Goal: Task Accomplishment & Management: Complete application form

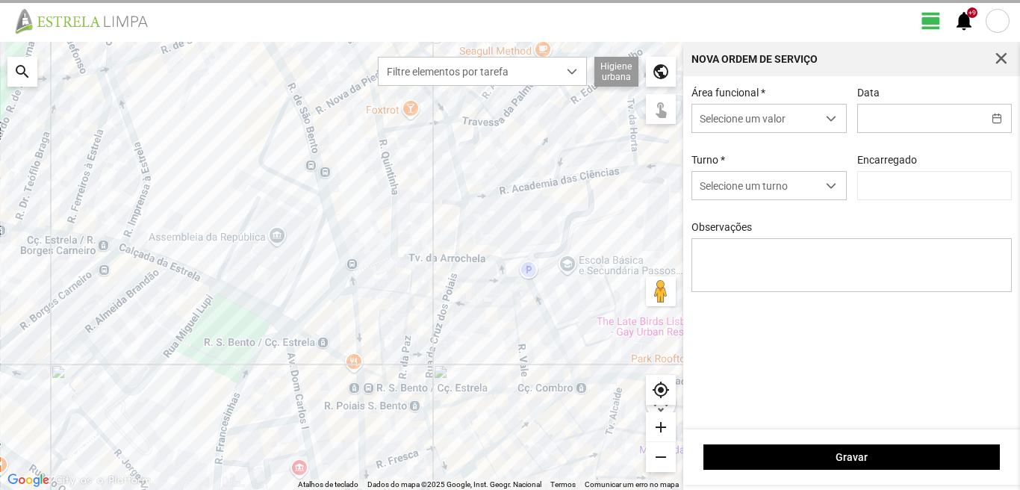
type input "[PERSON_NAME]"
type input "[DATE]"
type textarea "39-baixa Ao serviço-6-10-17-22-25-36-44-45-47-49-50"
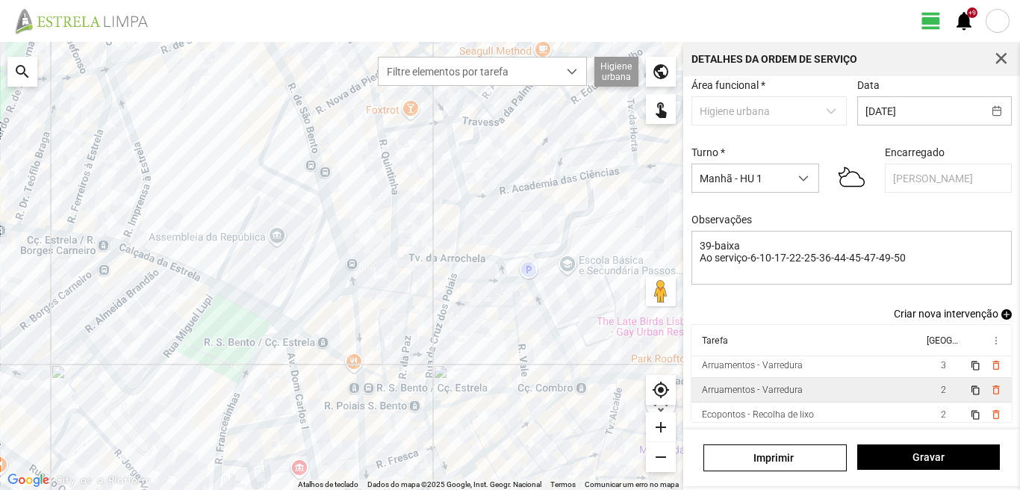
scroll to position [82, 0]
click at [928, 385] on td "2" at bounding box center [943, 385] width 42 height 25
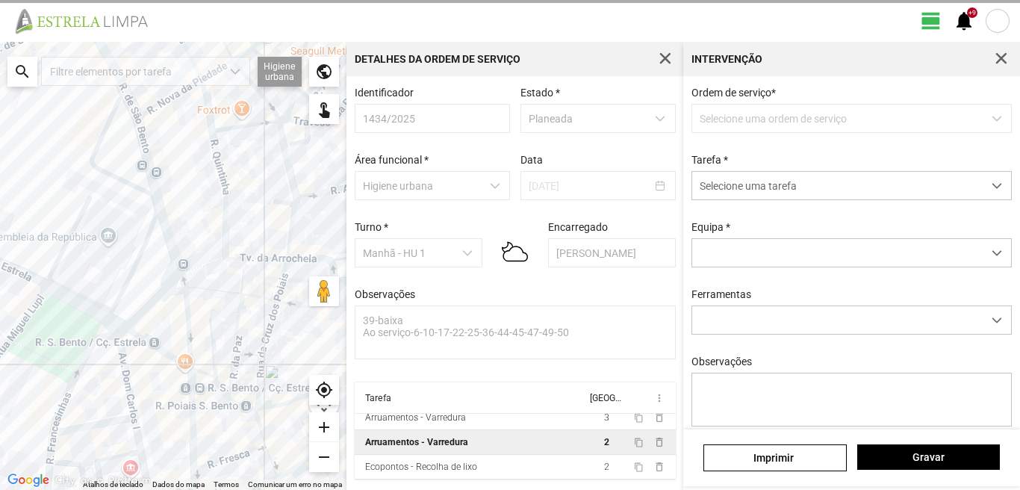
scroll to position [3, 0]
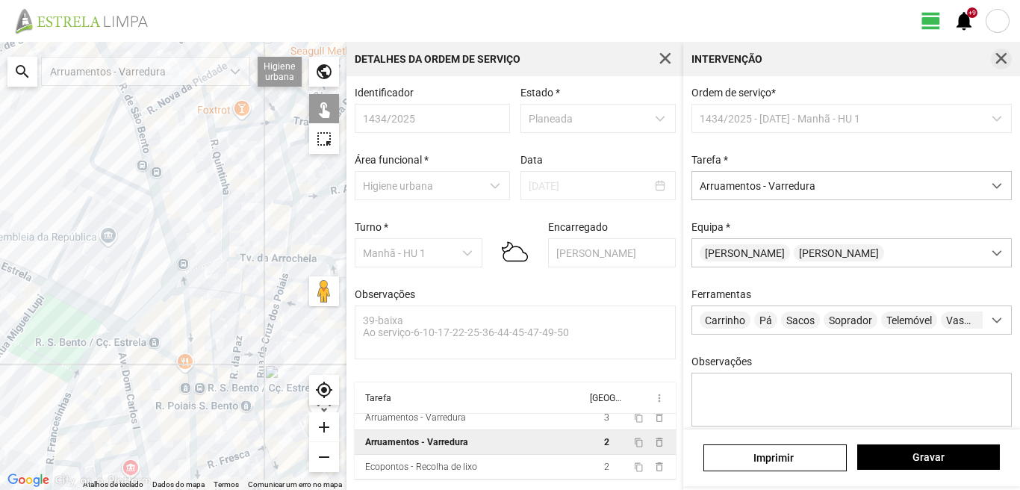
click at [1000, 60] on span "button" at bounding box center [1001, 58] width 13 height 13
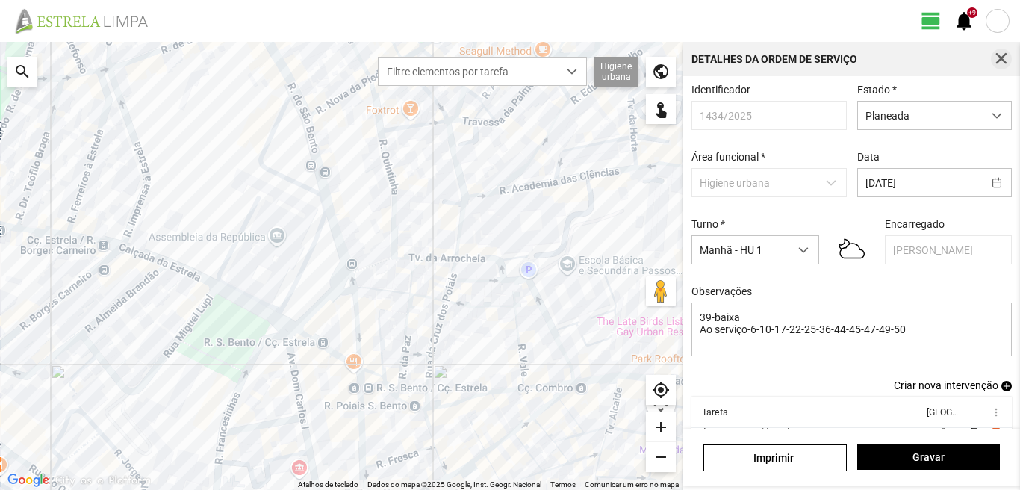
click at [1005, 53] on span "button" at bounding box center [1001, 58] width 13 height 13
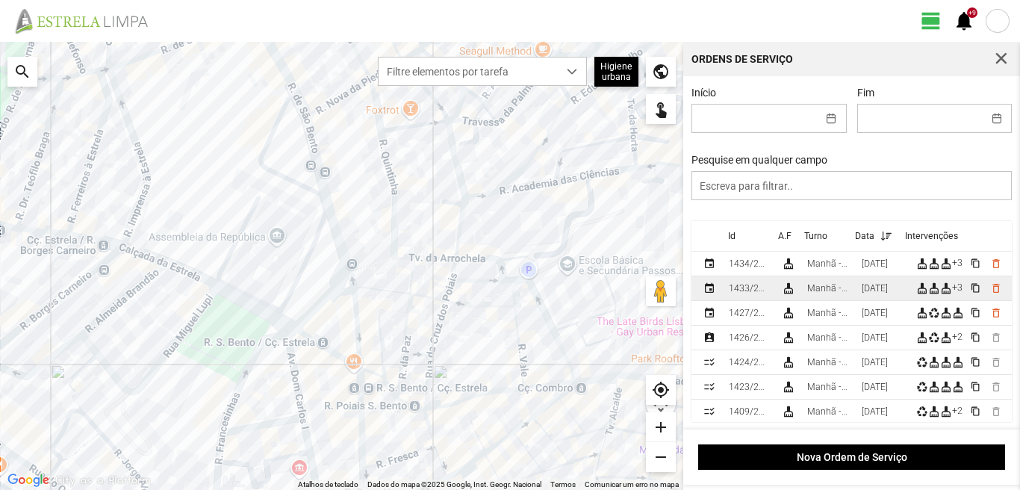
click at [845, 289] on div "Manhã - HU 1" at bounding box center [828, 288] width 43 height 10
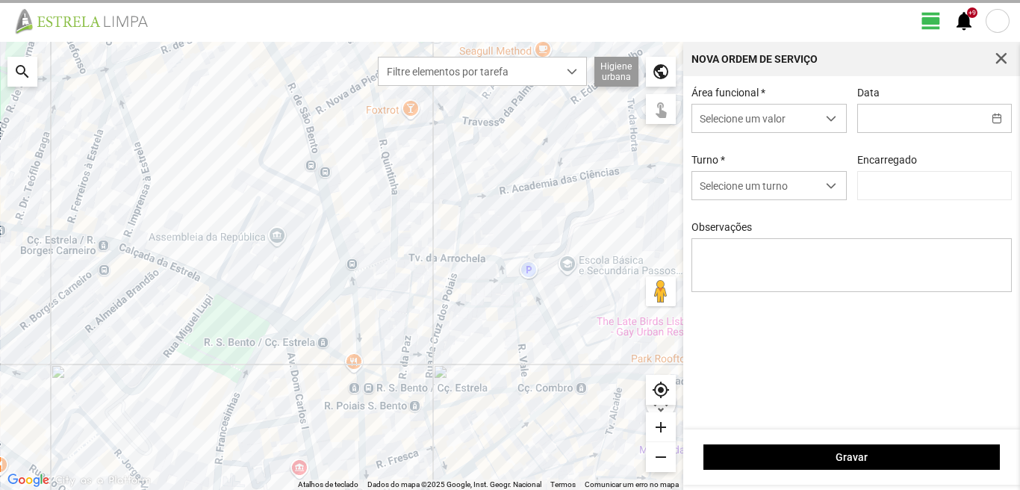
type input "[DATE]"
type textarea "39-[GEOGRAPHIC_DATA] serviço-6-10-17-22-25-36-44-45-47-49-50"
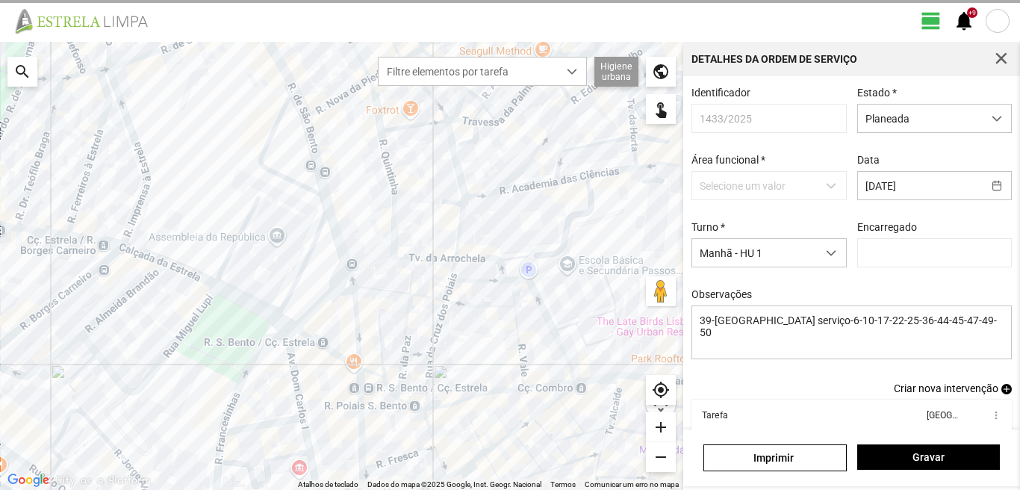
type input "[PERSON_NAME]"
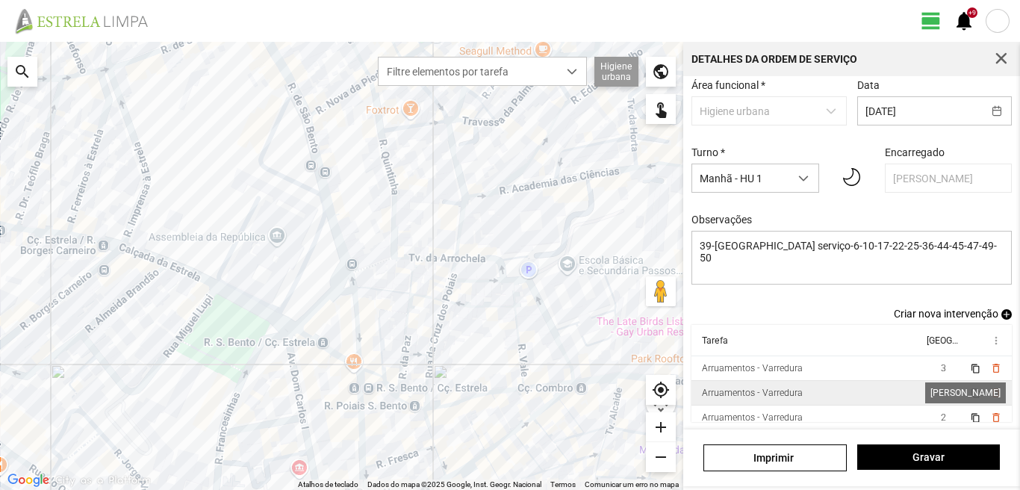
scroll to position [57, 0]
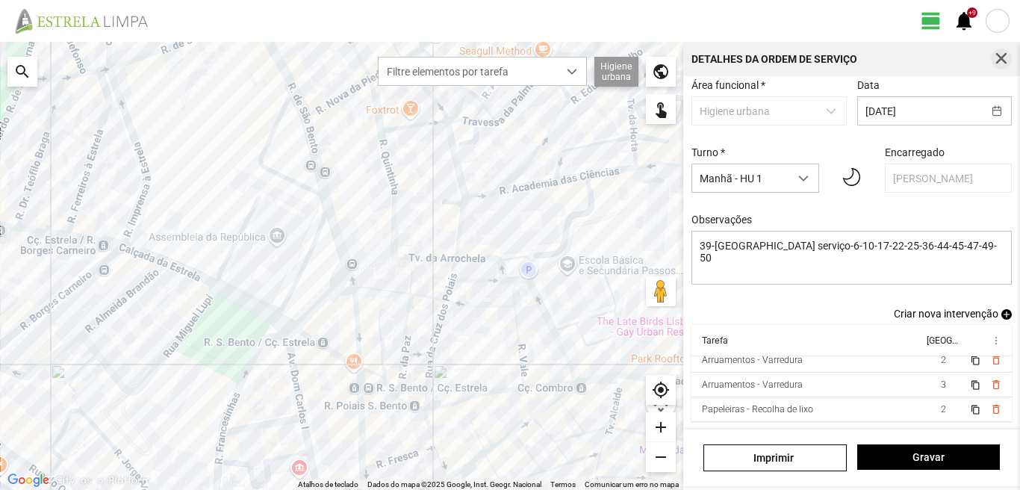
click at [993, 63] on button "button" at bounding box center [1001, 59] width 21 height 21
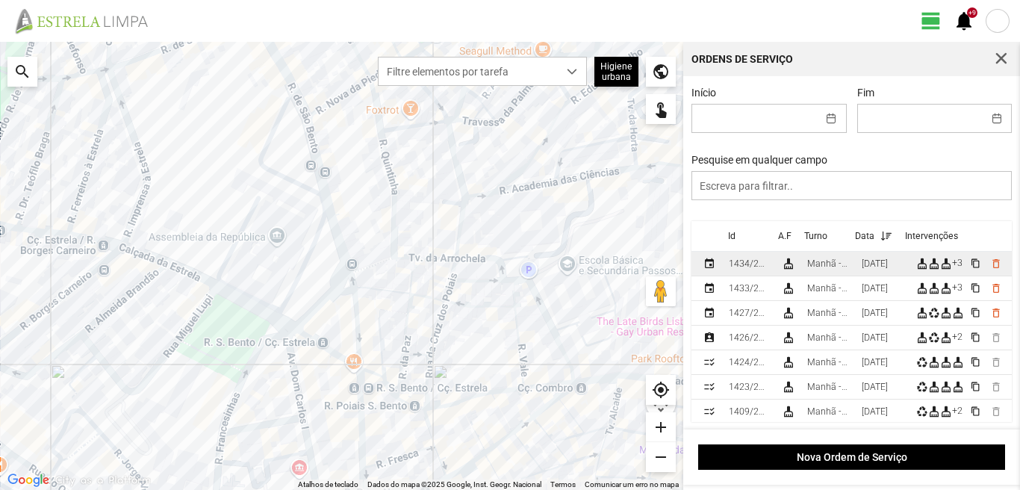
click at [873, 266] on div "[DATE]" at bounding box center [875, 263] width 26 height 10
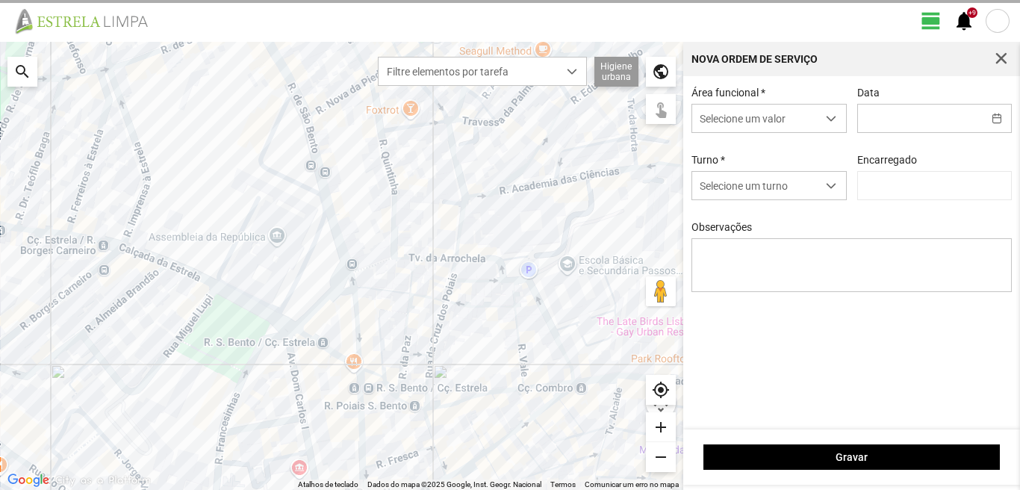
type input "[DATE]"
type textarea "39-baixa Ao serviço-6-10-17-22-25-36-44-45-47-49-50"
type input "[PERSON_NAME]"
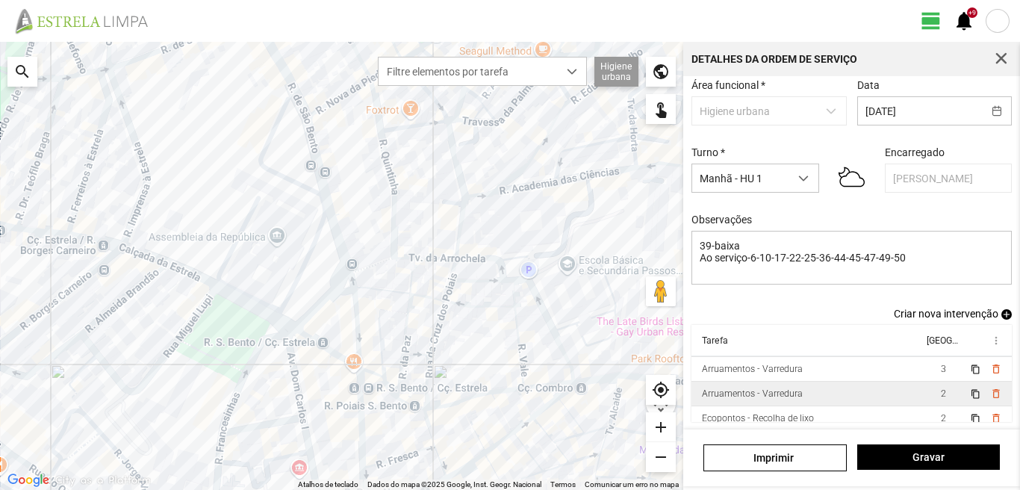
scroll to position [82, 0]
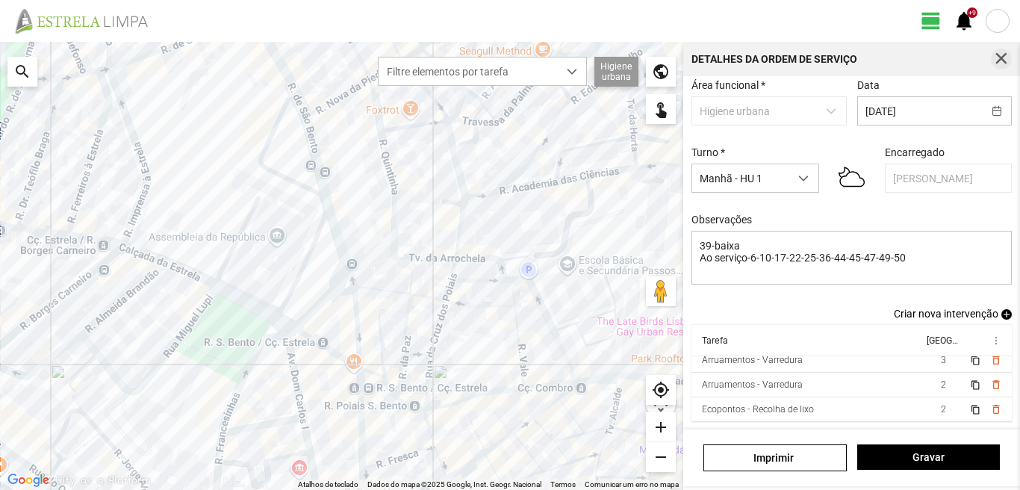
click at [1004, 55] on span "button" at bounding box center [1001, 58] width 13 height 13
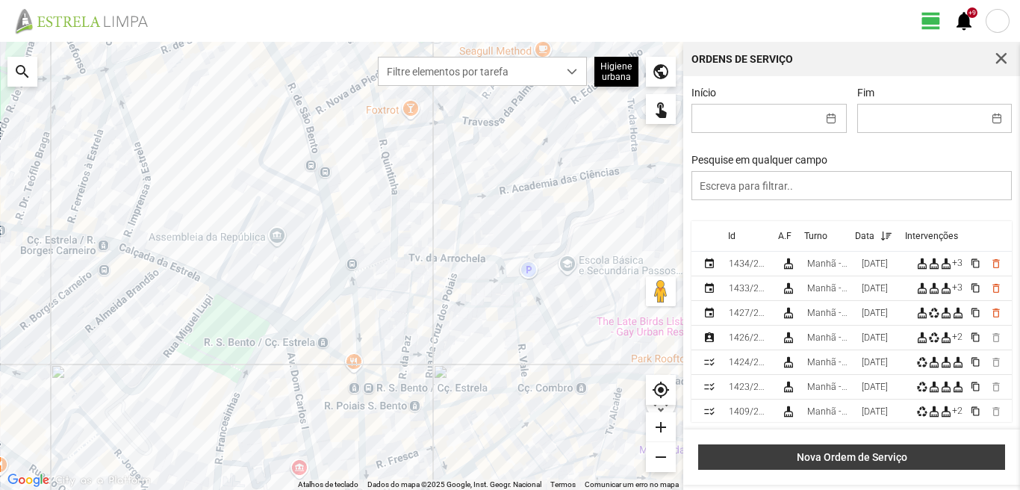
click at [845, 457] on span "Nova Ordem de Serviço" at bounding box center [851, 457] width 291 height 12
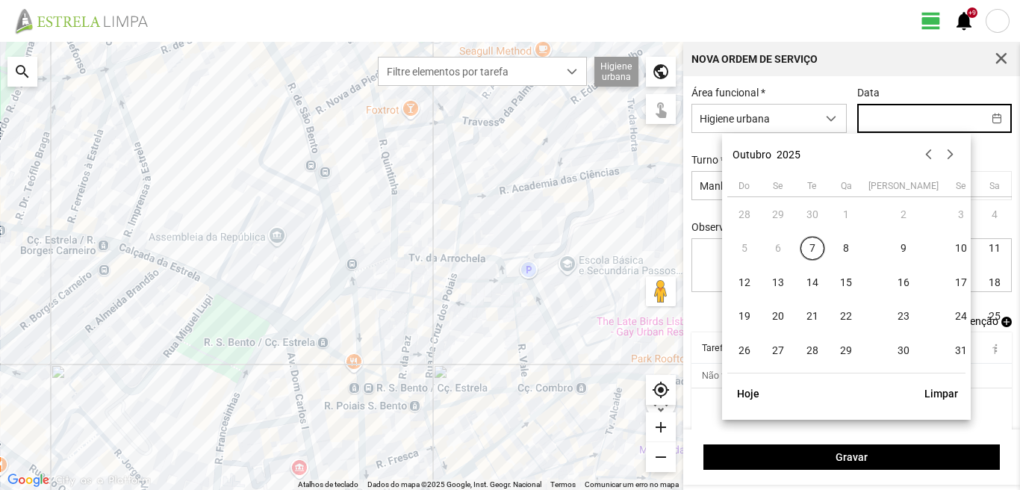
click at [859, 116] on input "text" at bounding box center [920, 119] width 125 height 28
click at [949, 248] on span "10" at bounding box center [961, 249] width 24 height 24
type input "[DATE]"
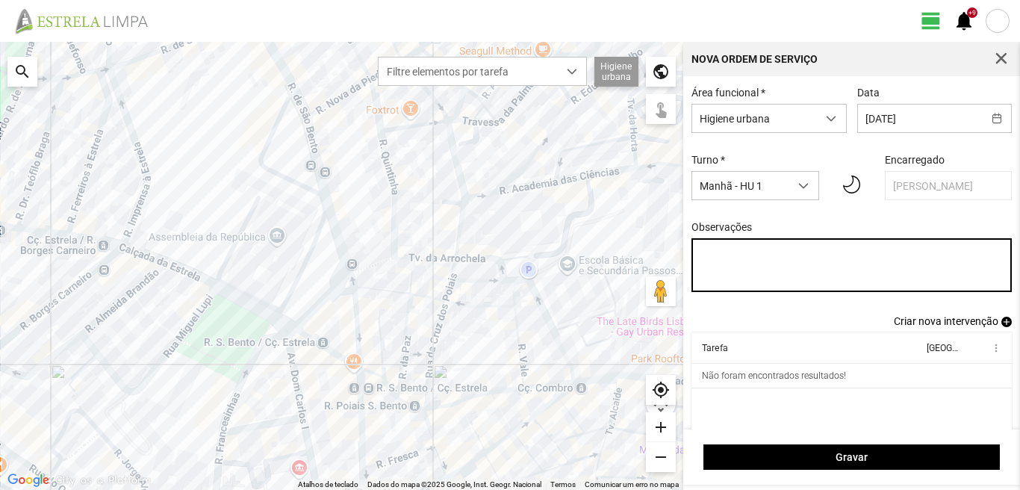
click at [707, 254] on textarea "Observações" at bounding box center [851, 265] width 321 height 54
type textarea "39-baixa Ao serviço-6-10-17-22-25-36-44-45-47-49-50"
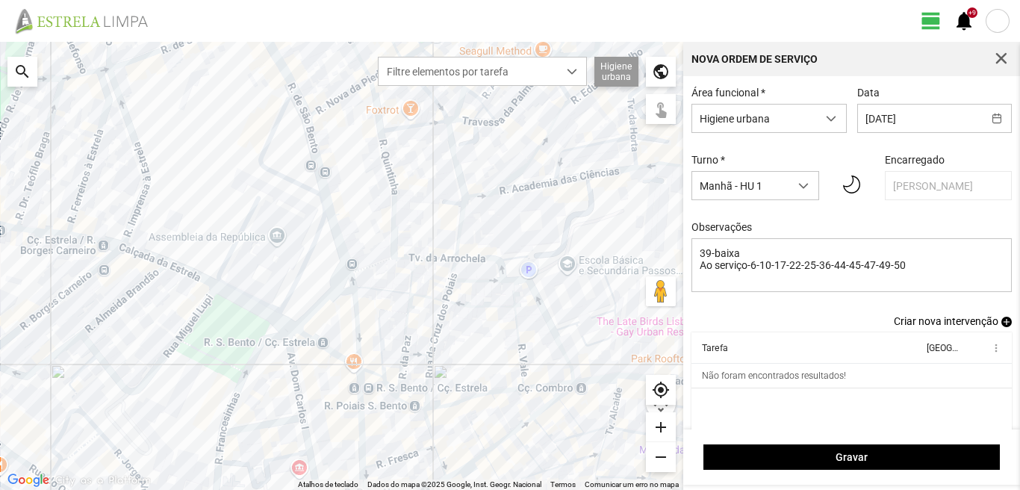
click at [1001, 327] on span "add" at bounding box center [1006, 322] width 10 height 10
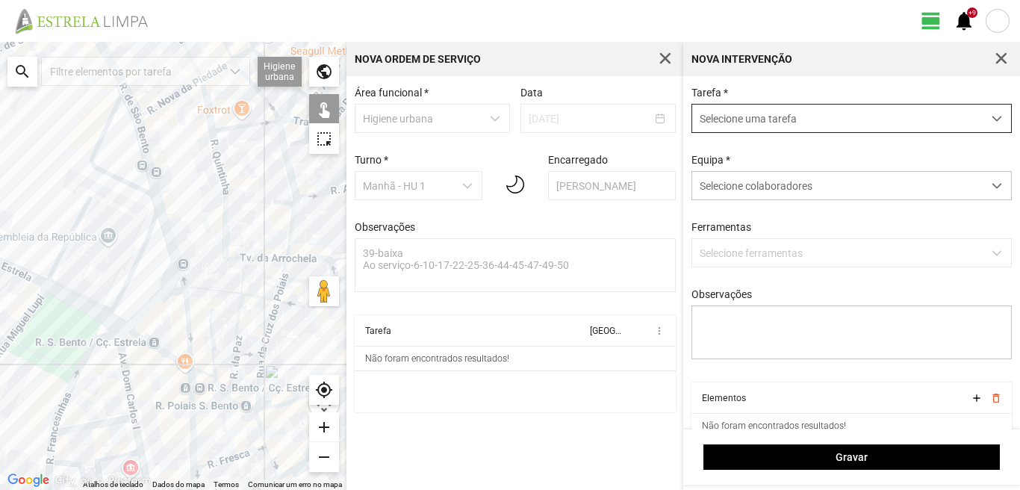
click at [780, 117] on span "Selecione uma tarefa" at bounding box center [837, 119] width 290 height 28
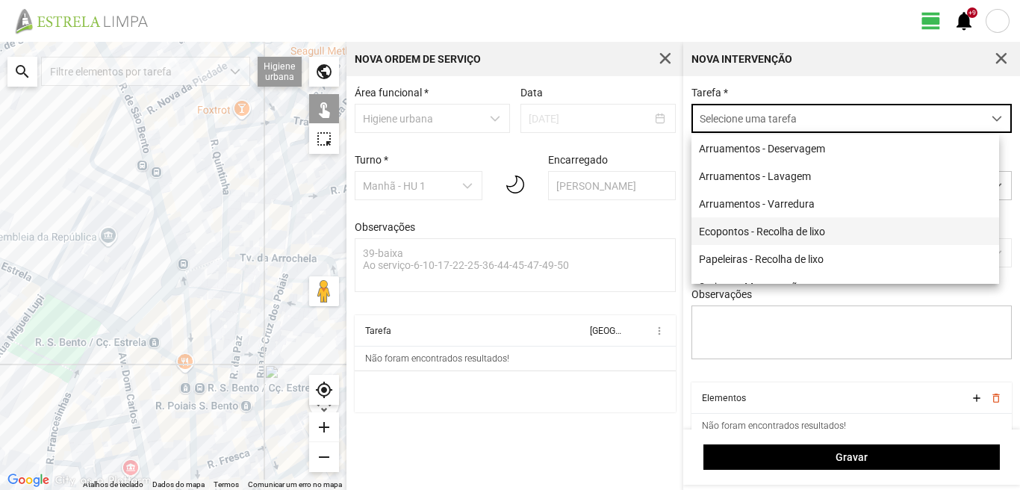
click at [760, 232] on li "Ecopontos - Recolha de lixo" at bounding box center [845, 231] width 308 height 28
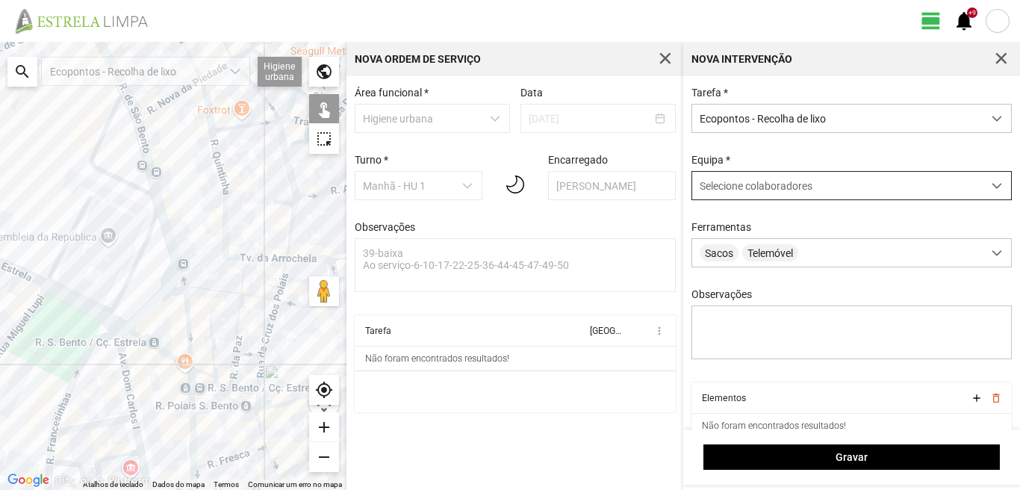
click at [747, 190] on span "Selecione colaboradores" at bounding box center [756, 186] width 113 height 12
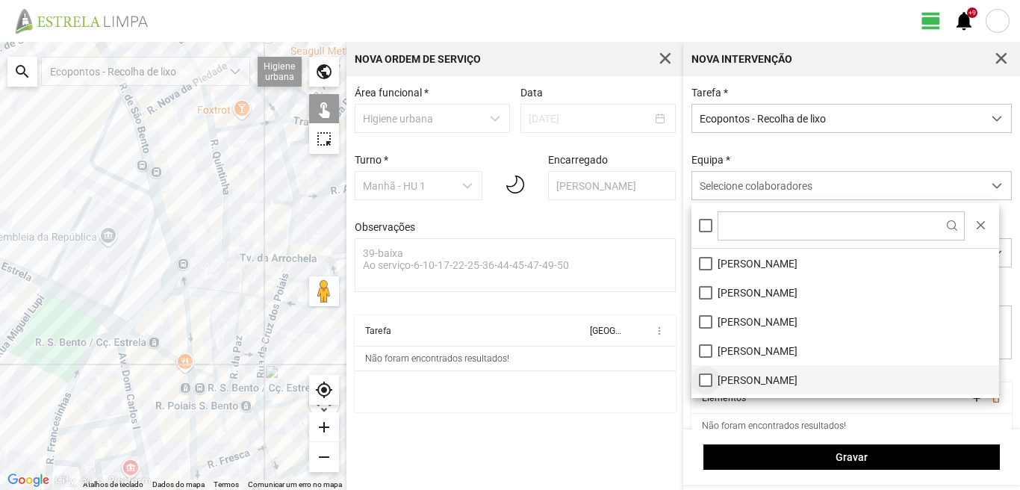
click at [705, 379] on li "[PERSON_NAME]" at bounding box center [845, 379] width 308 height 29
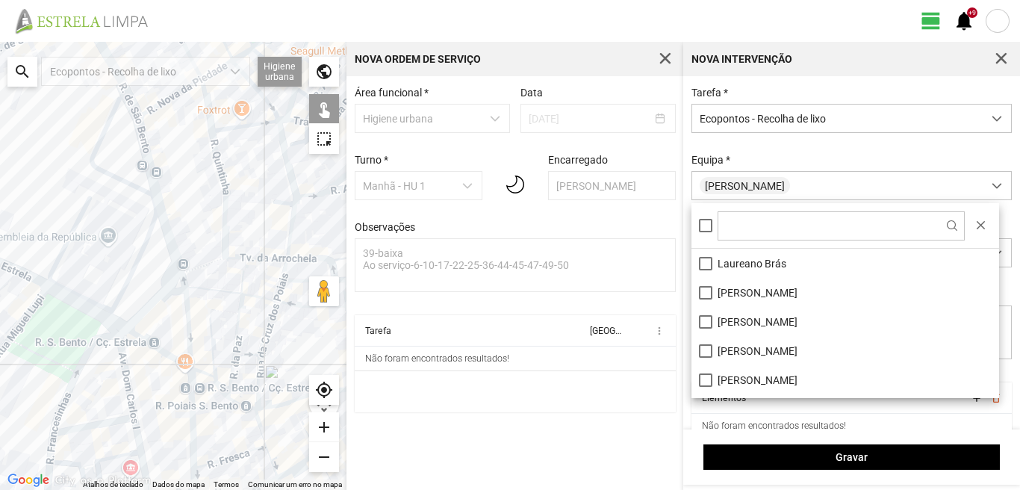
scroll to position [149, 0]
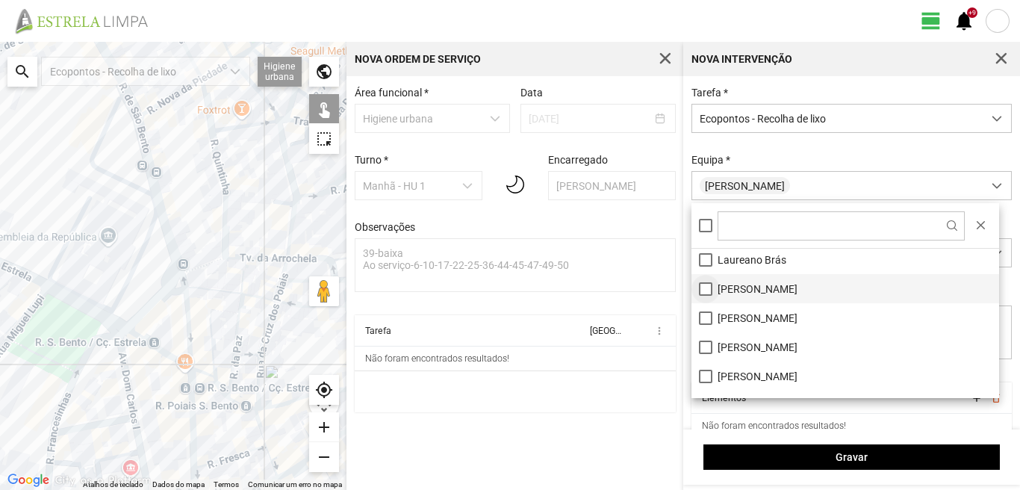
click at [712, 287] on li "[PERSON_NAME]" at bounding box center [845, 288] width 308 height 29
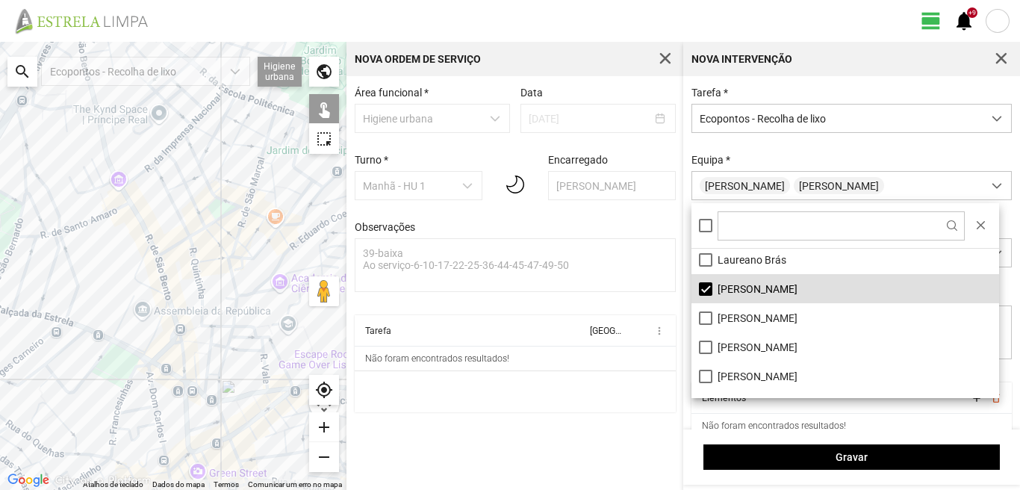
click at [136, 295] on div at bounding box center [173, 266] width 346 height 448
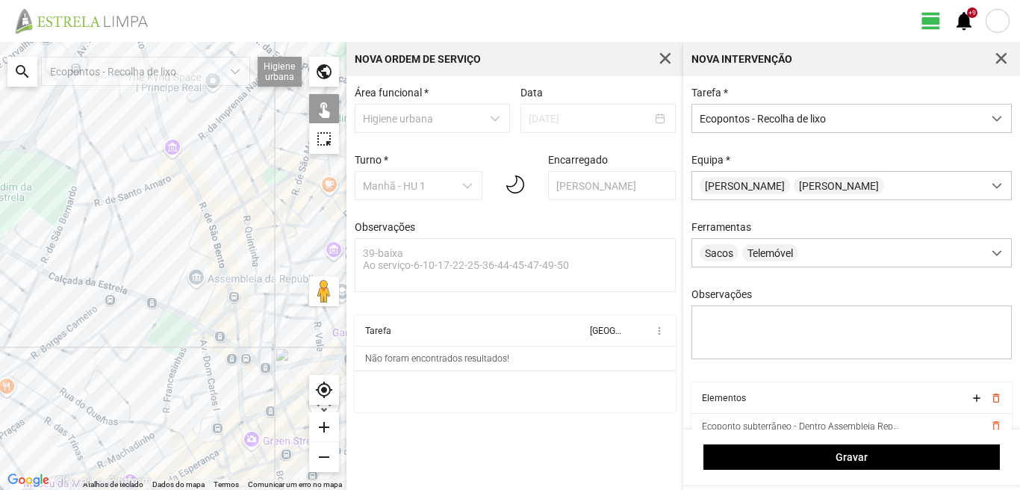
drag, startPoint x: 26, startPoint y: 352, endPoint x: 123, endPoint y: 312, distance: 104.8
click at [83, 317] on div at bounding box center [173, 266] width 346 height 448
click at [56, 353] on div at bounding box center [173, 266] width 346 height 448
click at [42, 368] on div at bounding box center [173, 266] width 346 height 448
click at [55, 339] on div at bounding box center [173, 266] width 346 height 448
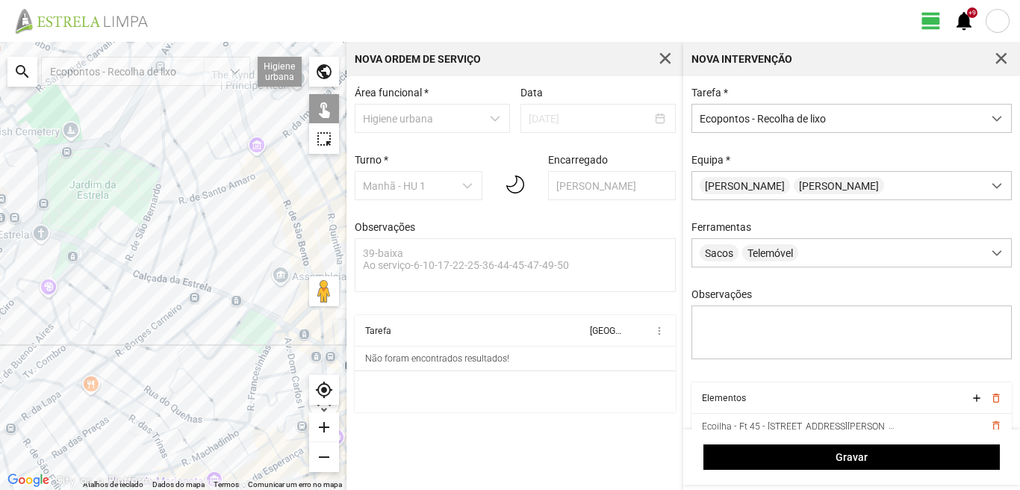
drag, startPoint x: 1, startPoint y: 352, endPoint x: 116, endPoint y: 341, distance: 115.5
click at [116, 341] on div at bounding box center [173, 266] width 346 height 448
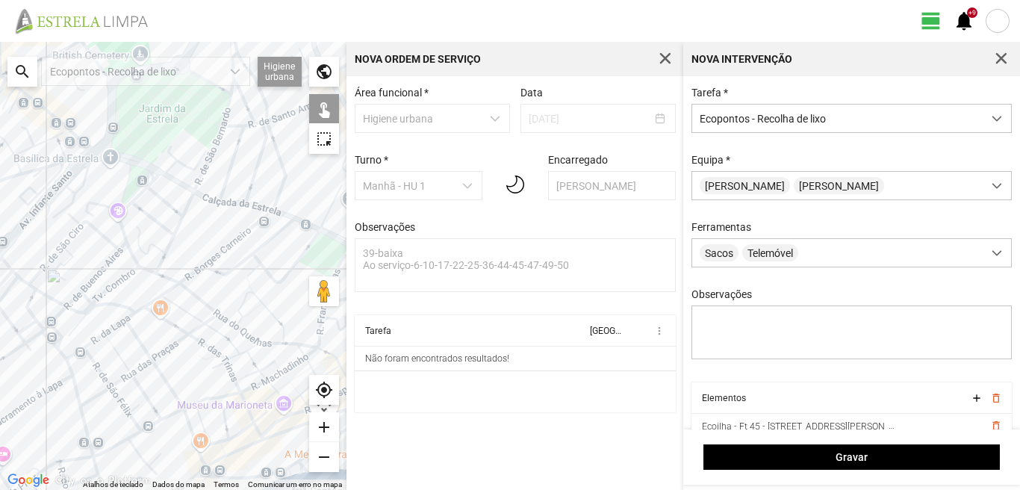
drag, startPoint x: 64, startPoint y: 364, endPoint x: 99, endPoint y: 274, distance: 96.2
click at [99, 276] on div at bounding box center [173, 266] width 346 height 448
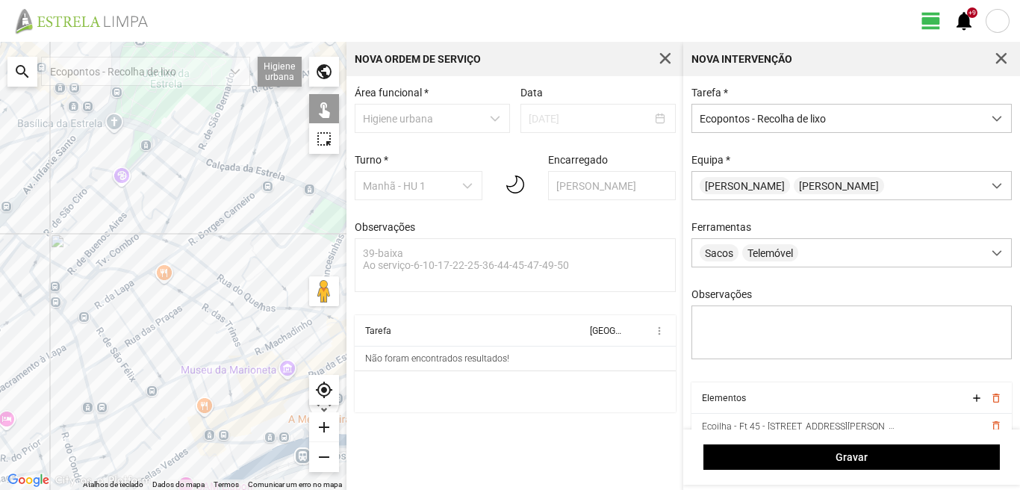
drag, startPoint x: 87, startPoint y: 372, endPoint x: 86, endPoint y: 341, distance: 31.4
click at [87, 370] on div at bounding box center [173, 266] width 346 height 448
drag, startPoint x: 54, startPoint y: 255, endPoint x: 169, endPoint y: 282, distance: 118.1
click at [169, 282] on div at bounding box center [173, 266] width 346 height 448
click at [89, 366] on div at bounding box center [173, 266] width 346 height 448
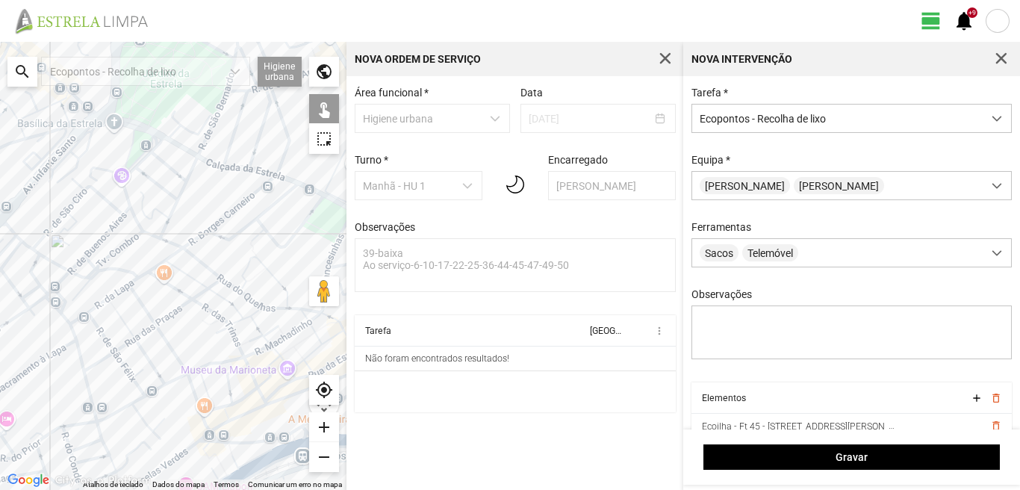
click at [127, 282] on div at bounding box center [173, 266] width 346 height 448
drag, startPoint x: 188, startPoint y: 283, endPoint x: 80, endPoint y: 323, distance: 115.5
click at [80, 323] on div at bounding box center [173, 266] width 346 height 448
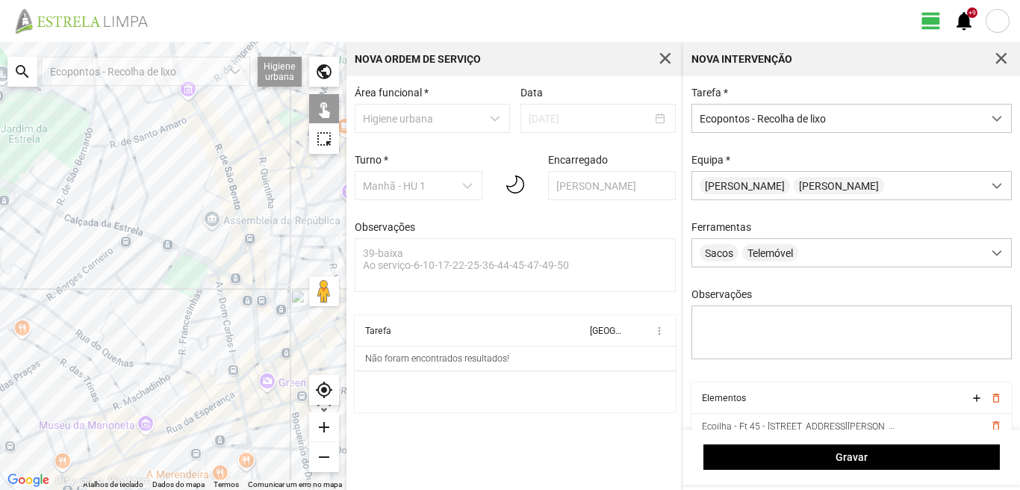
drag, startPoint x: 180, startPoint y: 287, endPoint x: 38, endPoint y: 343, distance: 152.3
click at [38, 343] on div at bounding box center [173, 266] width 346 height 448
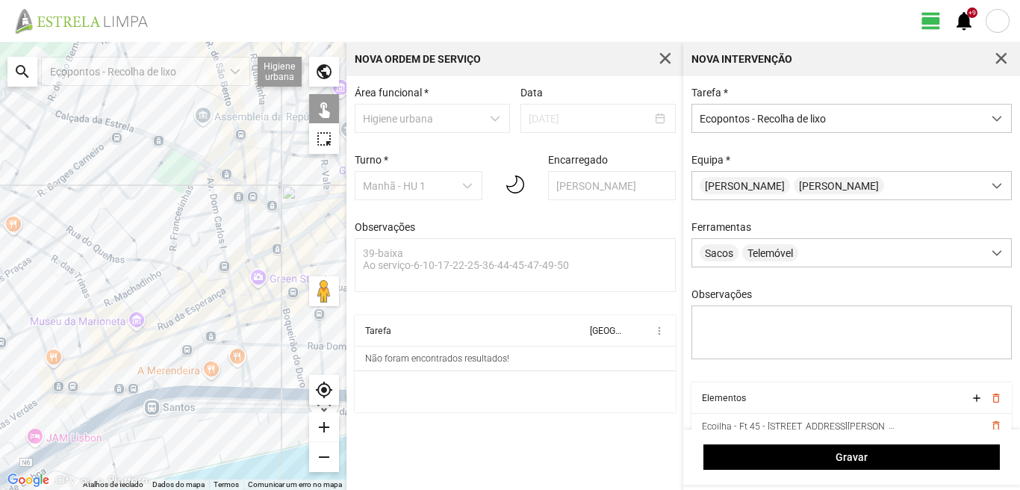
drag, startPoint x: 91, startPoint y: 385, endPoint x: 82, endPoint y: 272, distance: 113.1
click at [82, 272] on div at bounding box center [173, 266] width 346 height 448
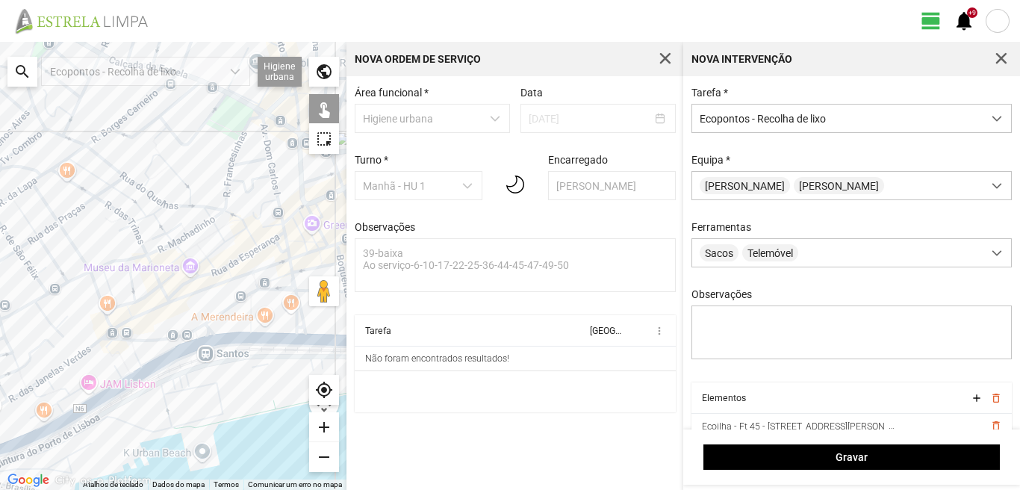
drag, startPoint x: 50, startPoint y: 316, endPoint x: 149, endPoint y: 303, distance: 99.4
click at [149, 303] on div at bounding box center [173, 266] width 346 height 448
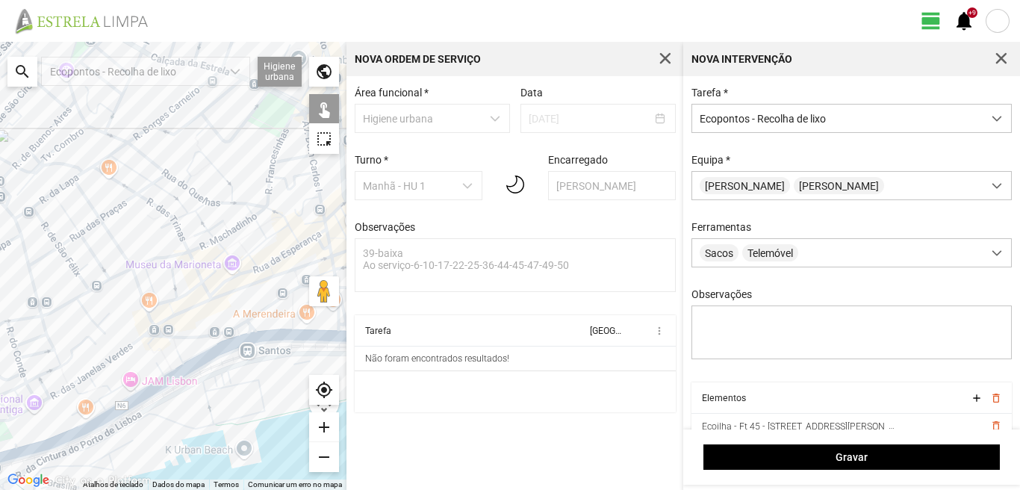
click at [89, 287] on div at bounding box center [173, 266] width 346 height 448
click at [131, 270] on div at bounding box center [173, 266] width 346 height 448
click at [272, 212] on div at bounding box center [173, 266] width 346 height 448
click at [266, 199] on div at bounding box center [173, 266] width 346 height 448
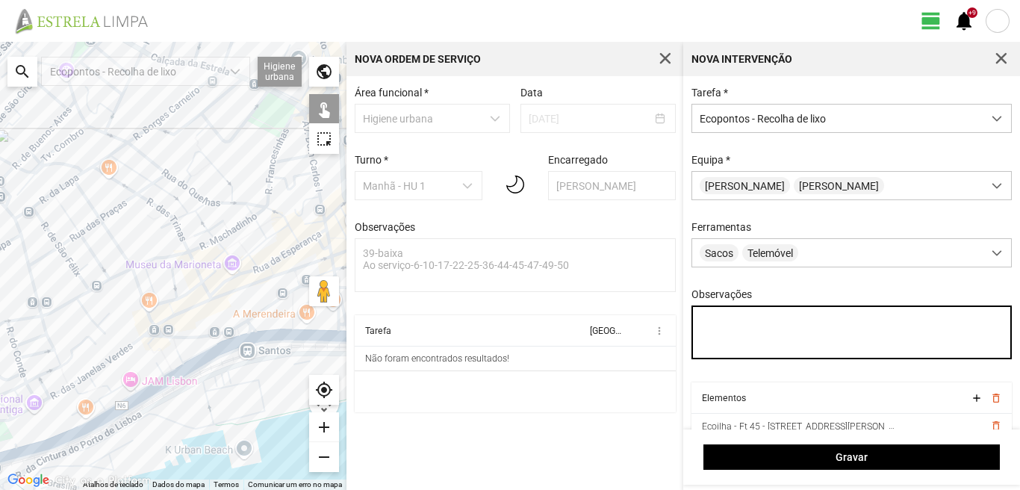
click at [712, 324] on textarea "Observações" at bounding box center [851, 332] width 321 height 54
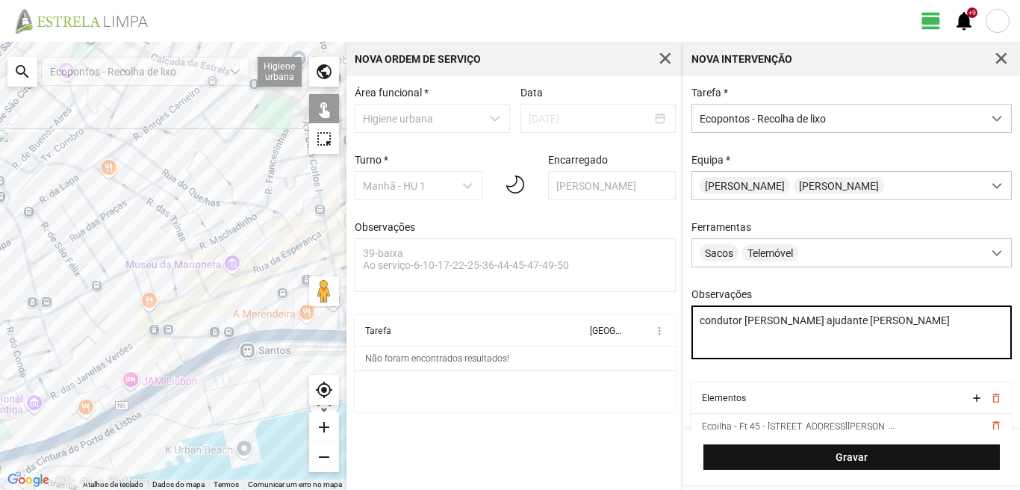
type textarea "condutor [PERSON_NAME] ajudante [PERSON_NAME]"
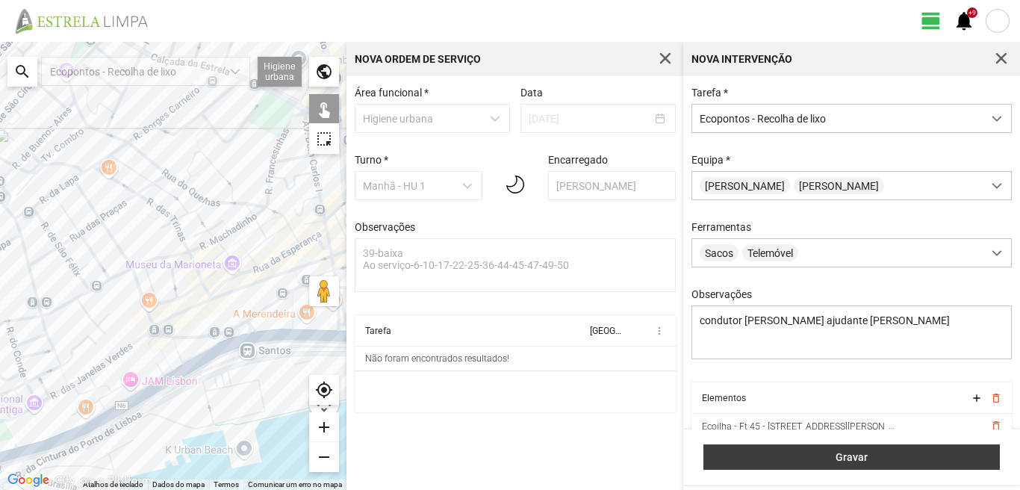
click at [843, 452] on span "Gravar" at bounding box center [852, 457] width 281 height 12
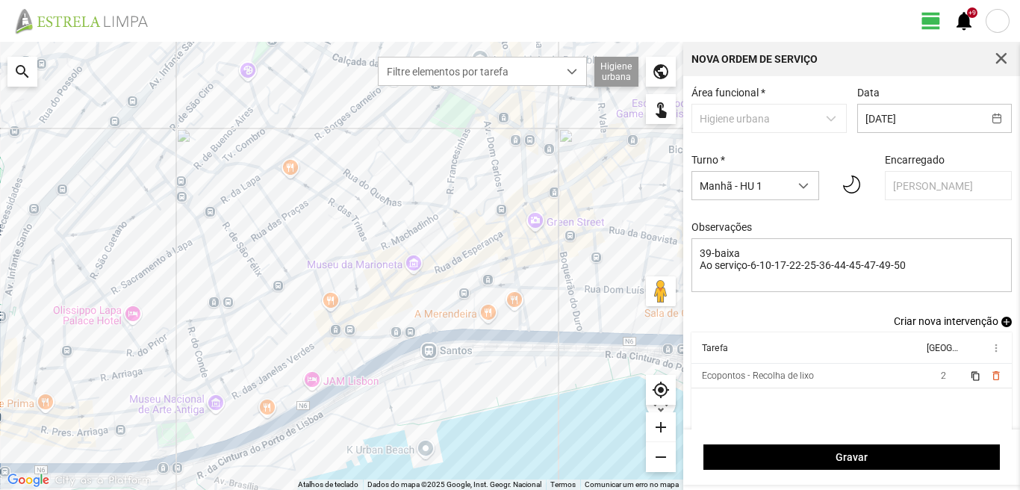
click at [1001, 325] on span "add" at bounding box center [1006, 322] width 10 height 10
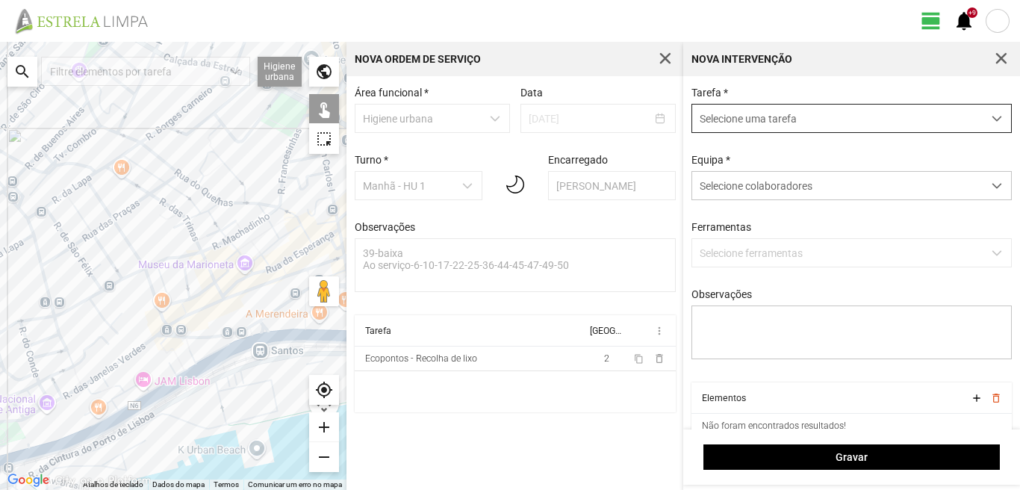
click at [729, 115] on span "Selecione uma tarefa" at bounding box center [837, 119] width 290 height 28
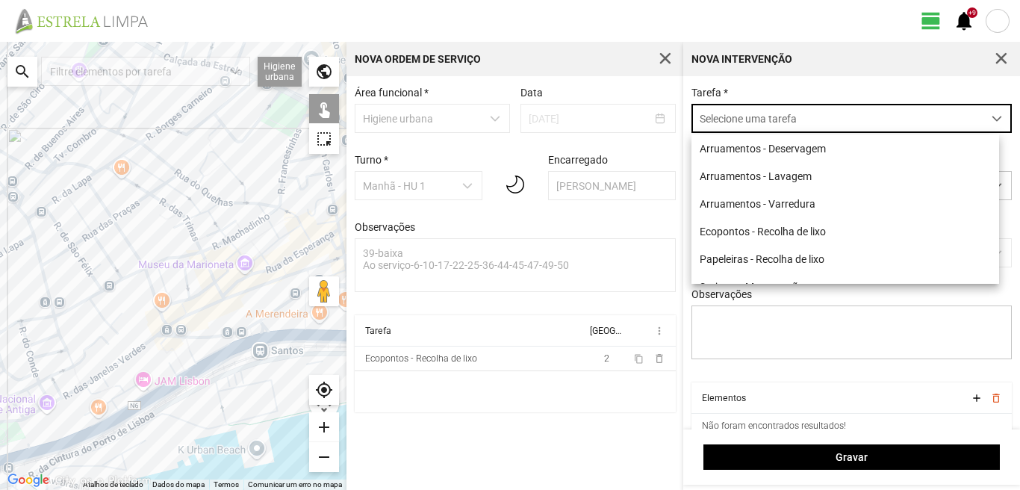
scroll to position [8, 66]
click at [725, 264] on li "Papeleiras - Recolha de lixo" at bounding box center [845, 259] width 308 height 28
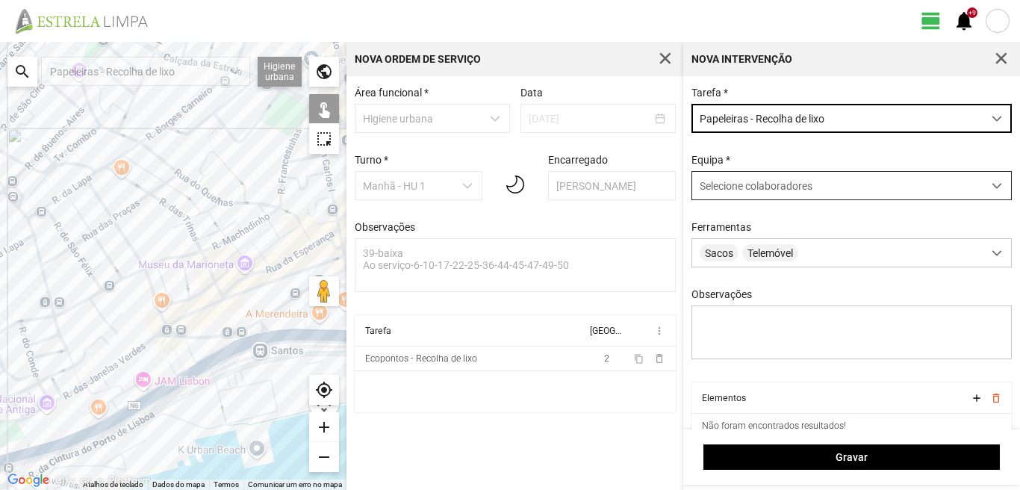
click at [743, 187] on span "Selecione colaboradores" at bounding box center [756, 186] width 113 height 12
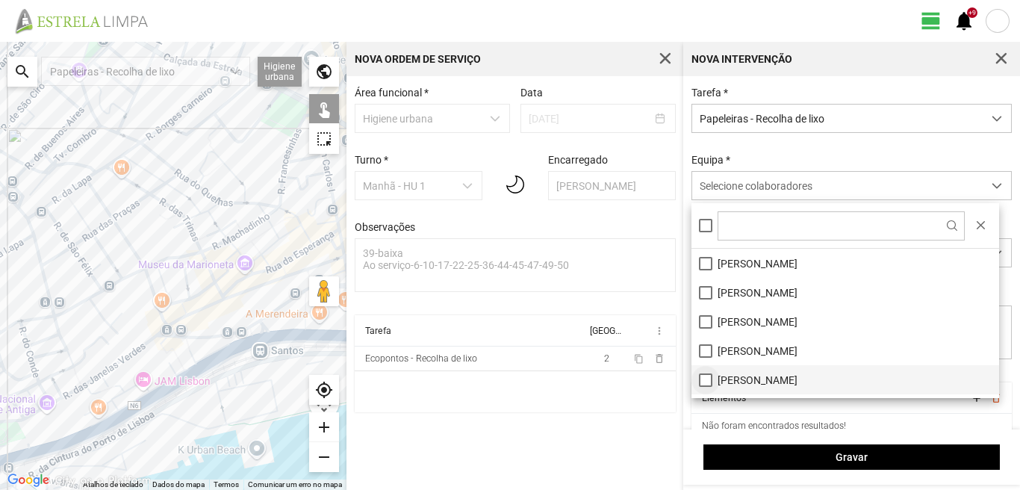
click at [706, 381] on li "[PERSON_NAME]" at bounding box center [845, 379] width 308 height 29
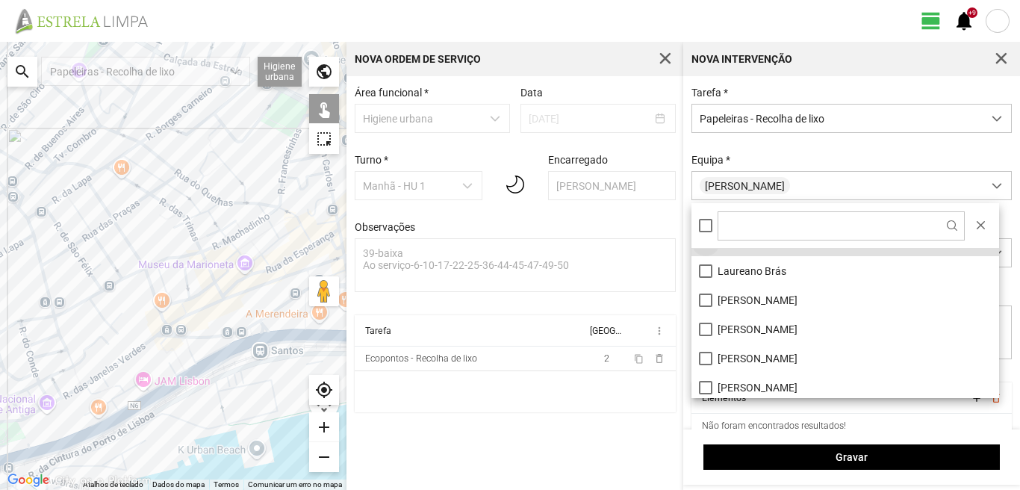
scroll to position [149, 0]
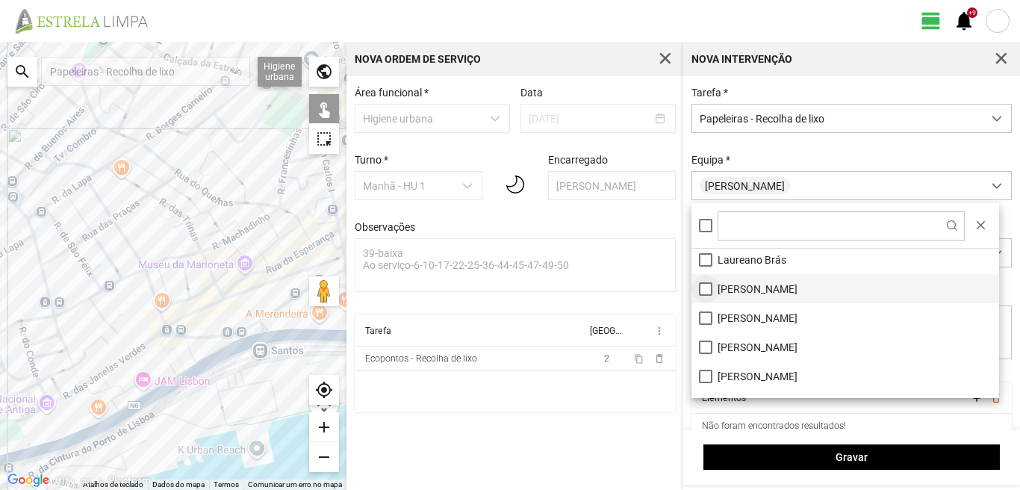
click at [702, 287] on li "[PERSON_NAME]" at bounding box center [845, 288] width 308 height 29
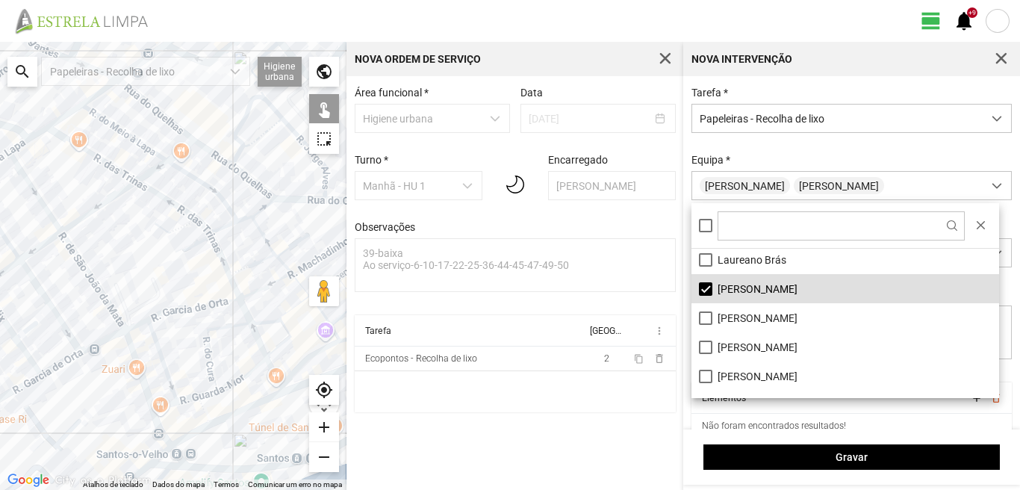
click at [231, 163] on div at bounding box center [173, 266] width 346 height 448
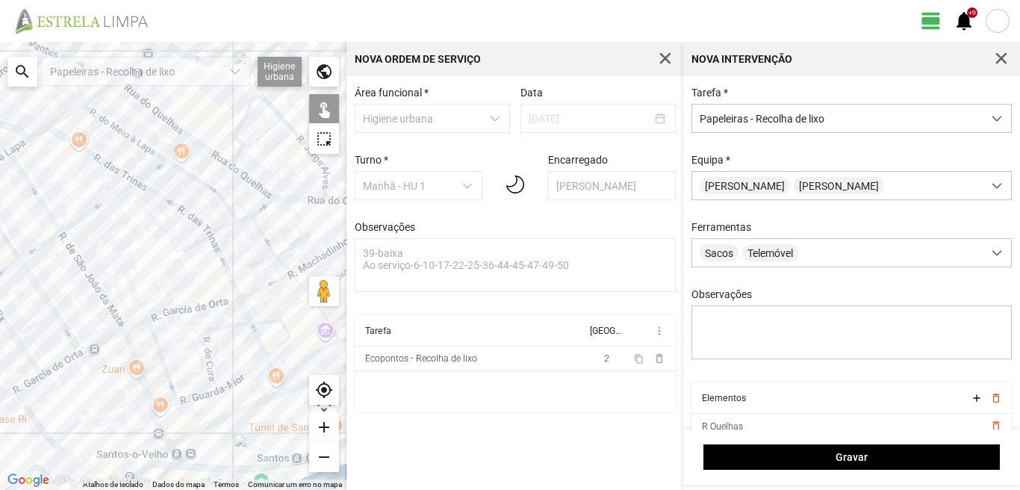
click at [241, 155] on div at bounding box center [173, 266] width 346 height 448
click at [254, 144] on div at bounding box center [173, 266] width 346 height 448
click at [245, 155] on div at bounding box center [173, 266] width 346 height 448
click at [262, 196] on div at bounding box center [173, 266] width 346 height 448
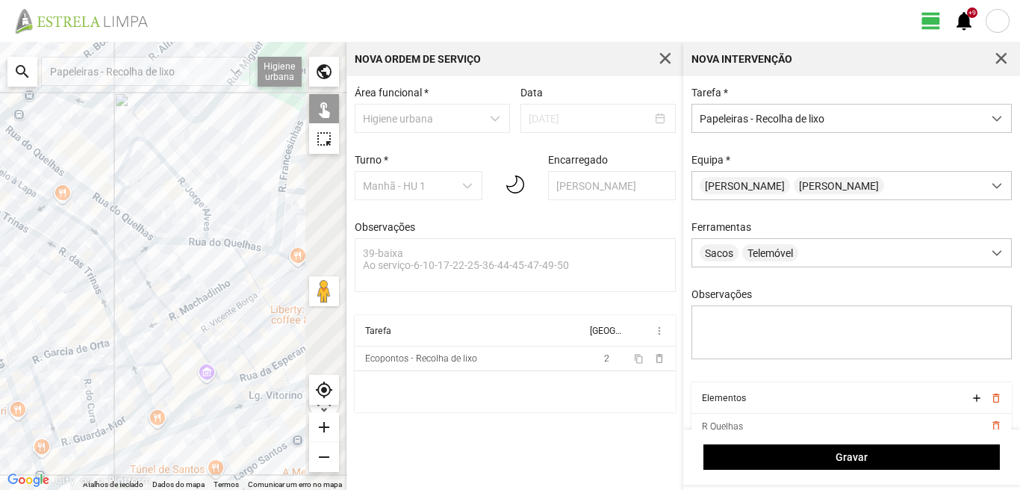
drag, startPoint x: 273, startPoint y: 188, endPoint x: 136, endPoint y: 234, distance: 144.3
click at [136, 234] on div at bounding box center [173, 266] width 346 height 448
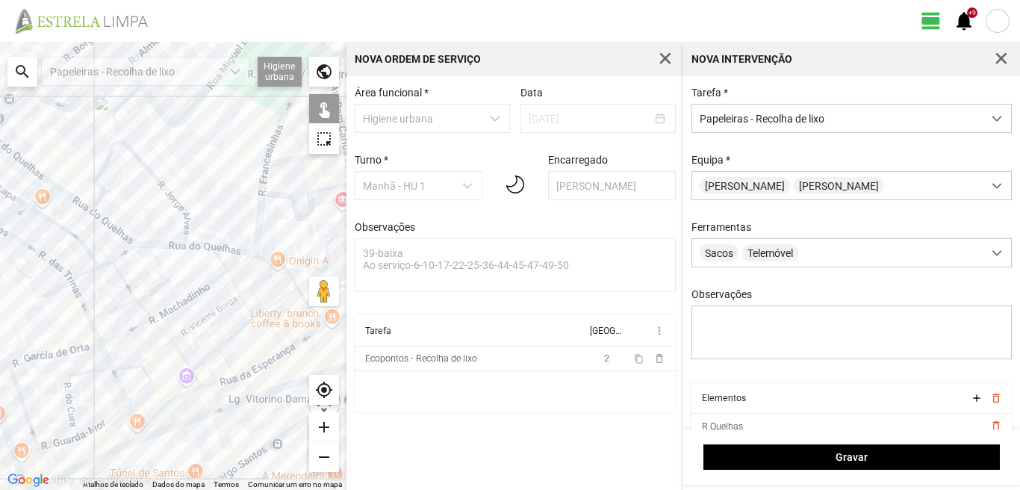
click at [191, 226] on div at bounding box center [173, 266] width 346 height 448
click at [190, 237] on div at bounding box center [173, 266] width 346 height 448
click at [190, 246] on div at bounding box center [173, 266] width 346 height 448
click at [253, 161] on div at bounding box center [173, 266] width 346 height 448
click at [267, 167] on div at bounding box center [173, 266] width 346 height 448
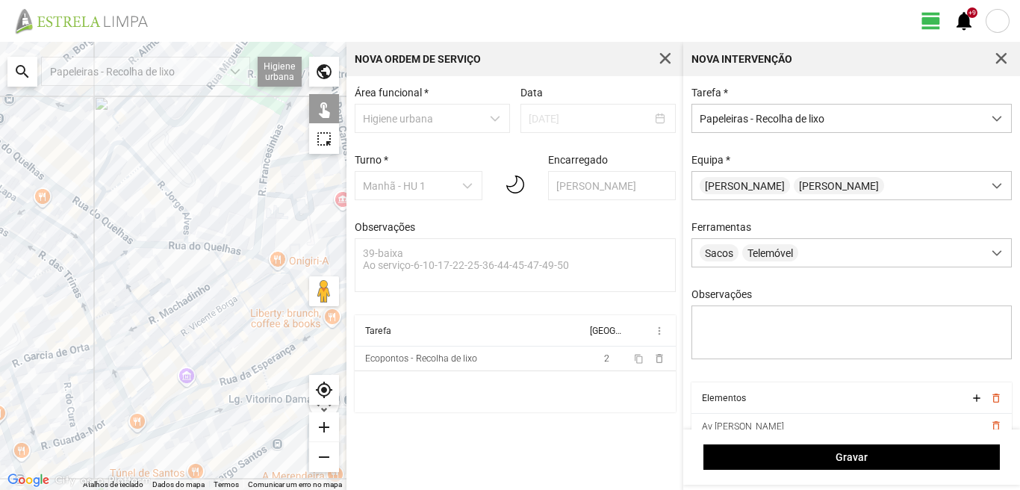
click at [268, 179] on div at bounding box center [173, 266] width 346 height 448
click at [228, 281] on div at bounding box center [173, 266] width 346 height 448
click at [88, 328] on div at bounding box center [173, 266] width 346 height 448
click at [105, 367] on div at bounding box center [173, 266] width 346 height 448
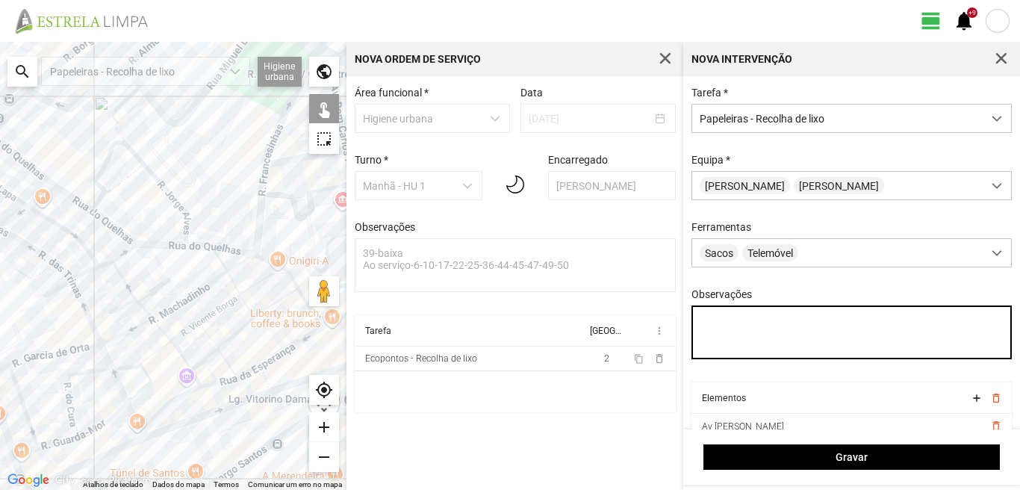
click at [712, 326] on textarea "Observações" at bounding box center [851, 332] width 321 height 54
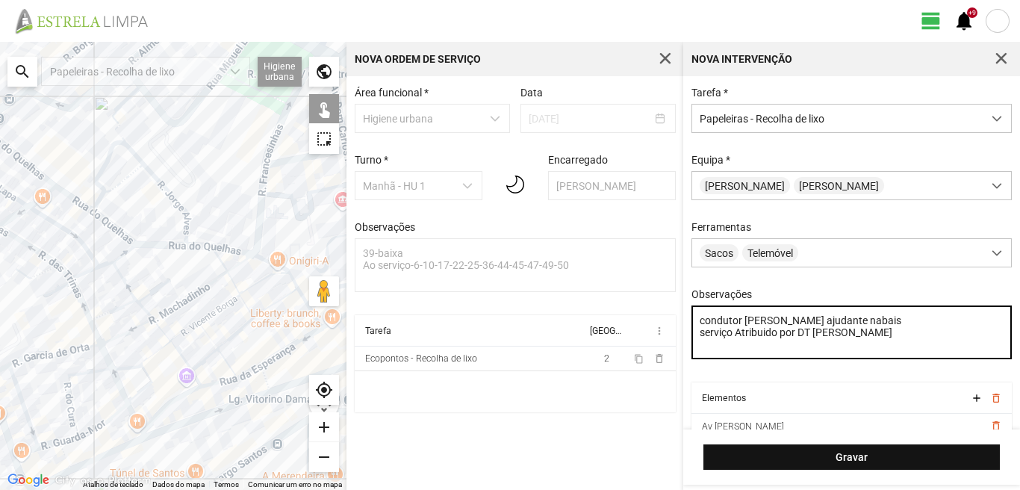
type textarea "condutor [PERSON_NAME] ajudante nabais serviço Atribuido por DT [PERSON_NAME]"
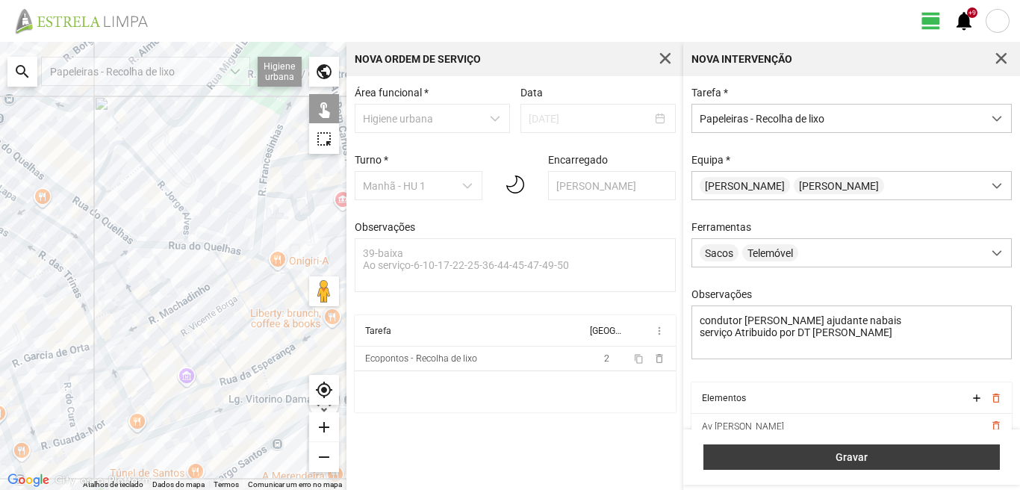
click at [805, 449] on button "Gravar" at bounding box center [851, 456] width 296 height 25
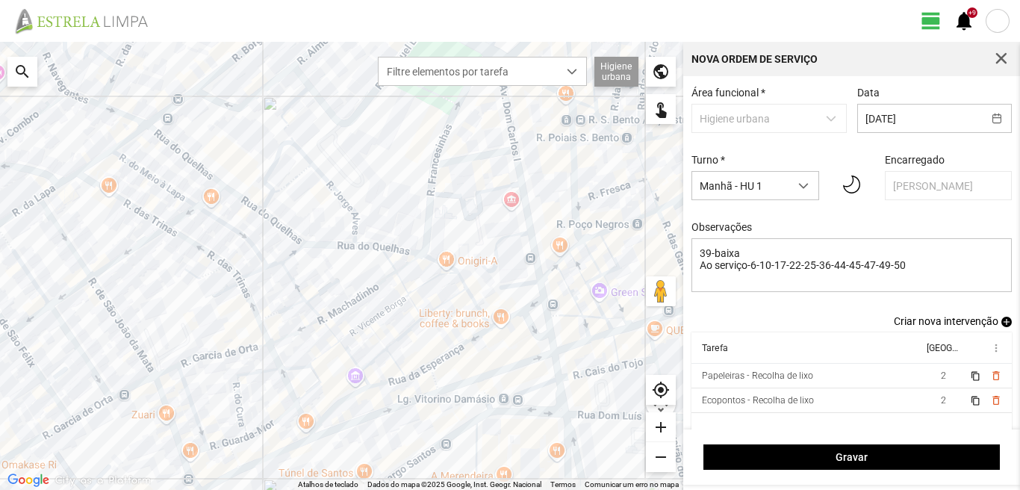
click at [1001, 327] on span "add" at bounding box center [1006, 322] width 10 height 10
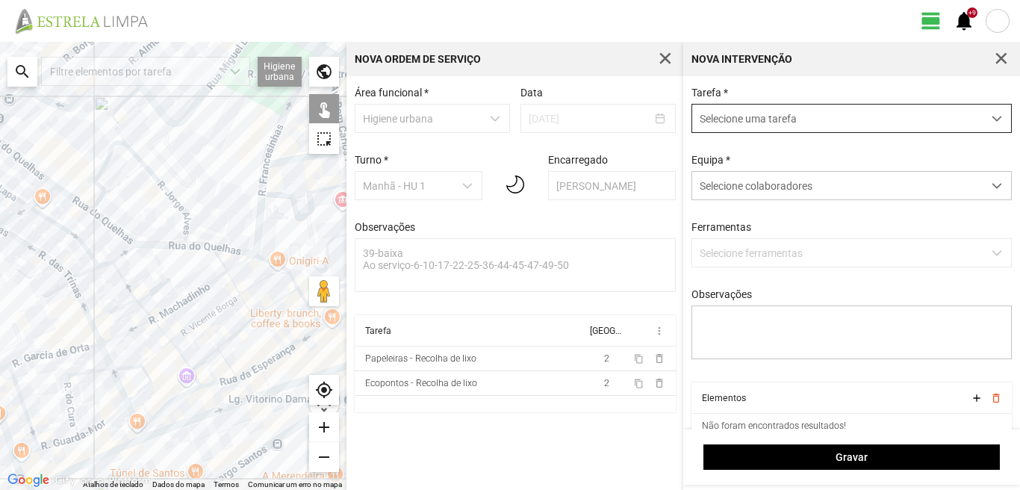
click at [783, 116] on span "Selecione uma tarefa" at bounding box center [837, 119] width 290 height 28
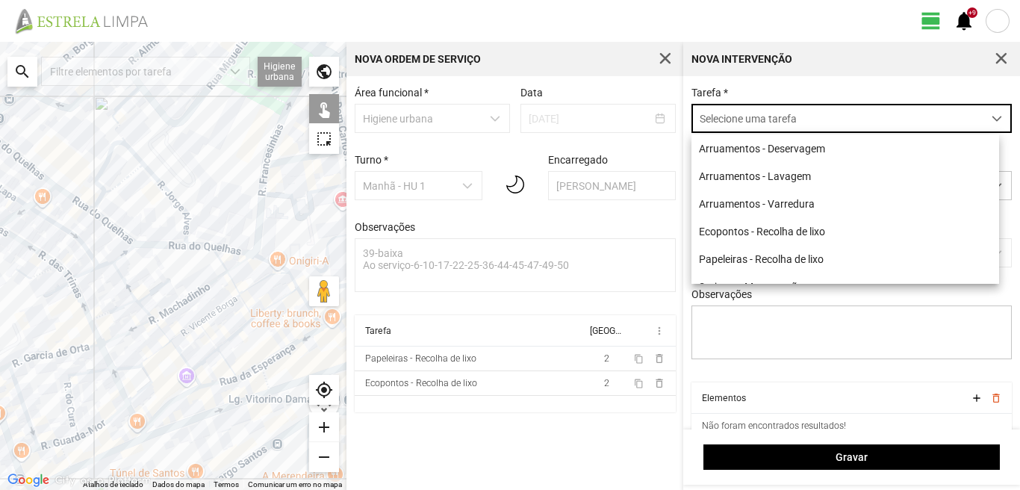
scroll to position [8, 66]
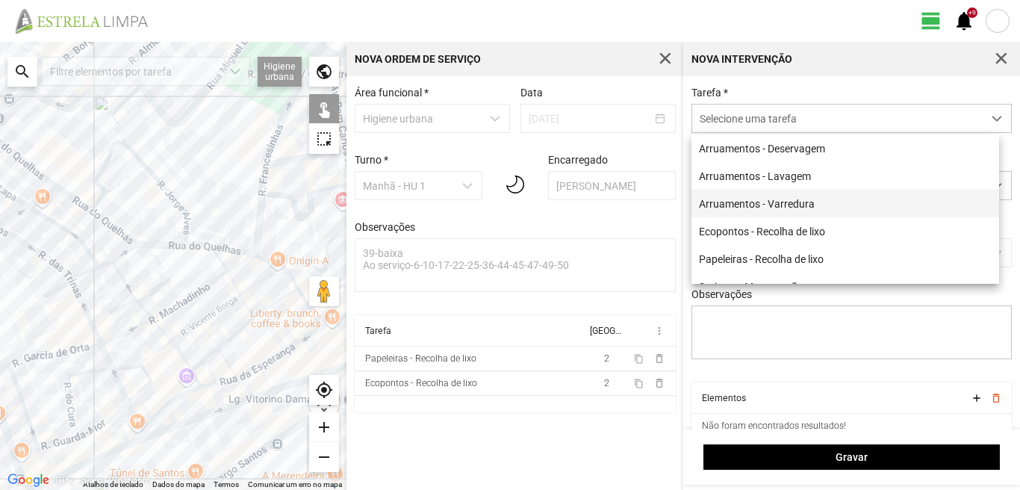
click at [783, 205] on li "Arruamentos - Varredura" at bounding box center [845, 204] width 308 height 28
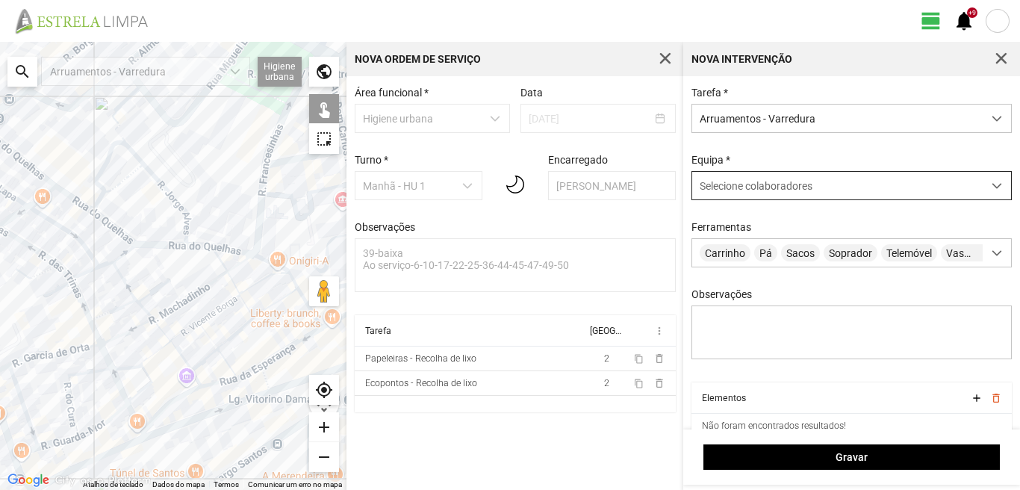
click at [772, 186] on span "Selecione colaboradores" at bounding box center [756, 186] width 113 height 12
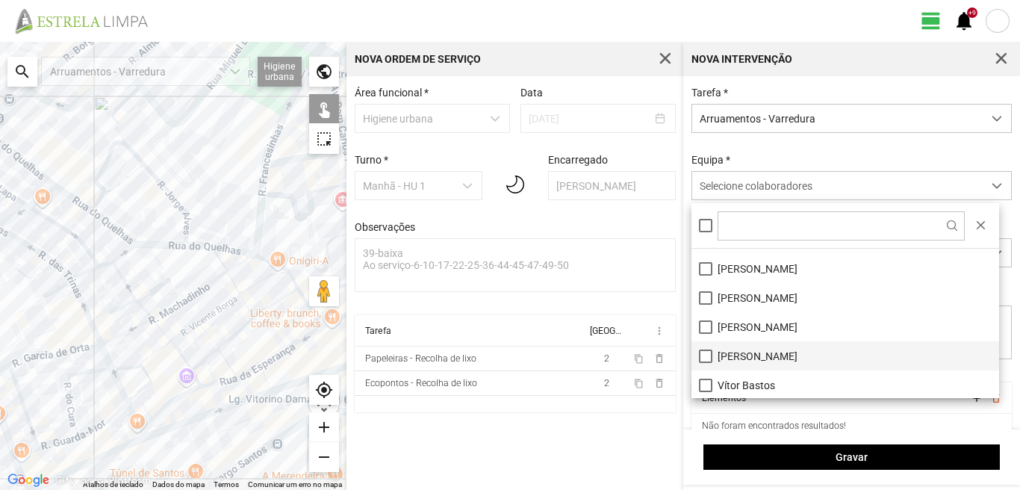
scroll to position [200, 0]
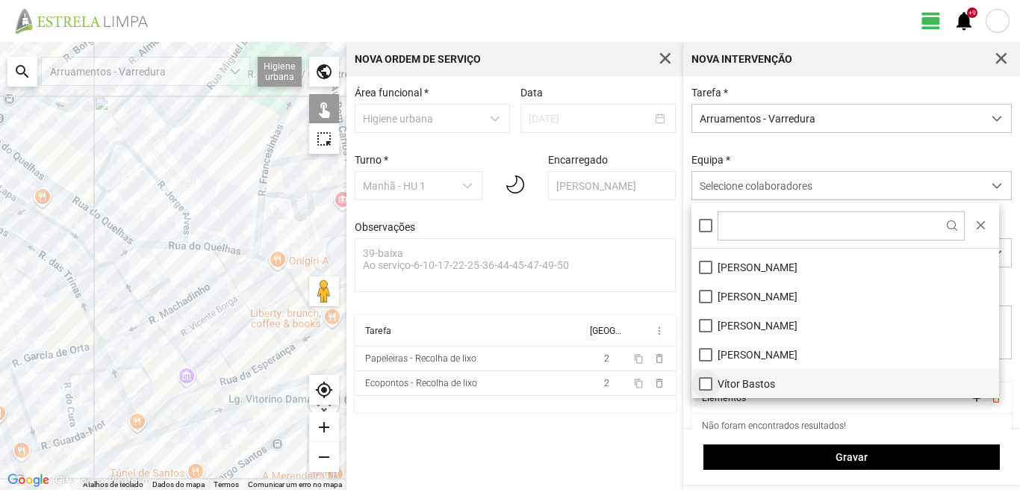
click at [704, 387] on li "Vítor Bastos" at bounding box center [845, 383] width 308 height 29
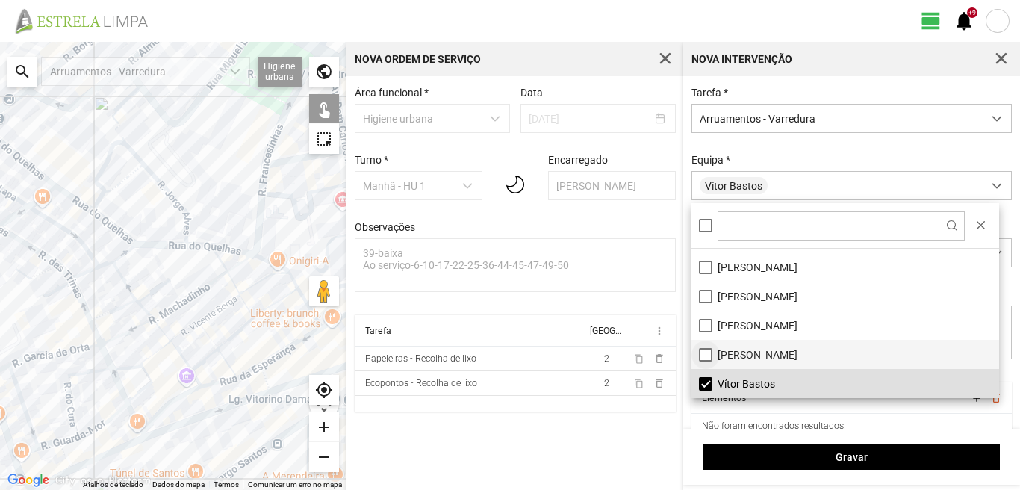
click at [706, 355] on li "[PERSON_NAME]" at bounding box center [845, 354] width 308 height 29
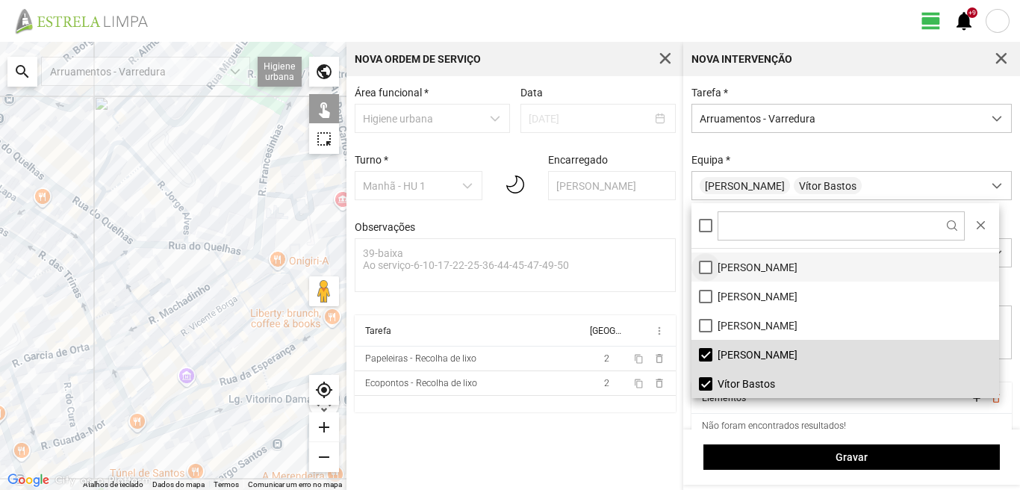
click at [708, 263] on li "[PERSON_NAME]" at bounding box center [845, 266] width 308 height 29
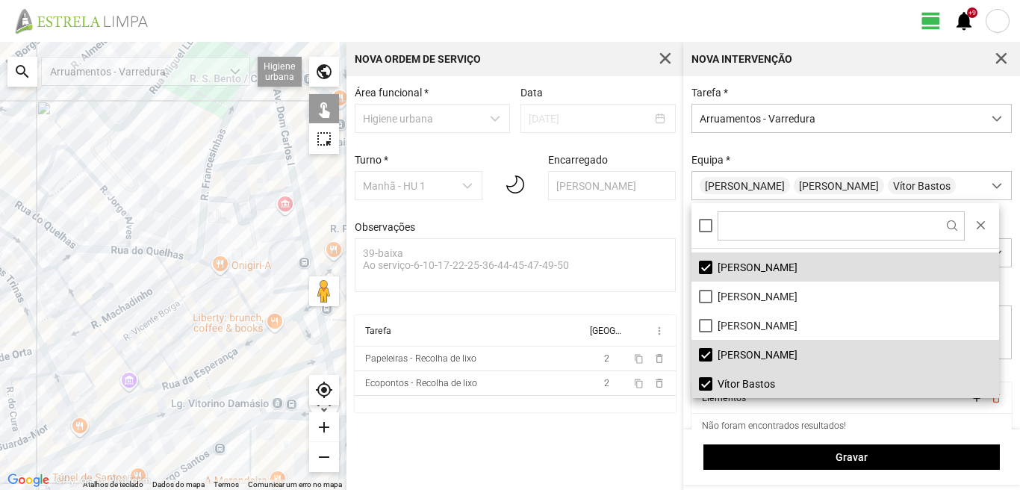
drag, startPoint x: 279, startPoint y: 297, endPoint x: 193, endPoint y: 324, distance: 89.3
click at [193, 324] on div at bounding box center [173, 266] width 346 height 448
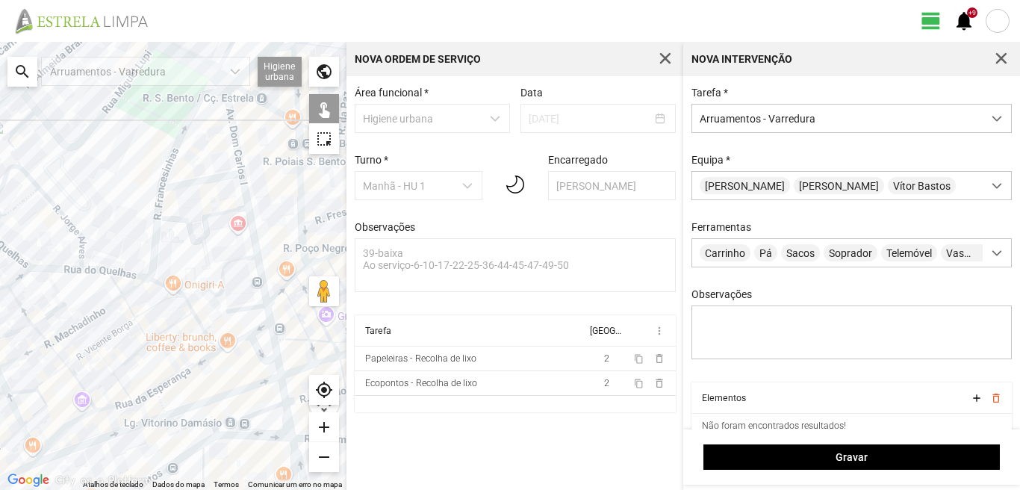
click at [234, 135] on div at bounding box center [173, 266] width 346 height 448
click at [214, 176] on div at bounding box center [173, 266] width 346 height 448
click at [249, 214] on div at bounding box center [173, 266] width 346 height 448
click at [255, 308] on div at bounding box center [173, 266] width 346 height 448
click at [264, 327] on div at bounding box center [173, 266] width 346 height 448
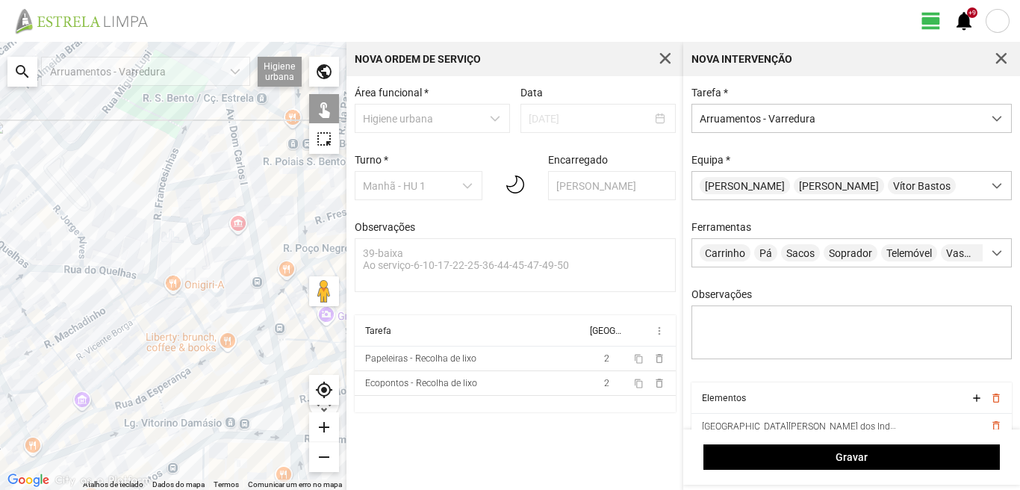
click at [267, 310] on div at bounding box center [173, 266] width 346 height 448
click at [237, 329] on div at bounding box center [173, 266] width 346 height 448
click at [236, 338] on div at bounding box center [173, 266] width 346 height 448
click at [250, 341] on div at bounding box center [173, 266] width 346 height 448
click at [275, 340] on div at bounding box center [173, 266] width 346 height 448
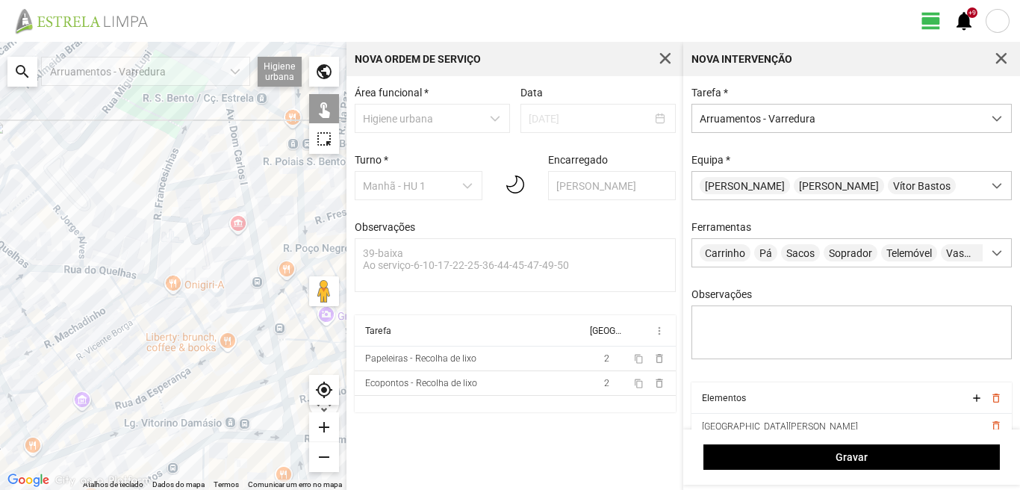
click at [279, 372] on div at bounding box center [173, 266] width 346 height 448
click at [282, 391] on div at bounding box center [173, 266] width 346 height 448
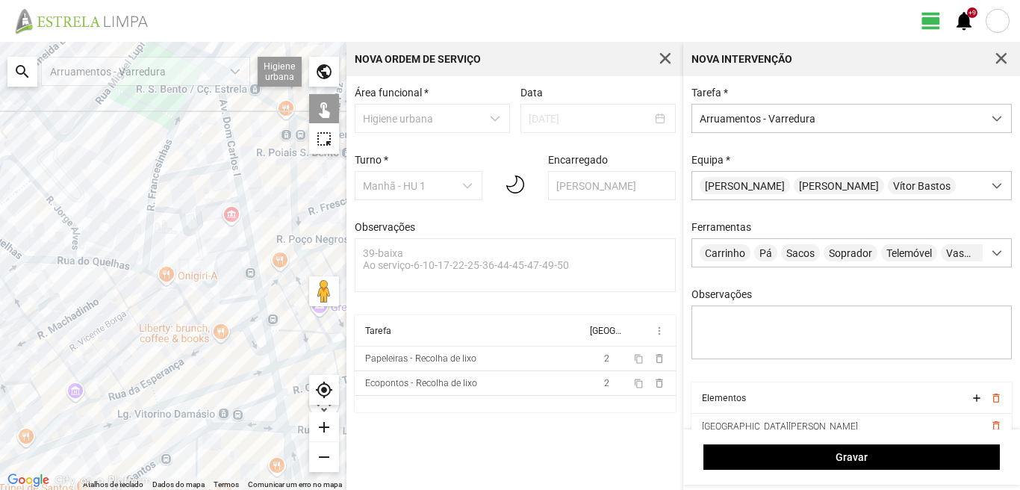
drag, startPoint x: 260, startPoint y: 402, endPoint x: 241, endPoint y: 373, distance: 35.2
click at [241, 373] on div at bounding box center [173, 266] width 346 height 448
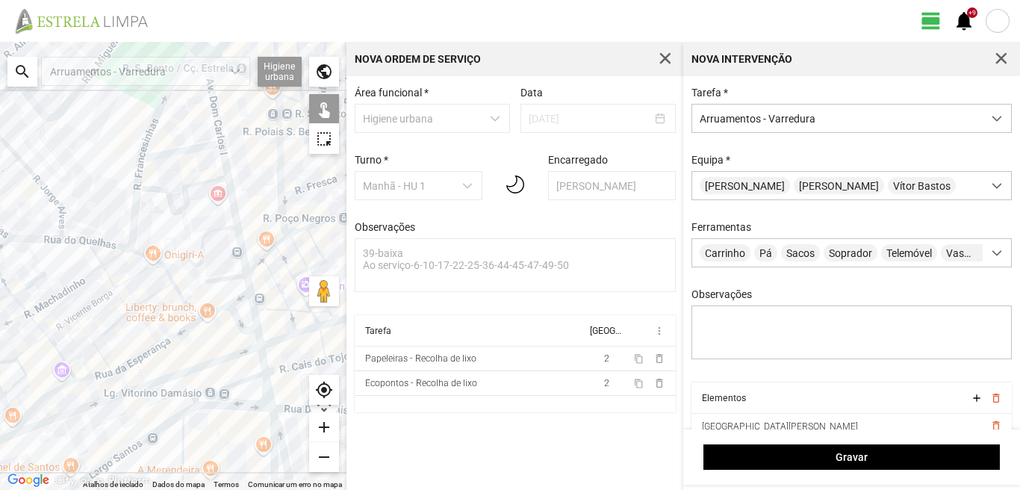
click at [243, 381] on div at bounding box center [173, 266] width 346 height 448
click at [266, 390] on div at bounding box center [173, 266] width 346 height 448
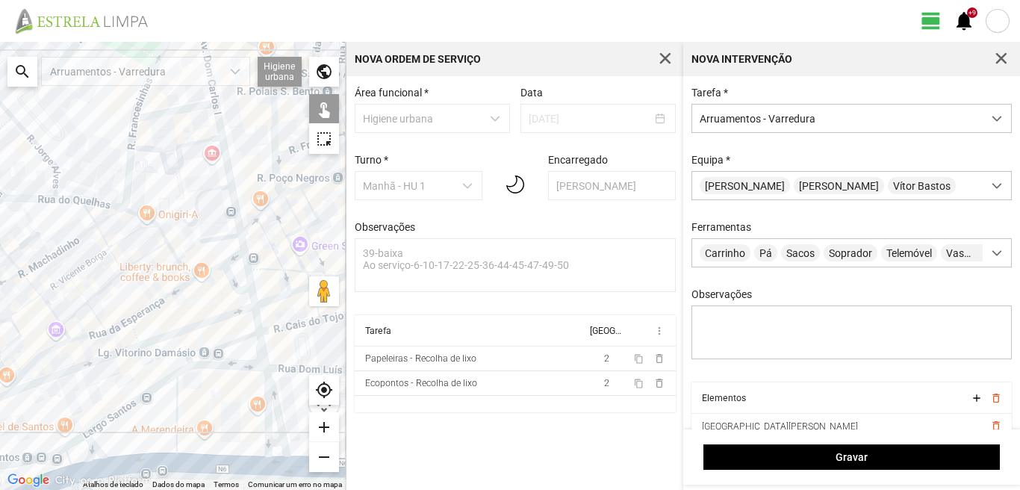
drag, startPoint x: 260, startPoint y: 418, endPoint x: 254, endPoint y: 364, distance: 54.1
click at [254, 374] on div at bounding box center [173, 266] width 346 height 448
click at [258, 363] on div at bounding box center [173, 266] width 346 height 448
drag, startPoint x: 268, startPoint y: 372, endPoint x: 270, endPoint y: 389, distance: 17.3
click at [270, 375] on div at bounding box center [173, 266] width 346 height 448
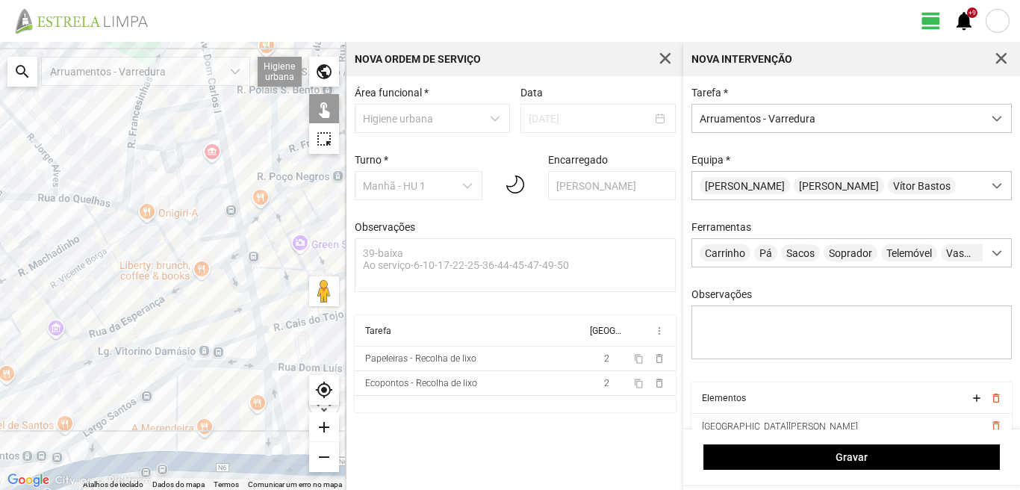
click at [267, 400] on div at bounding box center [173, 266] width 346 height 448
click at [274, 397] on div at bounding box center [173, 266] width 346 height 448
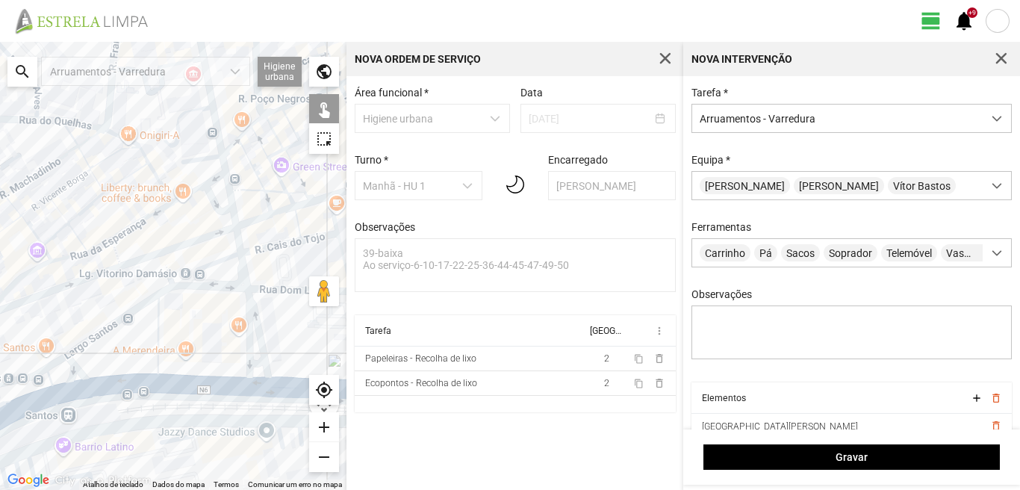
drag, startPoint x: 247, startPoint y: 391, endPoint x: 228, endPoint y: 305, distance: 88.8
click at [228, 305] on div at bounding box center [173, 266] width 346 height 448
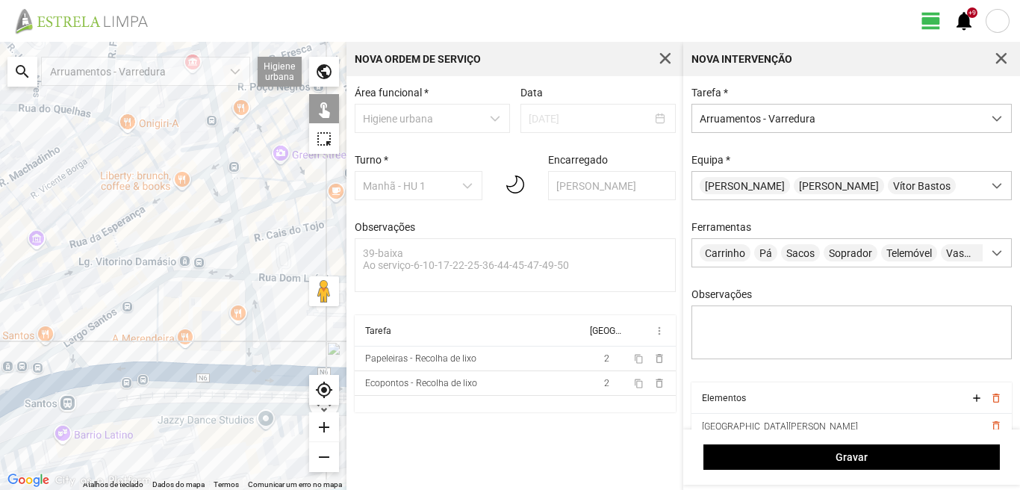
click at [258, 352] on div at bounding box center [173, 266] width 346 height 448
click at [259, 370] on div at bounding box center [173, 266] width 346 height 448
click at [158, 362] on div at bounding box center [173, 266] width 346 height 448
click at [113, 308] on div at bounding box center [173, 266] width 346 height 448
click at [109, 375] on div at bounding box center [173, 266] width 346 height 448
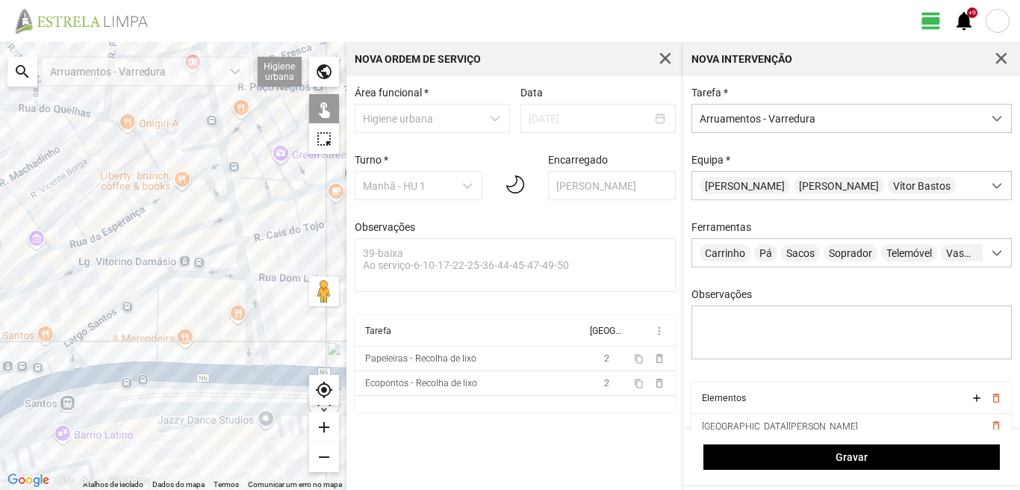
click at [73, 355] on div at bounding box center [173, 266] width 346 height 448
click at [55, 348] on div at bounding box center [173, 266] width 346 height 448
click at [39, 370] on div at bounding box center [173, 266] width 346 height 448
click at [46, 386] on div at bounding box center [173, 266] width 346 height 448
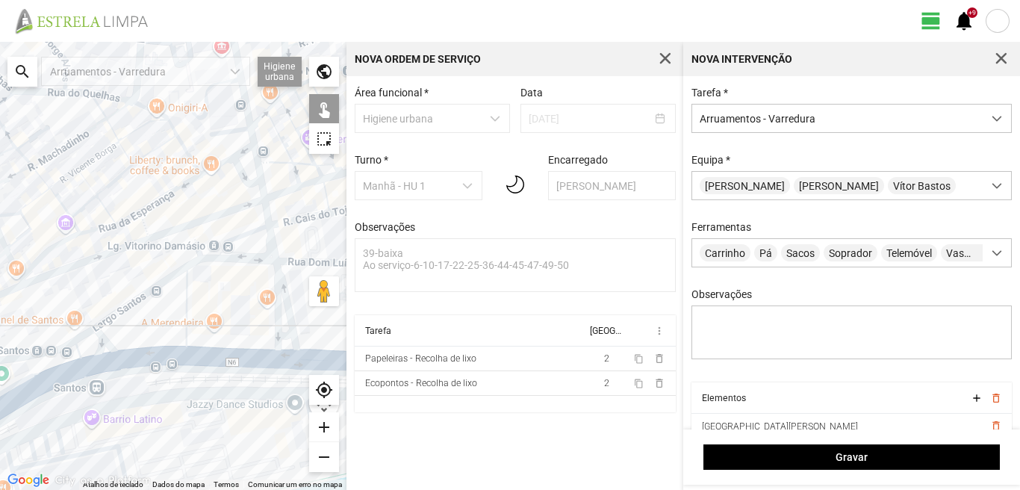
drag, startPoint x: 67, startPoint y: 380, endPoint x: 170, endPoint y: 327, distance: 115.9
click at [167, 329] on div at bounding box center [173, 266] width 346 height 448
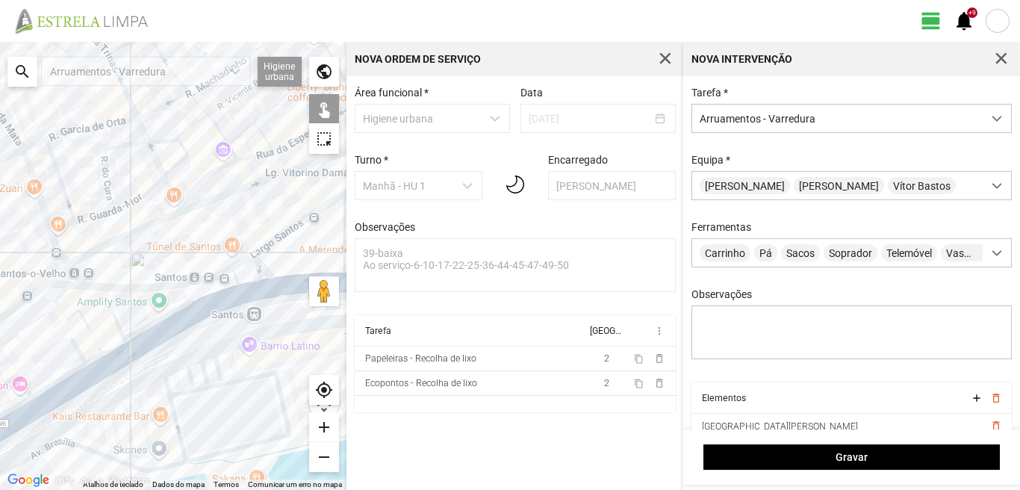
drag, startPoint x: 58, startPoint y: 382, endPoint x: 127, endPoint y: 352, distance: 74.9
click at [127, 352] on div at bounding box center [173, 266] width 346 height 448
click at [117, 312] on div at bounding box center [173, 266] width 346 height 448
click at [67, 287] on div at bounding box center [173, 266] width 346 height 448
click at [66, 306] on div at bounding box center [173, 266] width 346 height 448
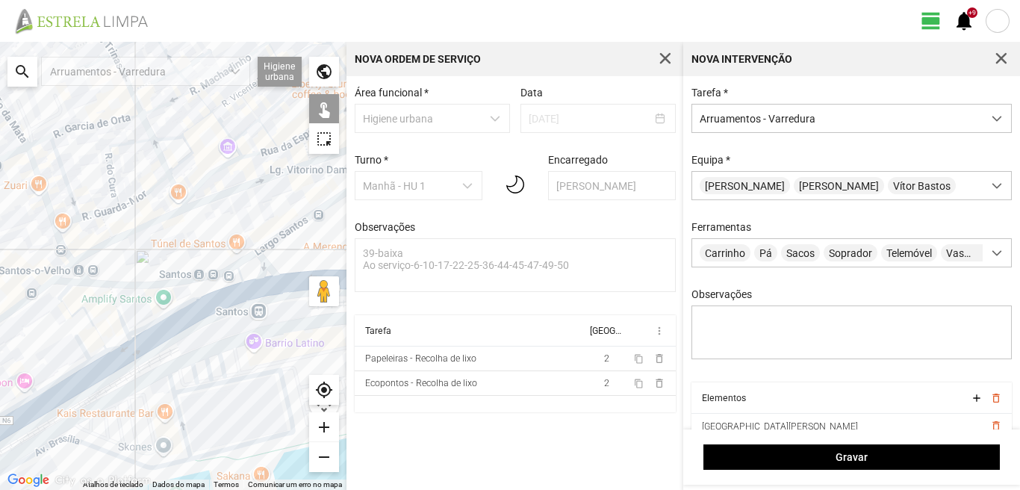
click at [115, 348] on div at bounding box center [173, 266] width 346 height 448
click at [99, 358] on div at bounding box center [173, 266] width 346 height 448
click at [81, 346] on div at bounding box center [173, 266] width 346 height 448
click at [102, 372] on div at bounding box center [173, 266] width 346 height 448
click at [81, 382] on div at bounding box center [173, 266] width 346 height 448
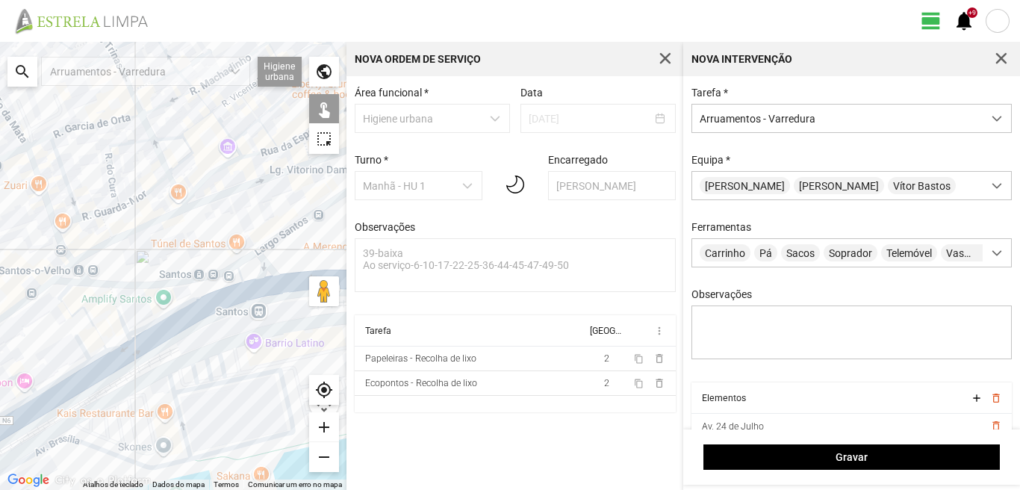
click at [76, 369] on div at bounding box center [173, 266] width 346 height 448
click at [28, 381] on div at bounding box center [173, 266] width 346 height 448
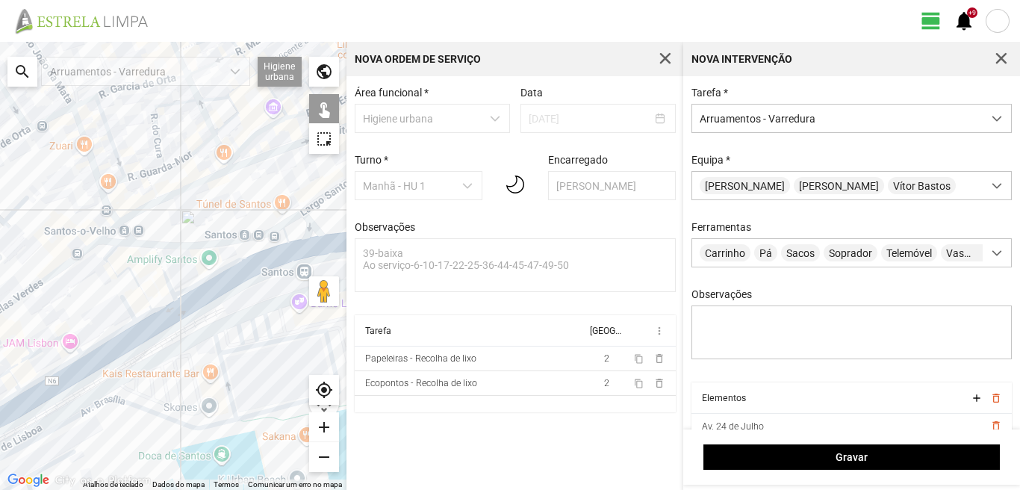
drag, startPoint x: 28, startPoint y: 381, endPoint x: 190, endPoint y: 274, distance: 194.1
click at [190, 274] on div at bounding box center [173, 266] width 346 height 448
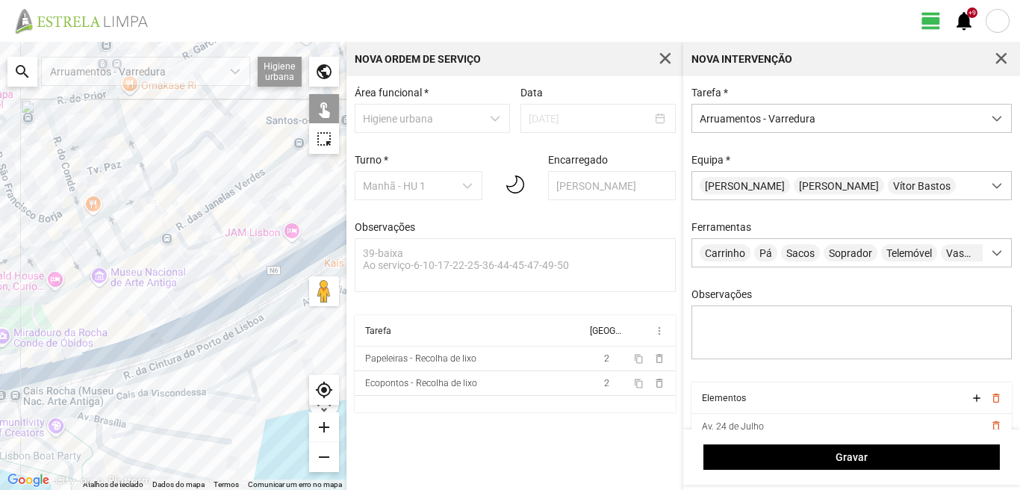
click at [199, 281] on div at bounding box center [173, 266] width 346 height 448
click at [237, 252] on div at bounding box center [173, 266] width 346 height 448
click at [237, 274] on div at bounding box center [173, 266] width 346 height 448
click at [225, 236] on div at bounding box center [173, 266] width 346 height 448
click at [264, 266] on div at bounding box center [173, 266] width 346 height 448
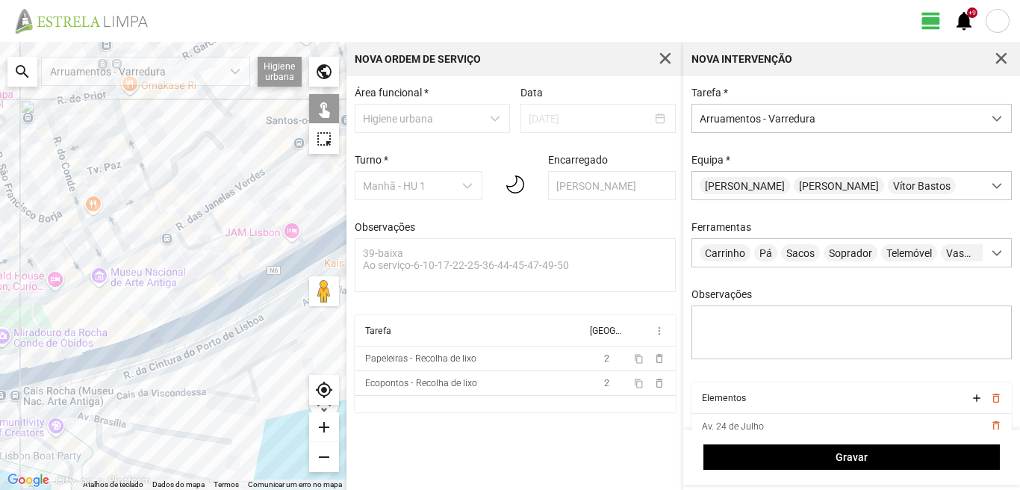
click at [267, 284] on div at bounding box center [173, 266] width 346 height 448
click at [216, 296] on div at bounding box center [173, 266] width 346 height 448
click at [215, 311] on div at bounding box center [173, 266] width 346 height 448
click at [143, 347] on div at bounding box center [173, 266] width 346 height 448
click at [16, 372] on div at bounding box center [173, 266] width 346 height 448
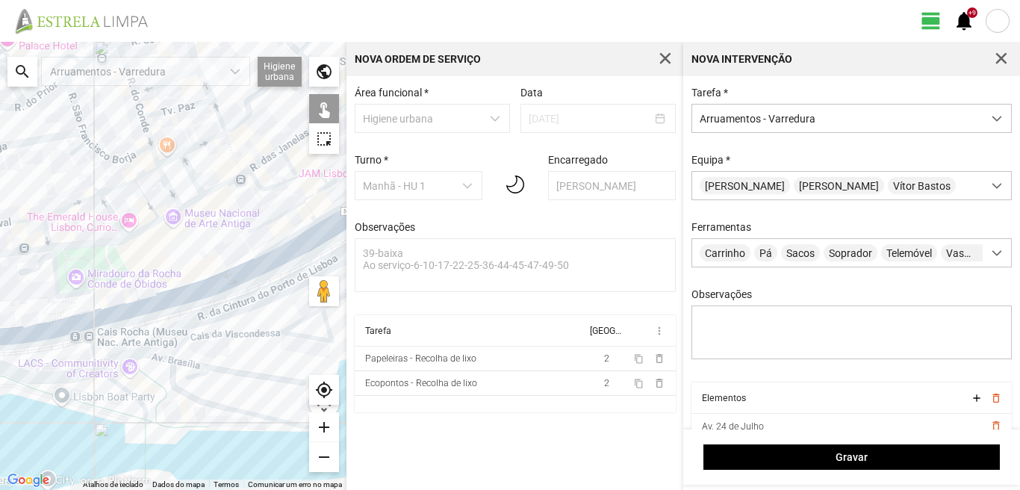
drag, startPoint x: 177, startPoint y: 293, endPoint x: 194, endPoint y: 284, distance: 19.4
click at [194, 284] on div at bounding box center [173, 266] width 346 height 448
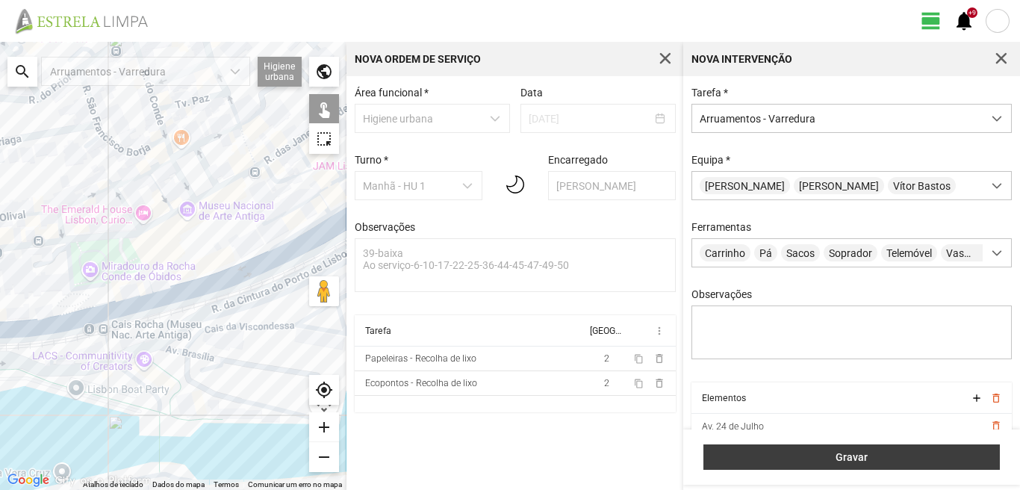
click at [830, 450] on button "Gravar" at bounding box center [851, 456] width 296 height 25
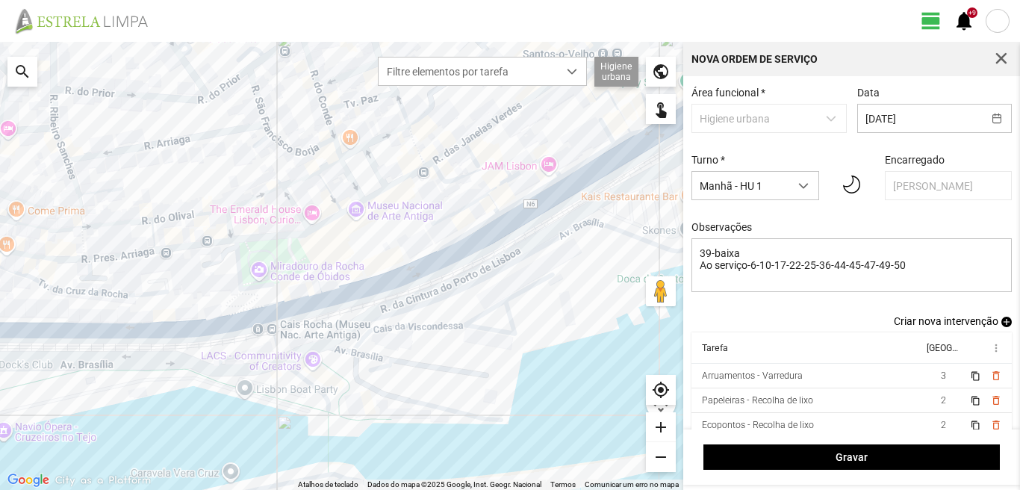
click at [1001, 322] on span "add" at bounding box center [1006, 322] width 10 height 10
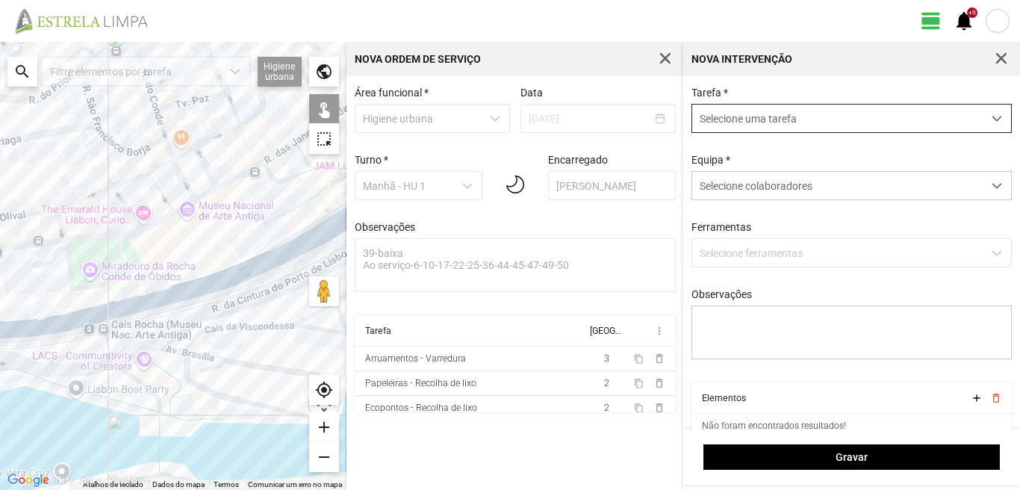
click at [796, 111] on span "Selecione uma tarefa" at bounding box center [837, 119] width 290 height 28
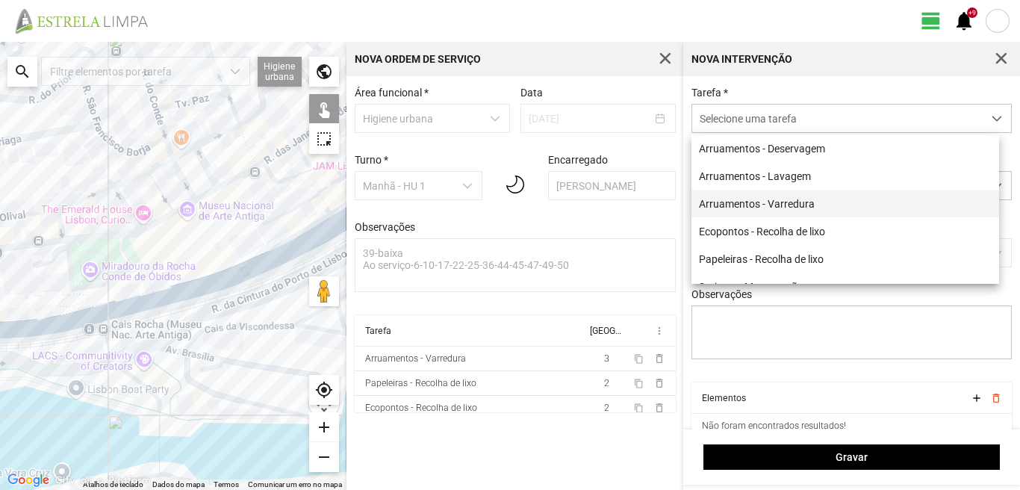
click at [783, 200] on li "Arruamentos - Varredura" at bounding box center [845, 204] width 308 height 28
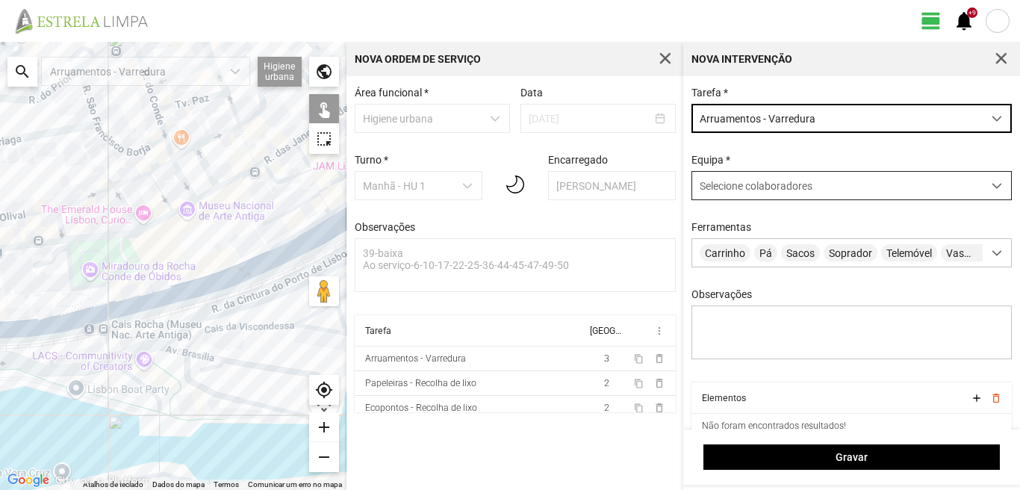
click at [762, 196] on div "Selecione colaboradores" at bounding box center [837, 186] width 290 height 28
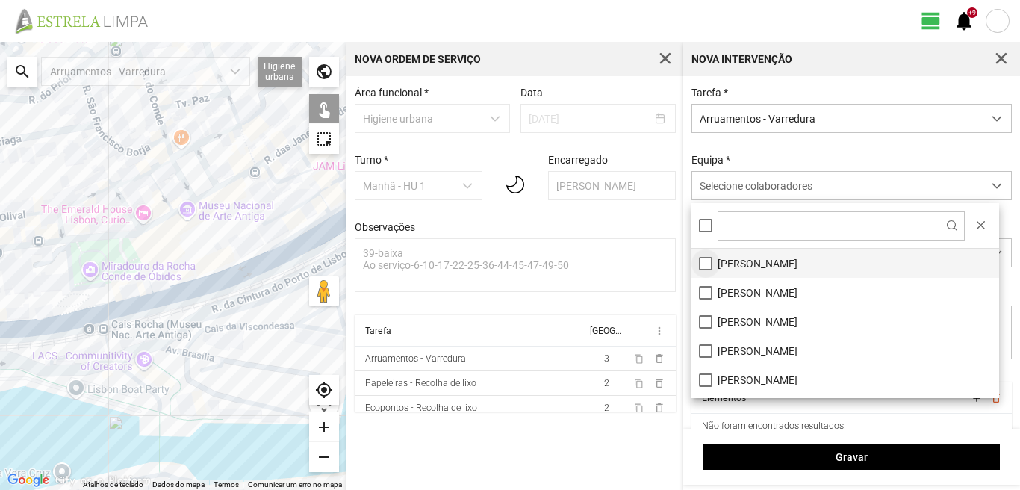
click at [702, 260] on li "[PERSON_NAME]" at bounding box center [845, 263] width 308 height 29
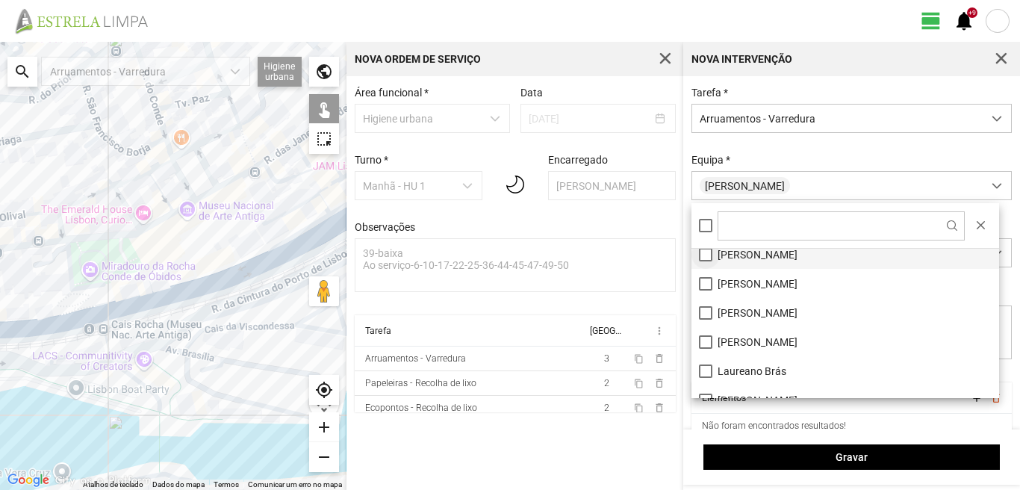
scroll to position [75, 0]
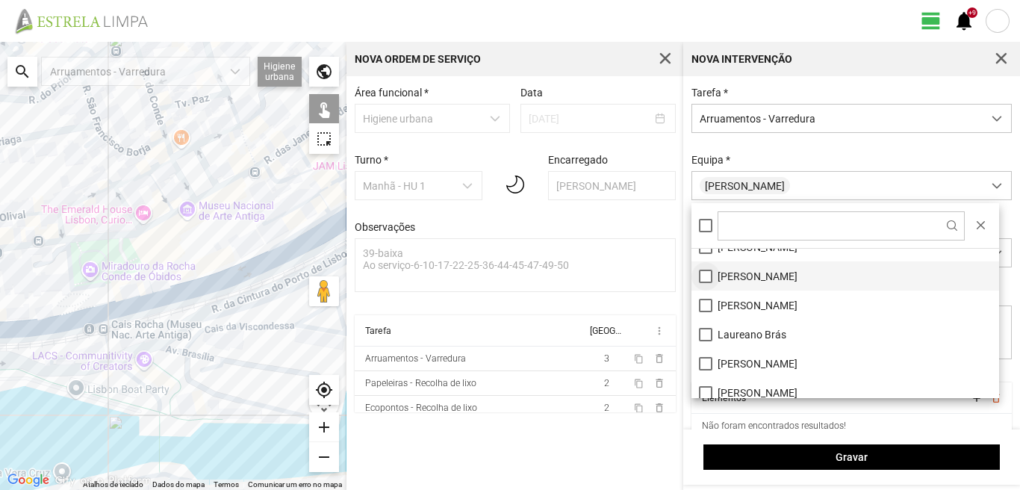
click at [705, 276] on li "[PERSON_NAME]" at bounding box center [845, 275] width 308 height 29
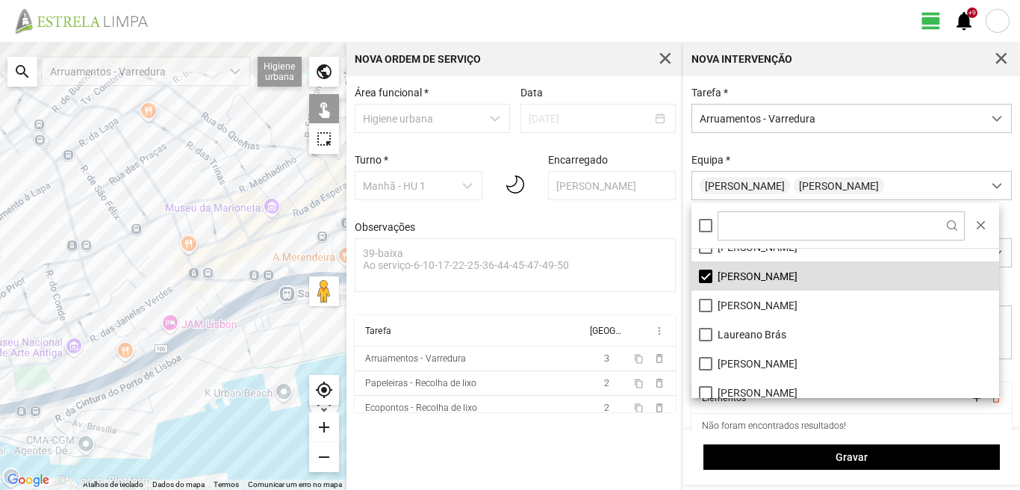
drag, startPoint x: 173, startPoint y: 139, endPoint x: 0, endPoint y: 335, distance: 261.9
click at [0, 335] on div at bounding box center [173, 266] width 346 height 448
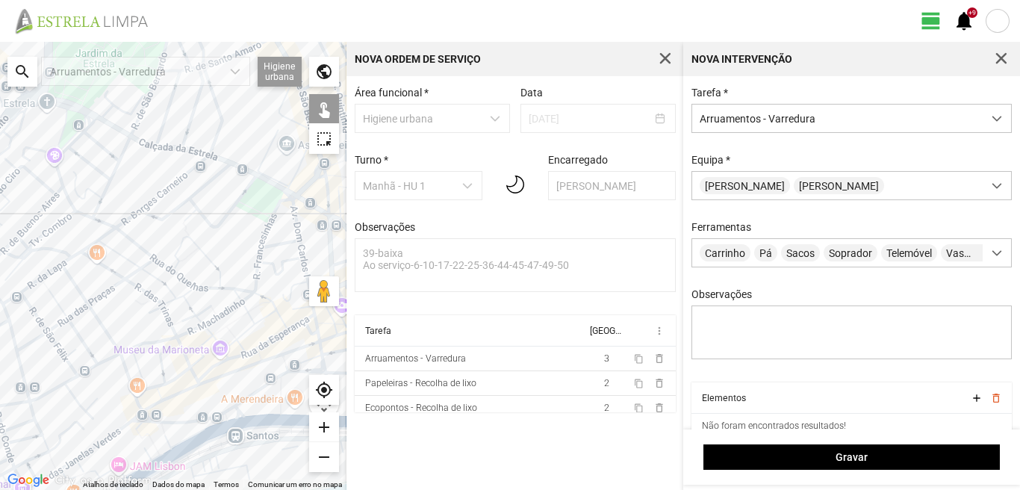
drag, startPoint x: 55, startPoint y: 270, endPoint x: 150, endPoint y: 312, distance: 104.6
click at [139, 305] on div at bounding box center [173, 266] width 346 height 448
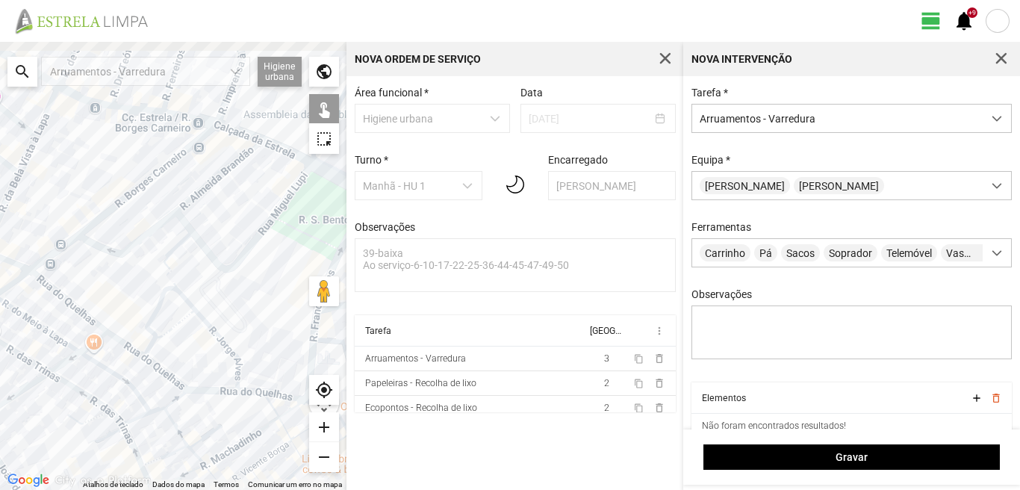
drag, startPoint x: 174, startPoint y: 245, endPoint x: 128, endPoint y: 346, distance: 111.3
click at [128, 346] on div at bounding box center [173, 266] width 346 height 448
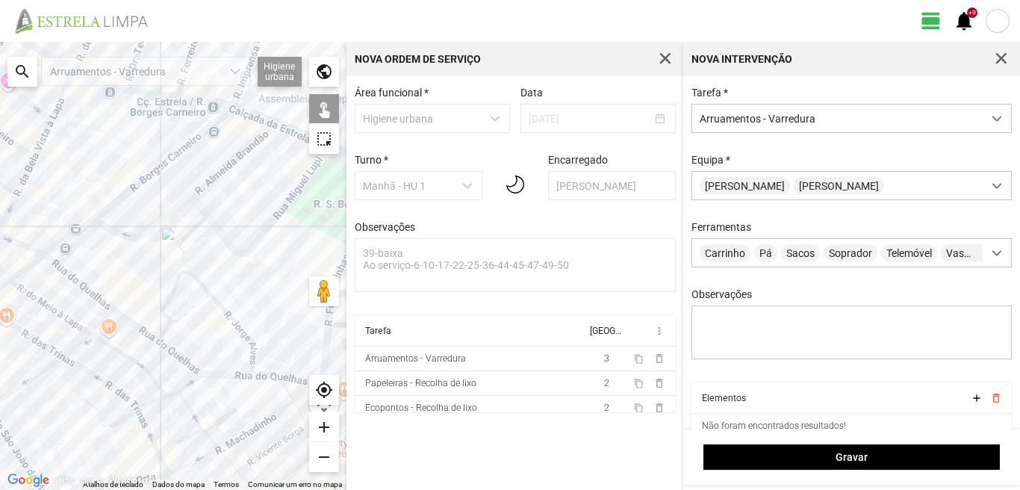
drag, startPoint x: 98, startPoint y: 353, endPoint x: 134, endPoint y: 322, distance: 48.2
click at [134, 322] on div at bounding box center [173, 266] width 346 height 448
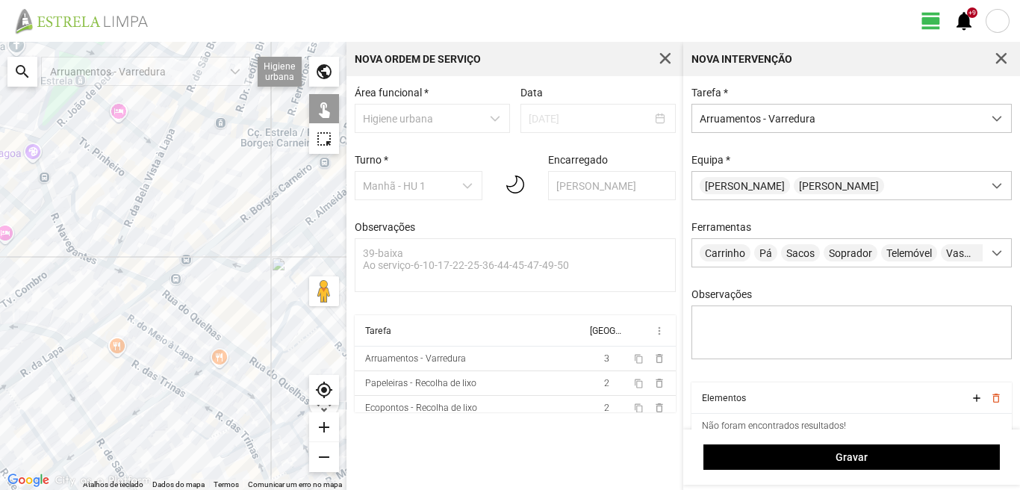
drag, startPoint x: 99, startPoint y: 231, endPoint x: 163, endPoint y: 373, distance: 154.7
click at [158, 361] on div at bounding box center [173, 266] width 346 height 448
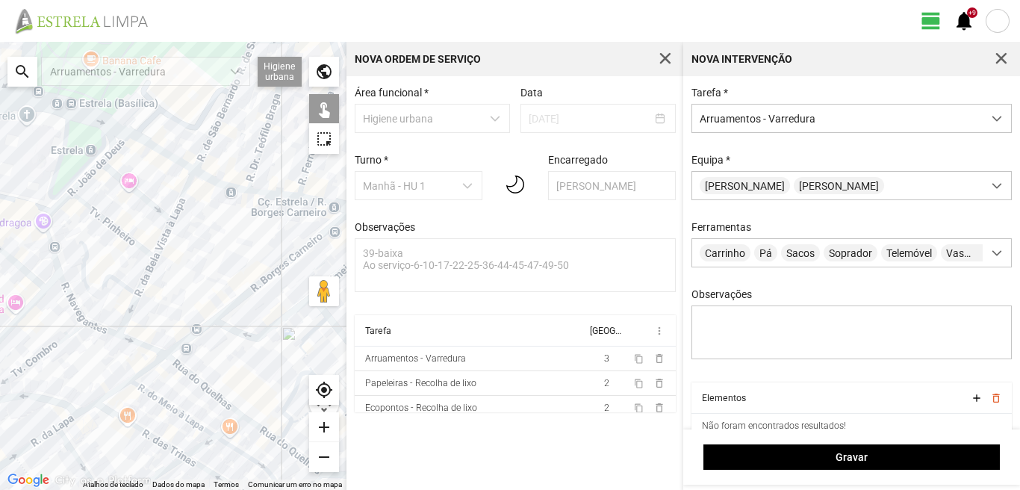
drag, startPoint x: 201, startPoint y: 392, endPoint x: 0, endPoint y: 355, distance: 204.2
click at [0, 355] on div at bounding box center [173, 266] width 346 height 448
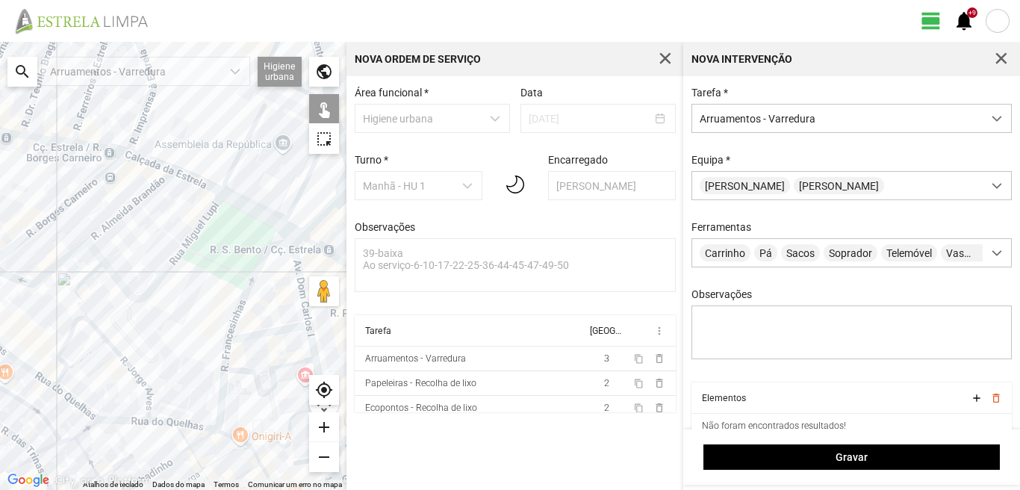
drag, startPoint x: 74, startPoint y: 309, endPoint x: 181, endPoint y: 246, distance: 124.5
click at [158, 254] on div at bounding box center [173, 266] width 346 height 448
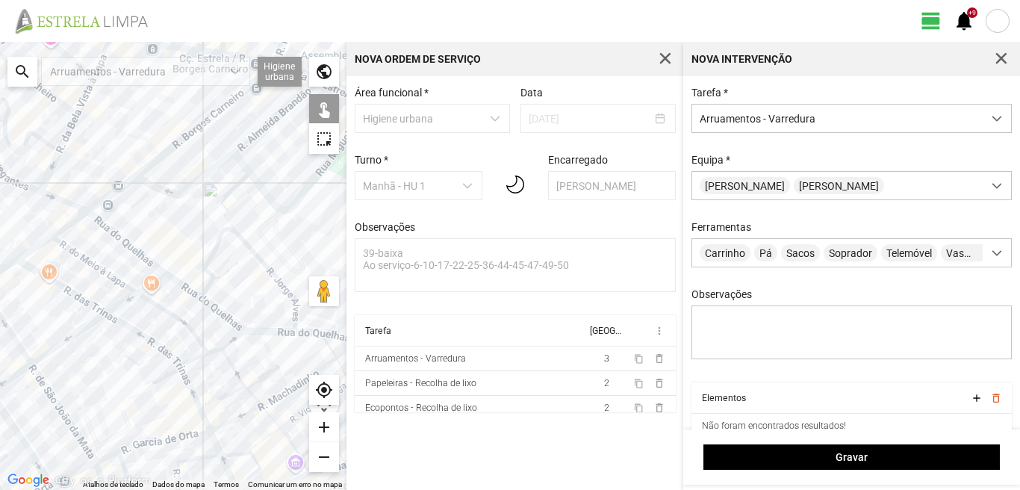
drag, startPoint x: 146, startPoint y: 290, endPoint x: 149, endPoint y: 276, distance: 14.5
click at [148, 280] on div at bounding box center [173, 266] width 346 height 448
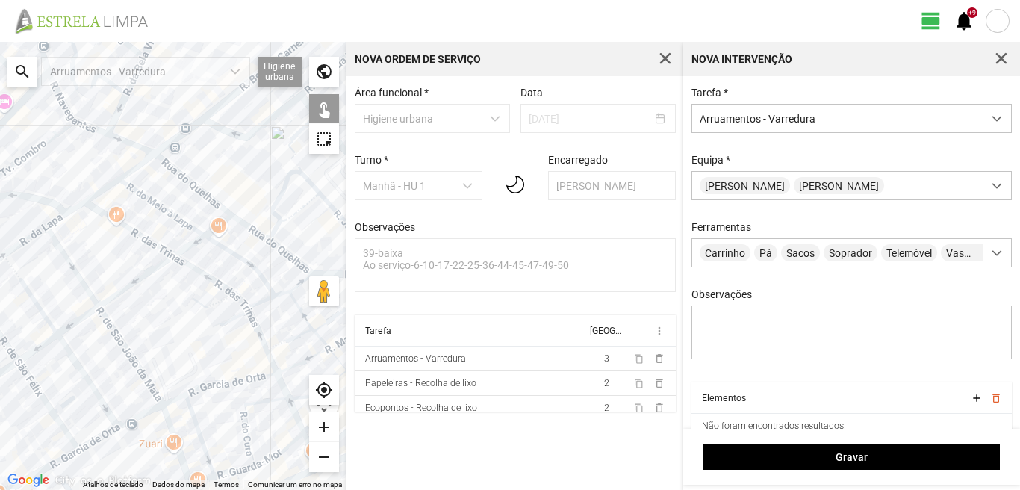
drag, startPoint x: 106, startPoint y: 294, endPoint x: 184, endPoint y: 395, distance: 127.7
click at [184, 395] on div at bounding box center [173, 266] width 346 height 448
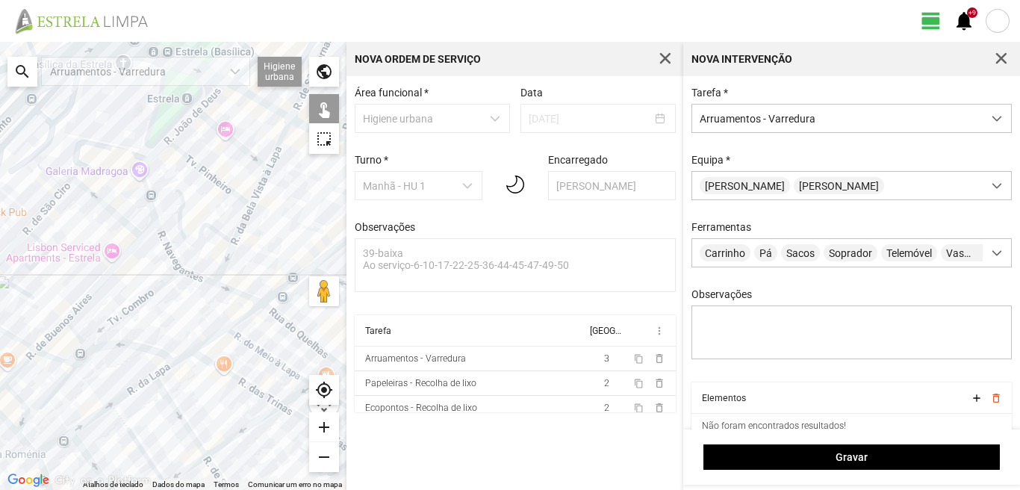
drag, startPoint x: 152, startPoint y: 358, endPoint x: 208, endPoint y: 311, distance: 73.1
click at [208, 312] on div at bounding box center [173, 266] width 346 height 448
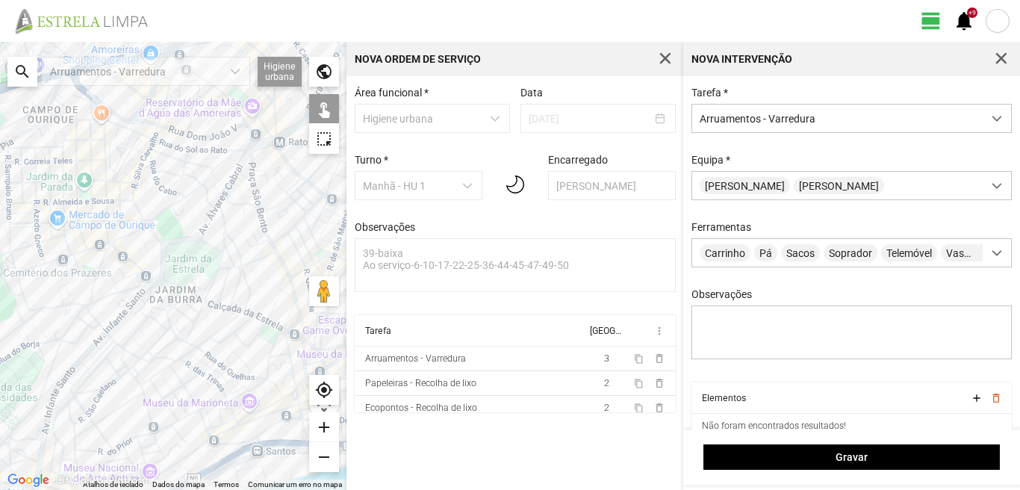
drag, startPoint x: 250, startPoint y: 349, endPoint x: 229, endPoint y: 343, distance: 21.7
click at [229, 343] on div at bounding box center [173, 266] width 346 height 448
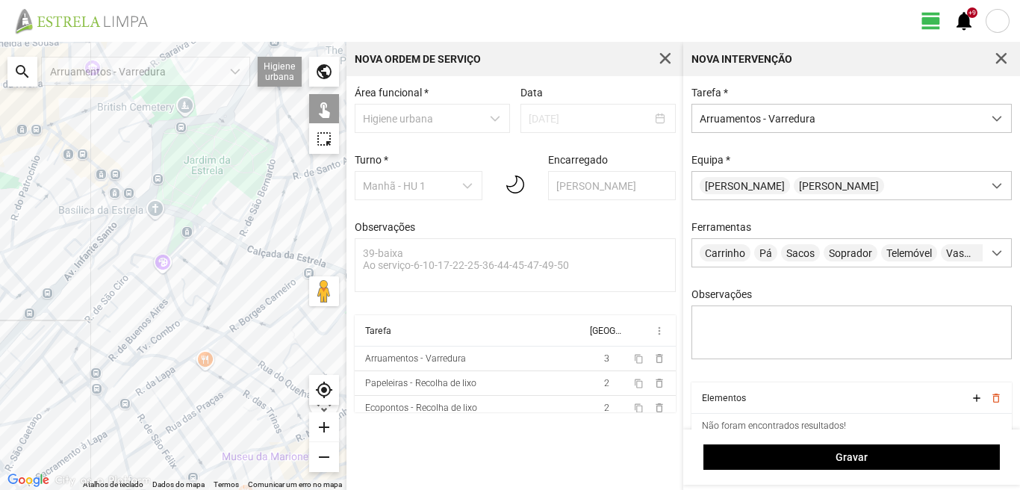
drag, startPoint x: 238, startPoint y: 316, endPoint x: 190, endPoint y: 349, distance: 58.0
click at [190, 349] on div at bounding box center [173, 266] width 346 height 448
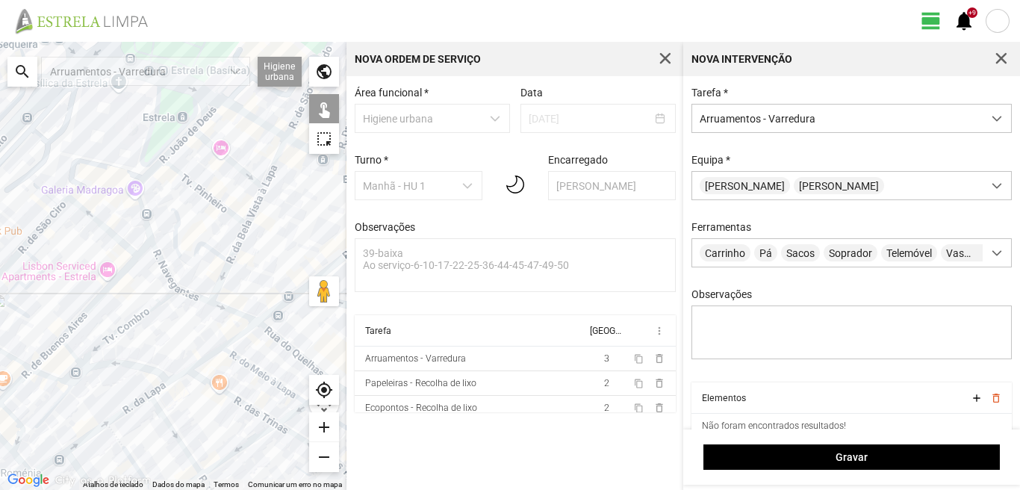
drag, startPoint x: 238, startPoint y: 370, endPoint x: 187, endPoint y: 317, distance: 73.9
click at [193, 329] on div at bounding box center [173, 266] width 346 height 448
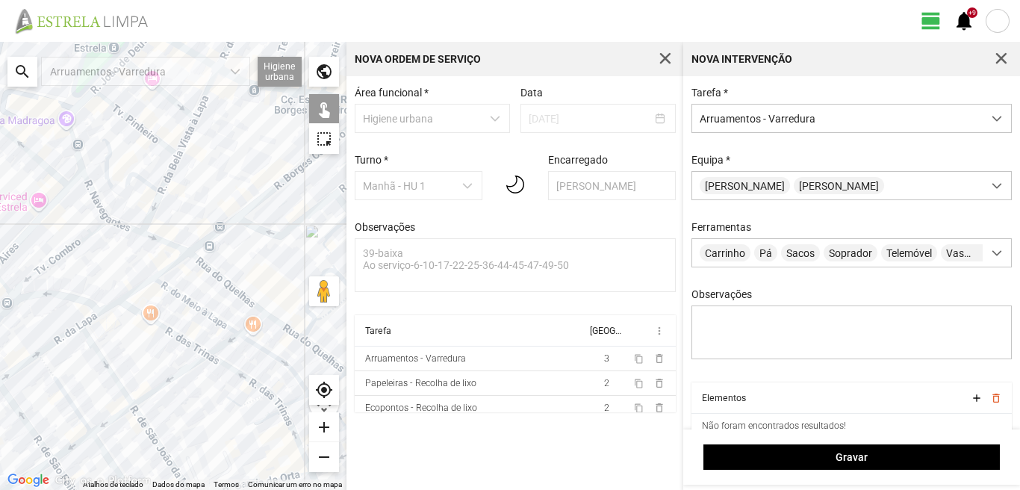
drag, startPoint x: 244, startPoint y: 393, endPoint x: 180, endPoint y: 303, distance: 110.2
click at [203, 324] on div at bounding box center [173, 266] width 346 height 448
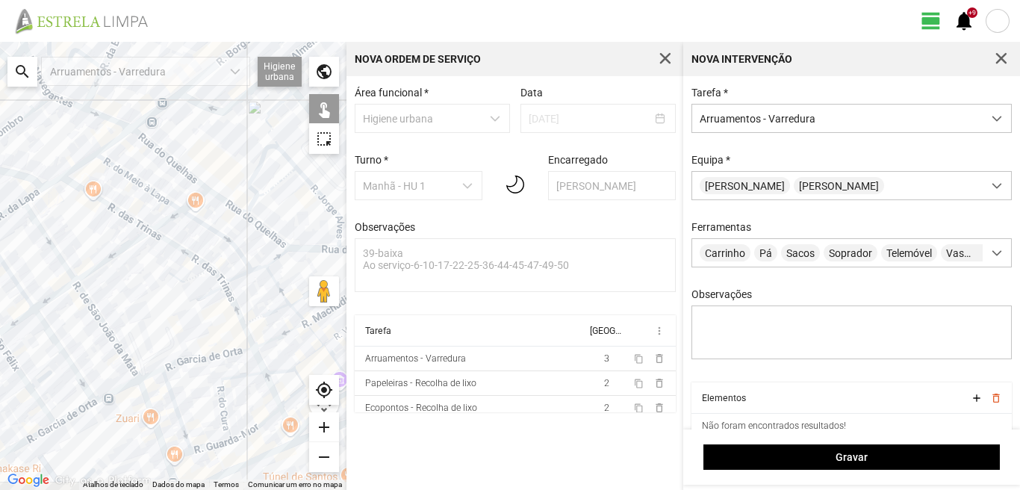
drag, startPoint x: 173, startPoint y: 367, endPoint x: 185, endPoint y: 308, distance: 60.2
click at [178, 323] on div at bounding box center [173, 266] width 346 height 448
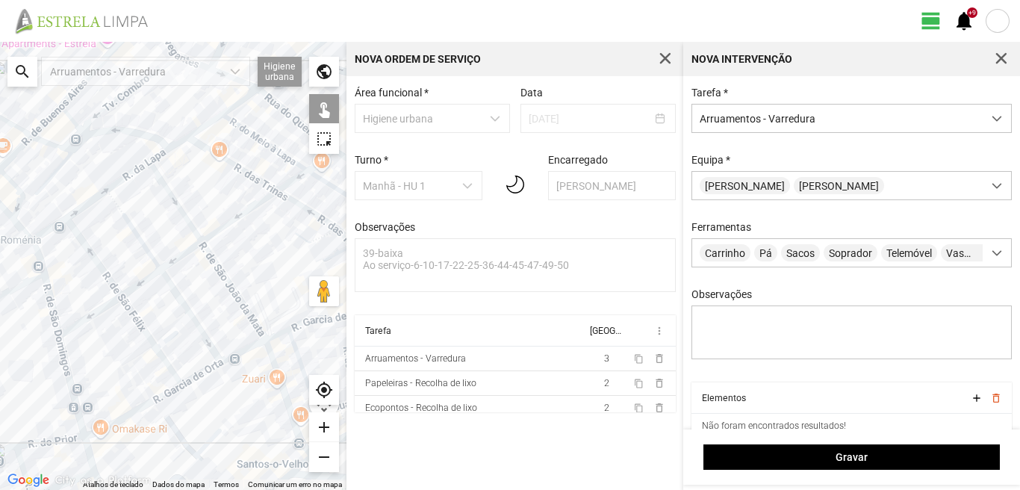
drag, startPoint x: 116, startPoint y: 381, endPoint x: 240, endPoint y: 397, distance: 125.0
click at [240, 397] on div at bounding box center [173, 266] width 346 height 448
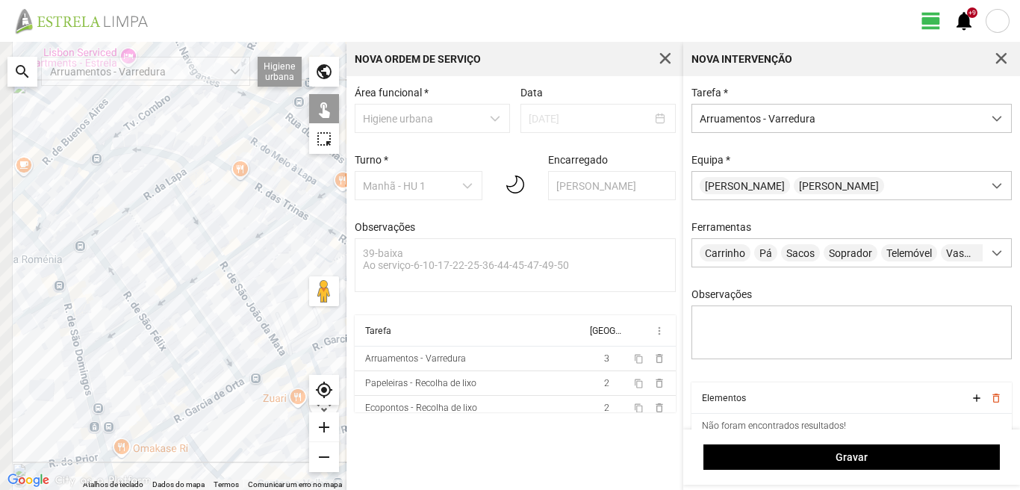
drag, startPoint x: 155, startPoint y: 357, endPoint x: 191, endPoint y: 393, distance: 51.2
click at [191, 393] on div at bounding box center [173, 266] width 346 height 448
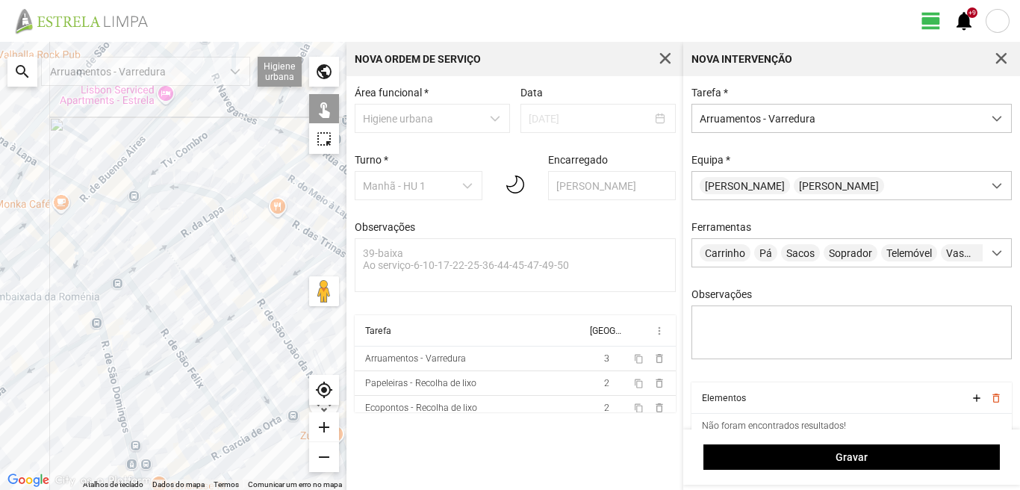
drag, startPoint x: 228, startPoint y: 369, endPoint x: 0, endPoint y: 379, distance: 228.7
click at [0, 379] on div at bounding box center [173, 266] width 346 height 448
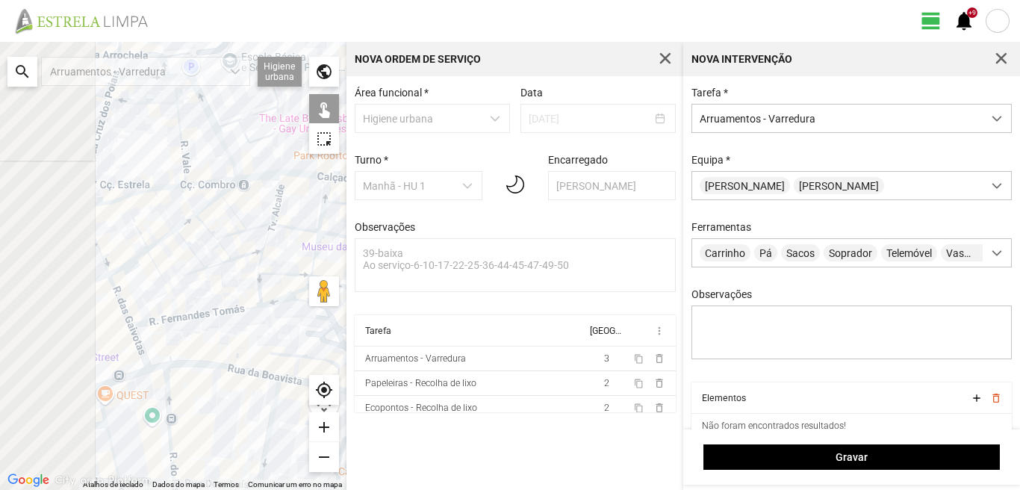
drag, startPoint x: 17, startPoint y: 375, endPoint x: 275, endPoint y: 386, distance: 257.9
click at [274, 385] on div at bounding box center [173, 266] width 346 height 448
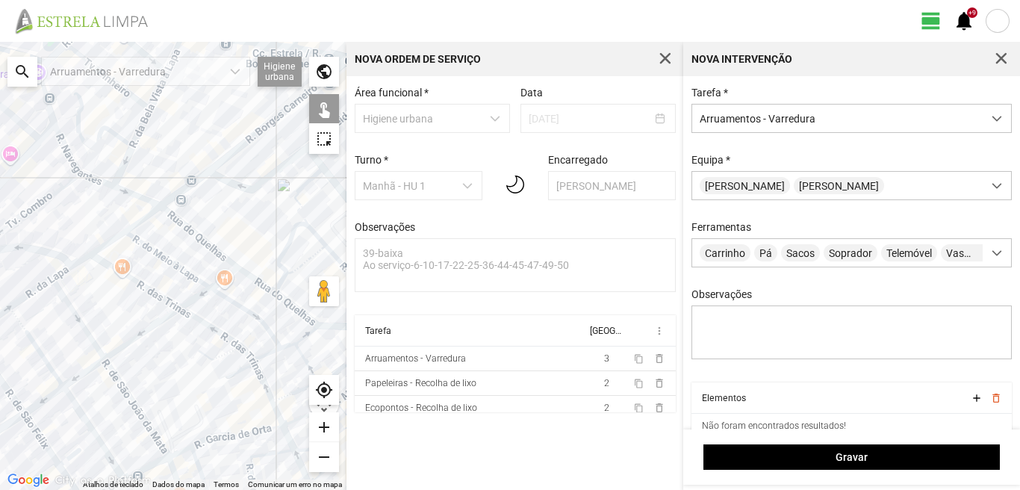
drag, startPoint x: 195, startPoint y: 335, endPoint x: 123, endPoint y: 390, distance: 90.5
click at [123, 390] on div at bounding box center [173, 266] width 346 height 448
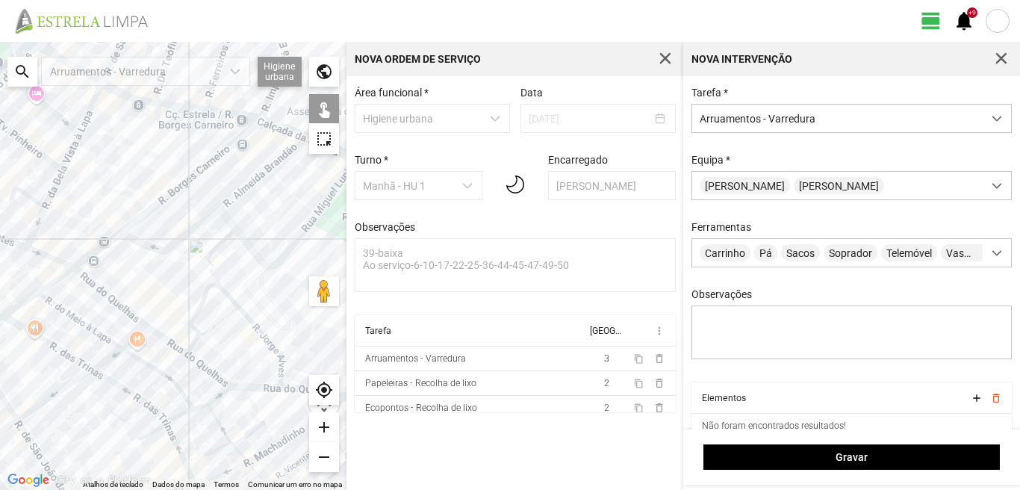
drag, startPoint x: 226, startPoint y: 417, endPoint x: 192, endPoint y: 383, distance: 48.1
click at [199, 389] on div at bounding box center [173, 266] width 346 height 448
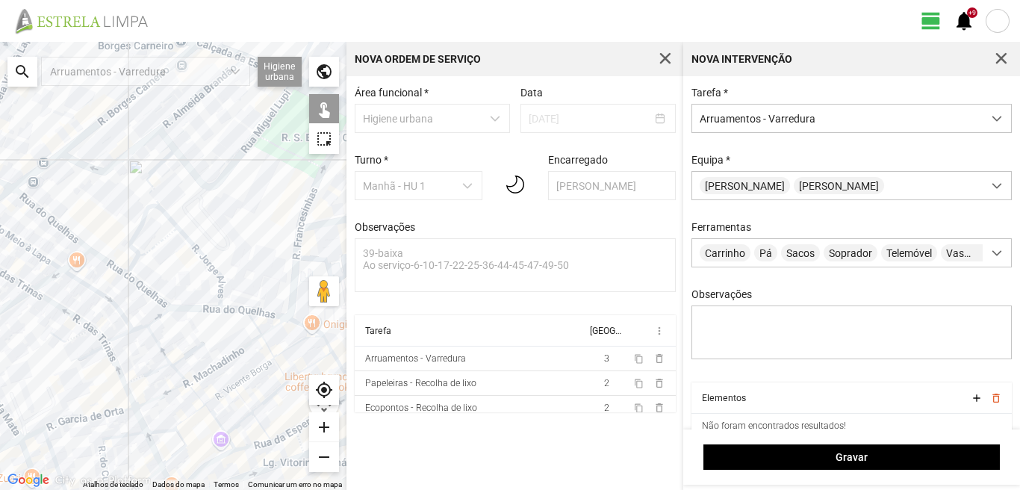
drag, startPoint x: 228, startPoint y: 404, endPoint x: 202, endPoint y: 346, distance: 63.8
click at [205, 353] on div at bounding box center [173, 266] width 346 height 448
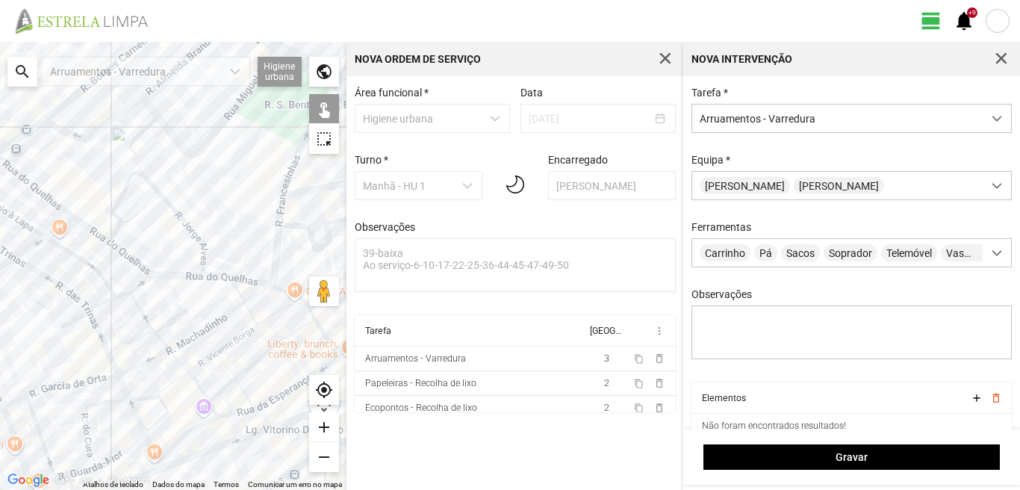
click at [138, 312] on div at bounding box center [173, 266] width 346 height 448
click at [134, 337] on div at bounding box center [173, 266] width 346 height 448
click at [172, 322] on div at bounding box center [173, 266] width 346 height 448
click at [190, 322] on div at bounding box center [173, 266] width 346 height 448
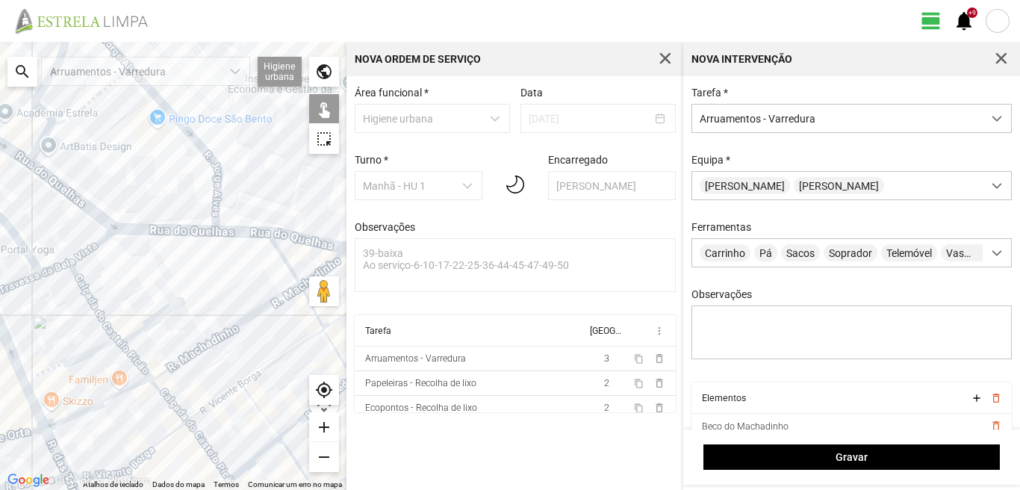
click at [281, 254] on div at bounding box center [173, 266] width 346 height 448
drag, startPoint x: 251, startPoint y: 314, endPoint x: 243, endPoint y: 321, distance: 10.6
click at [247, 320] on div at bounding box center [173, 266] width 346 height 448
click at [193, 350] on div at bounding box center [173, 266] width 346 height 448
click at [137, 373] on div at bounding box center [173, 266] width 346 height 448
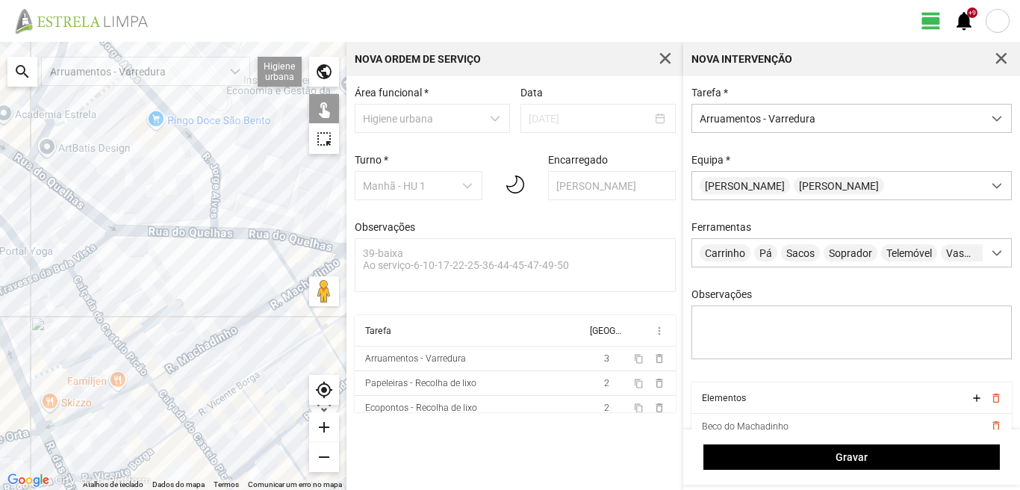
click at [109, 400] on div at bounding box center [173, 266] width 346 height 448
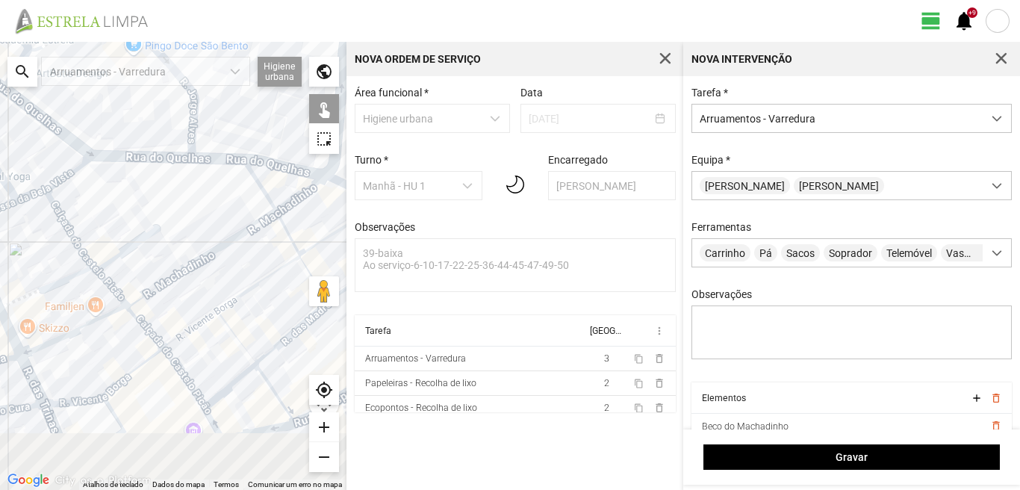
drag, startPoint x: 114, startPoint y: 417, endPoint x: 91, endPoint y: 341, distance: 79.4
click at [91, 341] on div at bounding box center [173, 266] width 346 height 448
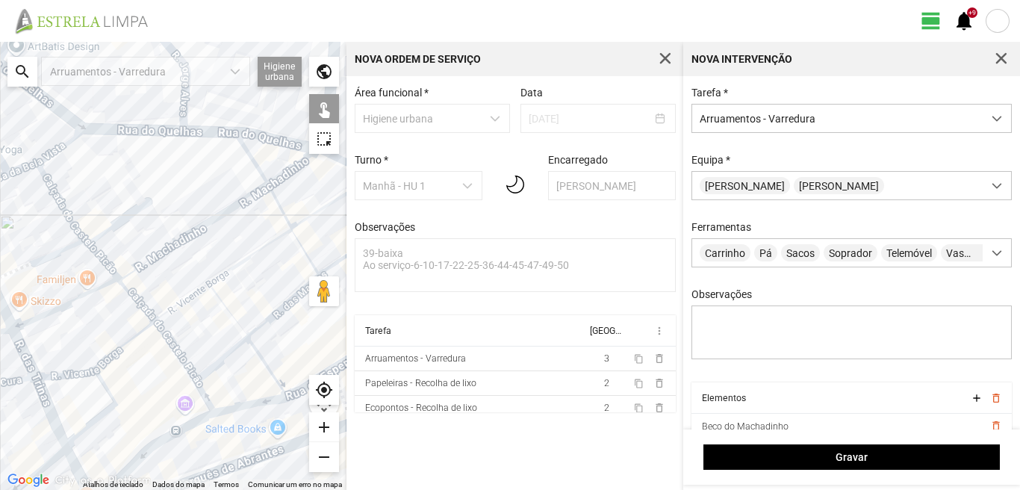
click at [84, 370] on div at bounding box center [173, 266] width 346 height 448
click at [101, 385] on div at bounding box center [173, 266] width 346 height 448
click at [116, 352] on div at bounding box center [173, 266] width 346 height 448
click at [170, 349] on div at bounding box center [173, 266] width 346 height 448
drag, startPoint x: 140, startPoint y: 305, endPoint x: 210, endPoint y: 265, distance: 80.6
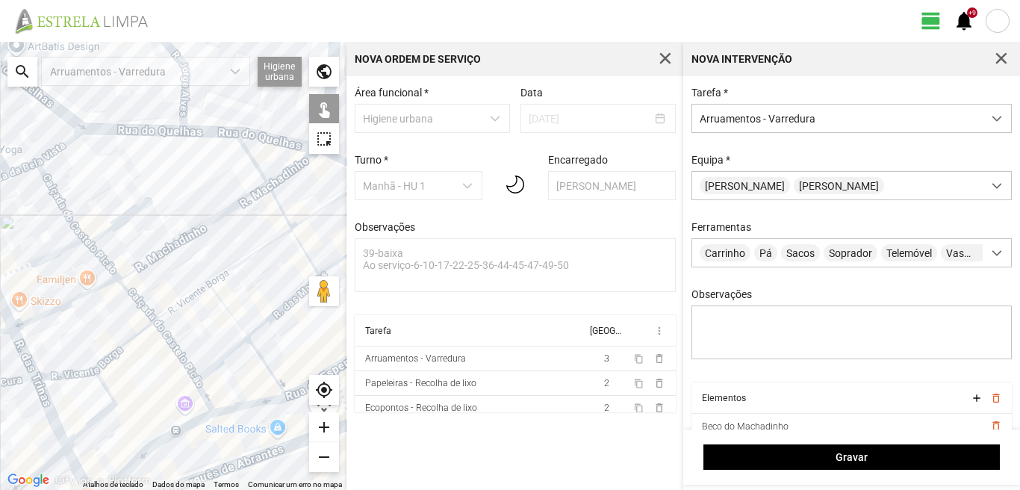
click at [142, 303] on div at bounding box center [173, 266] width 346 height 448
click at [207, 223] on div at bounding box center [173, 266] width 346 height 448
drag, startPoint x: 262, startPoint y: 227, endPoint x: 129, endPoint y: 308, distance: 155.5
click at [129, 308] on div at bounding box center [173, 266] width 346 height 448
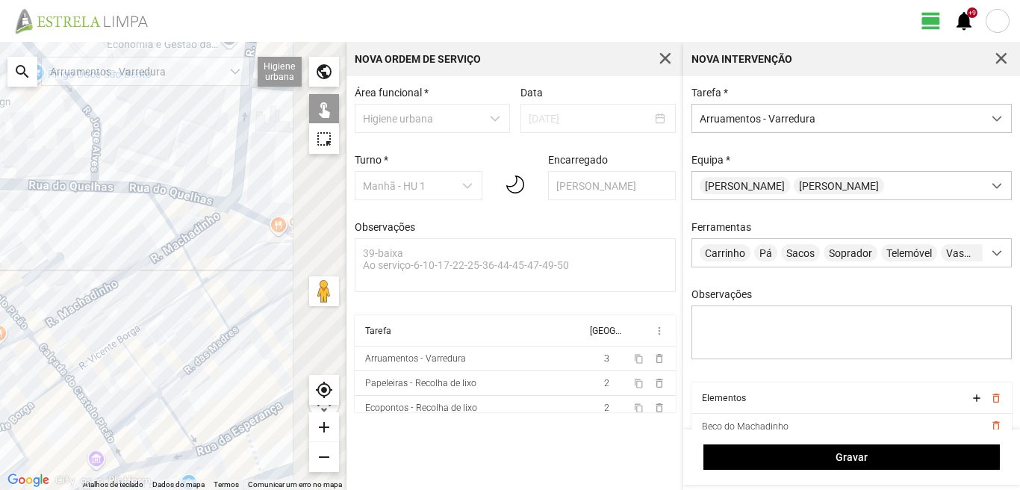
drag, startPoint x: 234, startPoint y: 243, endPoint x: 152, endPoint y: 296, distance: 97.8
click at [152, 295] on div at bounding box center [173, 266] width 346 height 448
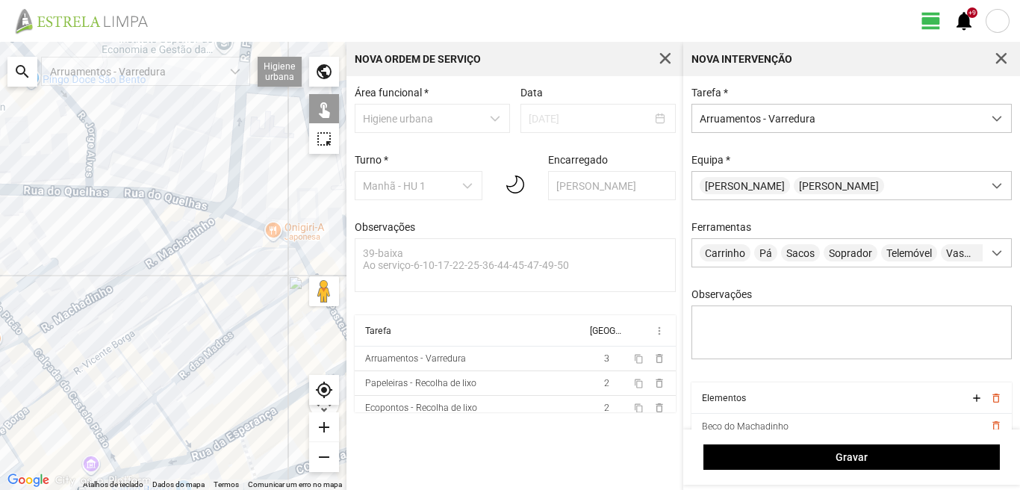
click at [196, 230] on div at bounding box center [173, 266] width 346 height 448
click at [237, 220] on div at bounding box center [173, 266] width 346 height 448
click at [235, 264] on div at bounding box center [173, 266] width 346 height 448
click at [184, 270] on div at bounding box center [173, 266] width 346 height 448
click at [170, 309] on div at bounding box center [173, 266] width 346 height 448
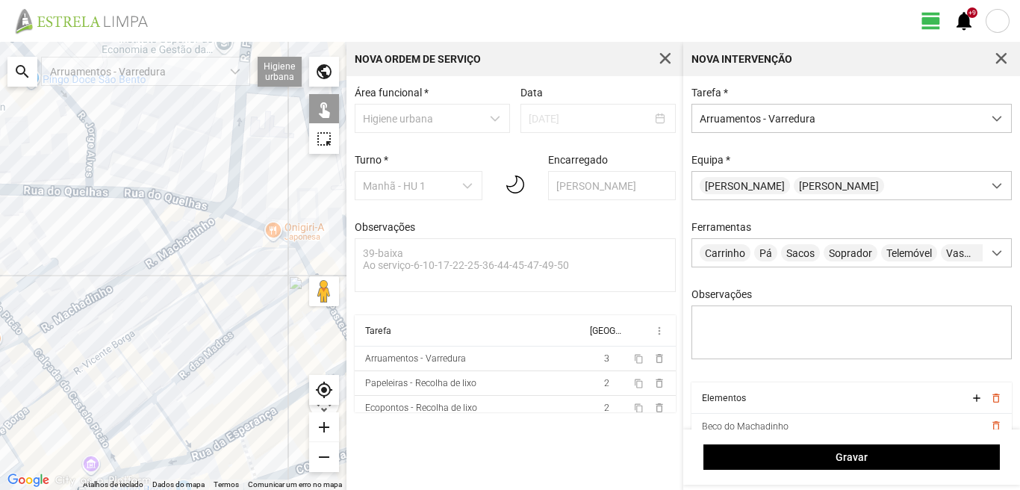
click at [44, 366] on div at bounding box center [173, 266] width 346 height 448
click at [80, 372] on div at bounding box center [173, 266] width 346 height 448
click at [134, 375] on div at bounding box center [173, 266] width 346 height 448
click at [211, 317] on div at bounding box center [173, 266] width 346 height 448
click at [193, 362] on div at bounding box center [173, 266] width 346 height 448
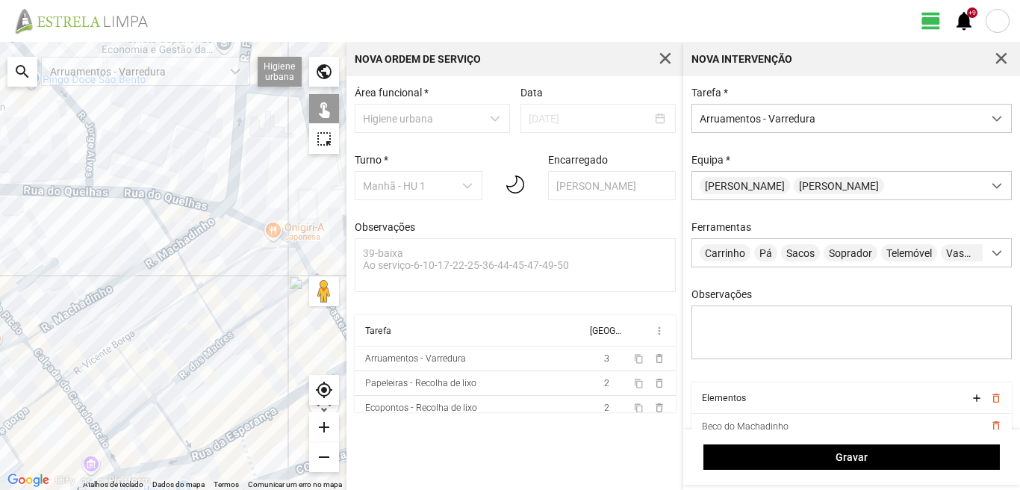
click at [133, 414] on div at bounding box center [173, 266] width 346 height 448
click at [172, 422] on div at bounding box center [173, 266] width 346 height 448
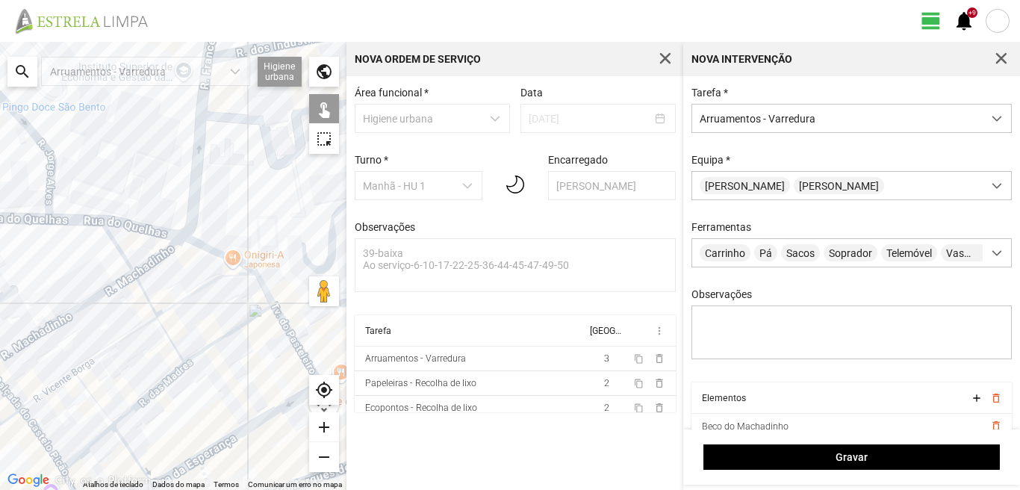
drag, startPoint x: 240, startPoint y: 361, endPoint x: 178, endPoint y: 402, distance: 73.9
click at [178, 402] on div at bounding box center [173, 266] width 346 height 448
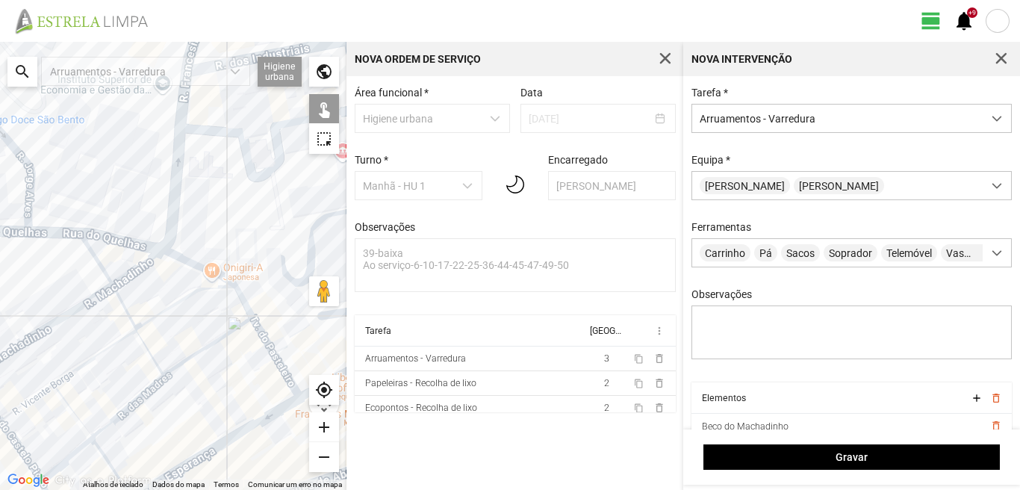
drag, startPoint x: 173, startPoint y: 368, endPoint x: 201, endPoint y: 327, distance: 49.5
click at [176, 363] on div at bounding box center [173, 266] width 346 height 448
click at [243, 301] on div at bounding box center [173, 266] width 346 height 448
click at [226, 340] on div at bounding box center [173, 266] width 346 height 448
click at [269, 361] on div at bounding box center [173, 266] width 346 height 448
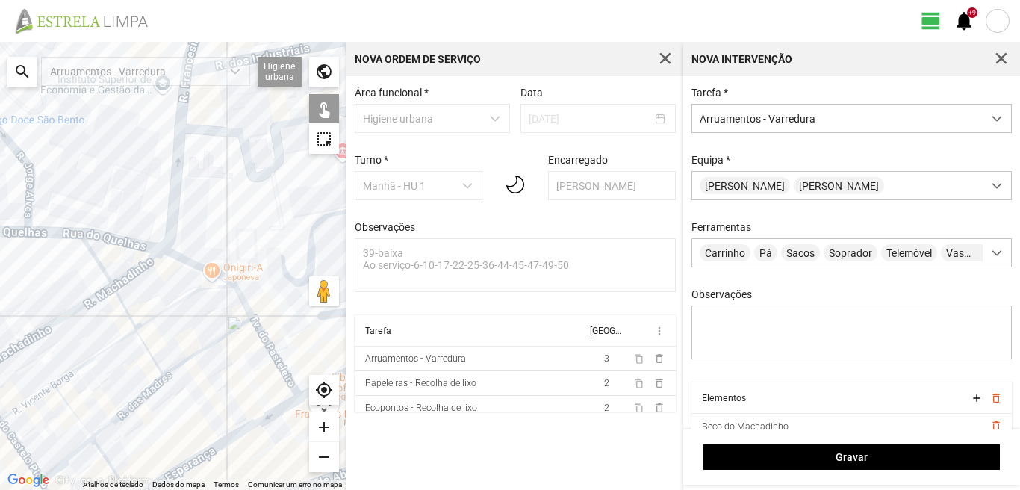
click at [207, 346] on div at bounding box center [173, 266] width 346 height 448
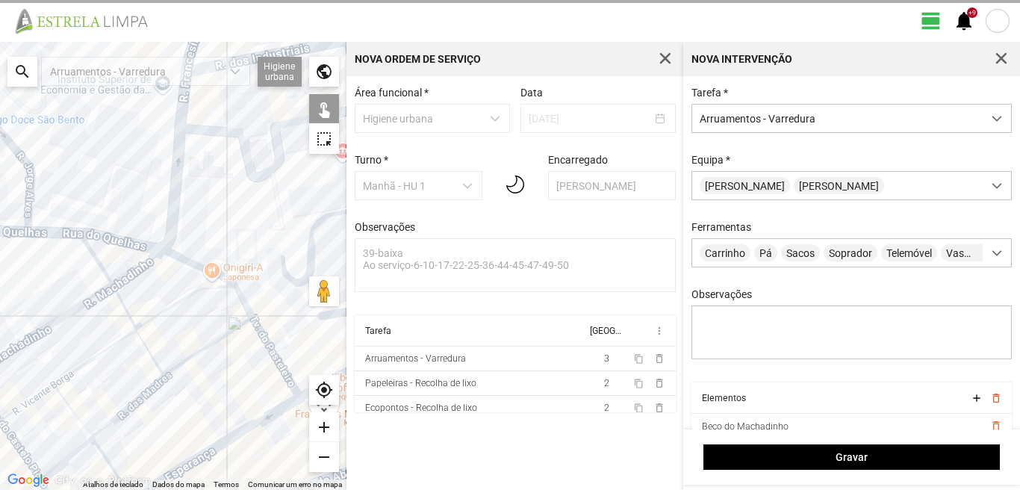
click at [207, 346] on div at bounding box center [173, 266] width 346 height 448
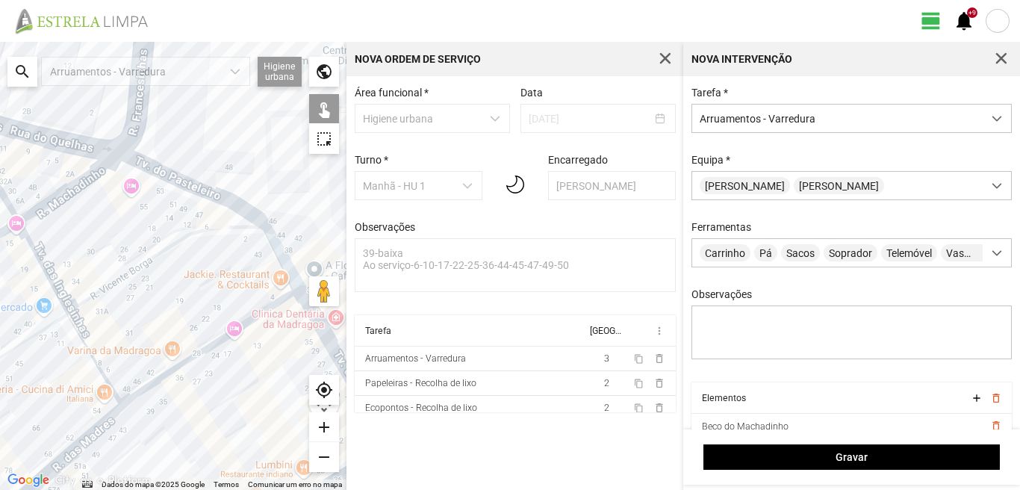
click at [209, 349] on div at bounding box center [173, 266] width 346 height 448
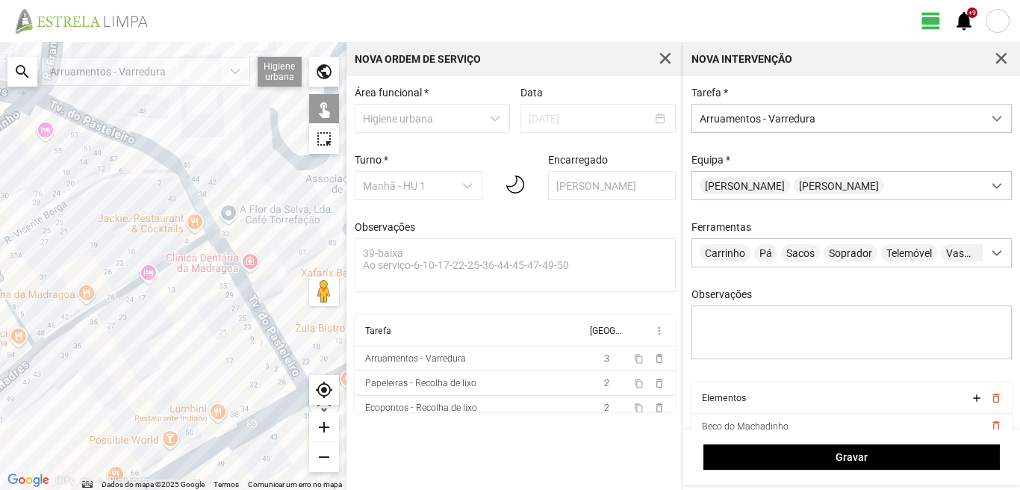
drag, startPoint x: 223, startPoint y: 382, endPoint x: 131, endPoint y: 315, distance: 113.8
click at [131, 315] on div at bounding box center [173, 266] width 346 height 448
click at [232, 279] on div at bounding box center [173, 266] width 346 height 448
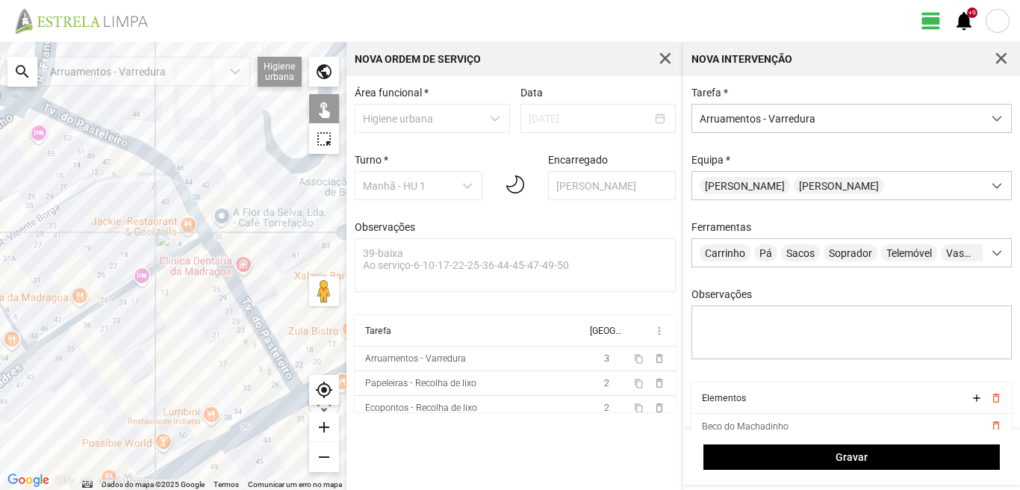
drag, startPoint x: 175, startPoint y: 330, endPoint x: 108, endPoint y: 341, distance: 67.3
click at [110, 341] on div at bounding box center [173, 266] width 346 height 448
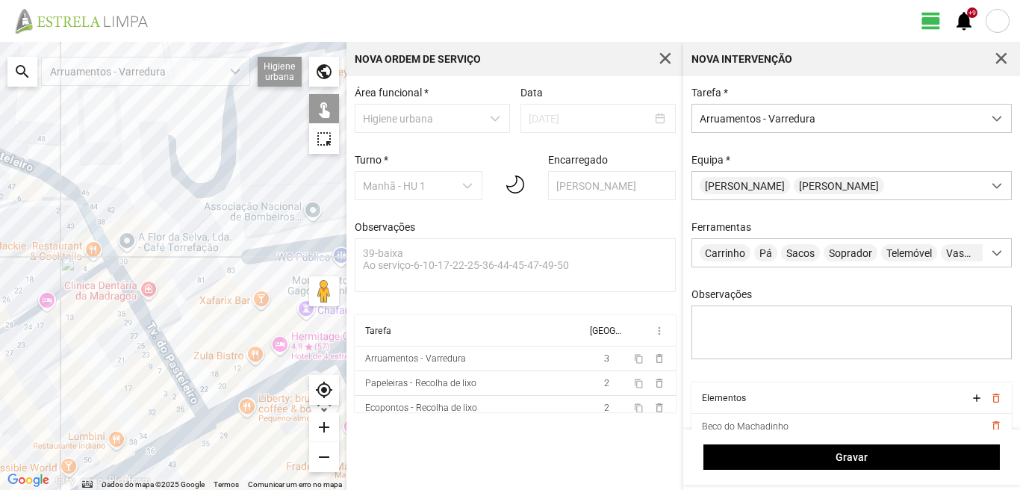
drag, startPoint x: 199, startPoint y: 338, endPoint x: 128, endPoint y: 361, distance: 73.9
click at [128, 361] on div at bounding box center [173, 266] width 346 height 448
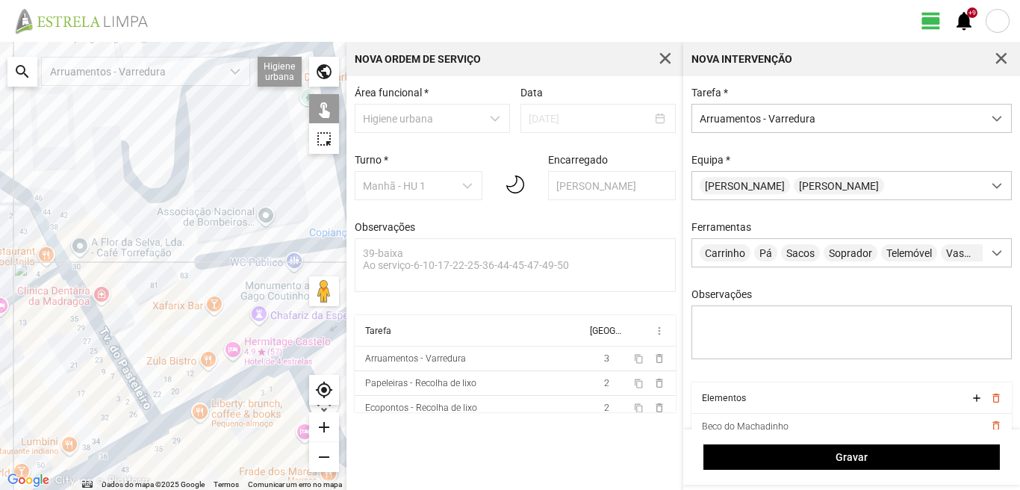
click at [211, 391] on div at bounding box center [173, 266] width 346 height 448
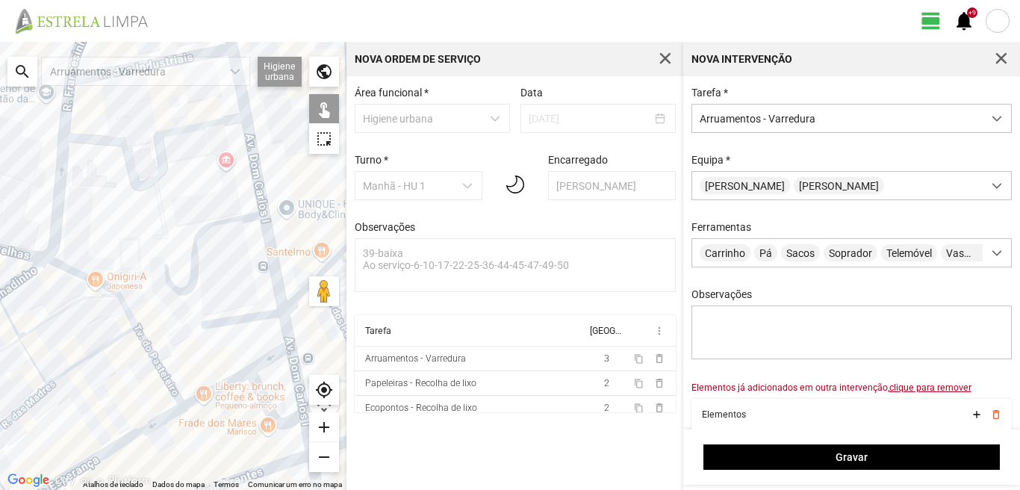
click at [202, 393] on div at bounding box center [173, 266] width 346 height 448
click at [122, 441] on div at bounding box center [173, 266] width 346 height 448
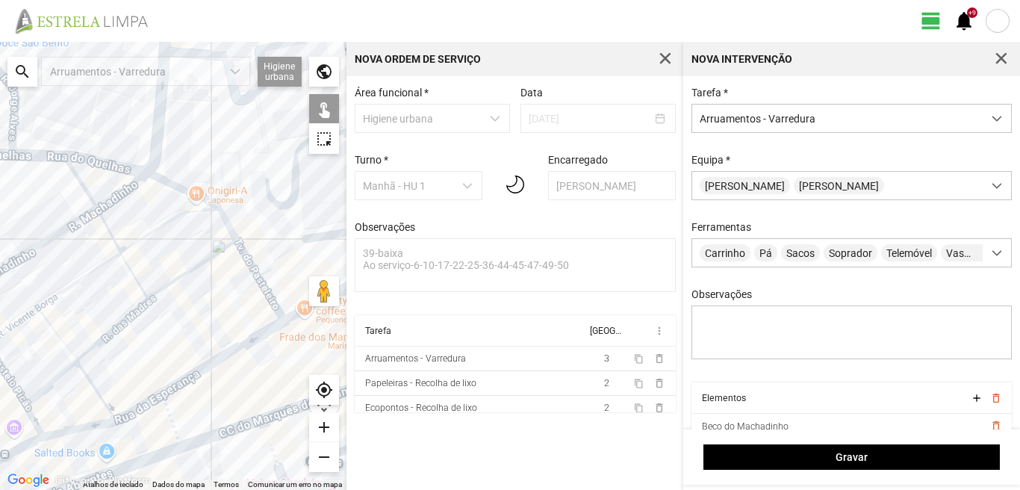
drag, startPoint x: 90, startPoint y: 427, endPoint x: 190, endPoint y: 340, distance: 133.4
click at [190, 340] on div at bounding box center [173, 266] width 346 height 448
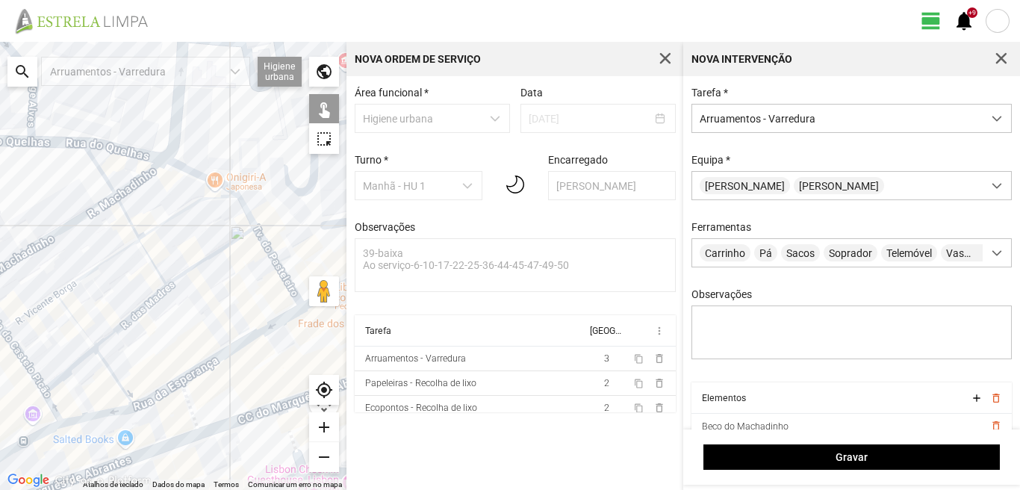
click at [140, 404] on div at bounding box center [173, 266] width 346 height 448
click at [80, 417] on div at bounding box center [173, 266] width 346 height 448
click at [50, 410] on div at bounding box center [173, 266] width 346 height 448
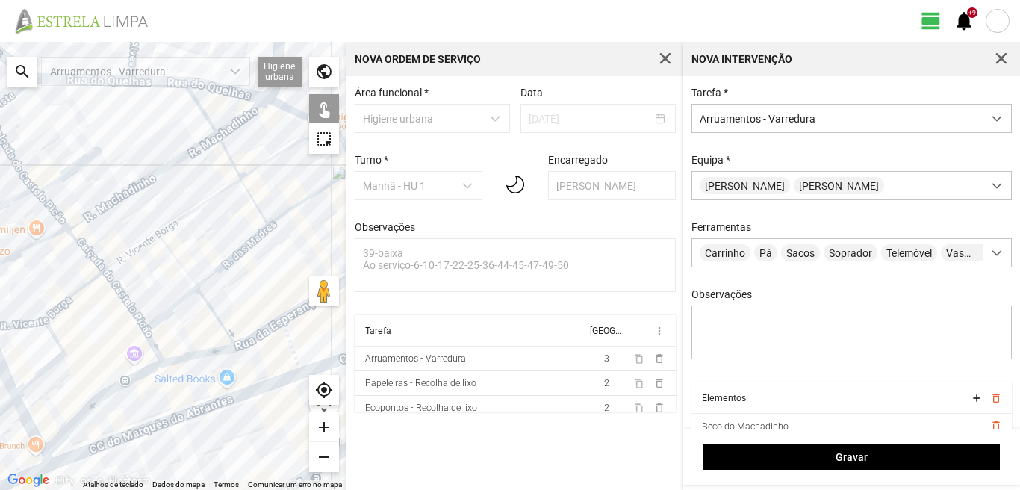
drag, startPoint x: 47, startPoint y: 411, endPoint x: 164, endPoint y: 341, distance: 136.0
click at [161, 343] on div at bounding box center [173, 266] width 346 height 448
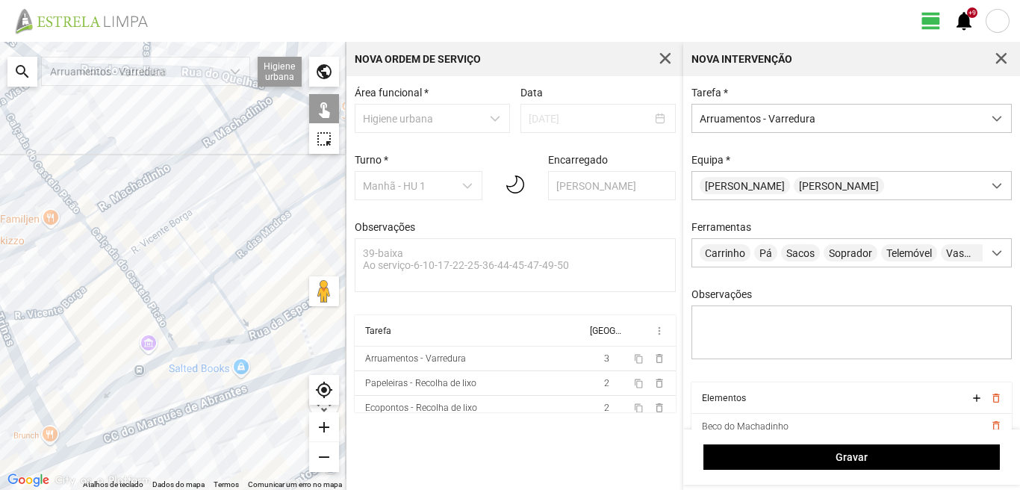
click at [124, 378] on div at bounding box center [173, 266] width 346 height 448
click at [162, 414] on div at bounding box center [173, 266] width 346 height 448
click at [162, 419] on div at bounding box center [173, 266] width 346 height 448
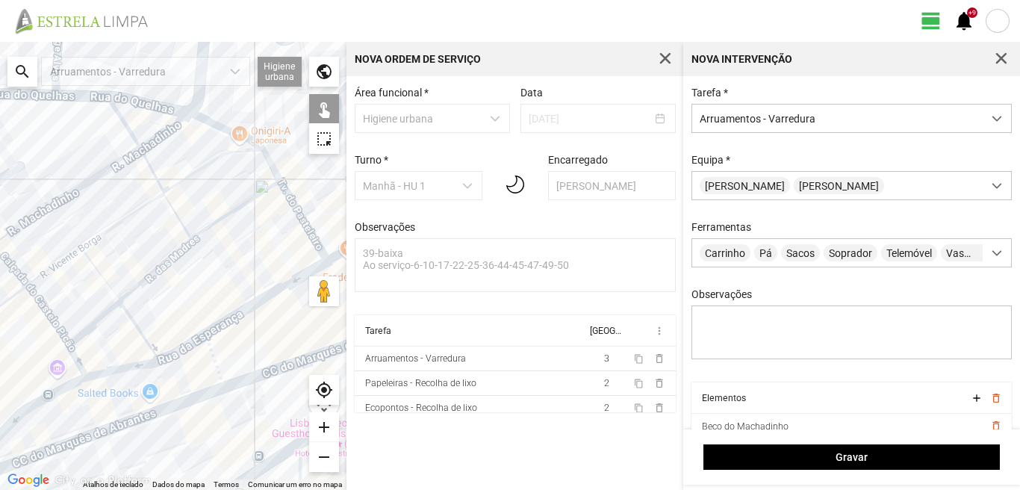
drag, startPoint x: 231, startPoint y: 390, endPoint x: 137, endPoint y: 414, distance: 97.3
click at [137, 414] on div at bounding box center [173, 266] width 346 height 448
click at [206, 354] on div at bounding box center [173, 266] width 346 height 448
click at [242, 380] on div at bounding box center [173, 266] width 346 height 448
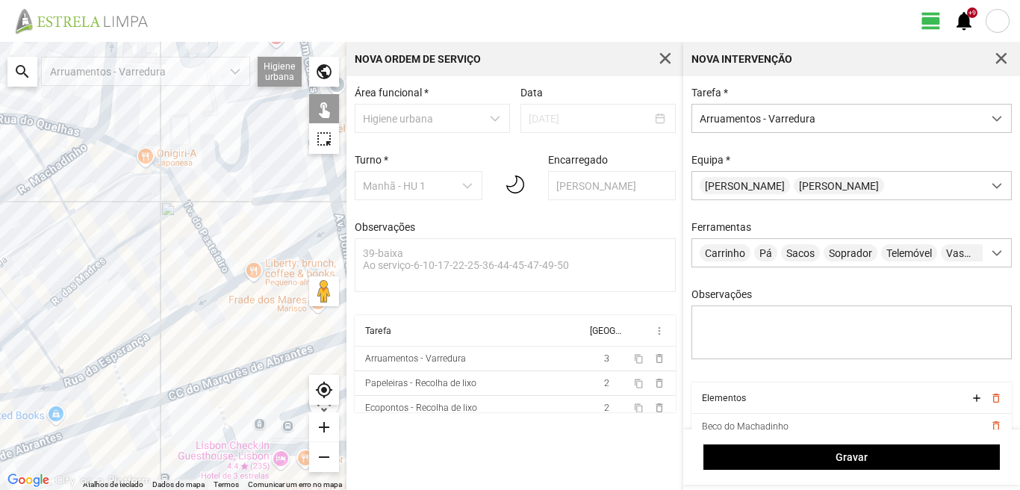
drag, startPoint x: 237, startPoint y: 367, endPoint x: 140, endPoint y: 389, distance: 99.6
click at [143, 389] on div at bounding box center [173, 266] width 346 height 448
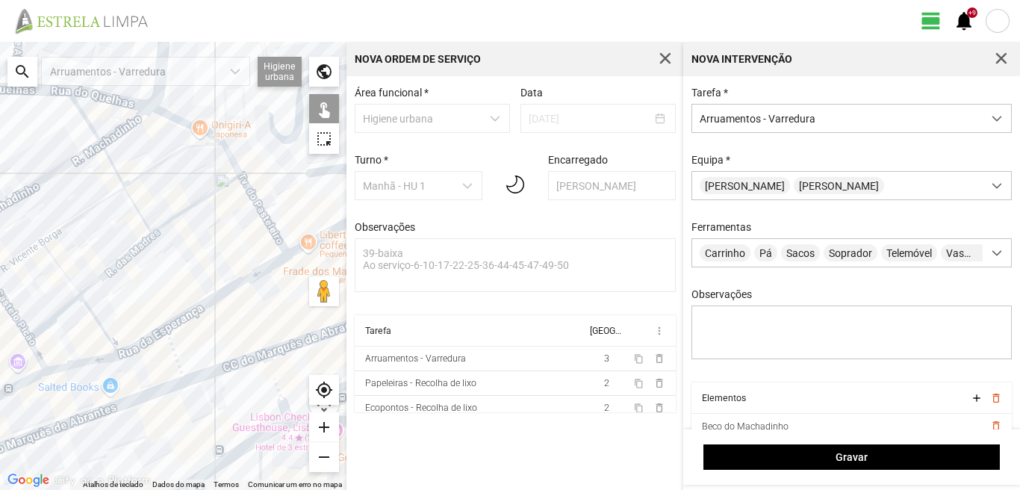
drag, startPoint x: 55, startPoint y: 425, endPoint x: 264, endPoint y: 356, distance: 219.4
click at [264, 356] on div at bounding box center [173, 266] width 346 height 448
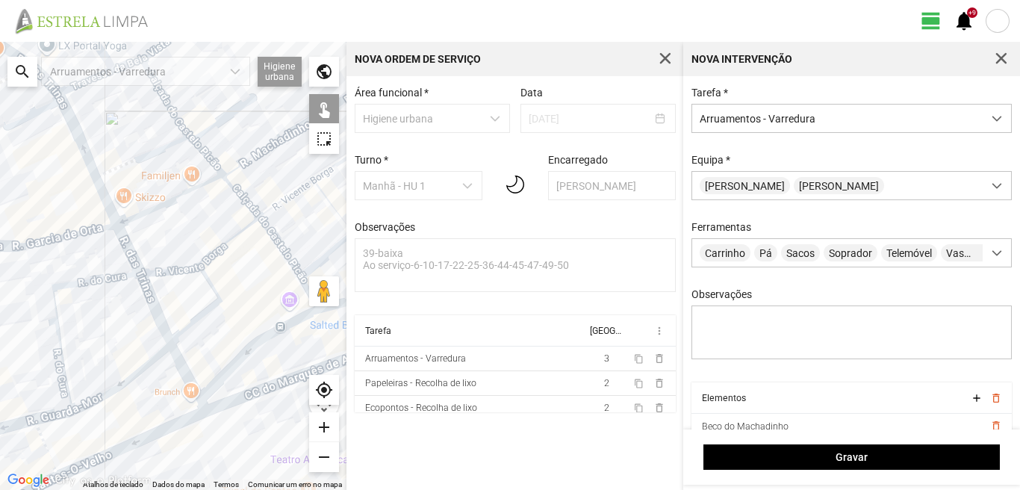
click at [186, 373] on div at bounding box center [173, 266] width 346 height 448
click at [173, 426] on div at bounding box center [173, 266] width 346 height 448
click at [49, 451] on div at bounding box center [173, 266] width 346 height 448
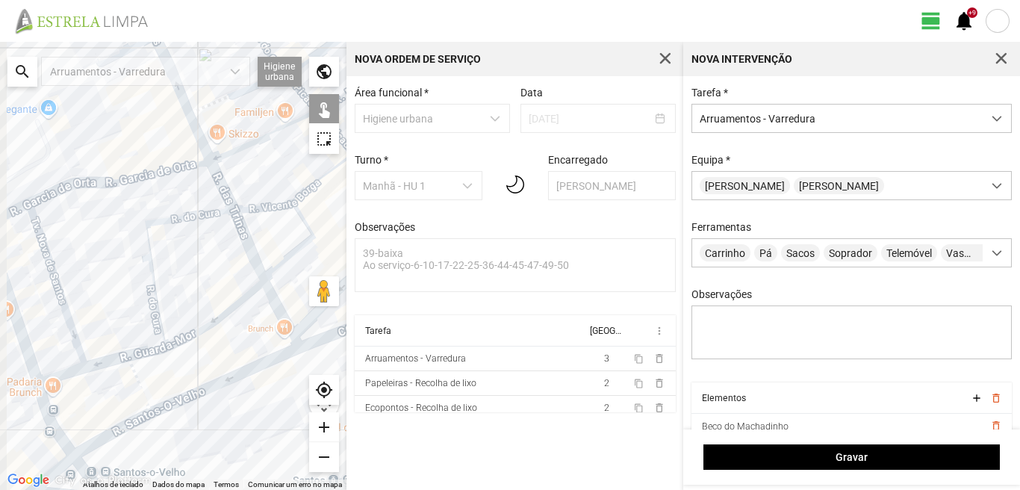
drag, startPoint x: 93, startPoint y: 444, endPoint x: 187, endPoint y: 379, distance: 113.9
click at [189, 379] on div at bounding box center [173, 266] width 346 height 448
click at [118, 426] on div at bounding box center [173, 266] width 346 height 448
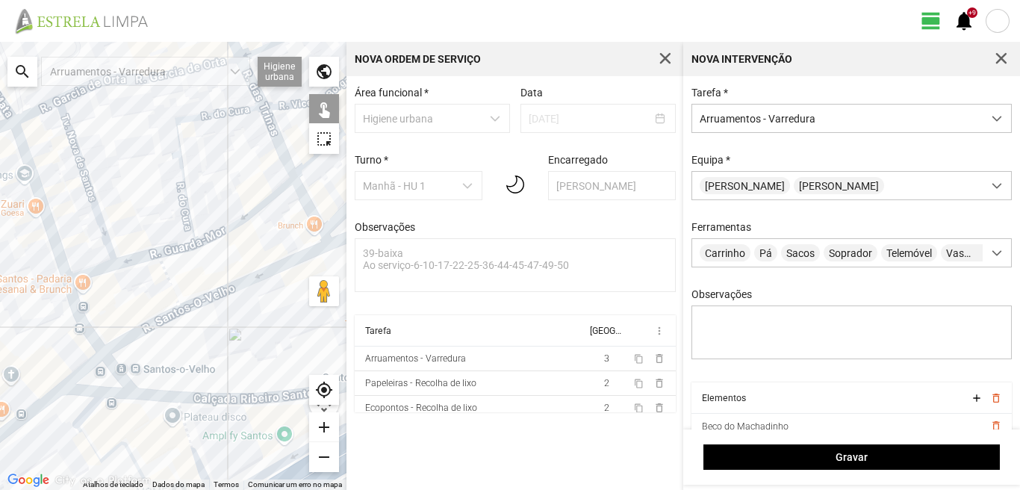
drag, startPoint x: 111, startPoint y: 423, endPoint x: 129, endPoint y: 337, distance: 88.6
click at [129, 337] on div at bounding box center [173, 266] width 346 height 448
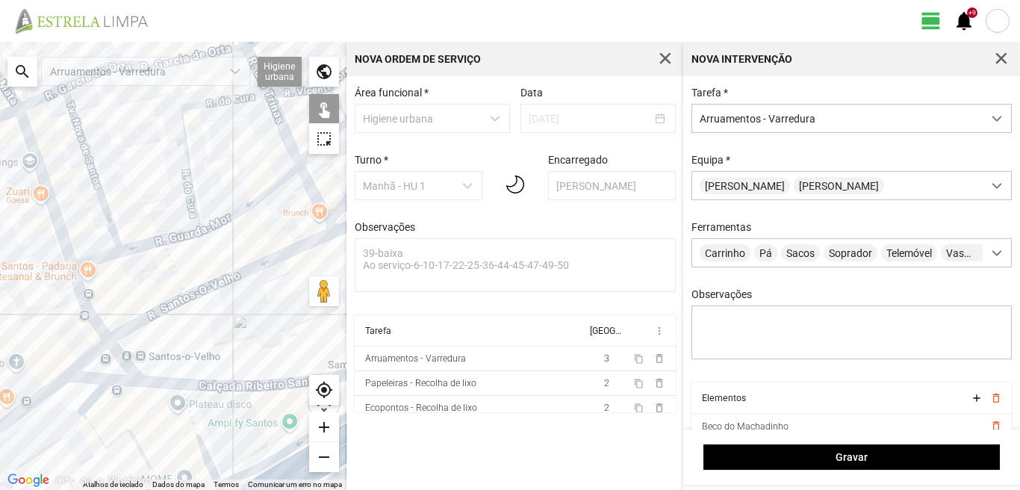
click at [120, 358] on div at bounding box center [173, 266] width 346 height 448
click at [86, 358] on div at bounding box center [173, 266] width 346 height 448
click at [90, 379] on div at bounding box center [173, 266] width 346 height 448
click at [125, 378] on div at bounding box center [173, 266] width 346 height 448
click at [166, 384] on div at bounding box center [173, 266] width 346 height 448
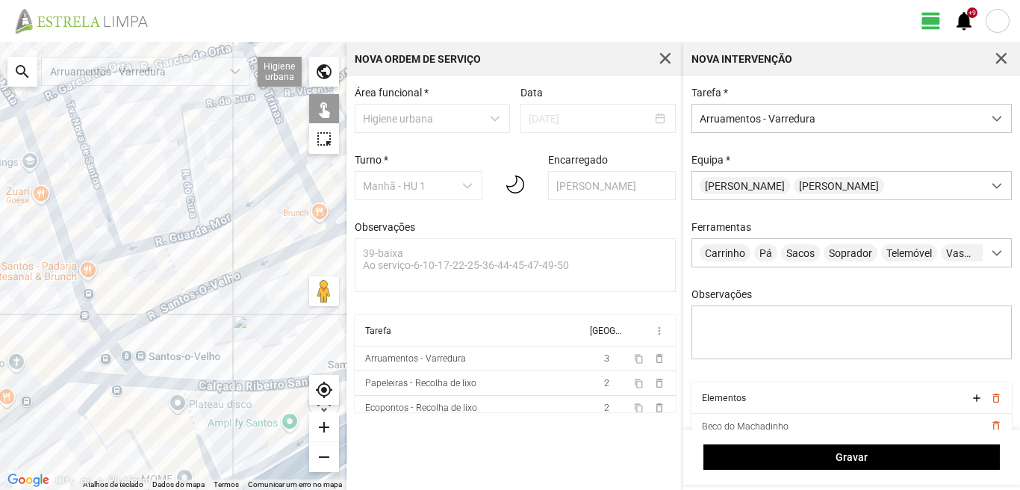
click at [47, 388] on div at bounding box center [173, 266] width 346 height 448
click at [228, 380] on div at bounding box center [173, 266] width 346 height 448
click at [228, 387] on div at bounding box center [173, 266] width 346 height 448
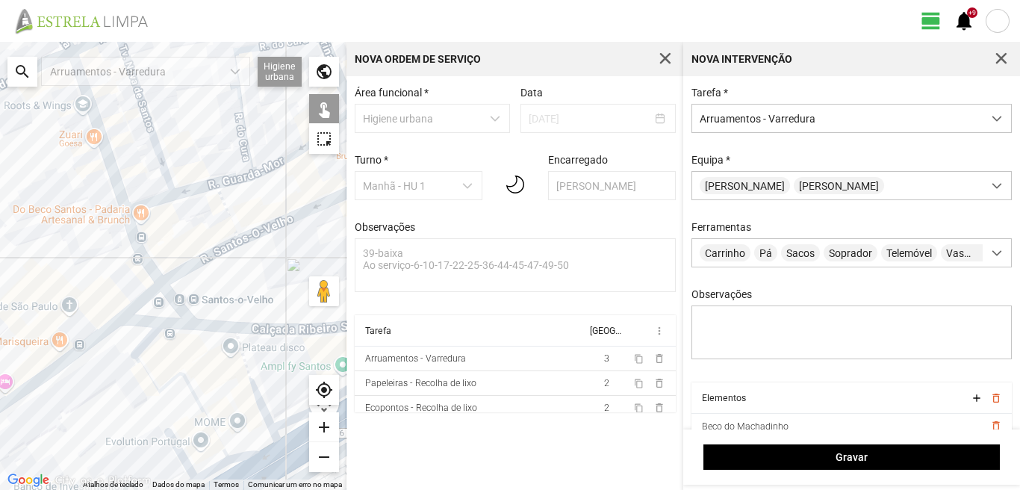
drag, startPoint x: 175, startPoint y: 352, endPoint x: 233, endPoint y: 299, distance: 78.2
click at [232, 299] on div at bounding box center [173, 266] width 346 height 448
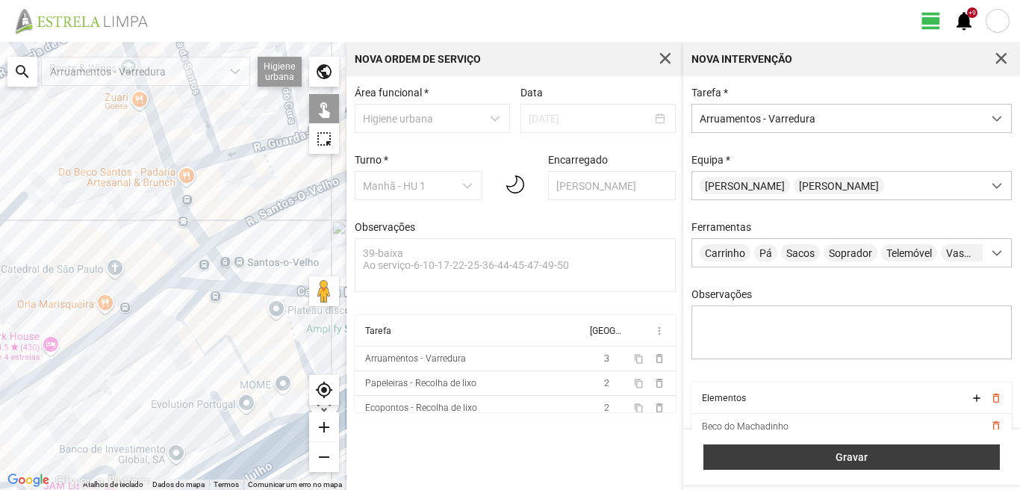
click at [925, 454] on span "Gravar" at bounding box center [852, 457] width 281 height 12
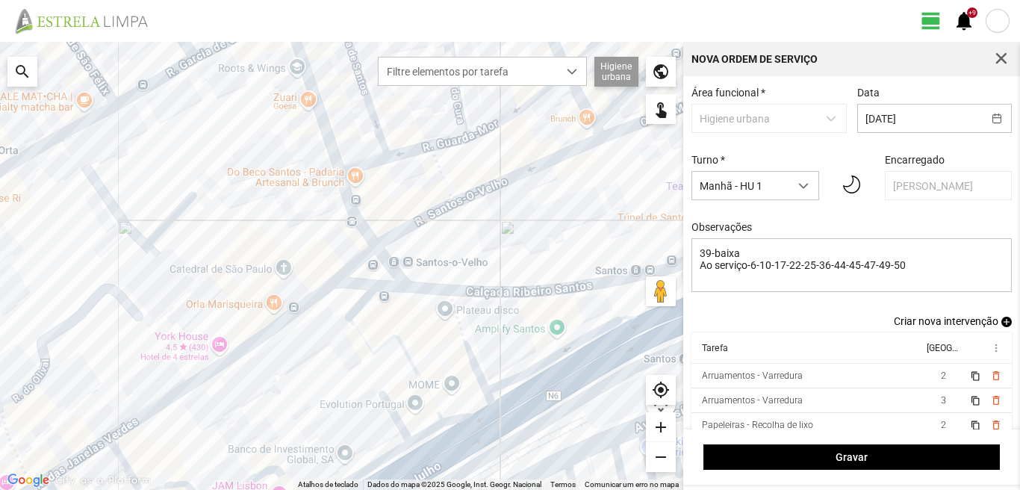
click at [1001, 322] on span "add" at bounding box center [1006, 322] width 10 height 10
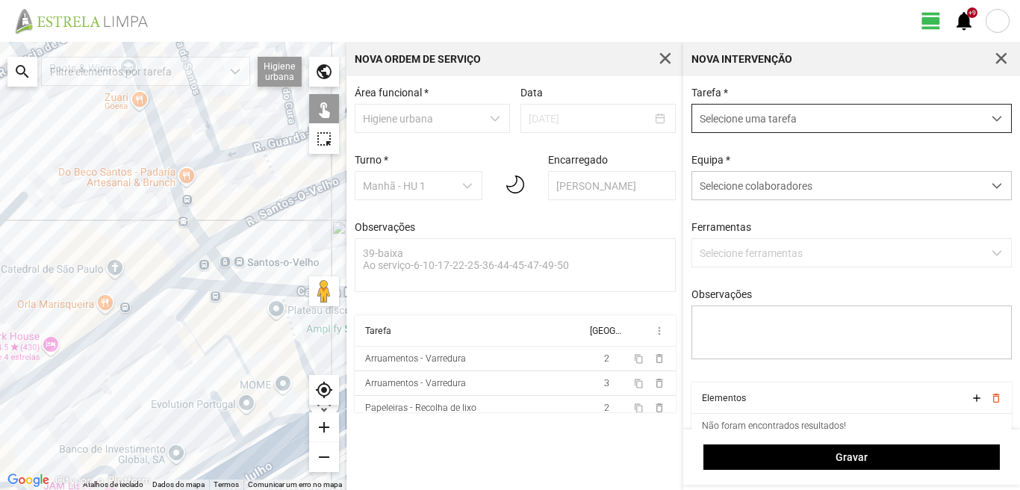
click at [770, 118] on span "Selecione uma tarefa" at bounding box center [837, 119] width 290 height 28
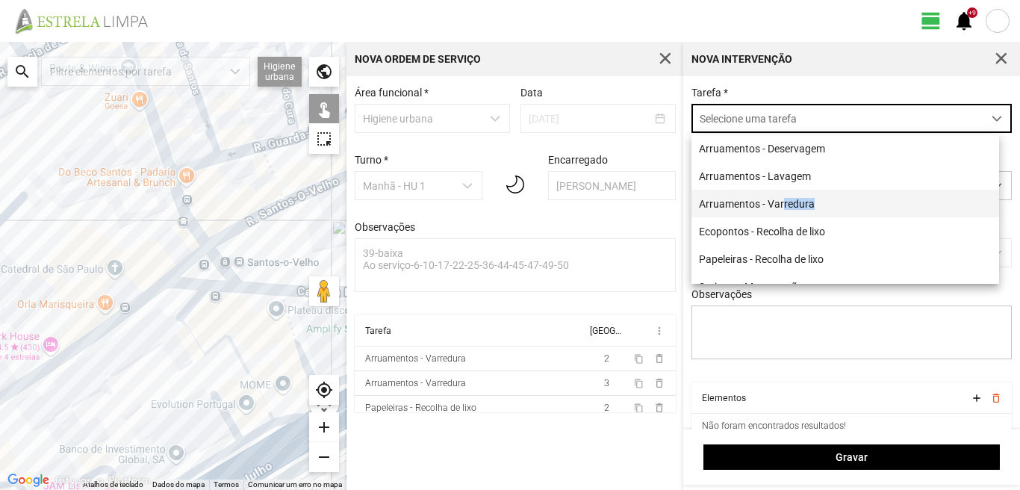
click at [786, 211] on li "Arruamentos - Varredura" at bounding box center [845, 204] width 308 height 28
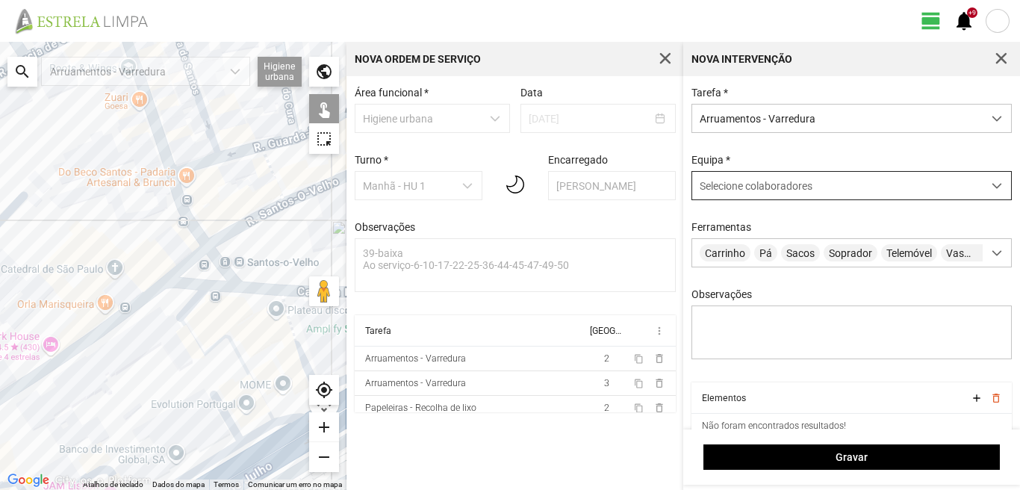
click at [781, 178] on div "Selecione colaboradores" at bounding box center [837, 186] width 290 height 28
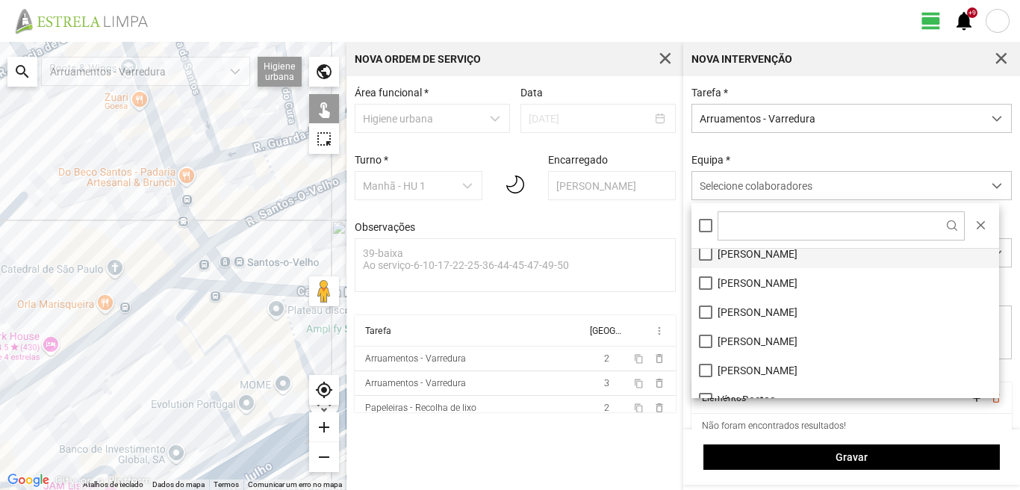
scroll to position [200, 0]
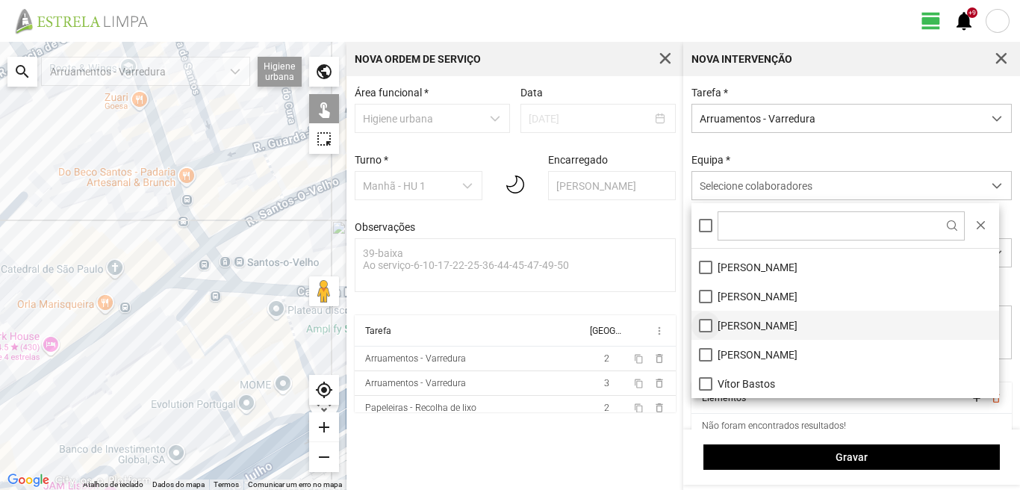
click at [704, 325] on li "[PERSON_NAME]" at bounding box center [845, 325] width 308 height 29
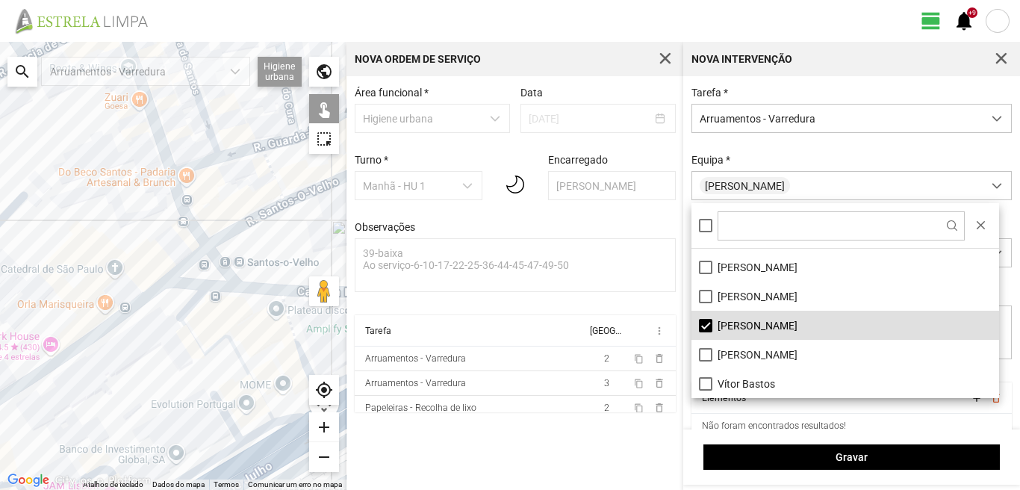
scroll to position [125, 0]
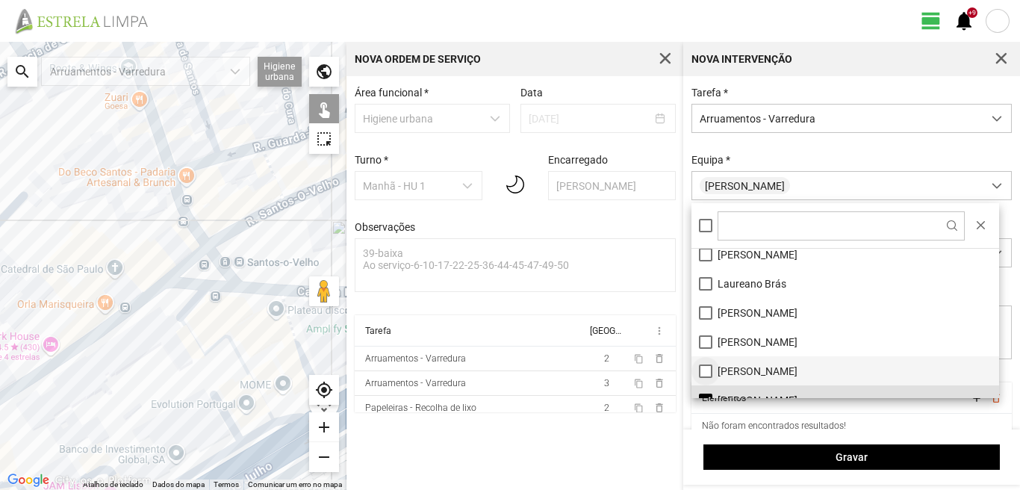
click at [705, 367] on li "[PERSON_NAME]" at bounding box center [845, 370] width 308 height 29
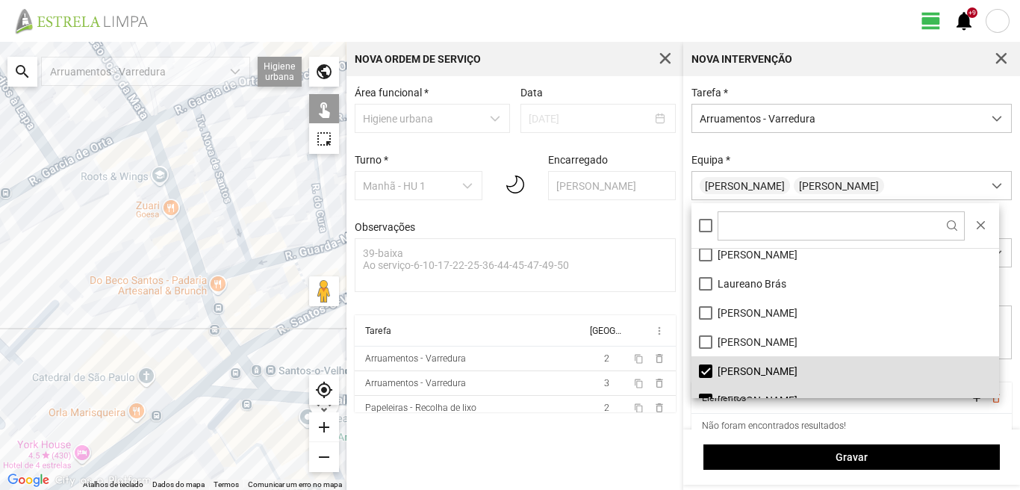
drag, startPoint x: 257, startPoint y: 252, endPoint x: 305, endPoint y: 391, distance: 146.9
click at [300, 402] on div at bounding box center [173, 266] width 346 height 448
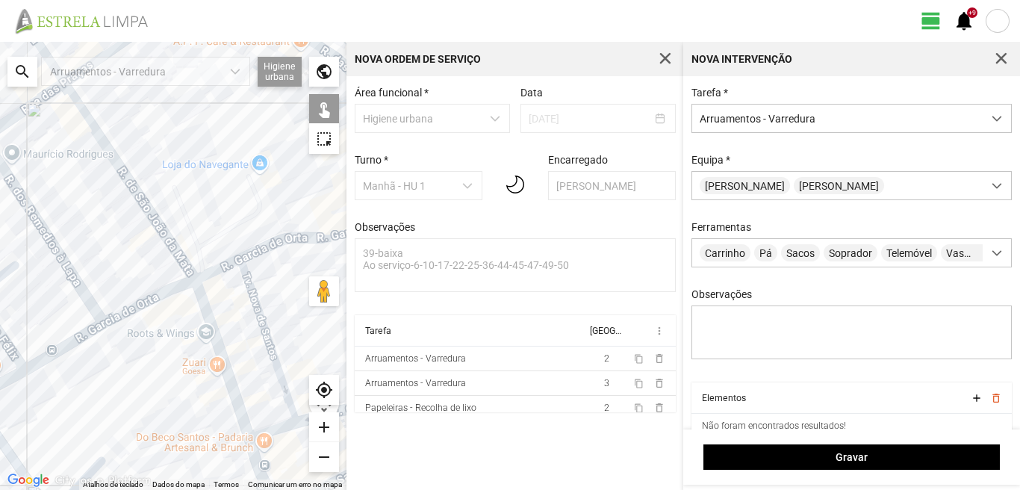
drag, startPoint x: 232, startPoint y: 279, endPoint x: 204, endPoint y: 519, distance: 242.1
click at [204, 489] on html "view_day +9 notifications ← Mover para a esquerda → Mover para a direita ↑ Move…" at bounding box center [510, 245] width 1020 height 490
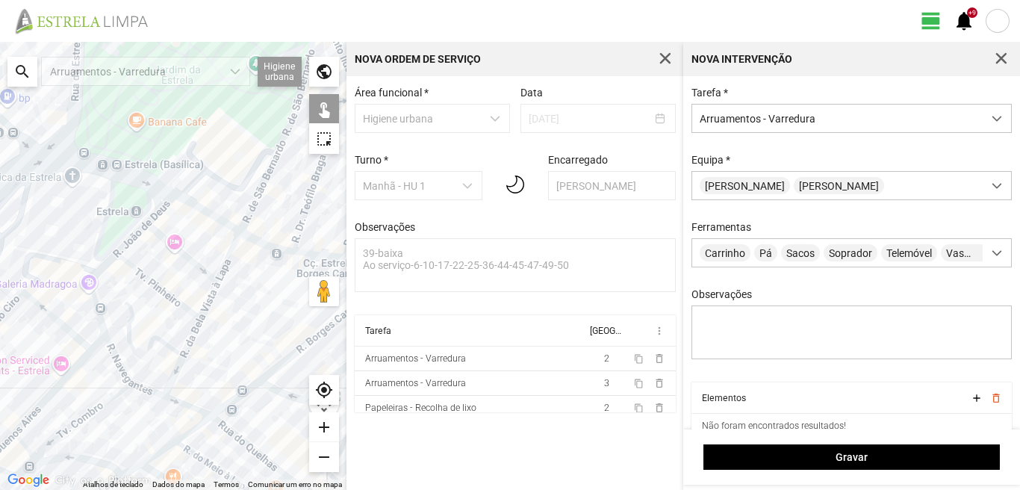
drag, startPoint x: 118, startPoint y: 402, endPoint x: 189, endPoint y: 472, distance: 99.8
click at [175, 472] on div at bounding box center [173, 266] width 346 height 448
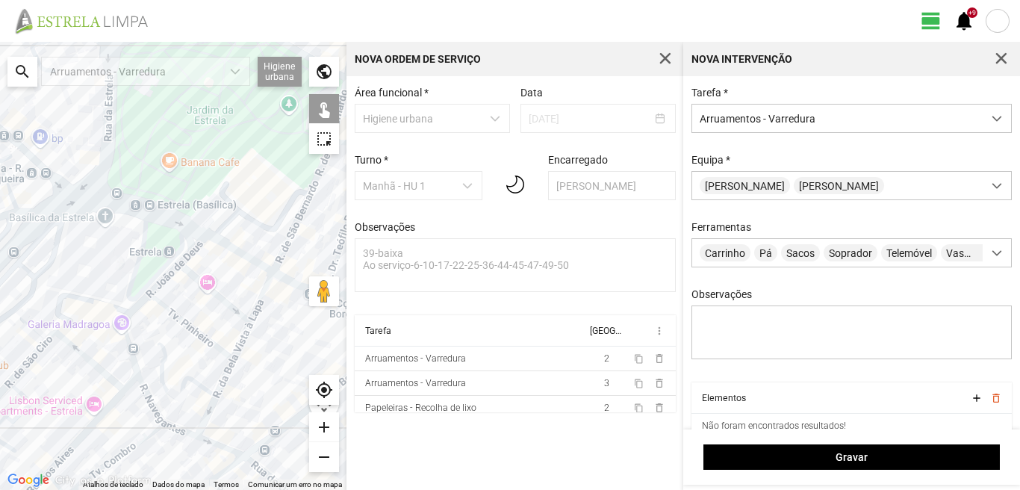
click at [249, 259] on div at bounding box center [173, 266] width 346 height 448
click at [194, 224] on div at bounding box center [173, 266] width 346 height 448
click at [192, 228] on div at bounding box center [173, 266] width 346 height 448
click at [179, 237] on div at bounding box center [173, 266] width 346 height 448
click at [63, 193] on div at bounding box center [173, 266] width 346 height 448
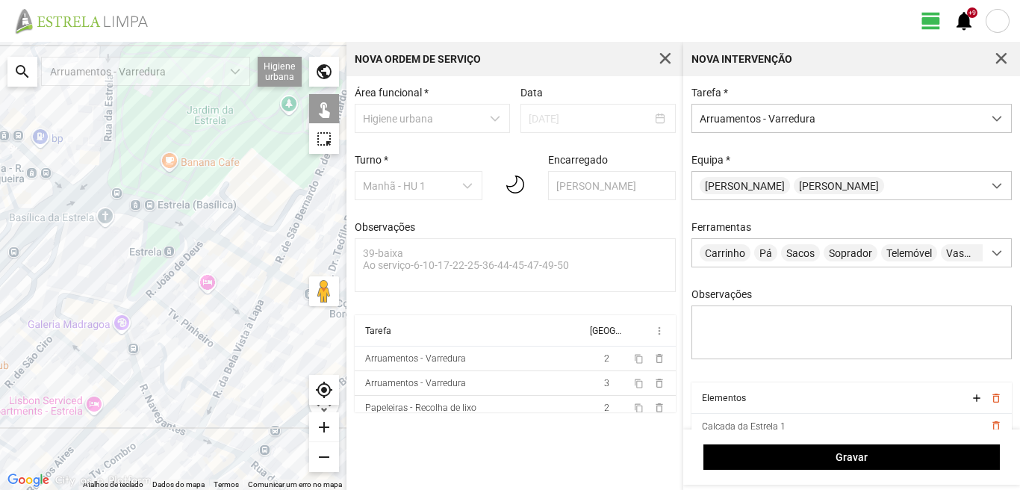
click at [63, 187] on div at bounding box center [173, 266] width 346 height 448
click at [63, 181] on div at bounding box center [173, 266] width 346 height 448
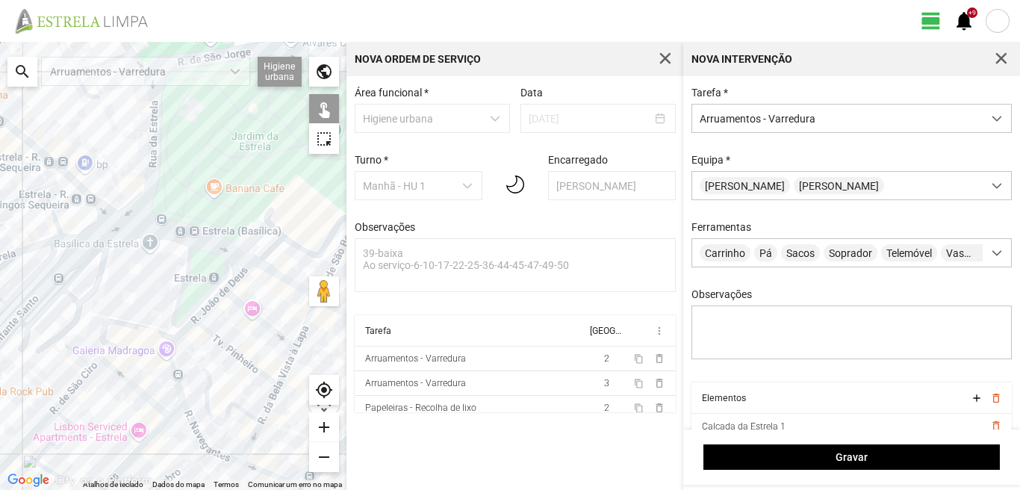
drag, startPoint x: 60, startPoint y: 156, endPoint x: 108, endPoint y: 184, distance: 54.6
click at [108, 183] on div at bounding box center [173, 266] width 346 height 448
click at [47, 158] on div at bounding box center [173, 266] width 346 height 448
click at [57, 180] on div at bounding box center [173, 266] width 346 height 448
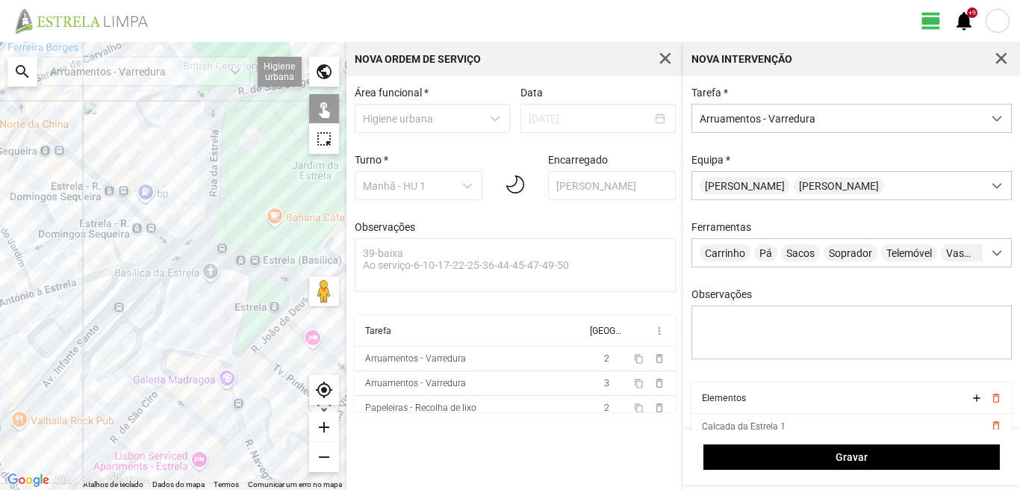
drag, startPoint x: 52, startPoint y: 152, endPoint x: 129, endPoint y: 190, distance: 86.2
click at [129, 190] on div at bounding box center [173, 266] width 346 height 448
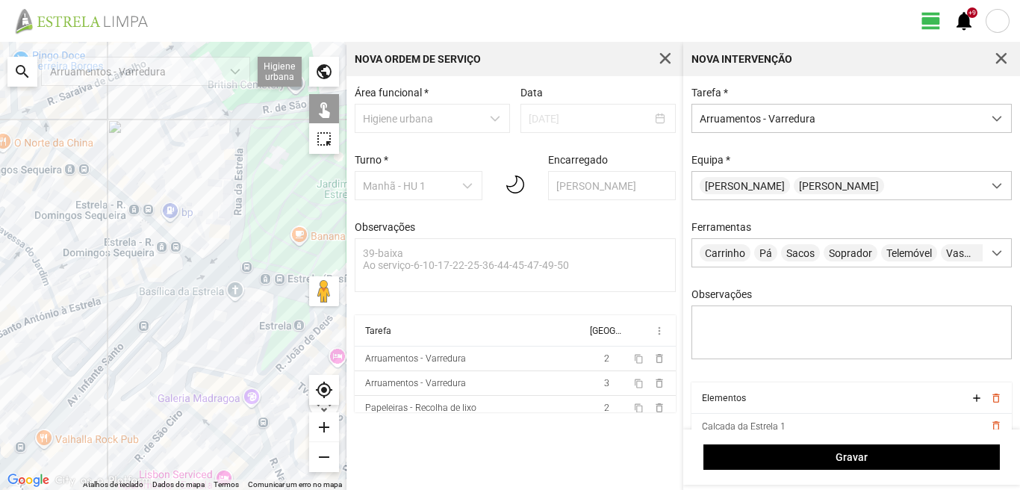
click at [50, 155] on div at bounding box center [173, 266] width 346 height 448
click at [40, 145] on div at bounding box center [173, 266] width 346 height 448
click at [49, 138] on div at bounding box center [173, 266] width 346 height 448
click at [37, 133] on div at bounding box center [173, 266] width 346 height 448
click at [22, 117] on div at bounding box center [173, 266] width 346 height 448
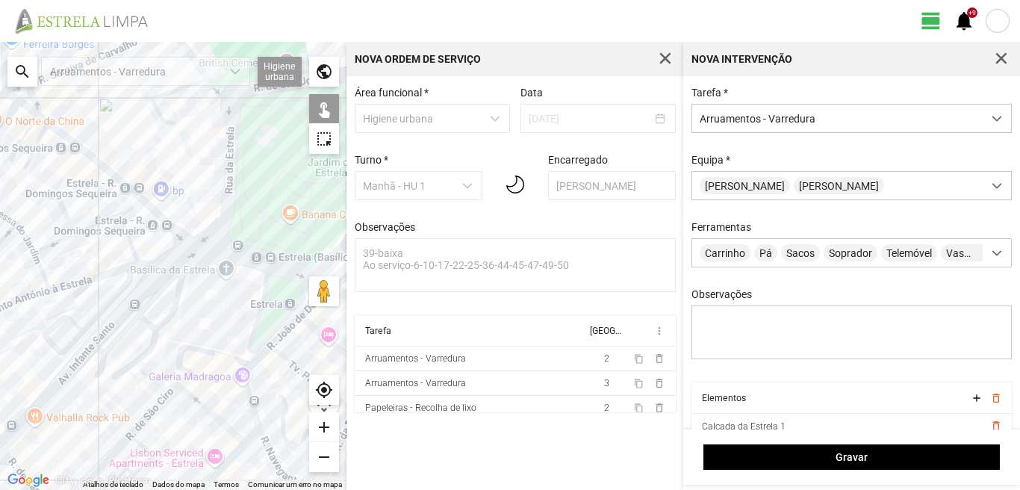
drag, startPoint x: 172, startPoint y: 186, endPoint x: 133, endPoint y: 122, distance: 74.4
click at [138, 127] on div at bounding box center [173, 266] width 346 height 448
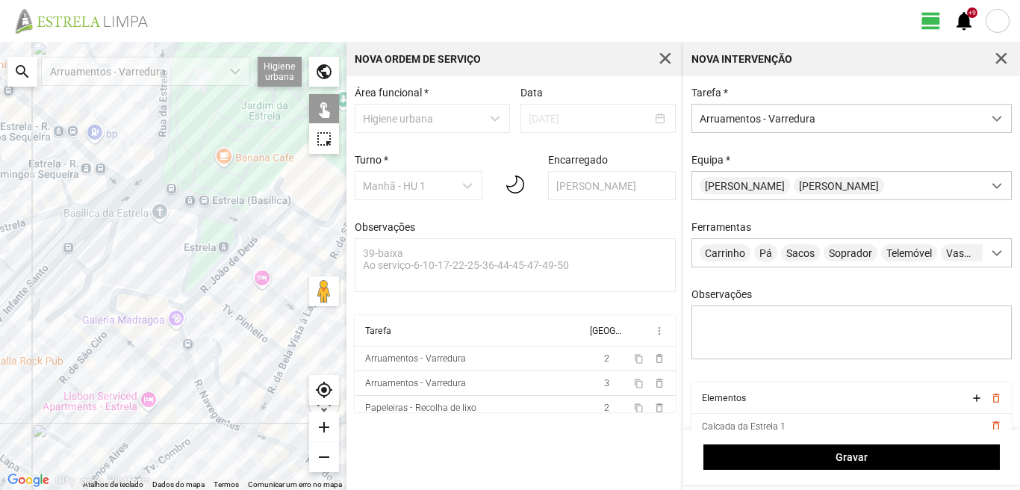
drag, startPoint x: 218, startPoint y: 184, endPoint x: 152, endPoint y: 152, distance: 72.8
click at [155, 154] on div at bounding box center [173, 266] width 346 height 448
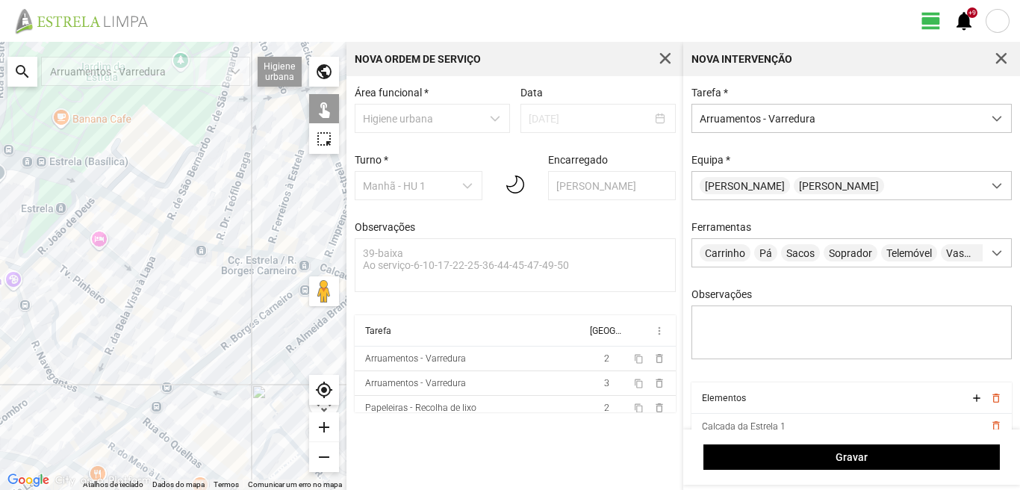
drag, startPoint x: 240, startPoint y: 223, endPoint x: 96, endPoint y: 193, distance: 147.9
click at [96, 193] on div at bounding box center [173, 266] width 346 height 448
click at [188, 240] on div at bounding box center [173, 266] width 346 height 448
click at [235, 245] on div at bounding box center [173, 266] width 346 height 448
click at [289, 255] on div at bounding box center [173, 266] width 346 height 448
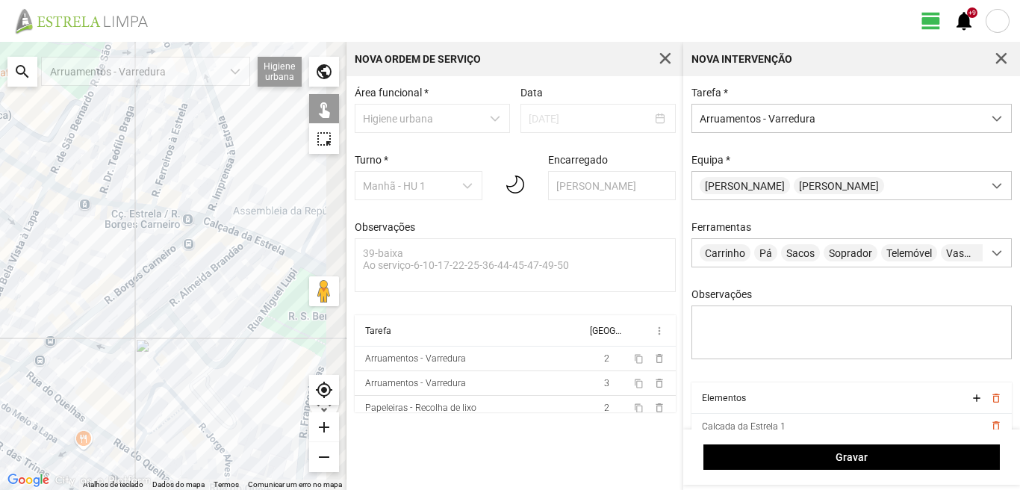
drag, startPoint x: 253, startPoint y: 262, endPoint x: 137, endPoint y: 220, distance: 123.3
click at [137, 220] on div at bounding box center [173, 266] width 346 height 448
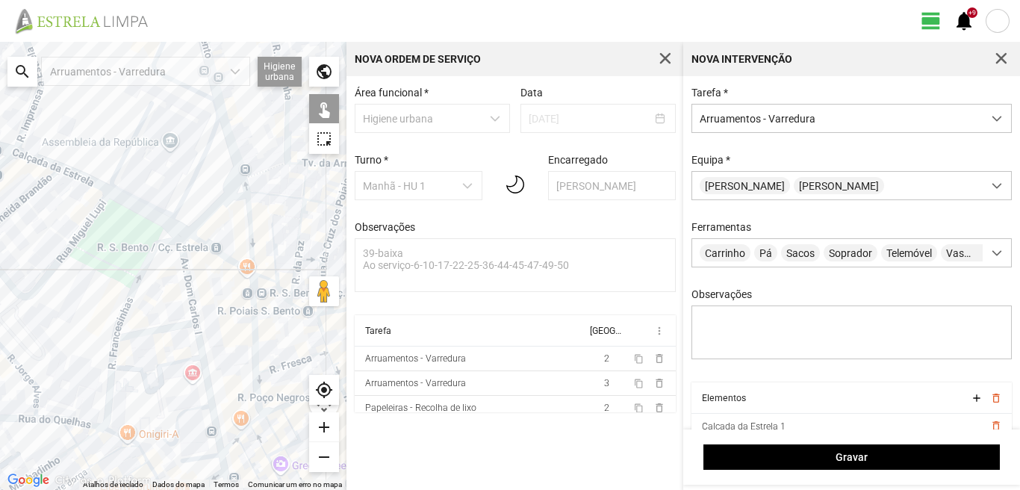
drag, startPoint x: 137, startPoint y: 219, endPoint x: 168, endPoint y: 234, distance: 35.1
click at [168, 234] on div at bounding box center [173, 266] width 346 height 448
click at [174, 229] on div at bounding box center [173, 266] width 346 height 448
click at [152, 213] on div at bounding box center [173, 266] width 346 height 448
click at [91, 183] on div at bounding box center [173, 266] width 346 height 448
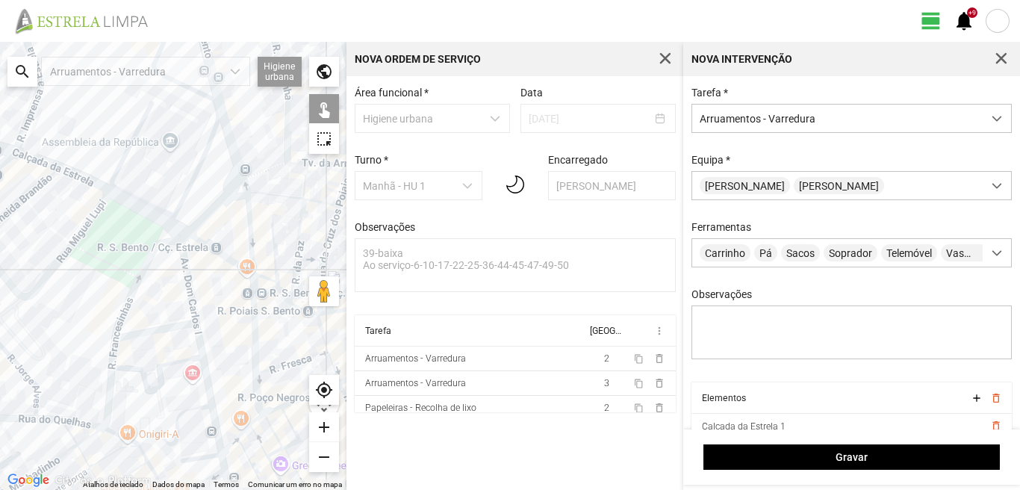
click at [40, 161] on div at bounding box center [173, 266] width 346 height 448
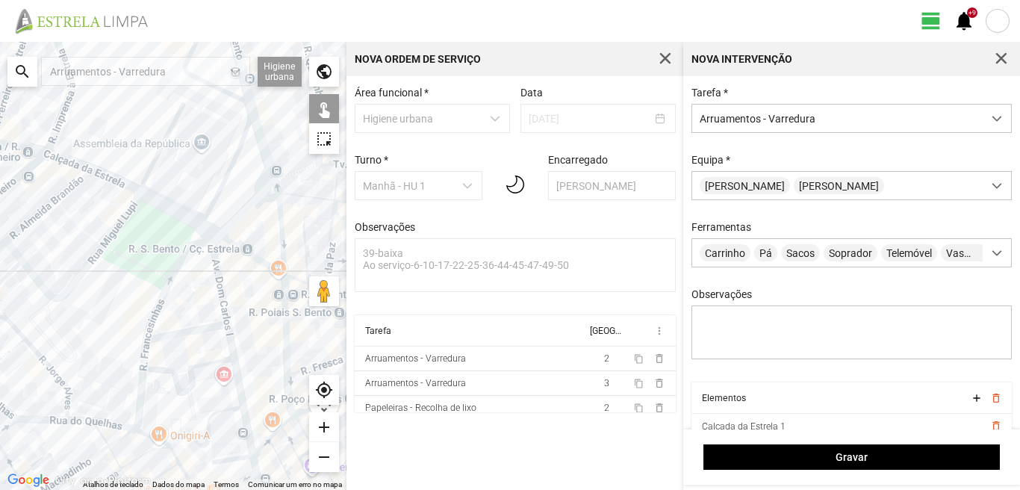
drag, startPoint x: 25, startPoint y: 173, endPoint x: 143, endPoint y: 187, distance: 119.6
click at [128, 184] on div at bounding box center [173, 266] width 346 height 448
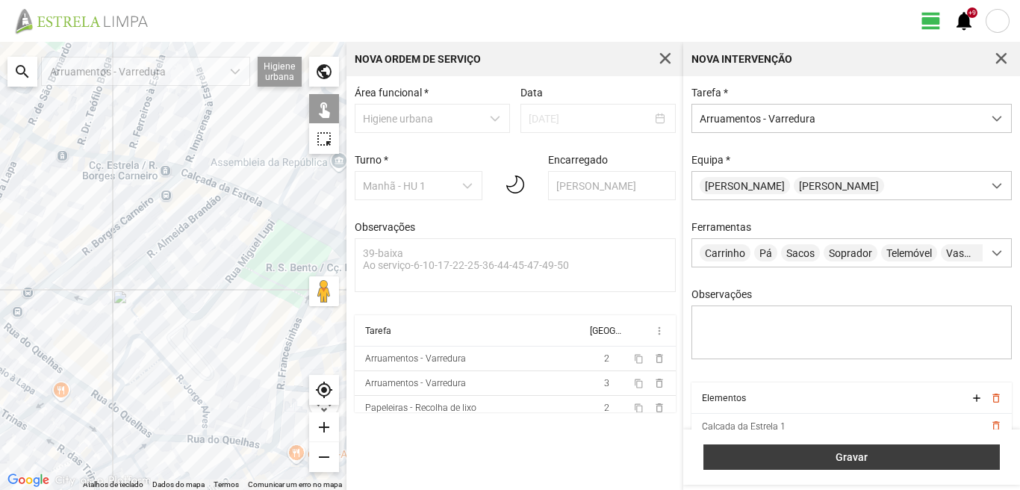
click at [887, 453] on span "Gravar" at bounding box center [852, 457] width 281 height 12
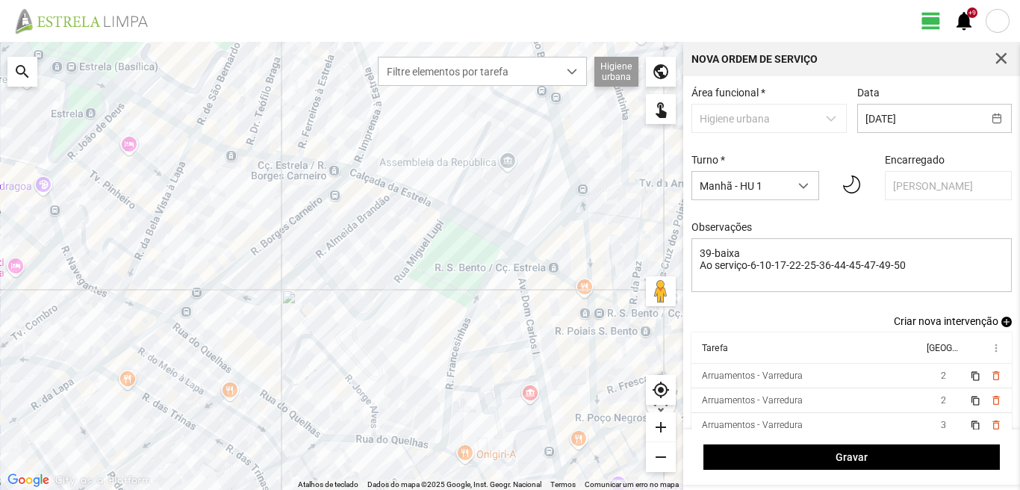
click at [1001, 327] on span "add" at bounding box center [1006, 322] width 10 height 10
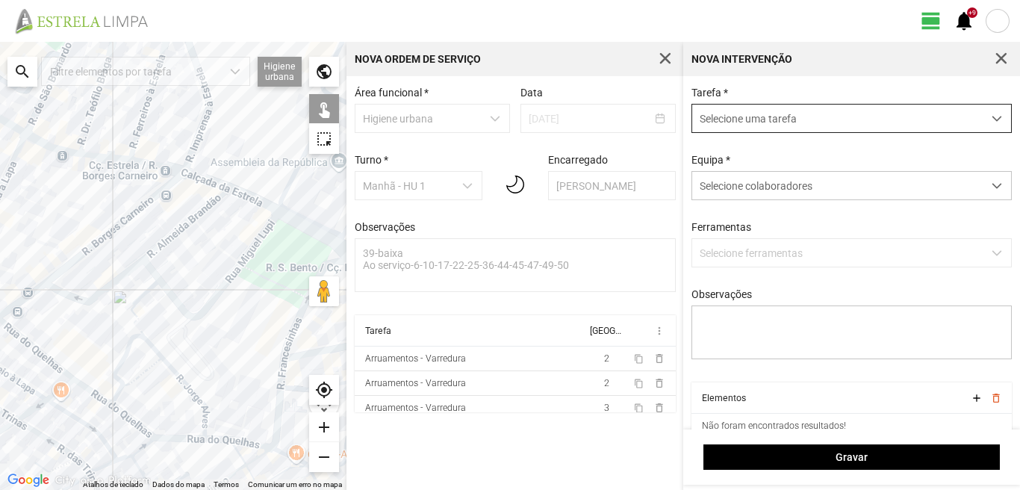
click at [774, 120] on span "Selecione uma tarefa" at bounding box center [837, 119] width 290 height 28
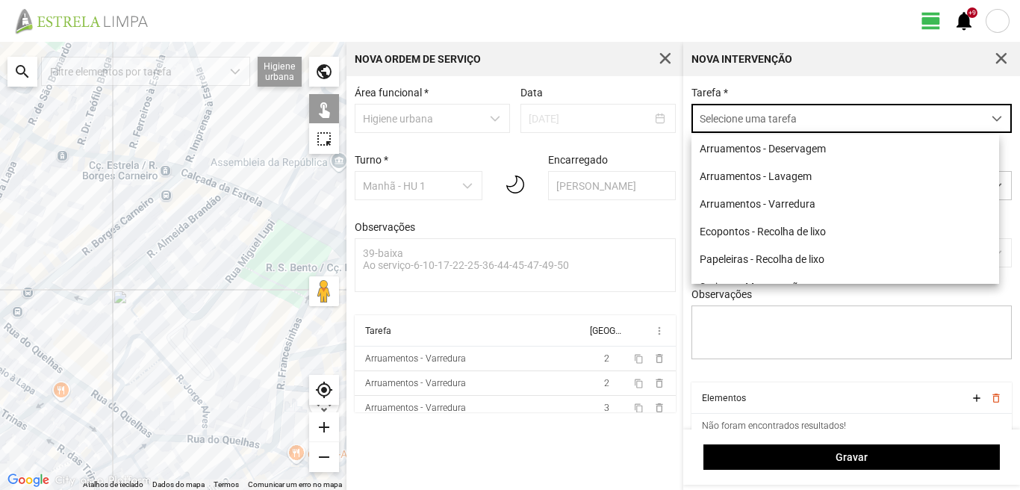
scroll to position [8, 66]
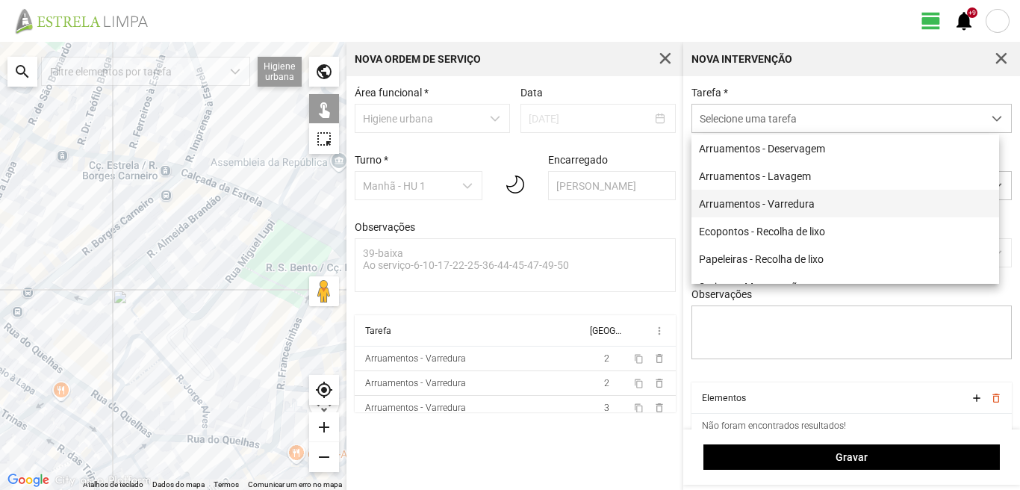
click at [781, 200] on li "Arruamentos - Varredura" at bounding box center [845, 204] width 308 height 28
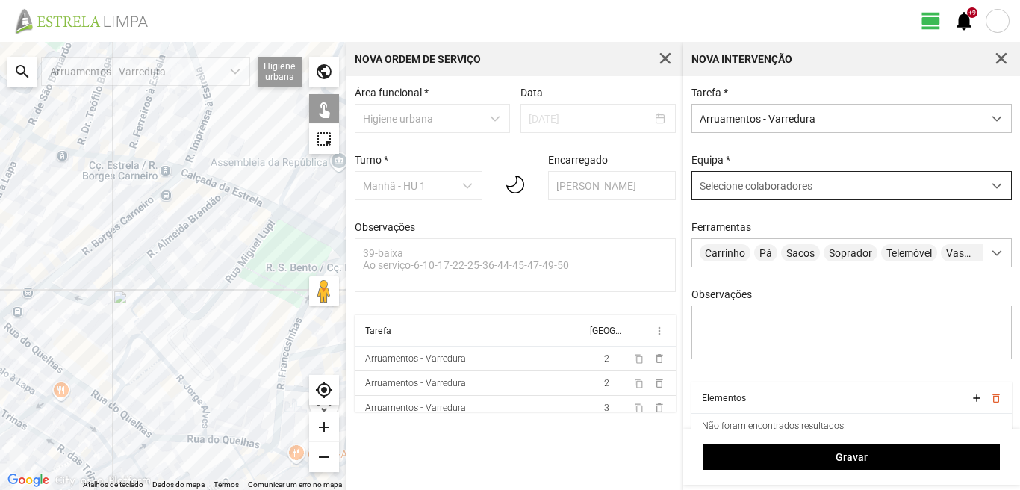
click at [766, 190] on span "Selecione colaboradores" at bounding box center [756, 186] width 113 height 12
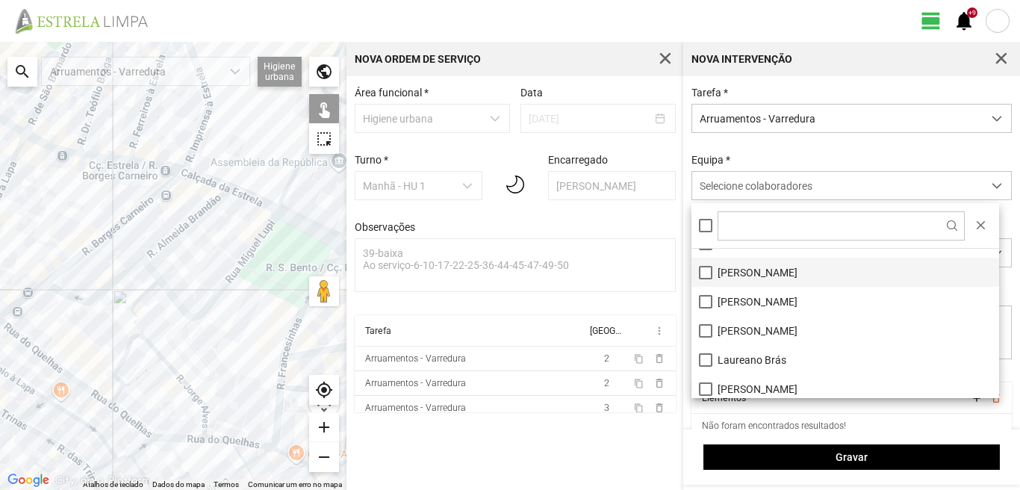
scroll to position [75, 0]
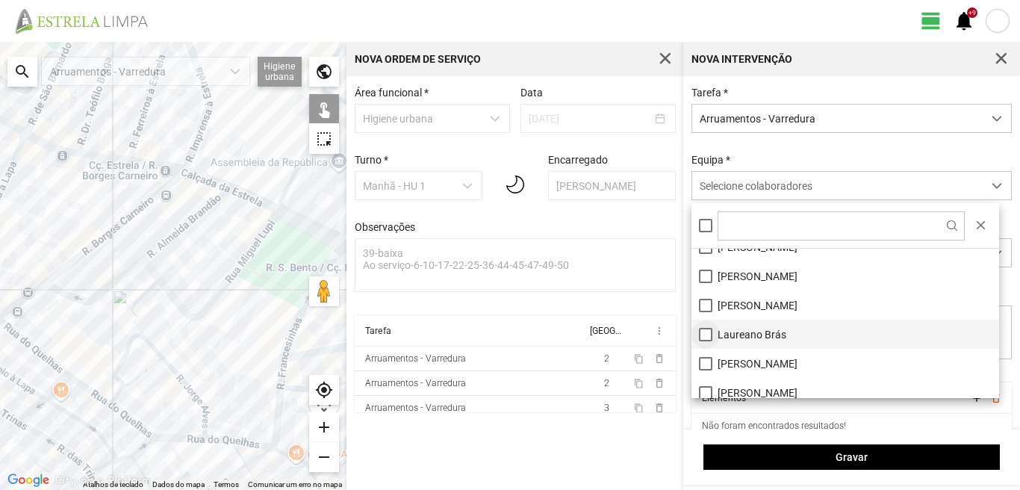
click at [705, 333] on li "Laureano Brás" at bounding box center [845, 334] width 308 height 29
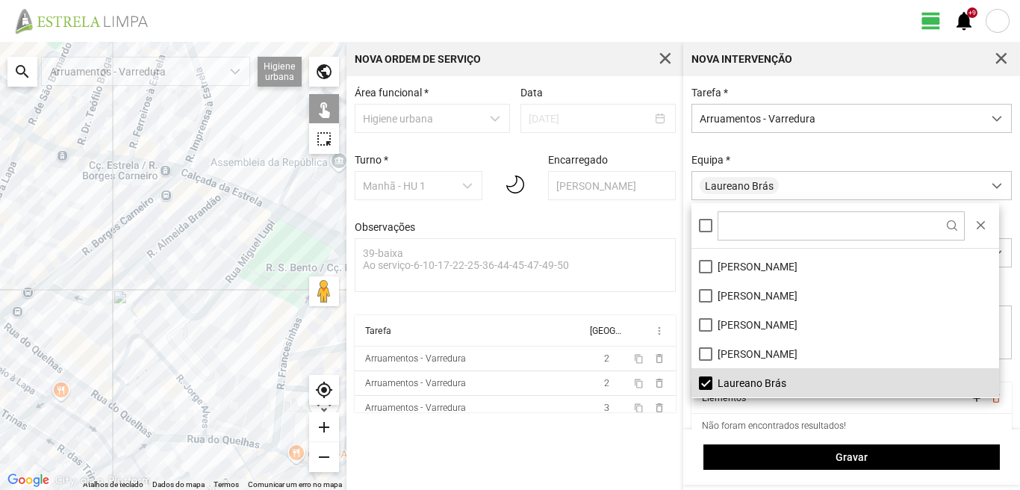
scroll to position [0, 0]
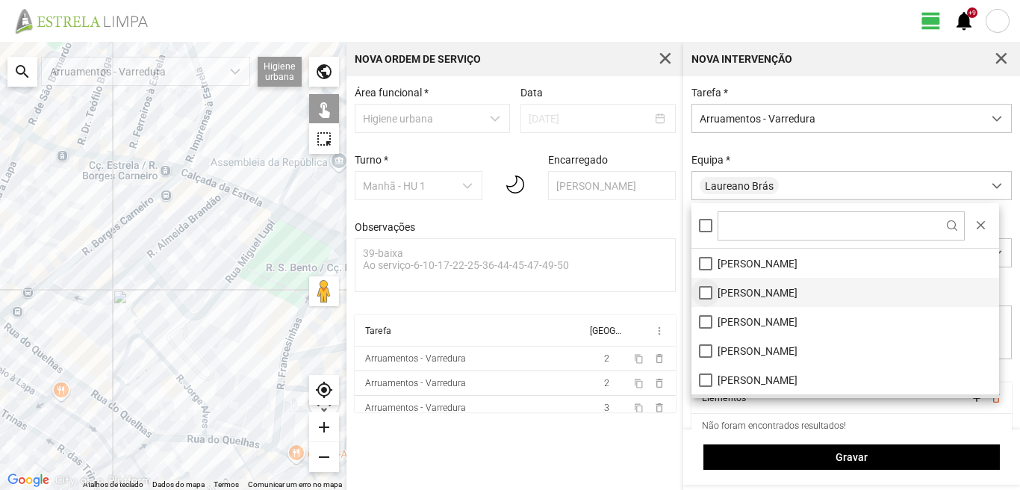
click at [708, 290] on li "[PERSON_NAME]" at bounding box center [845, 292] width 308 height 29
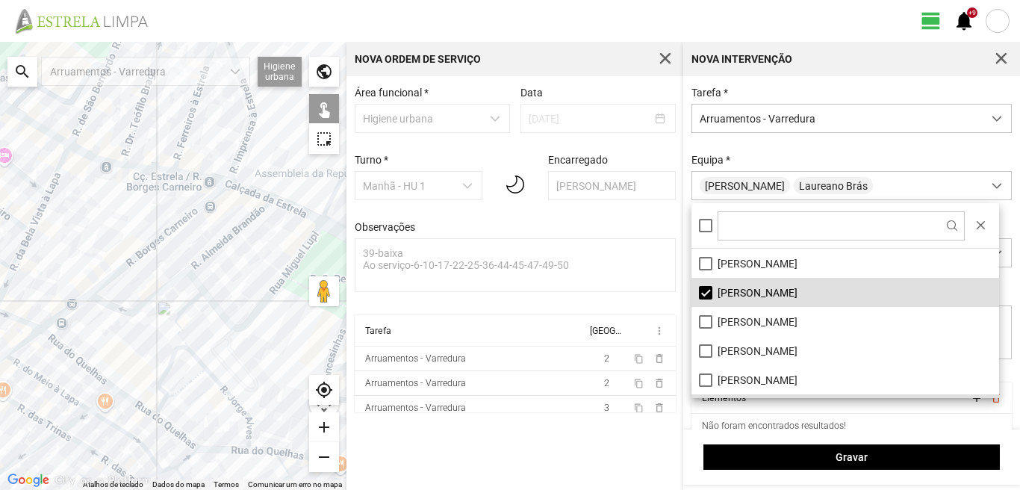
drag, startPoint x: 0, startPoint y: 222, endPoint x: 167, endPoint y: 272, distance: 174.6
click at [167, 272] on div at bounding box center [173, 266] width 346 height 448
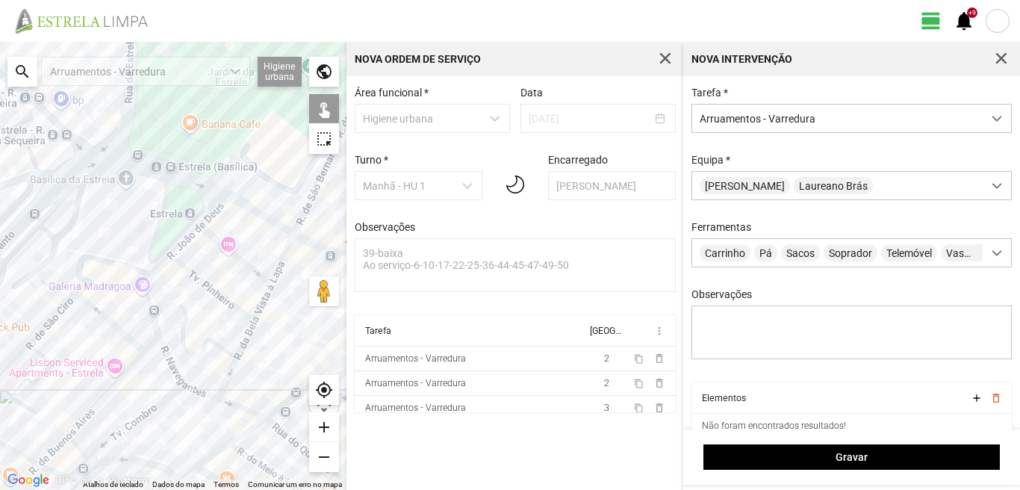
drag, startPoint x: 181, startPoint y: 393, endPoint x: 165, endPoint y: 322, distance: 72.7
click at [167, 326] on div at bounding box center [173, 266] width 346 height 448
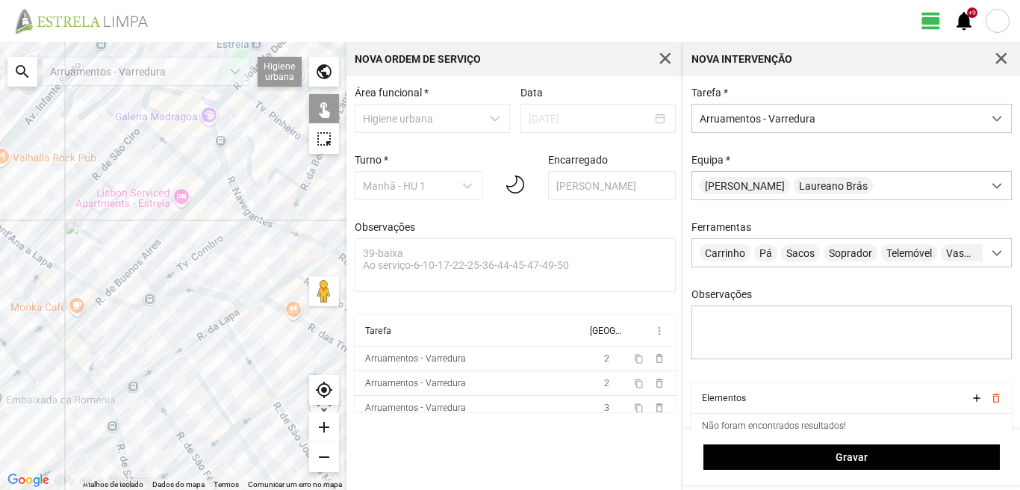
drag, startPoint x: 103, startPoint y: 422, endPoint x: 226, endPoint y: 349, distance: 142.9
click at [226, 349] on div at bounding box center [173, 266] width 346 height 448
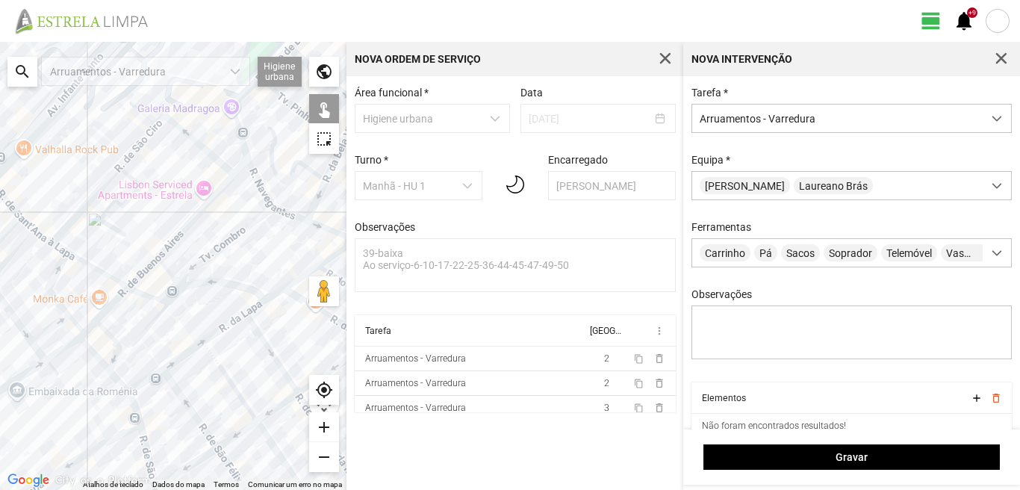
click at [147, 382] on div at bounding box center [173, 266] width 346 height 448
click at [183, 358] on div at bounding box center [173, 266] width 346 height 448
click at [217, 331] on div at bounding box center [173, 266] width 346 height 448
click at [254, 305] on div at bounding box center [173, 266] width 346 height 448
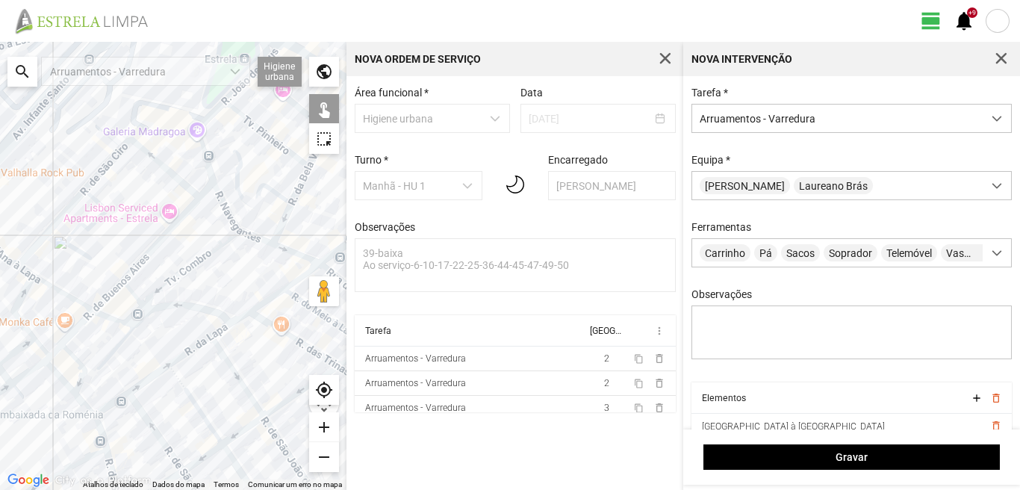
drag, startPoint x: 260, startPoint y: 305, endPoint x: 198, endPoint y: 342, distance: 72.4
click at [199, 342] on div at bounding box center [173, 266] width 346 height 448
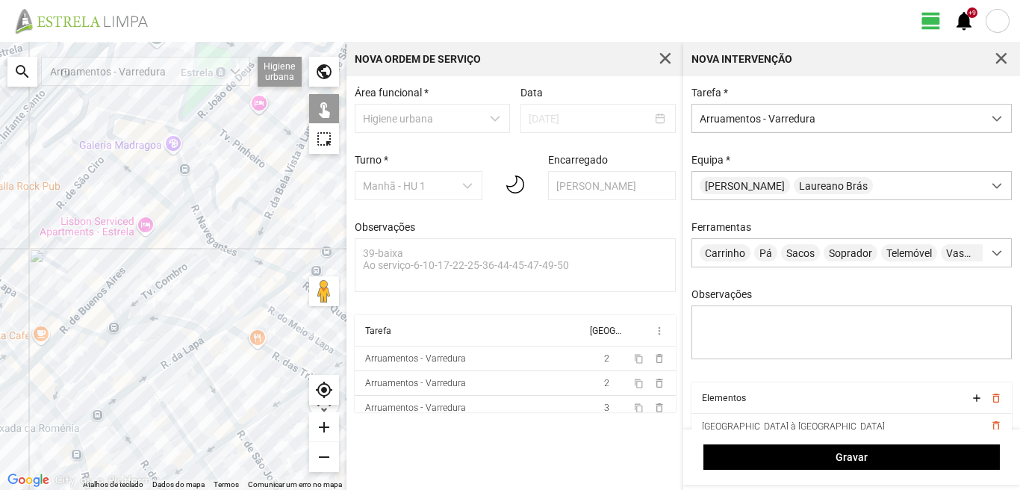
click at [243, 311] on div at bounding box center [173, 266] width 346 height 448
click at [274, 290] on div at bounding box center [173, 266] width 346 height 448
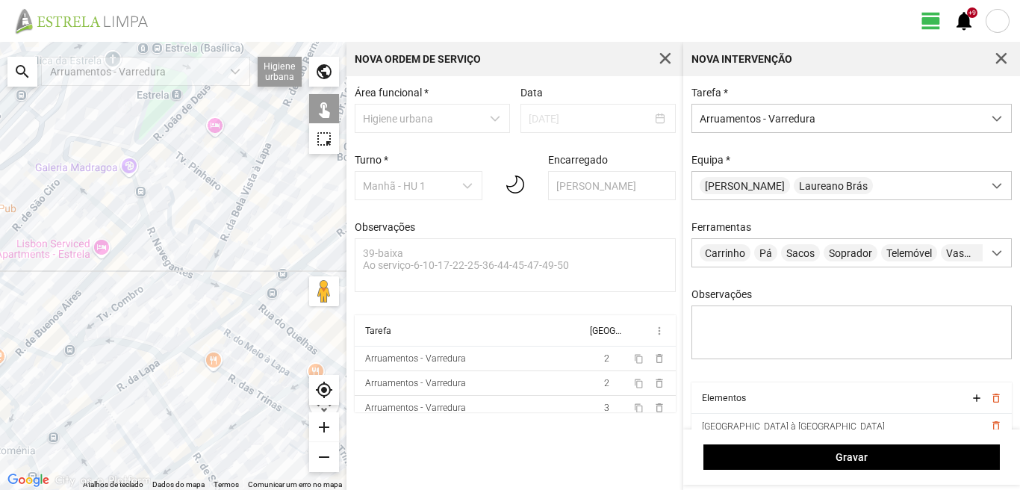
drag, startPoint x: 273, startPoint y: 280, endPoint x: 187, endPoint y: 323, distance: 95.8
click at [187, 323] on div at bounding box center [173, 266] width 346 height 448
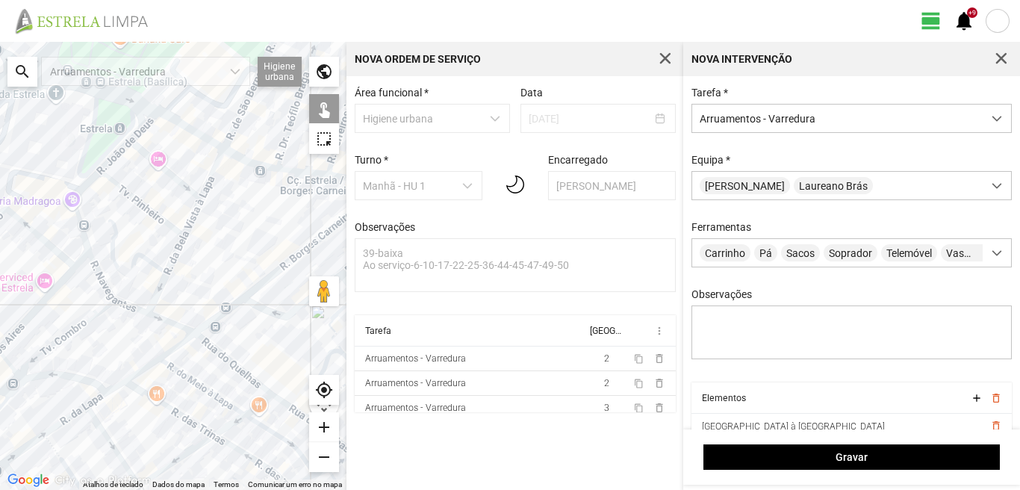
click at [222, 308] on div at bounding box center [173, 266] width 346 height 448
click at [222, 315] on div at bounding box center [173, 266] width 346 height 448
click at [257, 287] on div at bounding box center [173, 266] width 346 height 448
click at [261, 310] on div at bounding box center [173, 266] width 346 height 448
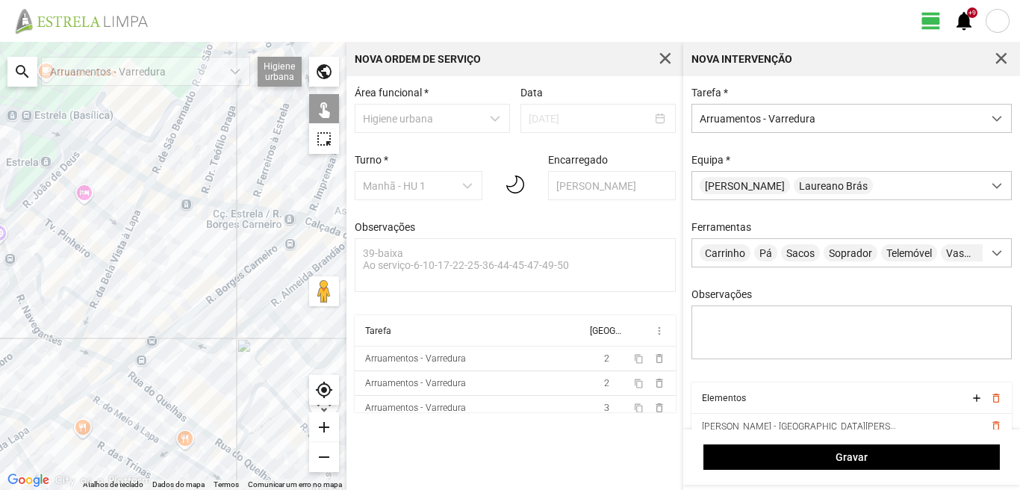
drag, startPoint x: 266, startPoint y: 291, endPoint x: 188, endPoint y: 310, distance: 79.9
click at [180, 326] on div at bounding box center [173, 266] width 346 height 448
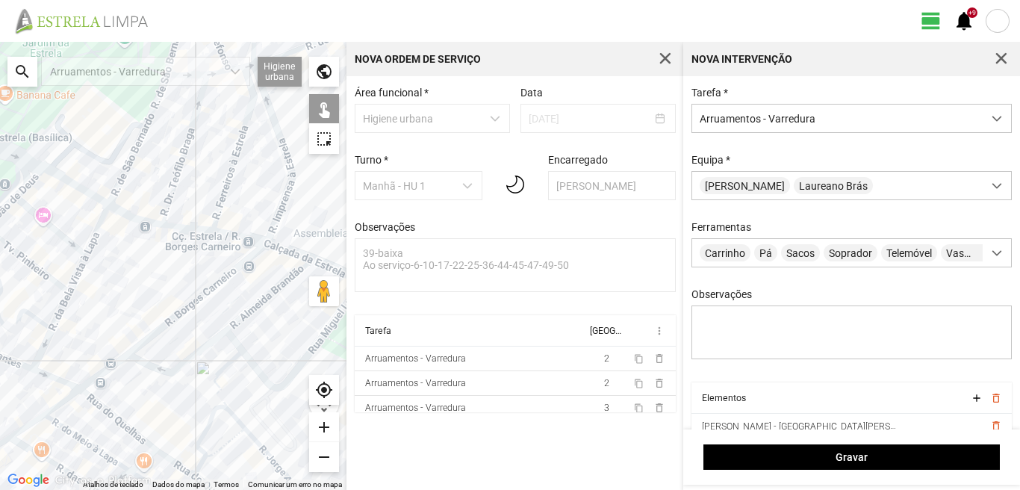
drag, startPoint x: 276, startPoint y: 268, endPoint x: 229, endPoint y: 293, distance: 53.1
click at [229, 293] on div at bounding box center [173, 266] width 346 height 448
click at [289, 253] on div at bounding box center [173, 266] width 346 height 448
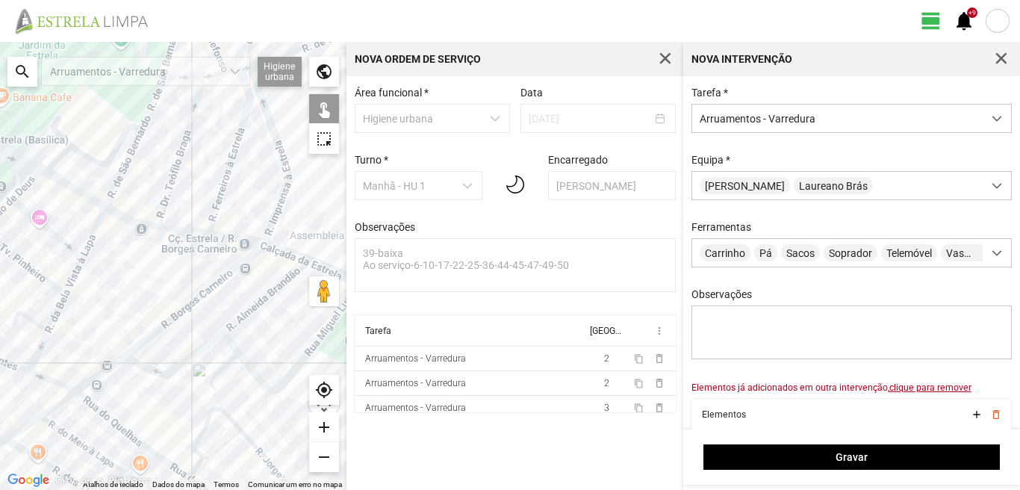
click at [268, 296] on div at bounding box center [173, 266] width 346 height 448
click at [287, 254] on div at bounding box center [173, 266] width 346 height 448
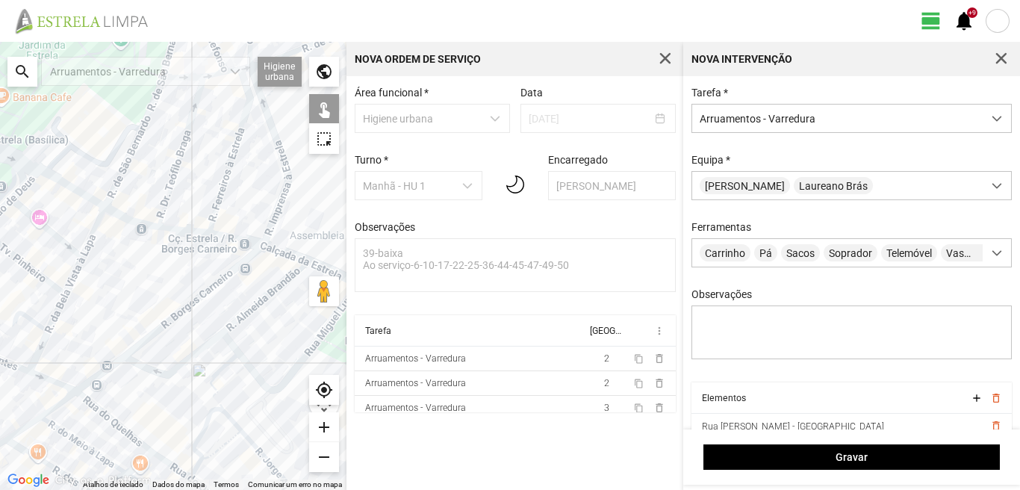
click at [246, 360] on div at bounding box center [173, 266] width 346 height 448
click at [232, 342] on div at bounding box center [173, 266] width 346 height 448
click at [226, 363] on div at bounding box center [173, 266] width 346 height 448
click at [213, 389] on div at bounding box center [173, 266] width 346 height 448
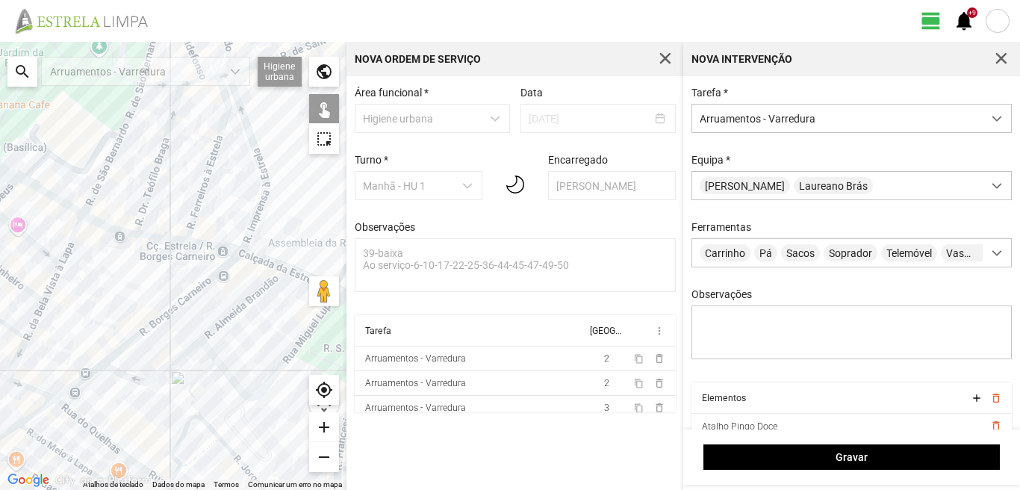
drag, startPoint x: 295, startPoint y: 342, endPoint x: 203, endPoint y: 370, distance: 95.9
click at [203, 370] on div at bounding box center [173, 266] width 346 height 448
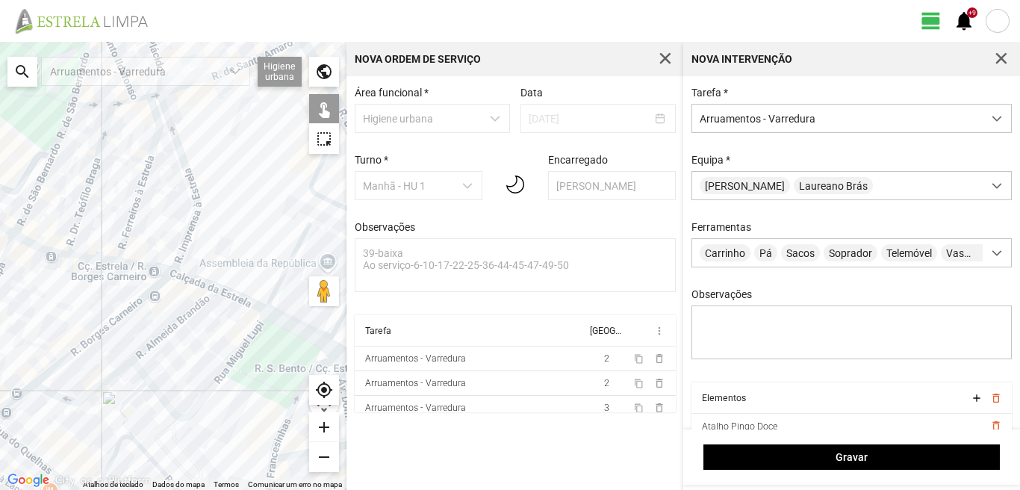
click at [273, 323] on div at bounding box center [173, 266] width 346 height 448
click at [279, 318] on div at bounding box center [173, 266] width 346 height 448
click at [238, 296] on div at bounding box center [173, 266] width 346 height 448
click at [296, 329] on div at bounding box center [173, 266] width 346 height 448
click at [243, 304] on div at bounding box center [173, 266] width 346 height 448
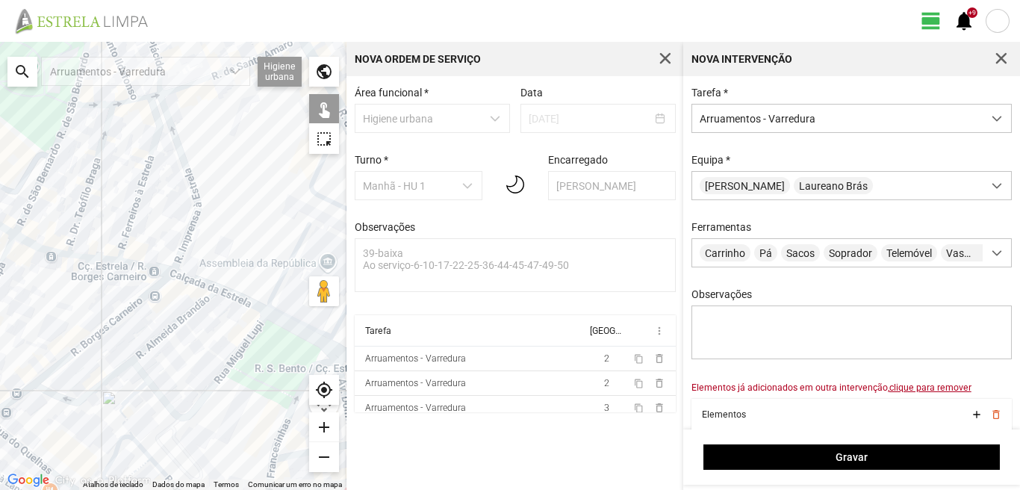
click at [241, 297] on div at bounding box center [173, 266] width 346 height 448
click at [243, 302] on div at bounding box center [173, 266] width 346 height 448
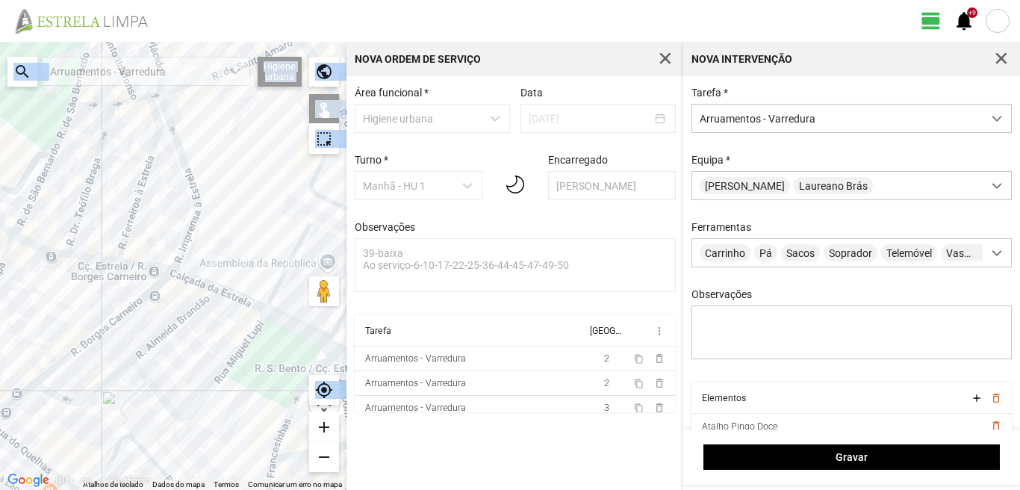
drag, startPoint x: 311, startPoint y: 416, endPoint x: 267, endPoint y: 338, distance: 88.9
click at [0, 42] on fbc-map "← Mover para a esquerda → Mover para a direita ↑ Mover para cima ↓ Mover para b…" at bounding box center [0, 42] width 0 height 0
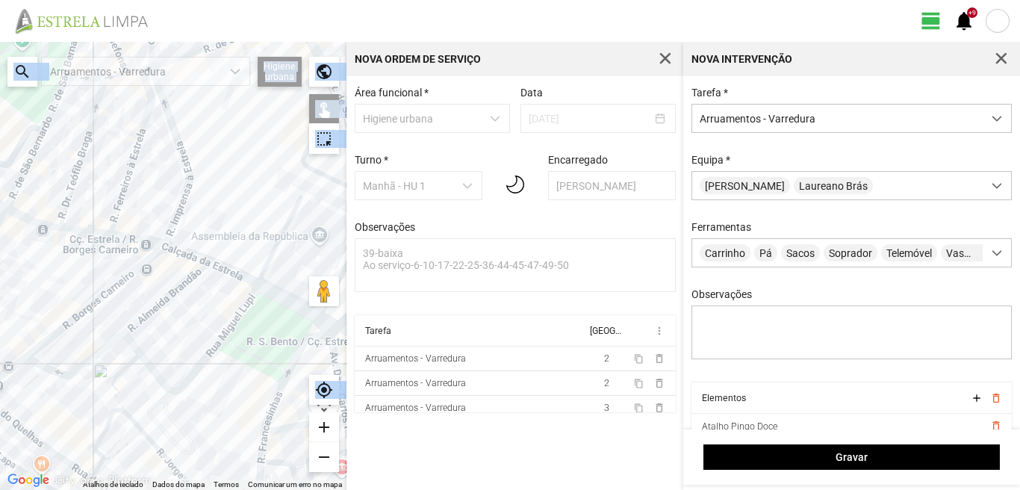
drag, startPoint x: 267, startPoint y: 338, endPoint x: 246, endPoint y: 310, distance: 35.7
click at [246, 310] on div at bounding box center [173, 266] width 346 height 448
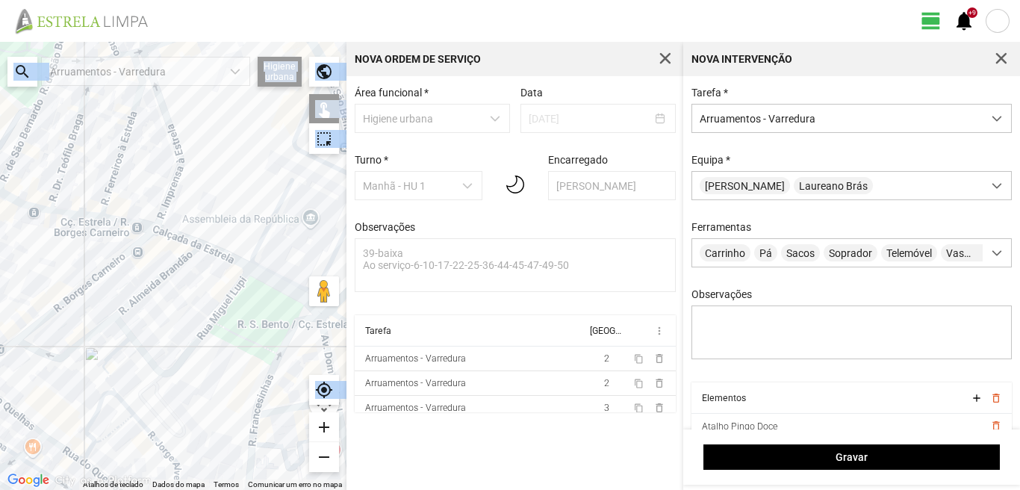
click at [288, 338] on div at bounding box center [173, 266] width 346 height 448
click at [251, 443] on div at bounding box center [173, 266] width 346 height 448
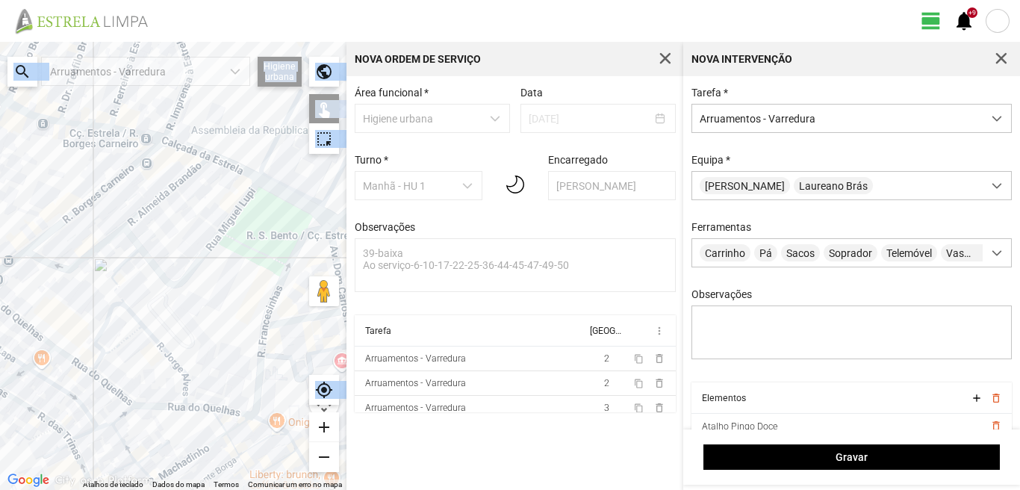
drag, startPoint x: 265, startPoint y: 380, endPoint x: 267, endPoint y: 301, distance: 79.2
click at [267, 301] on div at bounding box center [173, 266] width 346 height 448
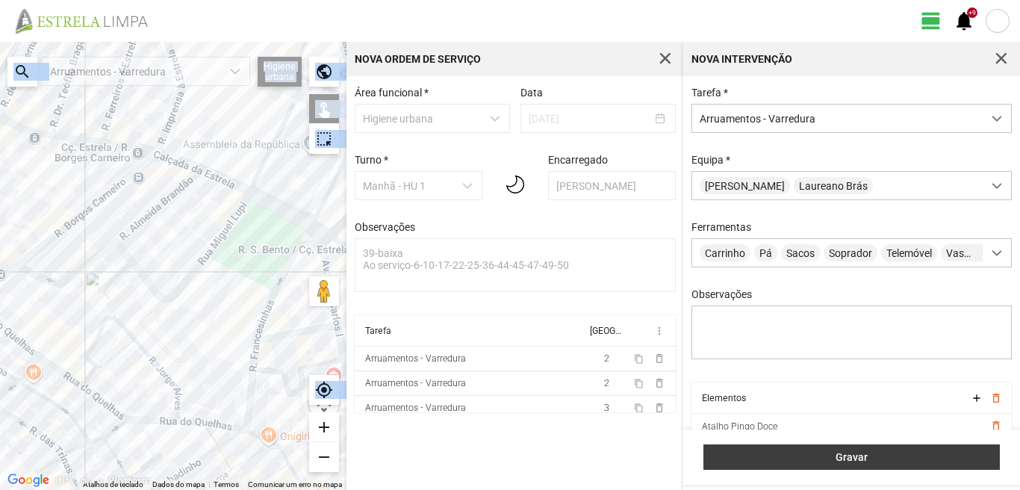
click at [739, 445] on button "Gravar" at bounding box center [851, 456] width 296 height 25
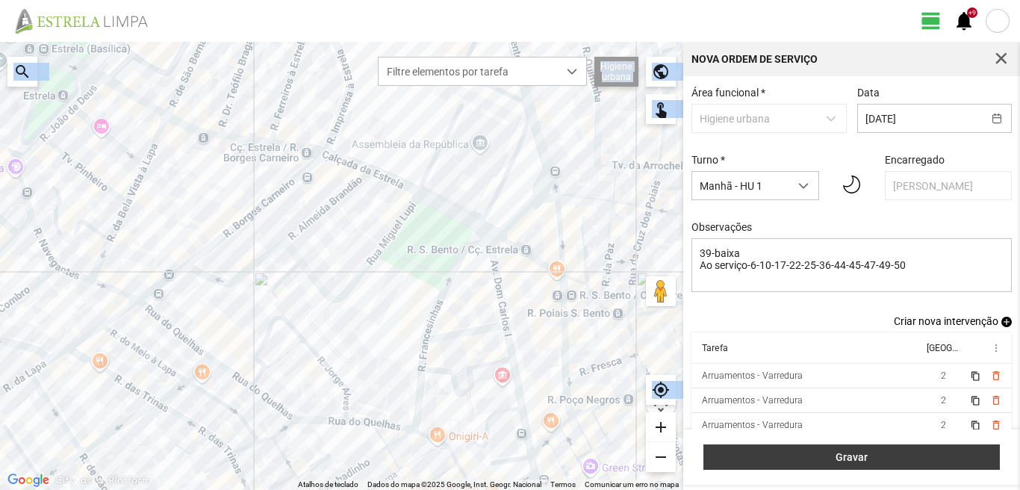
click at [834, 455] on span "Gravar" at bounding box center [852, 457] width 281 height 12
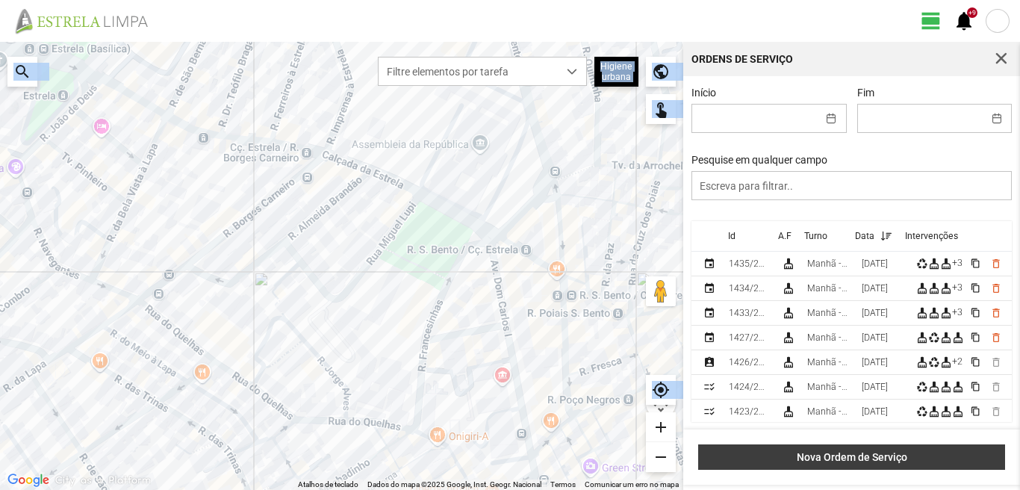
click at [909, 453] on span "Nova Ordem de Serviço" at bounding box center [851, 457] width 291 height 12
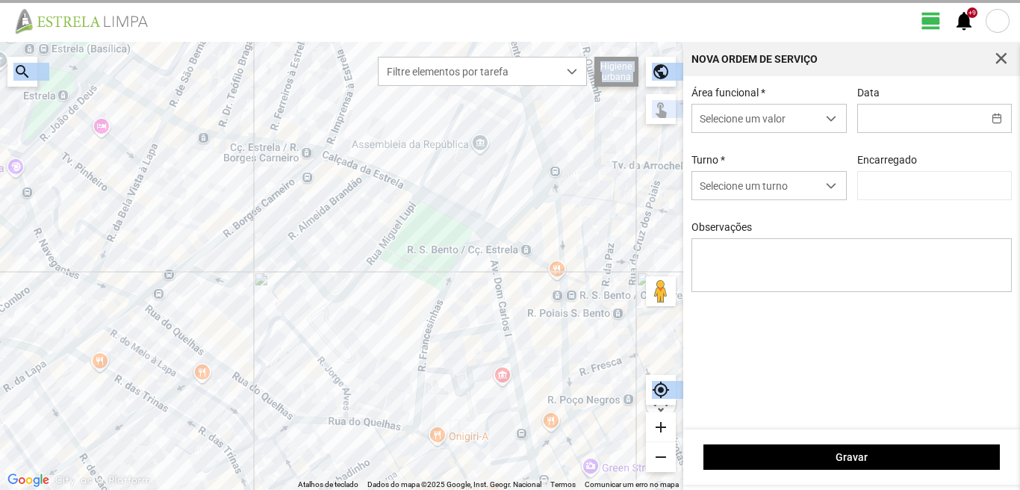
type input "[PERSON_NAME]"
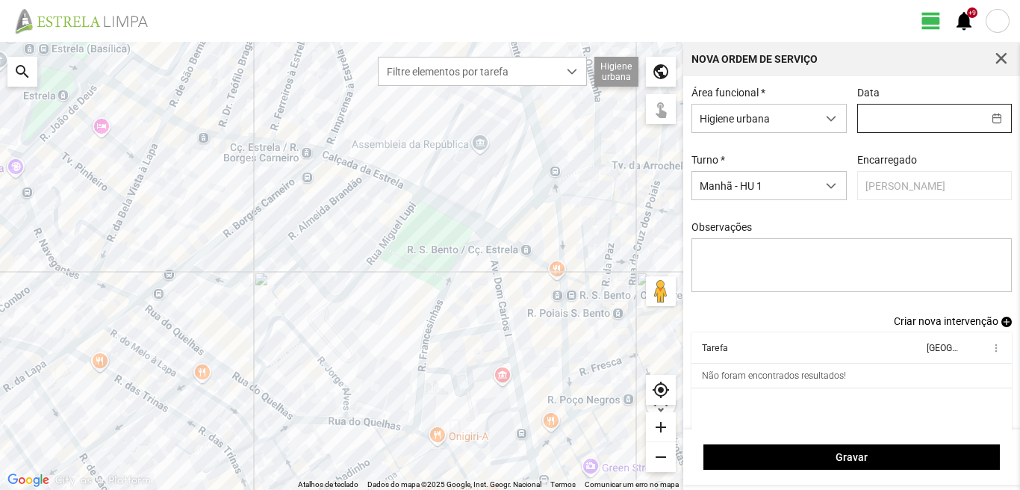
click at [874, 125] on input "text" at bounding box center [920, 119] width 125 height 28
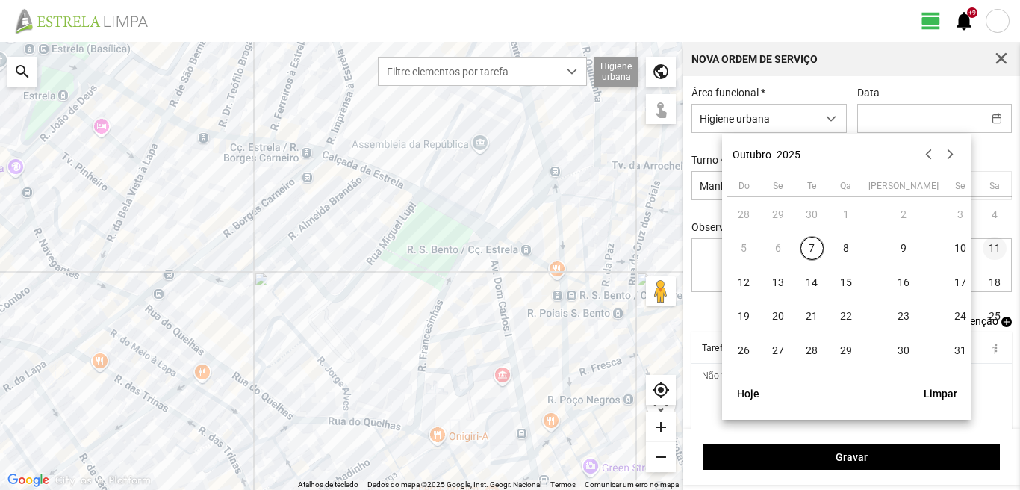
click at [983, 249] on span "11" at bounding box center [995, 249] width 24 height 24
type input "[DATE]"
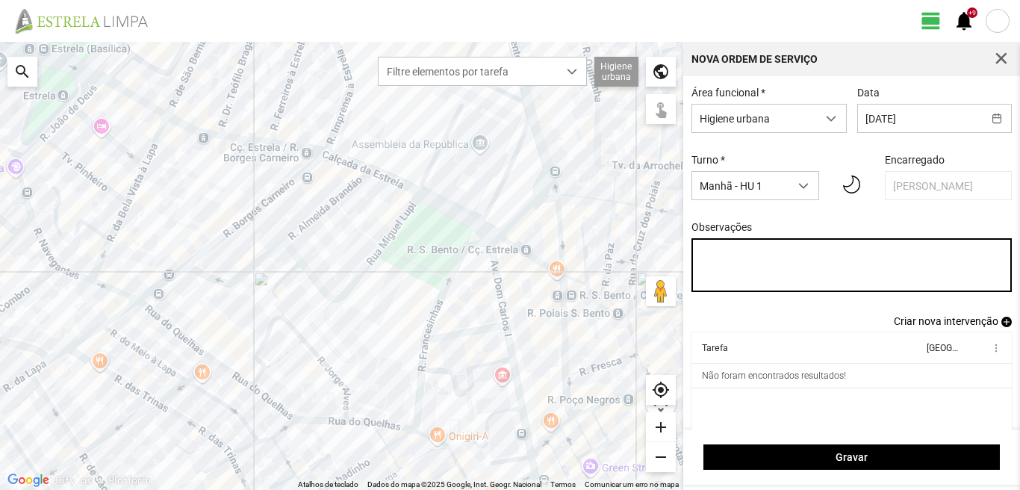
click at [702, 257] on textarea "Observações" at bounding box center [851, 265] width 321 height 54
type textarea "[DATE]-descanso ao serviço-17-22-25-36-44-45-47-49-50"
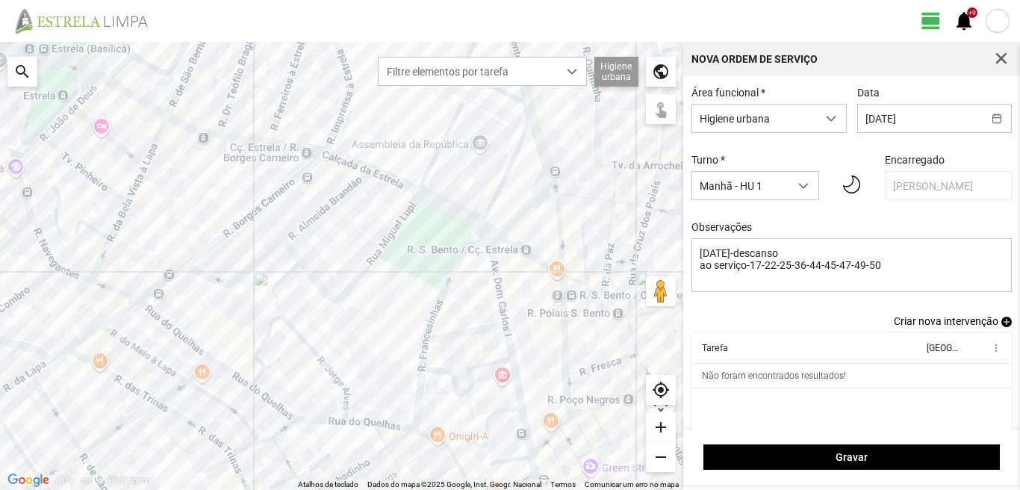
click at [1001, 327] on span "add" at bounding box center [1006, 322] width 10 height 10
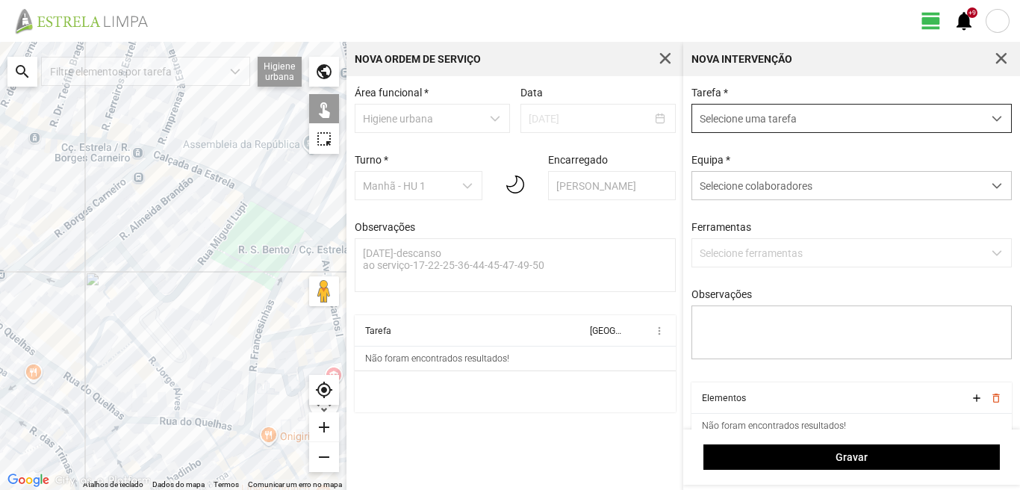
click at [721, 127] on span "Selecione uma tarefa" at bounding box center [837, 119] width 290 height 28
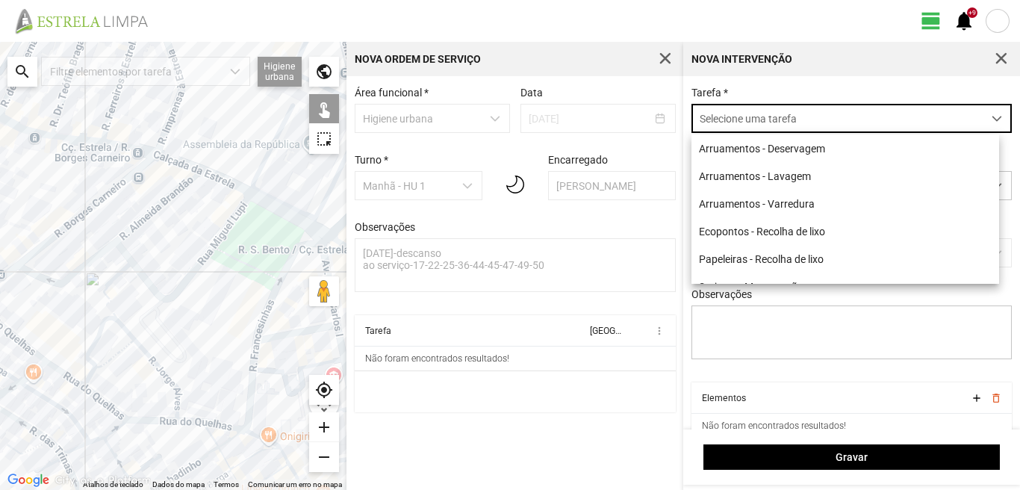
scroll to position [8, 66]
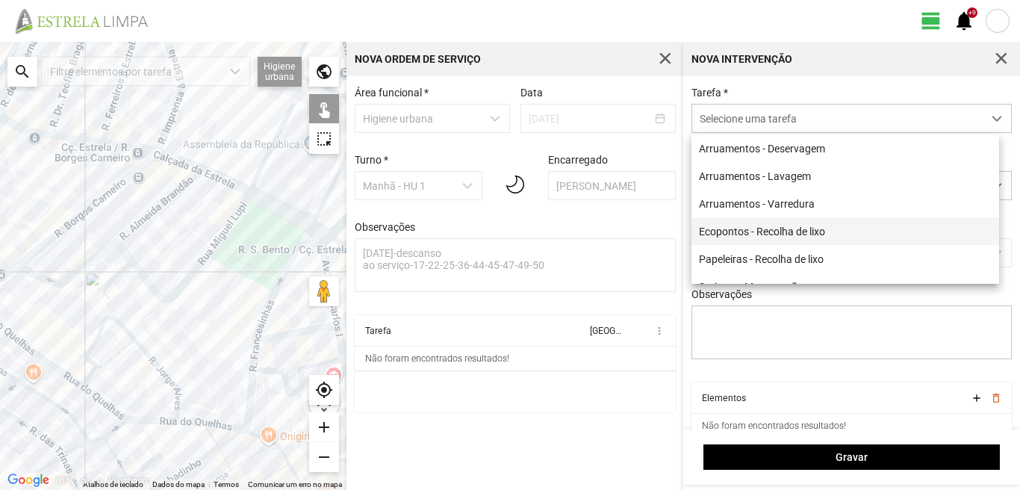
click at [742, 235] on li "Ecopontos - Recolha de lixo" at bounding box center [845, 231] width 308 height 28
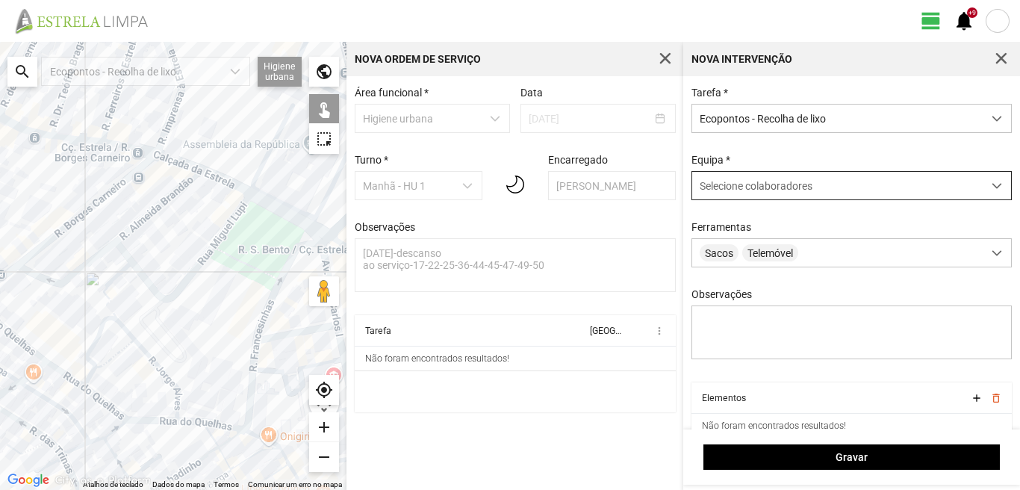
click at [742, 190] on span "Selecione colaboradores" at bounding box center [756, 186] width 113 height 12
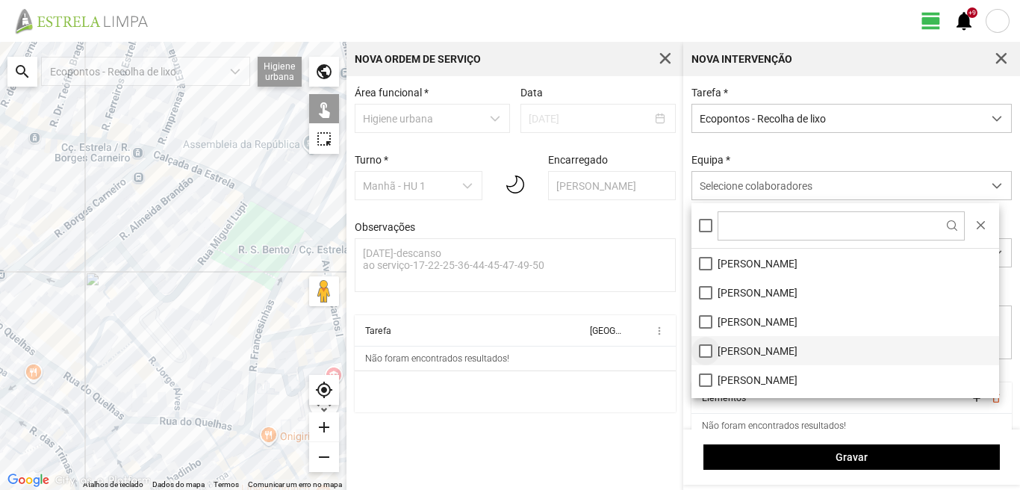
click at [705, 349] on li "[PERSON_NAME]" at bounding box center [845, 350] width 308 height 29
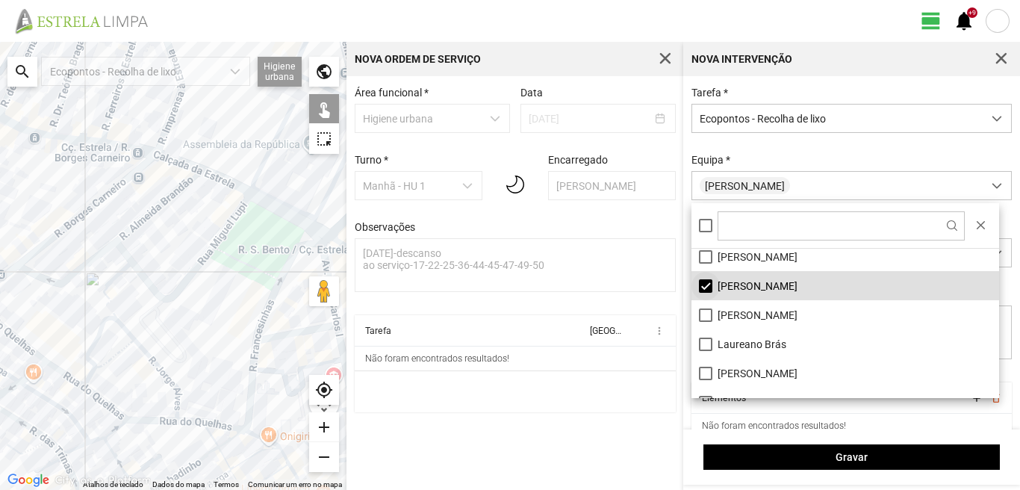
scroll to position [149, 0]
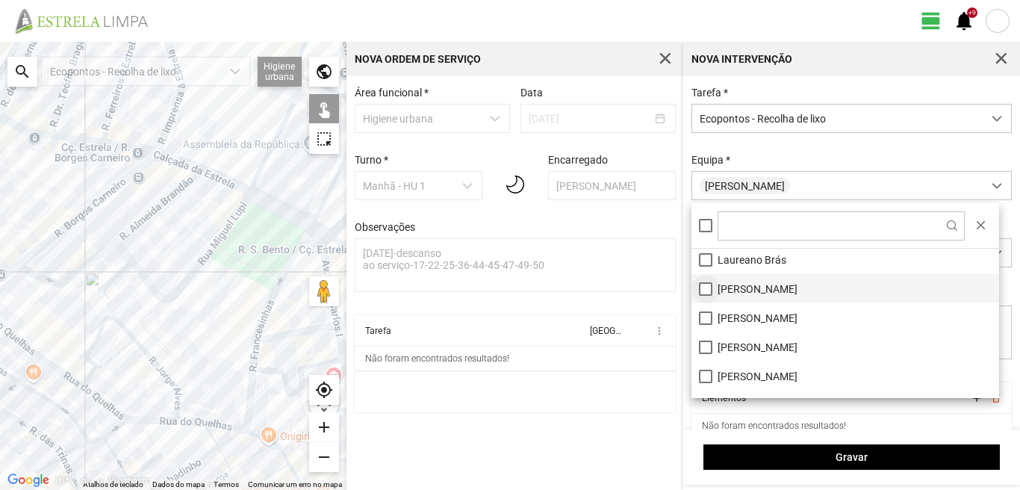
click at [703, 294] on li "[PERSON_NAME]" at bounding box center [845, 288] width 308 height 29
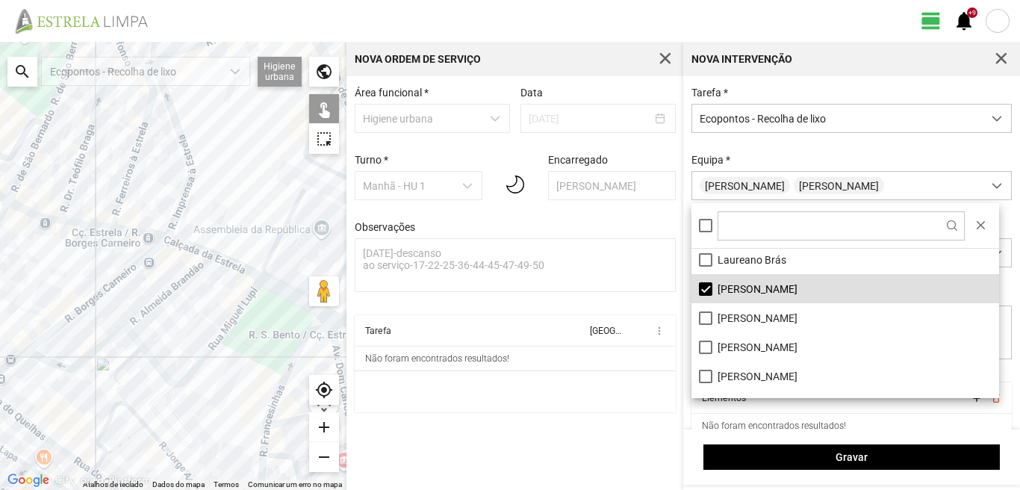
drag, startPoint x: 170, startPoint y: 274, endPoint x: 188, endPoint y: 355, distance: 82.6
click at [184, 365] on div at bounding box center [173, 266] width 346 height 448
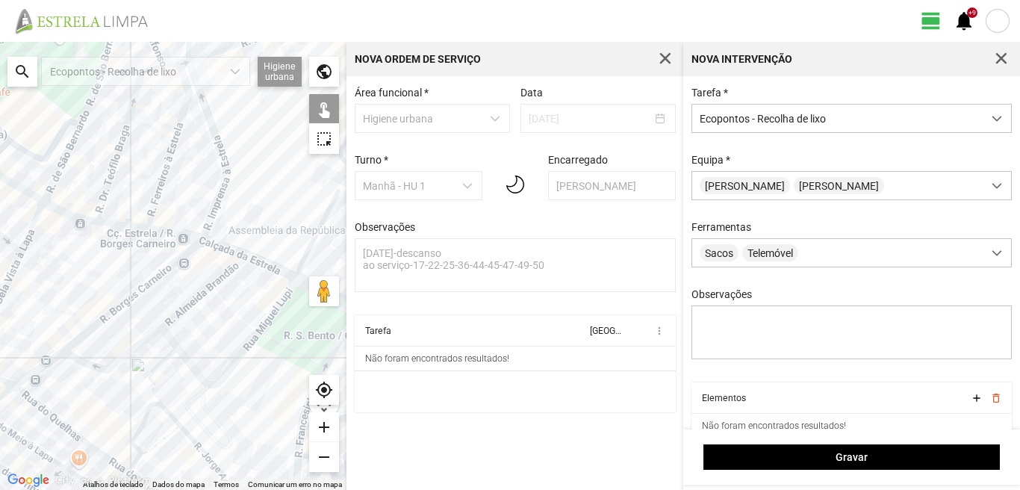
drag, startPoint x: 75, startPoint y: 328, endPoint x: 234, endPoint y: 297, distance: 162.0
click at [234, 297] on div at bounding box center [173, 266] width 346 height 448
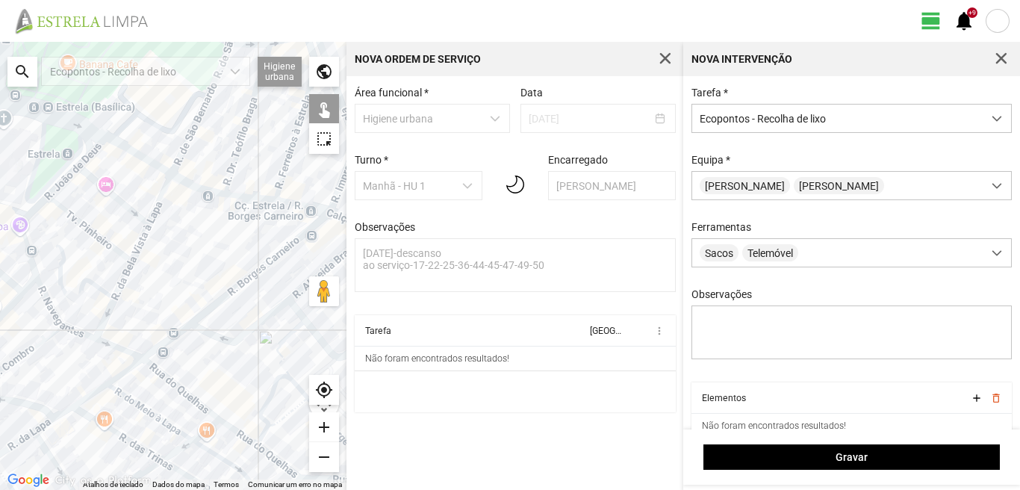
click at [162, 379] on div at bounding box center [173, 266] width 346 height 448
click at [162, 372] on div at bounding box center [173, 266] width 346 height 448
click at [198, 314] on div at bounding box center [173, 266] width 346 height 448
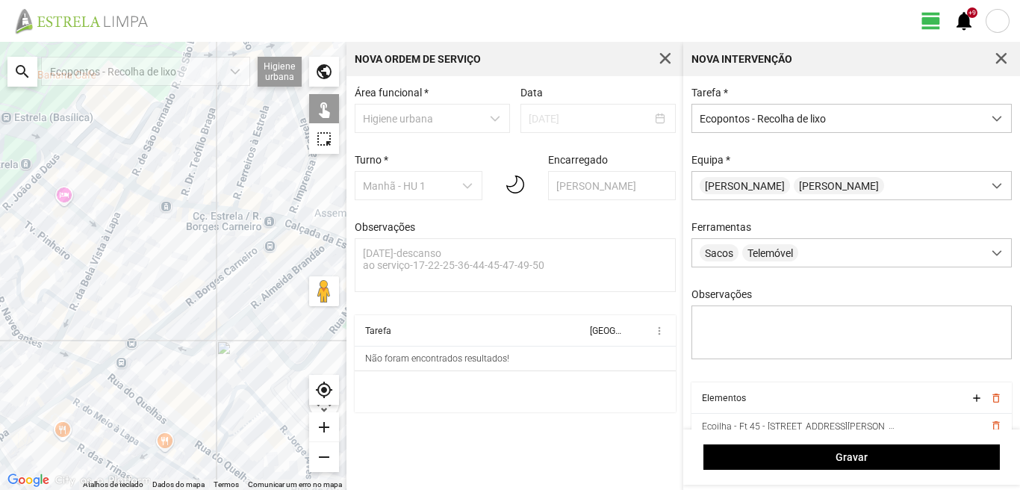
drag, startPoint x: 239, startPoint y: 290, endPoint x: 132, endPoint y: 314, distance: 109.4
click at [133, 314] on div at bounding box center [173, 266] width 346 height 448
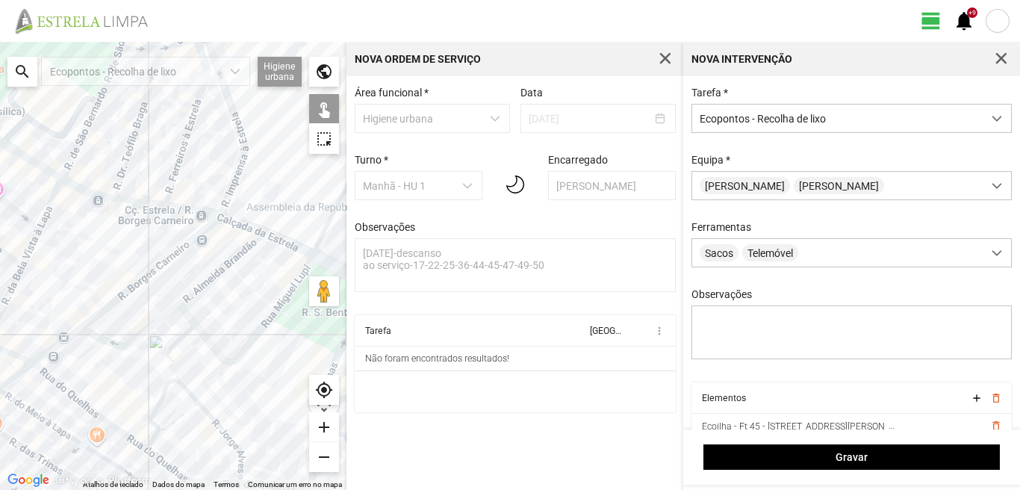
drag, startPoint x: 202, startPoint y: 373, endPoint x: 231, endPoint y: 224, distance: 152.2
click at [231, 225] on div at bounding box center [173, 266] width 346 height 448
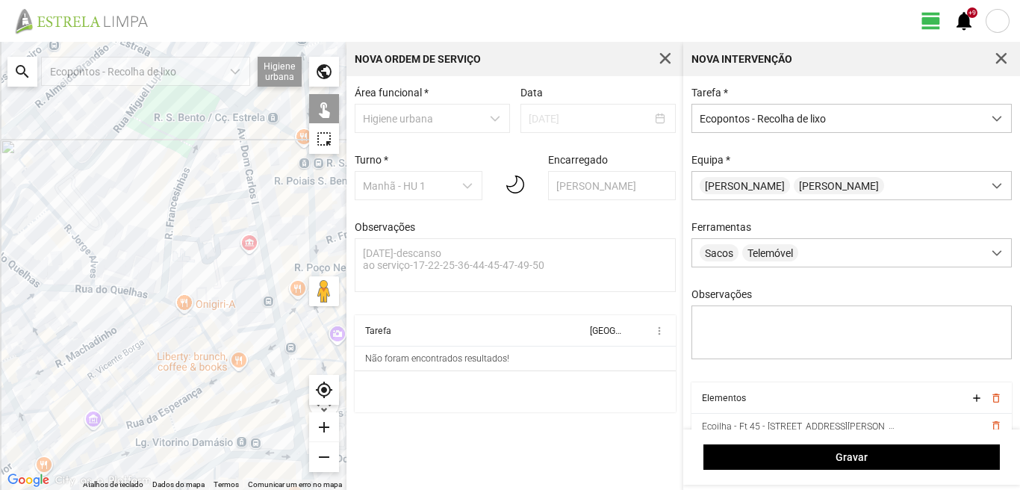
drag, startPoint x: 217, startPoint y: 300, endPoint x: 27, endPoint y: 300, distance: 189.7
click at [27, 300] on div at bounding box center [173, 266] width 346 height 448
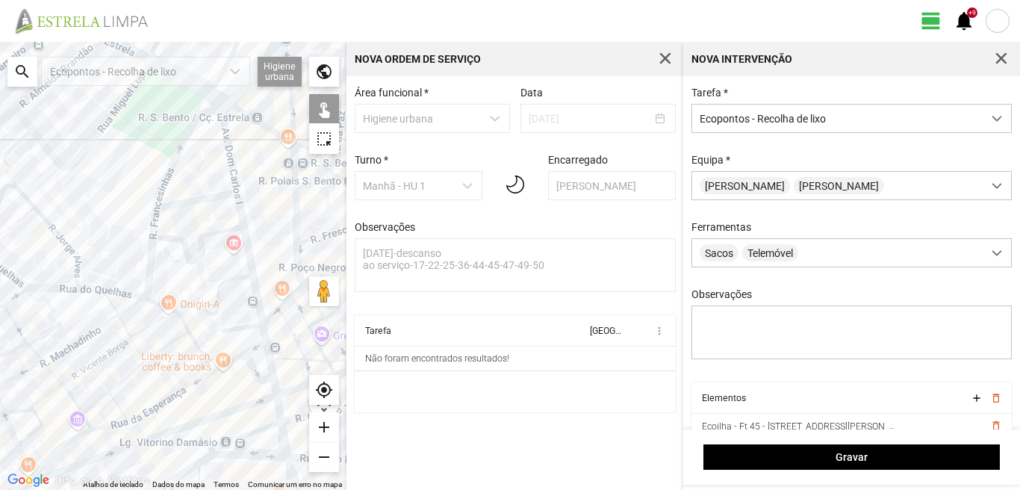
click at [143, 279] on div at bounding box center [173, 266] width 346 height 448
drag, startPoint x: 150, startPoint y: 278, endPoint x: 150, endPoint y: 287, distance: 9.0
click at [150, 279] on div at bounding box center [173, 266] width 346 height 448
drag, startPoint x: 155, startPoint y: 299, endPoint x: 158, endPoint y: 274, distance: 25.6
click at [157, 296] on div at bounding box center [173, 266] width 346 height 448
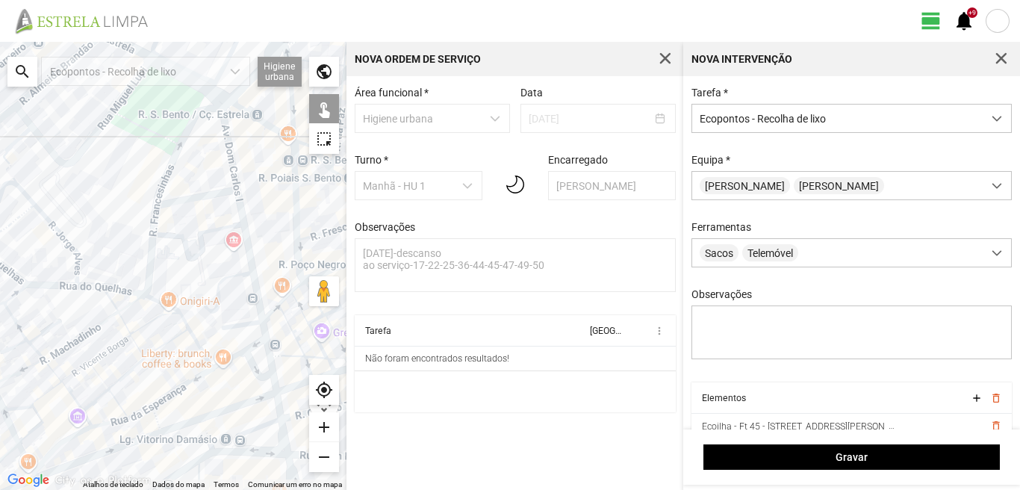
click at [192, 202] on div at bounding box center [173, 266] width 346 height 448
click at [161, 292] on div at bounding box center [173, 266] width 346 height 448
click at [155, 293] on div at bounding box center [173, 266] width 346 height 448
click at [191, 112] on div at bounding box center [173, 266] width 346 height 448
click at [181, 429] on div at bounding box center [173, 266] width 346 height 448
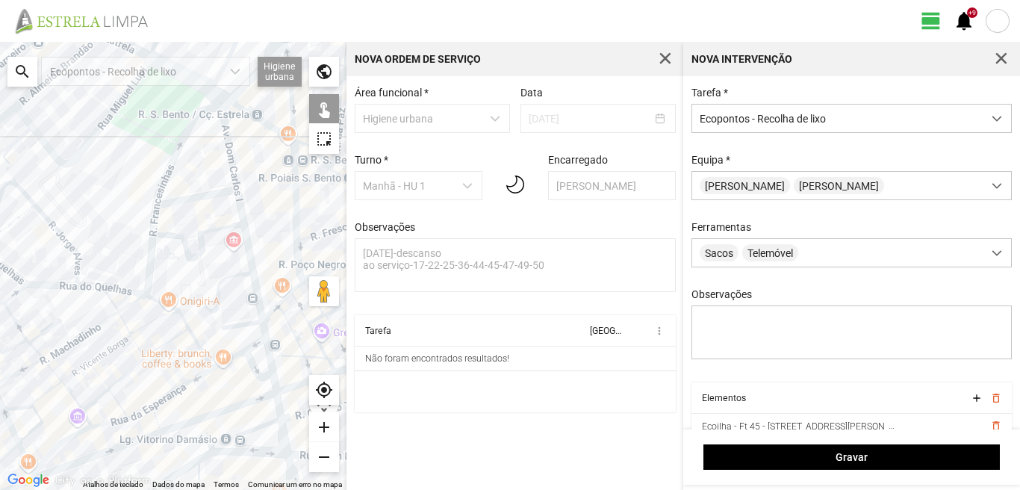
click at [208, 456] on div at bounding box center [173, 266] width 346 height 448
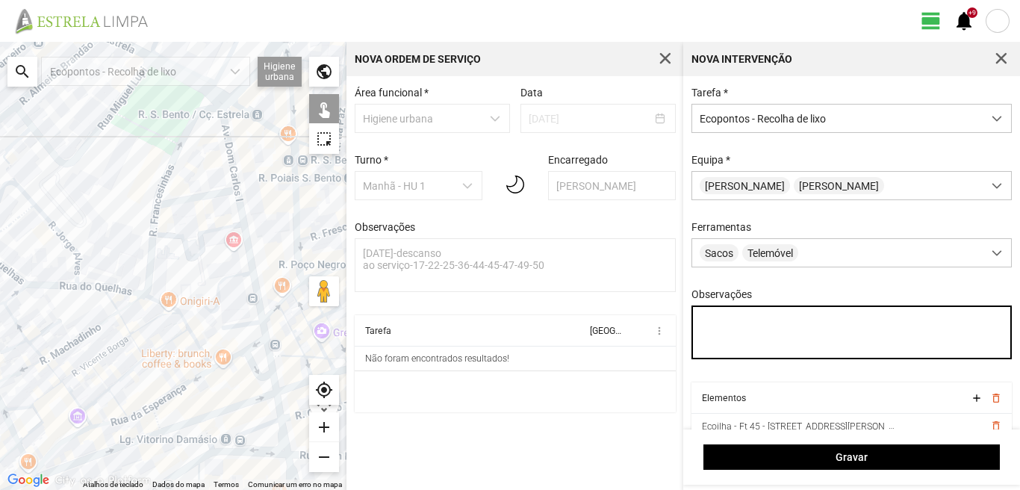
click at [713, 321] on textarea "Observações" at bounding box center [851, 332] width 321 height 54
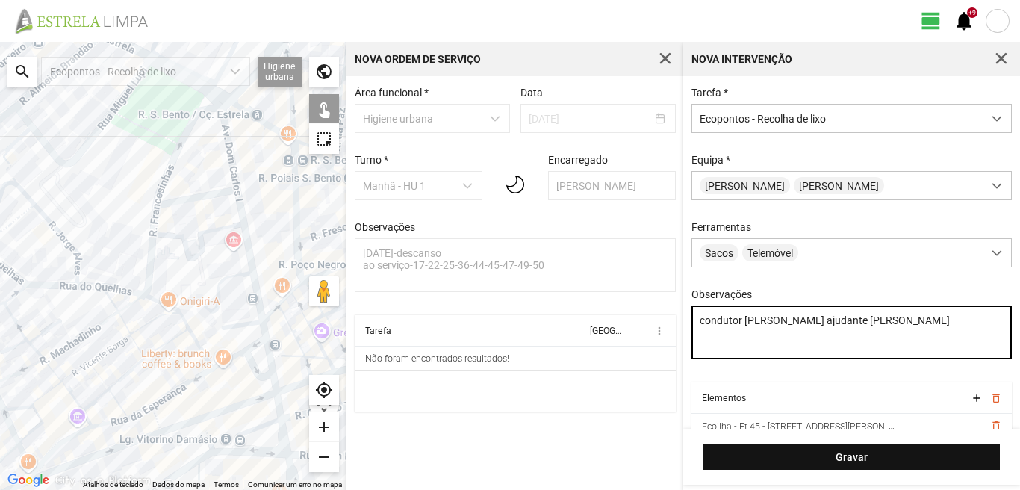
type textarea "condutor [PERSON_NAME] ajudante [PERSON_NAME]"
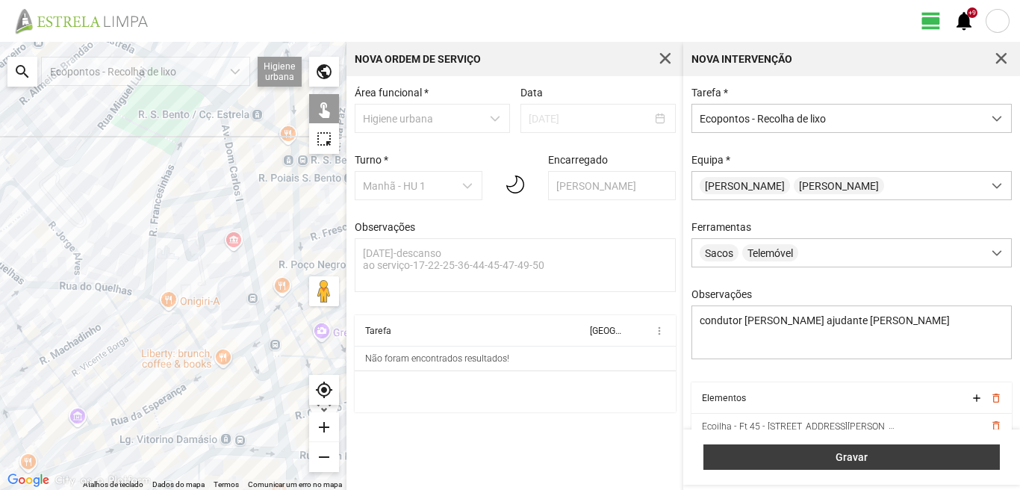
click at [874, 445] on button "Gravar" at bounding box center [851, 456] width 296 height 25
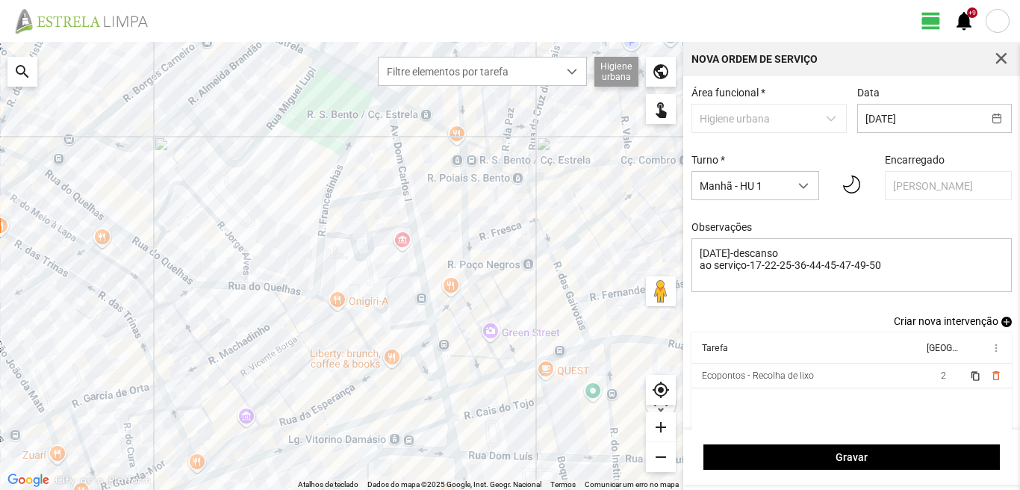
click at [1001, 323] on span "add" at bounding box center [1006, 322] width 10 height 10
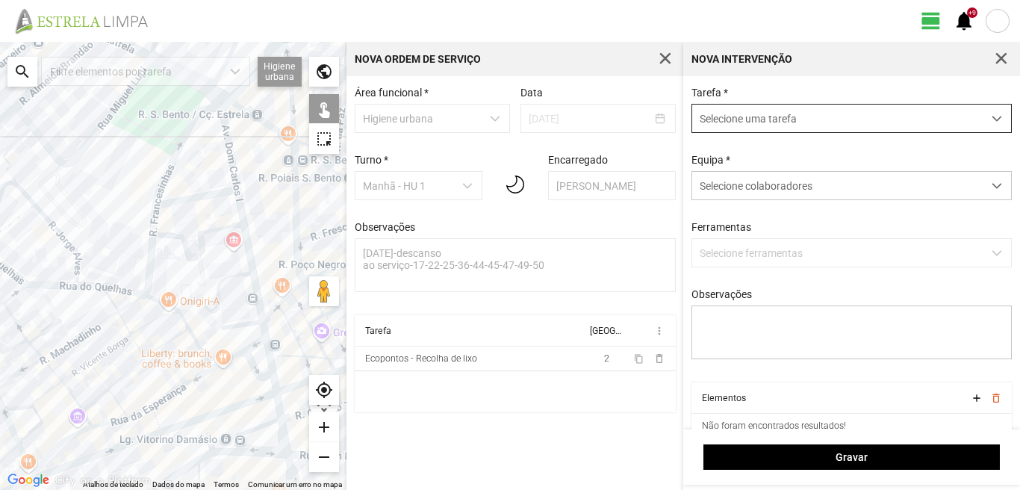
click at [862, 118] on span "Selecione uma tarefa" at bounding box center [837, 119] width 290 height 28
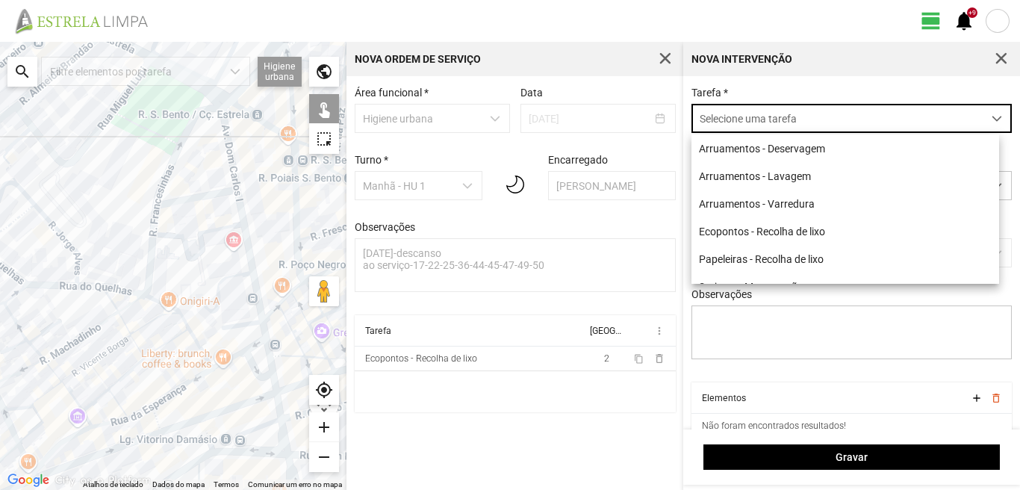
scroll to position [8, 66]
click at [757, 261] on li "Papeleiras - Recolha de lixo" at bounding box center [845, 259] width 308 height 28
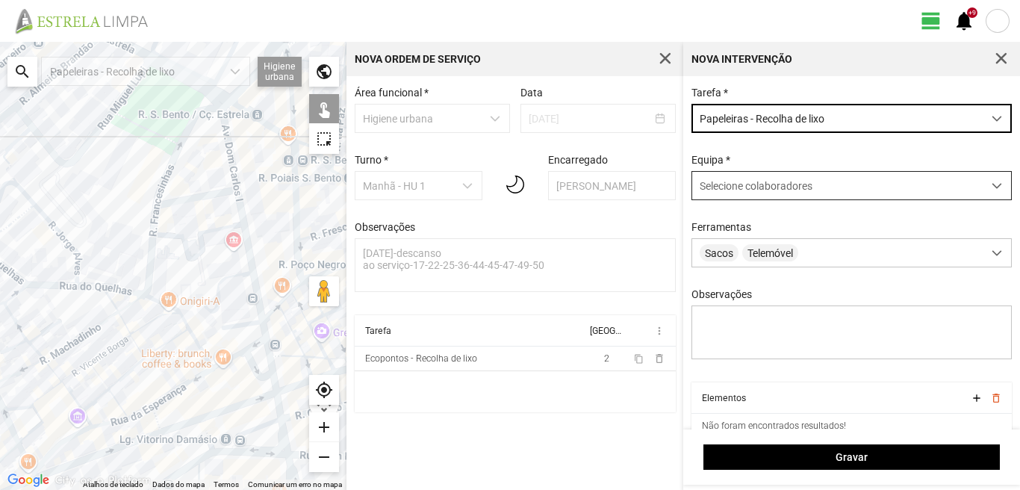
click at [741, 188] on span "Selecione colaboradores" at bounding box center [756, 186] width 113 height 12
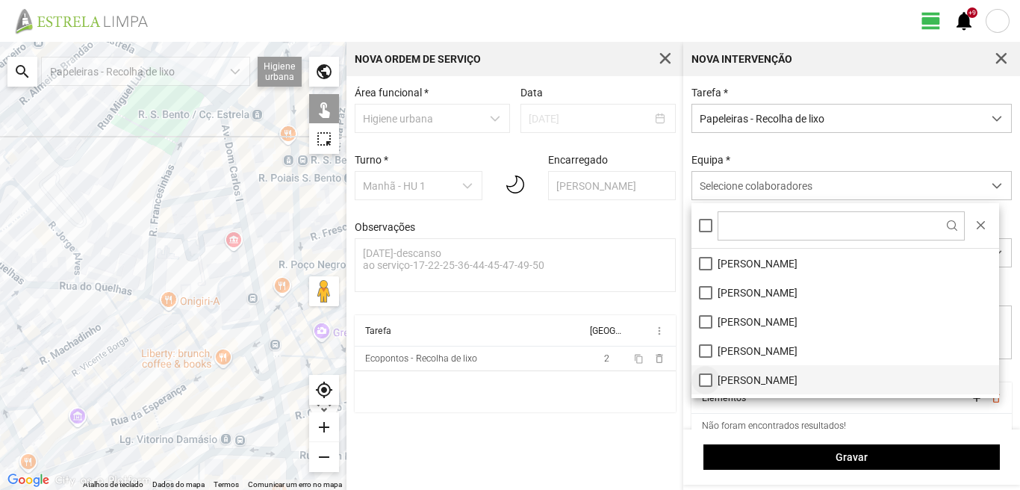
click at [700, 375] on li "[PERSON_NAME]" at bounding box center [845, 379] width 308 height 29
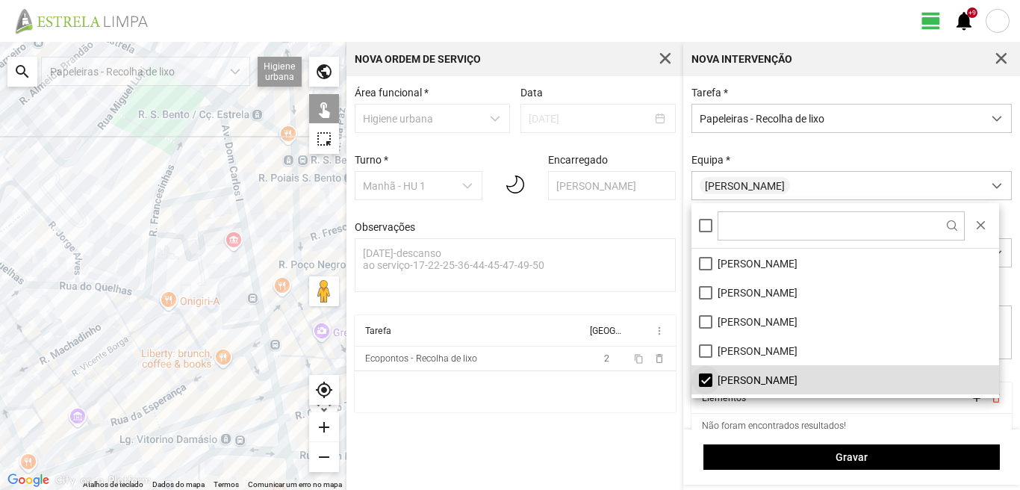
scroll to position [75, 0]
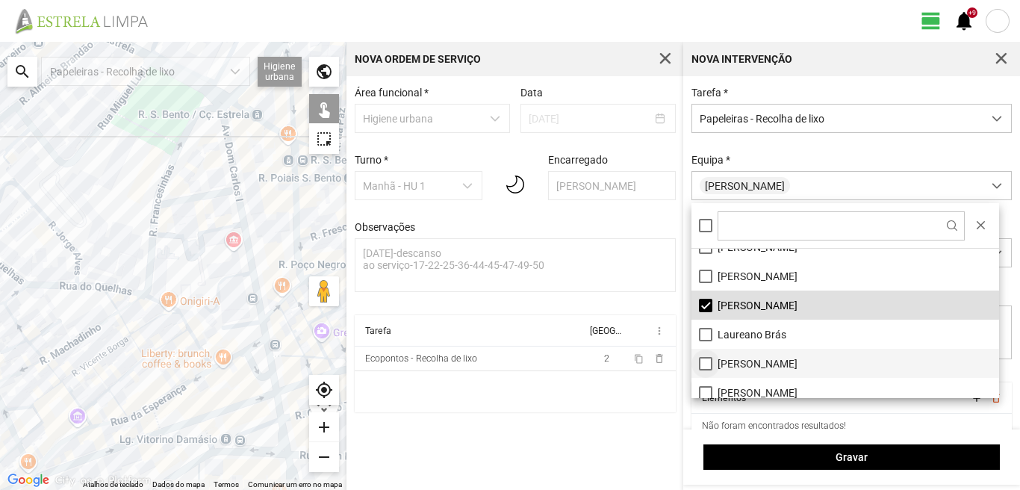
click at [706, 364] on li "[PERSON_NAME]" at bounding box center [845, 363] width 308 height 29
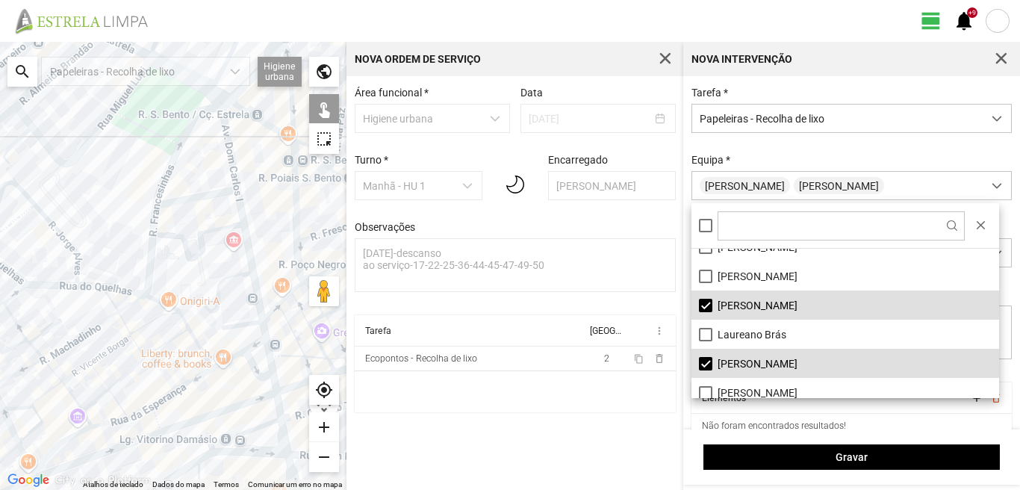
click at [88, 290] on div at bounding box center [173, 266] width 346 height 448
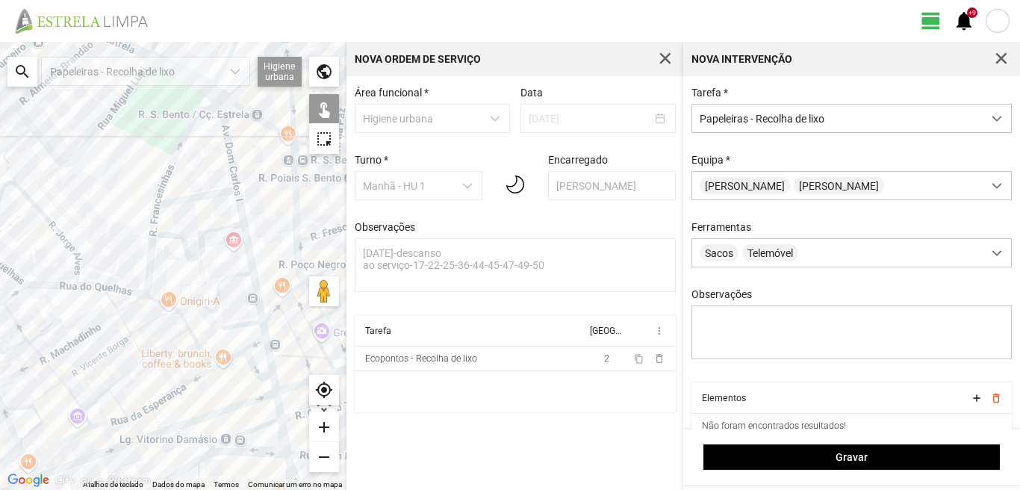
click at [83, 279] on div at bounding box center [173, 266] width 346 height 448
click at [81, 268] on div at bounding box center [173, 266] width 346 height 448
click at [81, 289] on div at bounding box center [173, 266] width 346 height 448
drag, startPoint x: 116, startPoint y: 315, endPoint x: 125, endPoint y: 273, distance: 42.8
click at [119, 312] on div at bounding box center [173, 266] width 346 height 448
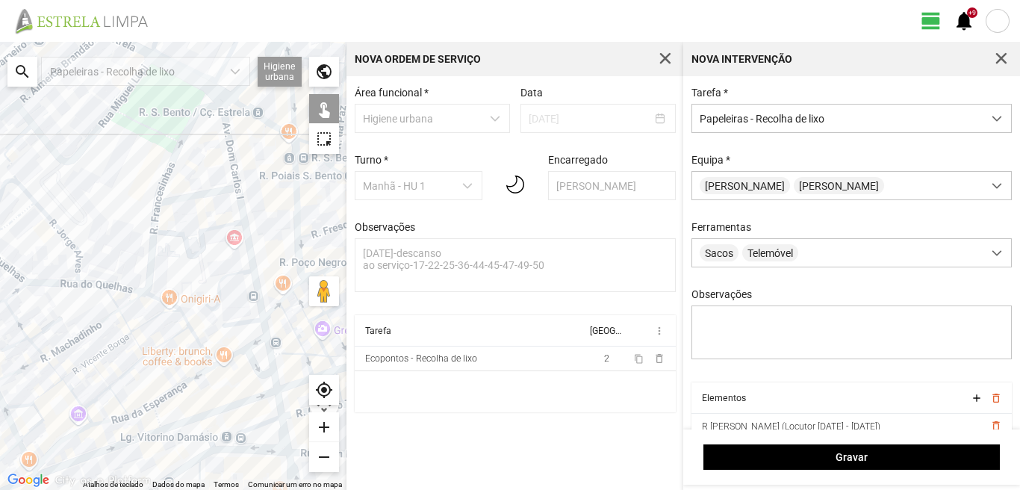
click at [159, 210] on div at bounding box center [173, 266] width 346 height 448
click at [160, 223] on div at bounding box center [173, 266] width 346 height 448
click at [159, 218] on div at bounding box center [173, 266] width 346 height 448
click at [116, 311] on div at bounding box center [173, 266] width 346 height 448
click at [228, 438] on div at bounding box center [173, 266] width 346 height 448
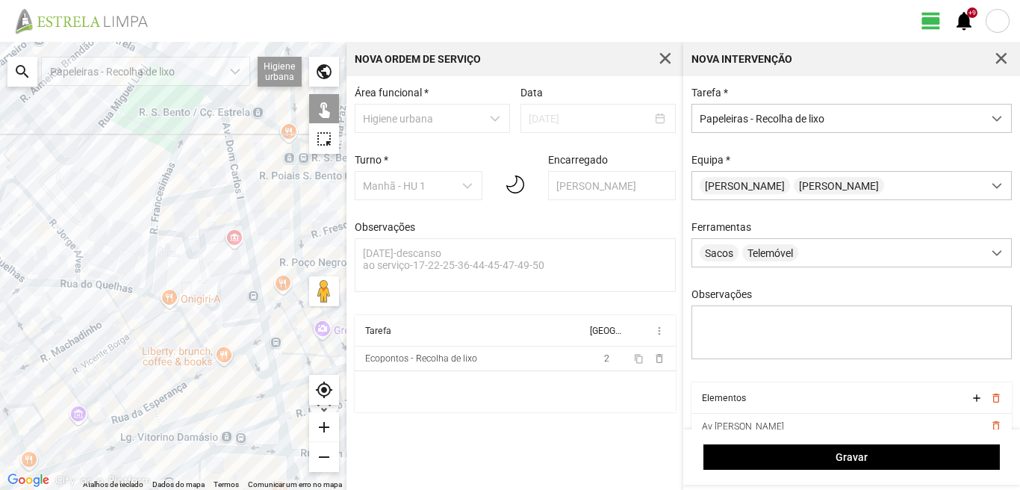
click at [228, 433] on div at bounding box center [173, 266] width 346 height 448
click at [117, 455] on div at bounding box center [173, 266] width 346 height 448
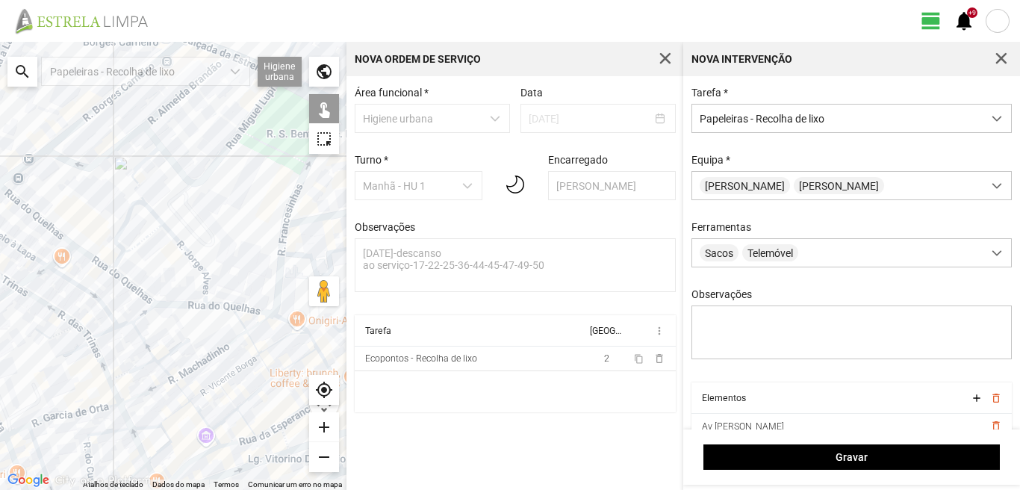
drag, startPoint x: 50, startPoint y: 343, endPoint x: 178, endPoint y: 363, distance: 130.0
click at [178, 363] on div at bounding box center [173, 266] width 346 height 448
drag, startPoint x: 145, startPoint y: 308, endPoint x: 138, endPoint y: 286, distance: 22.7
click at [145, 305] on div at bounding box center [173, 266] width 346 height 448
click at [116, 264] on div at bounding box center [173, 266] width 346 height 448
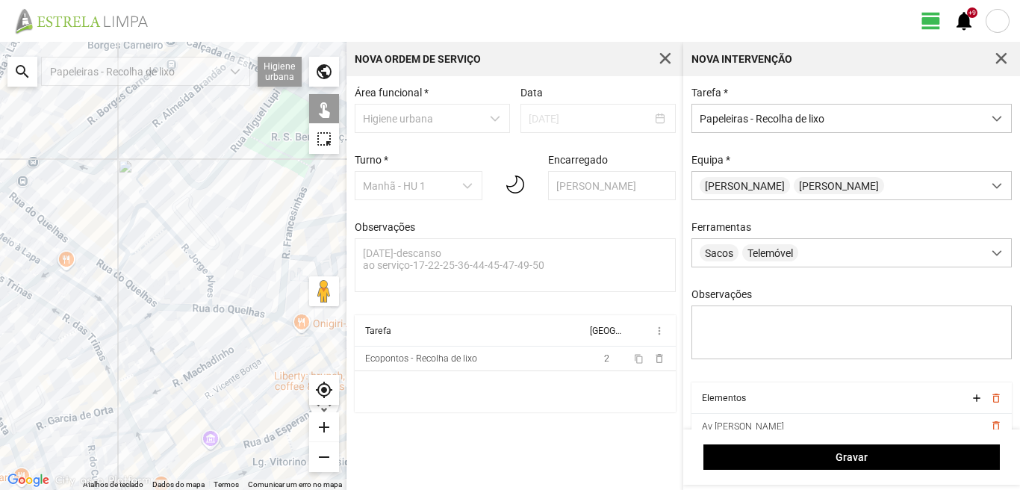
click at [134, 260] on div at bounding box center [173, 266] width 346 height 448
click at [142, 255] on div at bounding box center [173, 266] width 346 height 448
click at [145, 301] on div at bounding box center [173, 266] width 346 height 448
click at [96, 304] on div at bounding box center [173, 266] width 346 height 448
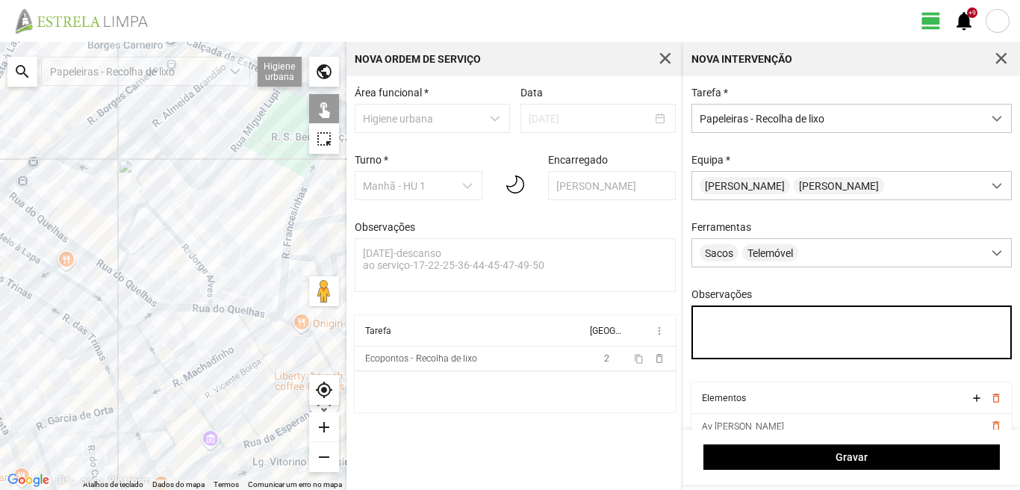
click at [704, 319] on textarea "Observações" at bounding box center [851, 332] width 321 height 54
click at [700, 343] on textarea "condutor [PERSON_NAME] ajudante [PERSON_NAME]" at bounding box center [851, 332] width 321 height 54
click at [840, 329] on textarea "condutor [PERSON_NAME] ajudante [PERSON_NAME]" at bounding box center [851, 332] width 321 height 54
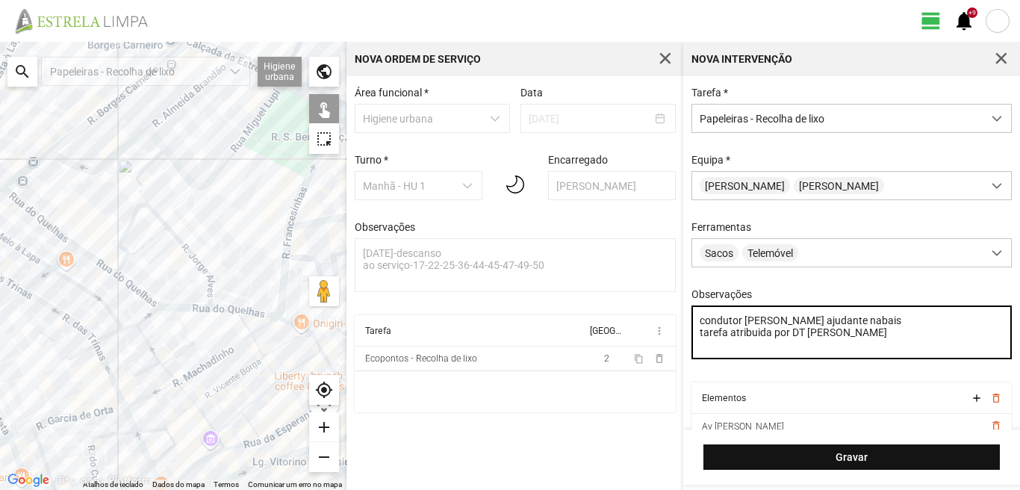
type textarea "condutor [PERSON_NAME] ajudante nabais tarefa atribuida por DT [PERSON_NAME]"
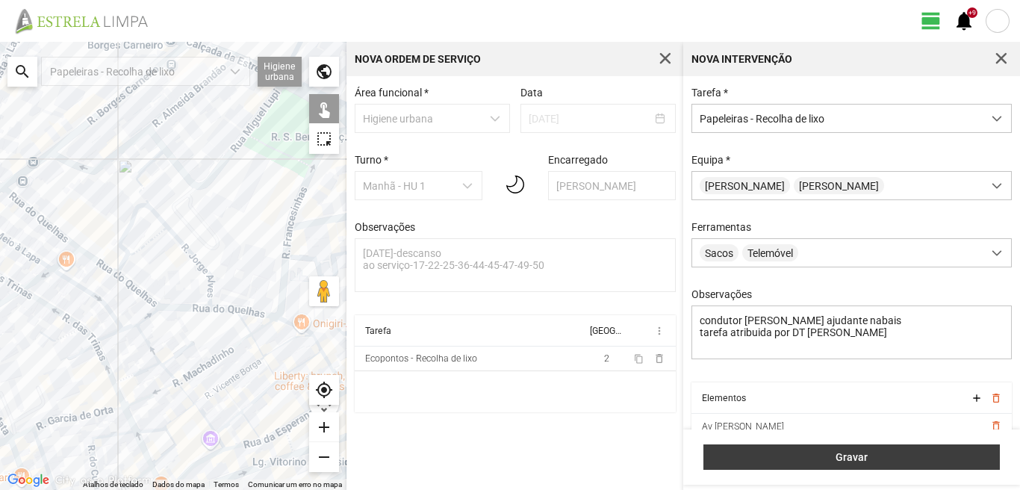
click at [845, 449] on button "Gravar" at bounding box center [851, 456] width 296 height 25
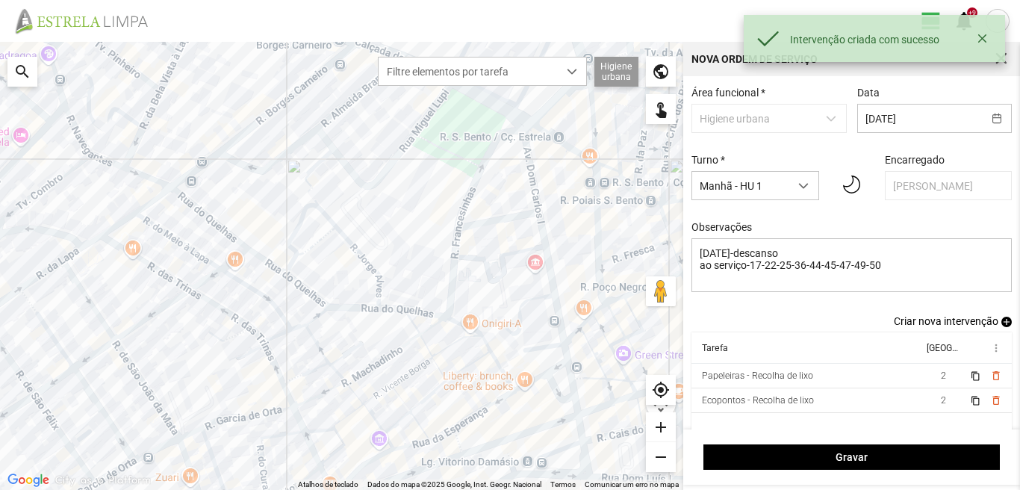
click at [1001, 321] on span "add" at bounding box center [1006, 322] width 10 height 10
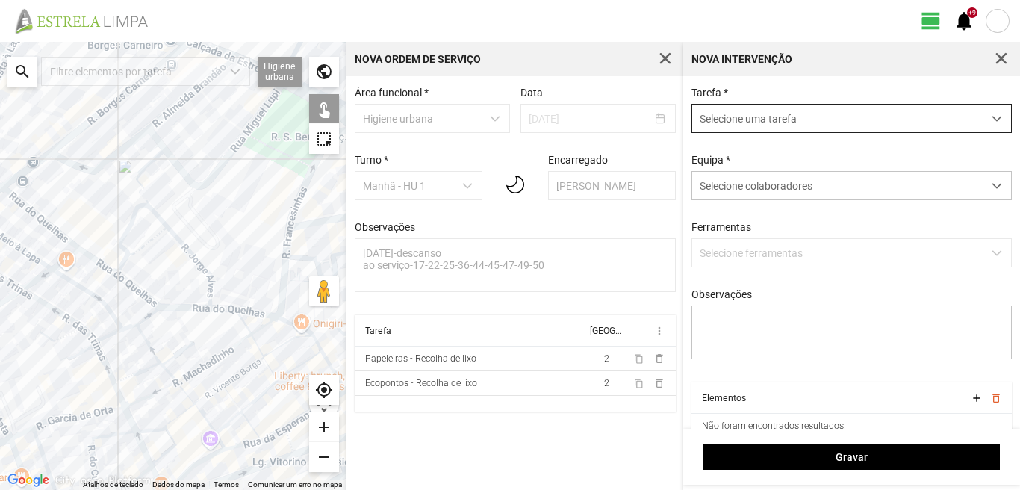
click at [824, 110] on span "Selecione uma tarefa" at bounding box center [837, 119] width 290 height 28
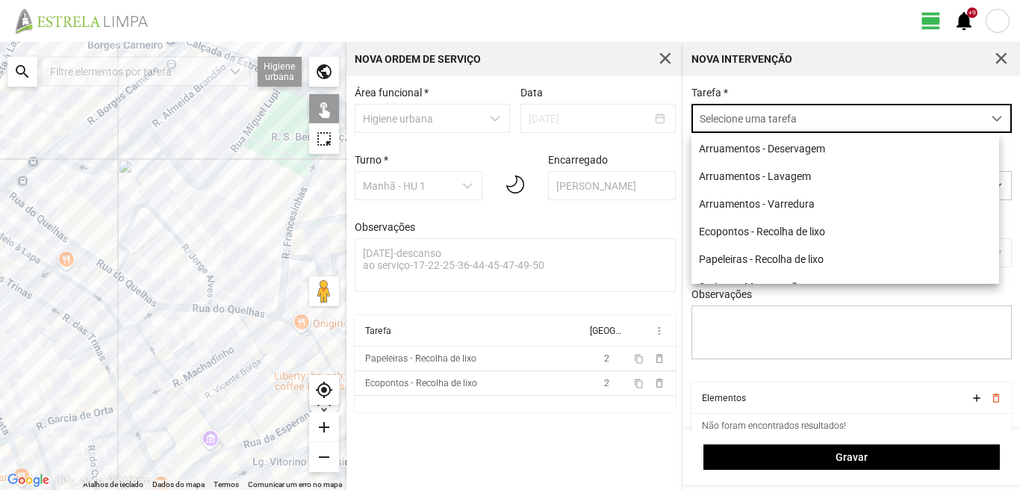
scroll to position [8, 66]
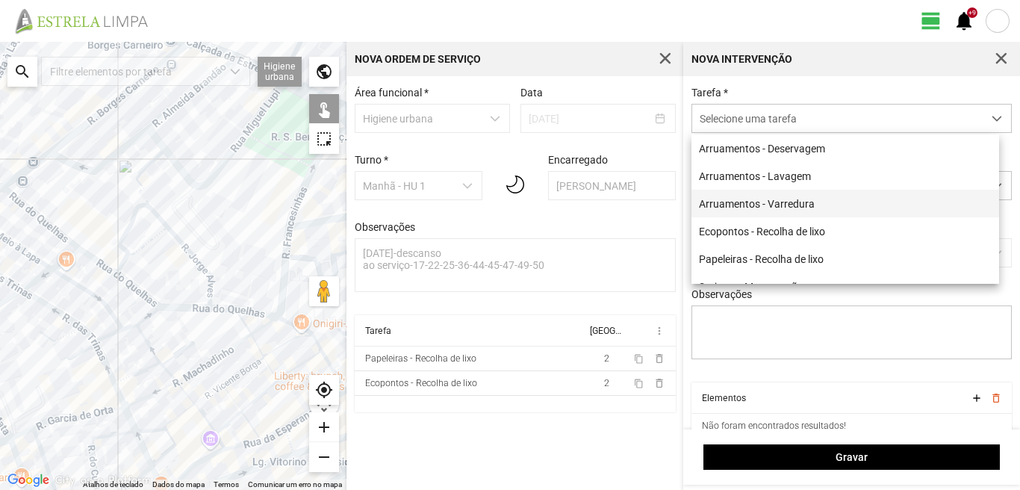
click at [778, 201] on li "Arruamentos - Varredura" at bounding box center [845, 204] width 308 height 28
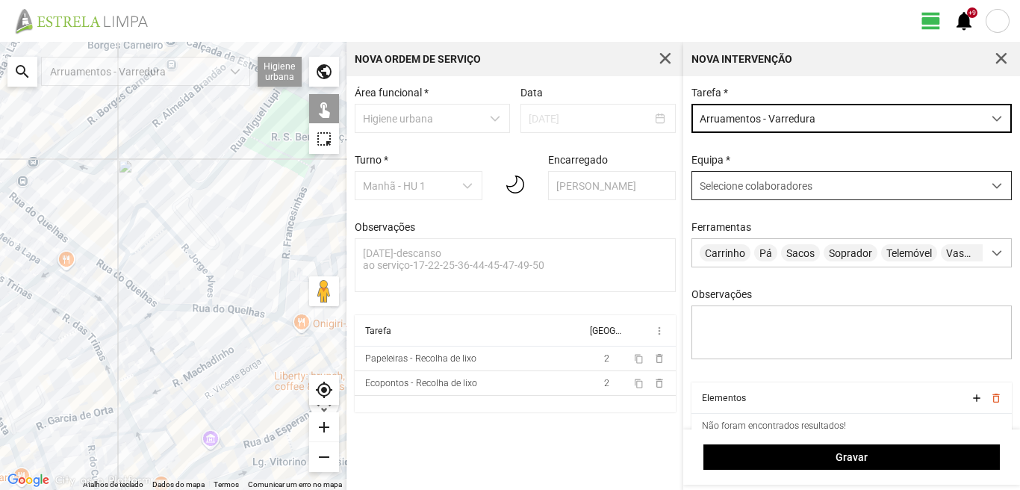
click at [764, 187] on span "Selecione colaboradores" at bounding box center [756, 186] width 113 height 12
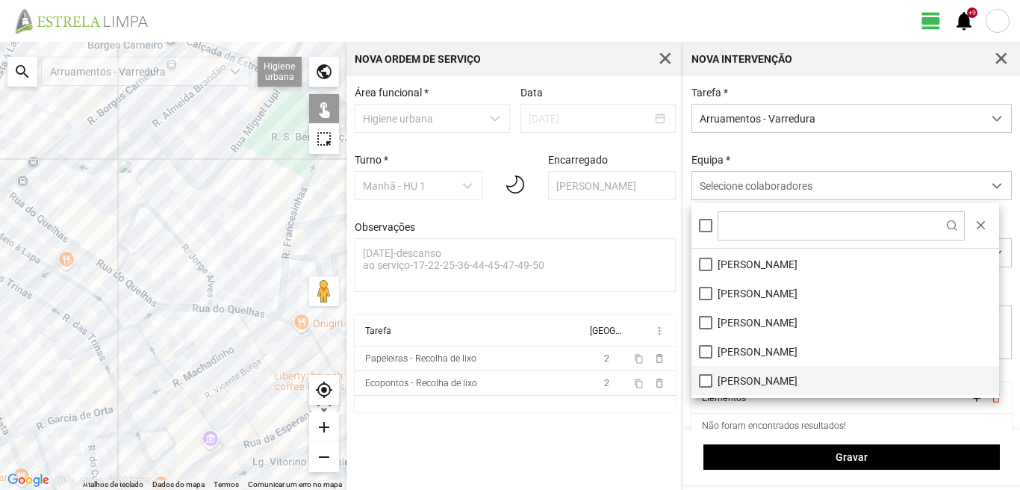
scroll to position [200, 0]
click at [703, 379] on li "Vítor Bastos" at bounding box center [845, 383] width 308 height 29
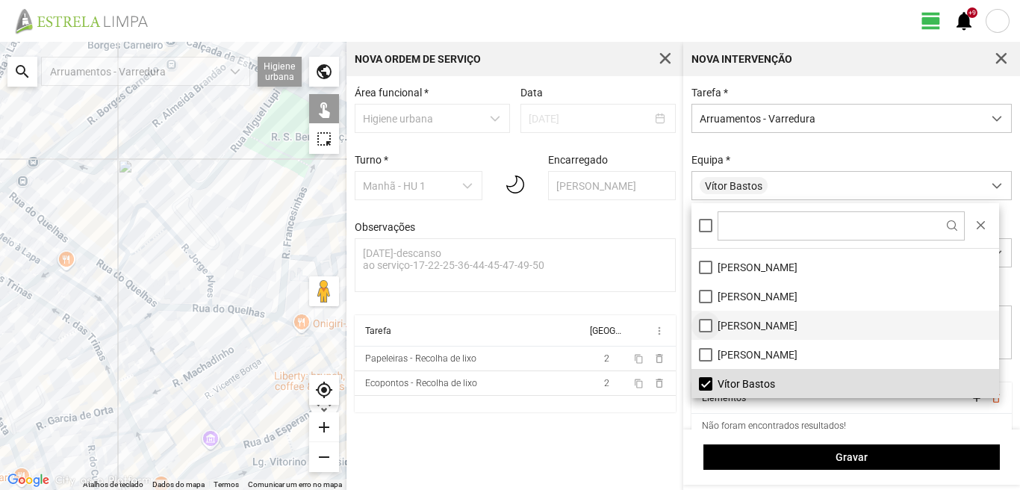
click at [706, 326] on li "[PERSON_NAME]" at bounding box center [845, 325] width 308 height 29
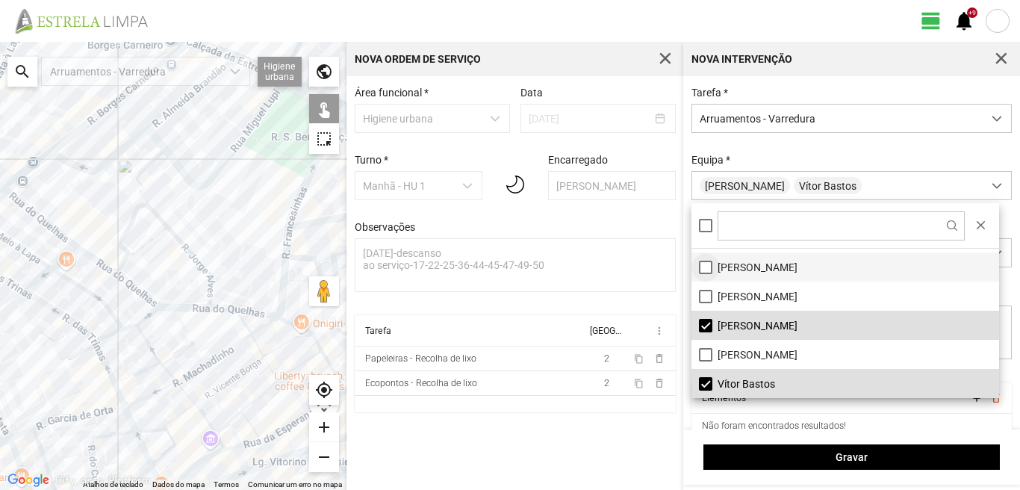
click at [702, 271] on li "[PERSON_NAME]" at bounding box center [845, 266] width 308 height 29
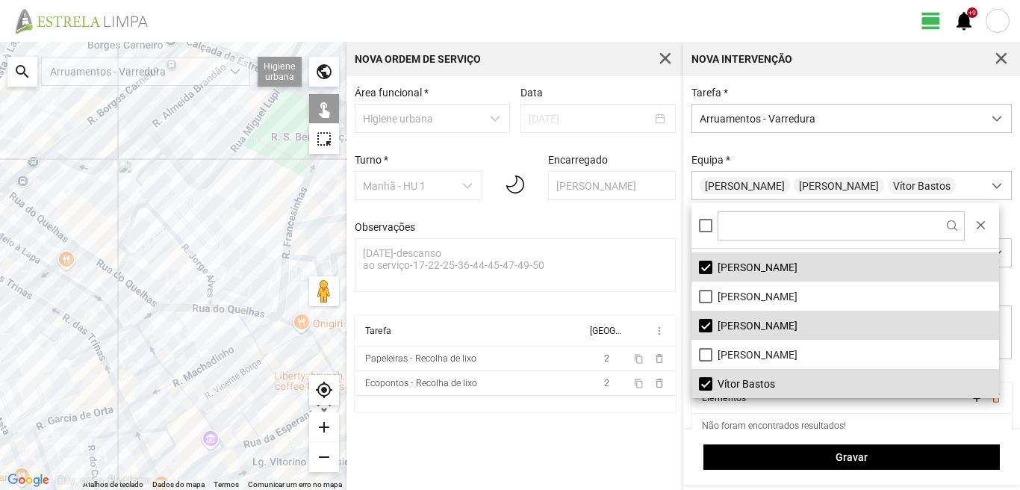
drag, startPoint x: 236, startPoint y: 329, endPoint x: 295, endPoint y: 234, distance: 111.7
click at [69, 230] on div at bounding box center [173, 266] width 346 height 448
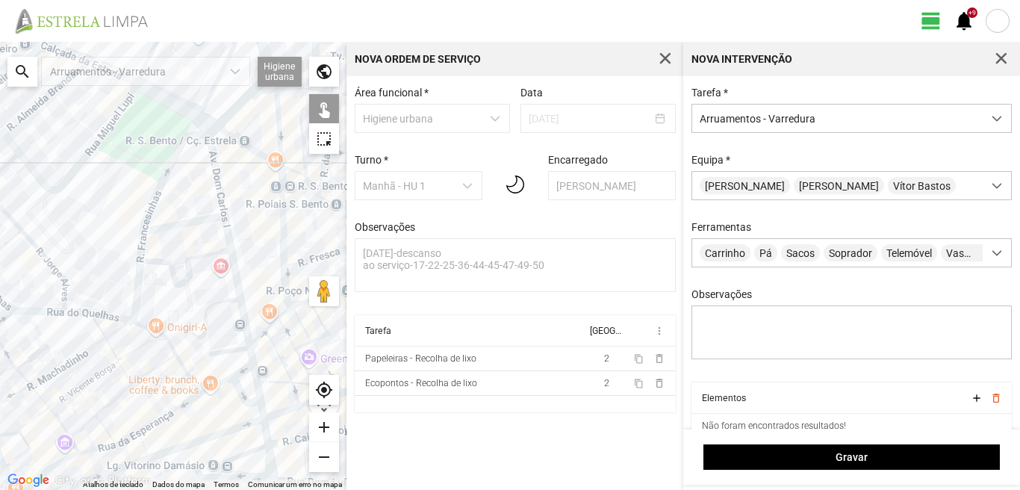
drag, startPoint x: 308, startPoint y: 234, endPoint x: 162, endPoint y: 235, distance: 146.4
click at [162, 239] on div at bounding box center [173, 266] width 346 height 448
click at [217, 170] on div at bounding box center [173, 266] width 346 height 448
click at [190, 220] on div at bounding box center [173, 266] width 346 height 448
click at [228, 247] on div at bounding box center [173, 266] width 346 height 448
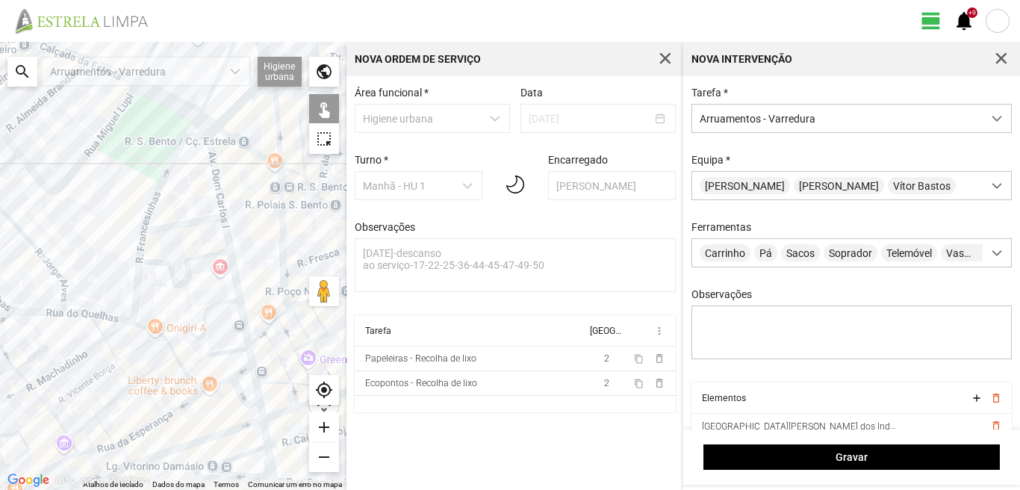
click at [228, 351] on div at bounding box center [173, 266] width 346 height 448
click at [249, 358] on div at bounding box center [173, 266] width 346 height 448
click at [250, 353] on div at bounding box center [173, 266] width 346 height 448
click at [239, 372] on div at bounding box center [173, 266] width 346 height 448
click at [217, 368] on div at bounding box center [173, 266] width 346 height 448
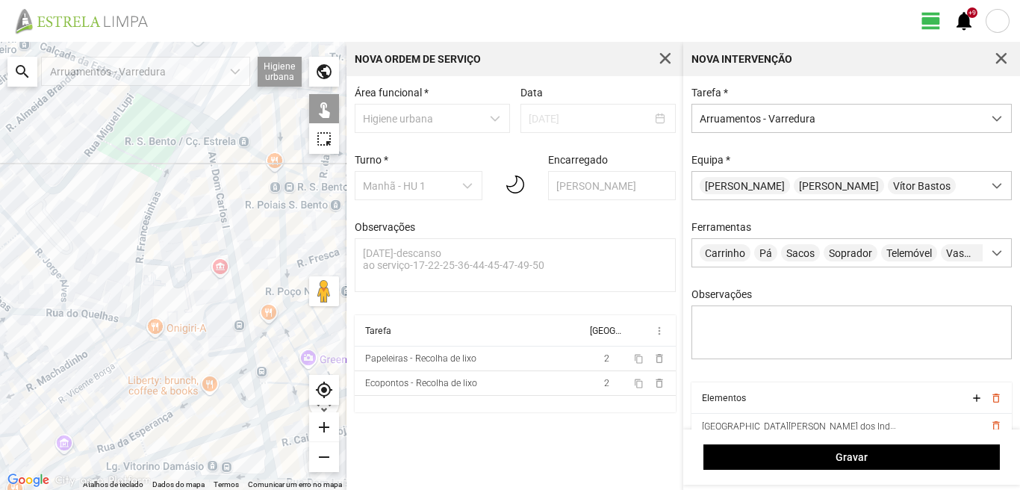
click at [220, 384] on div at bounding box center [173, 266] width 346 height 448
click at [234, 387] on div at bounding box center [173, 266] width 346 height 448
click at [258, 385] on div at bounding box center [173, 266] width 346 height 448
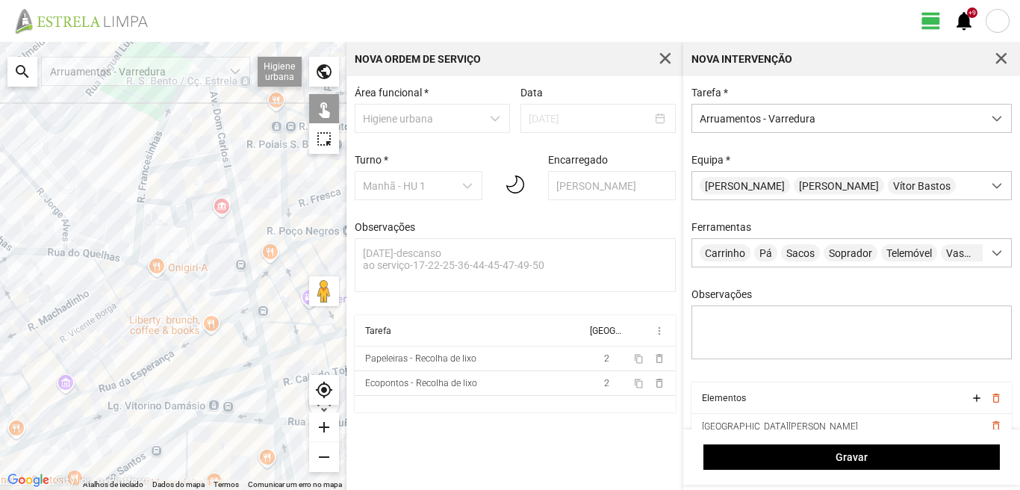
drag, startPoint x: 246, startPoint y: 412, endPoint x: 249, endPoint y: 344, distance: 68.0
click at [249, 344] on div at bounding box center [173, 266] width 346 height 448
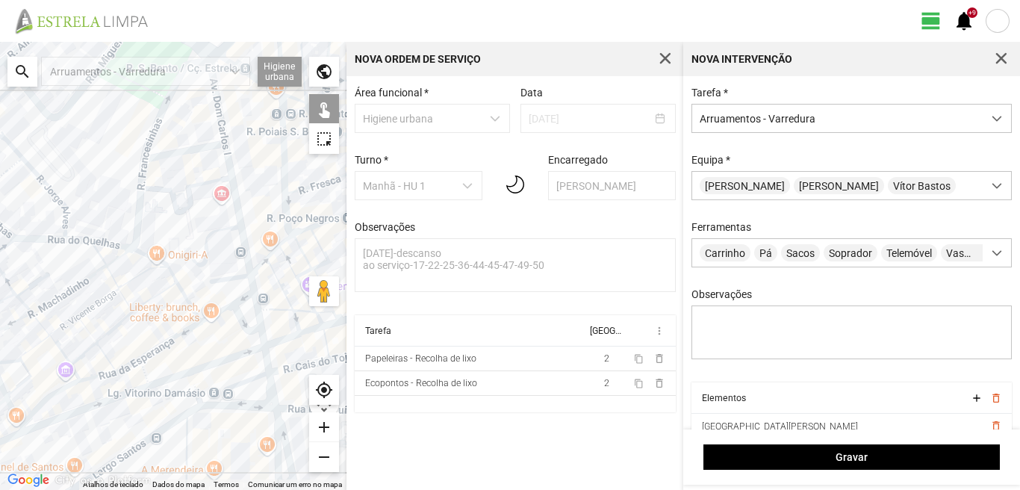
click at [264, 342] on div at bounding box center [173, 266] width 346 height 448
click at [268, 369] on div at bounding box center [173, 266] width 346 height 448
click at [238, 387] on div at bounding box center [173, 266] width 346 height 448
click at [271, 387] on div at bounding box center [173, 266] width 346 height 448
click at [231, 406] on div at bounding box center [173, 266] width 346 height 448
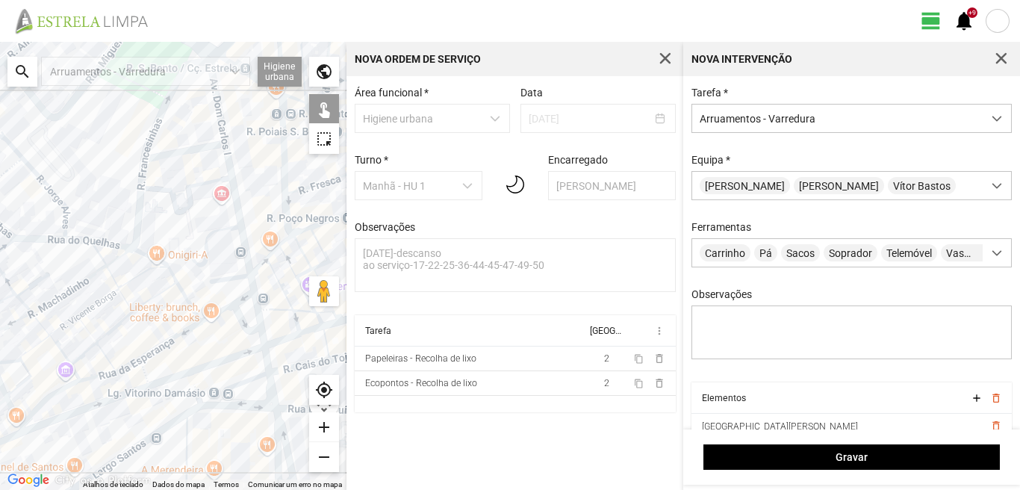
click at [275, 426] on div at bounding box center [173, 266] width 346 height 448
click at [279, 427] on div at bounding box center [173, 266] width 346 height 448
click at [169, 423] on div at bounding box center [173, 266] width 346 height 448
click at [185, 437] on div at bounding box center [173, 266] width 346 height 448
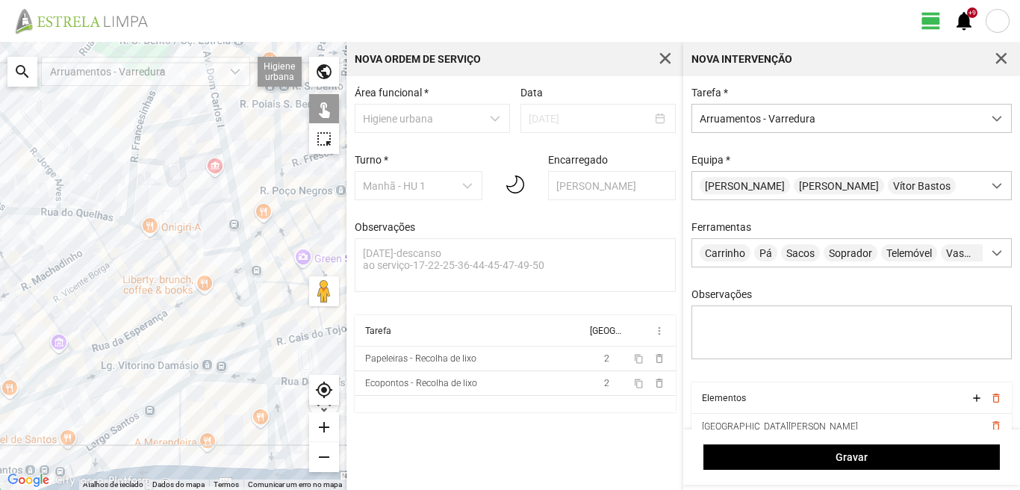
drag, startPoint x: 225, startPoint y: 438, endPoint x: 211, endPoint y: 350, distance: 89.1
click at [211, 350] on div at bounding box center [173, 266] width 346 height 448
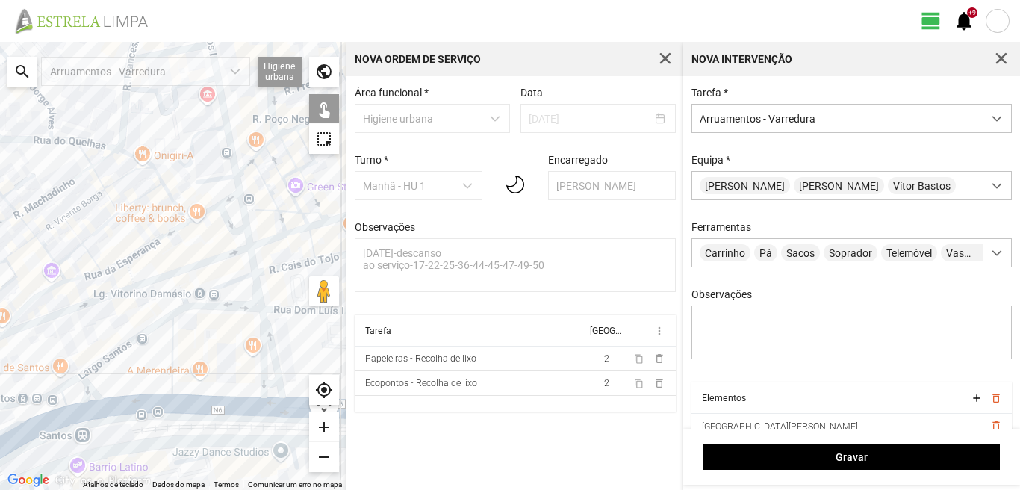
click at [240, 405] on div at bounding box center [173, 266] width 346 height 448
click at [276, 381] on div at bounding box center [173, 266] width 346 height 448
click at [128, 405] on div at bounding box center [173, 266] width 346 height 448
click at [87, 388] on div at bounding box center [173, 266] width 346 height 448
click at [72, 382] on div at bounding box center [173, 266] width 346 height 448
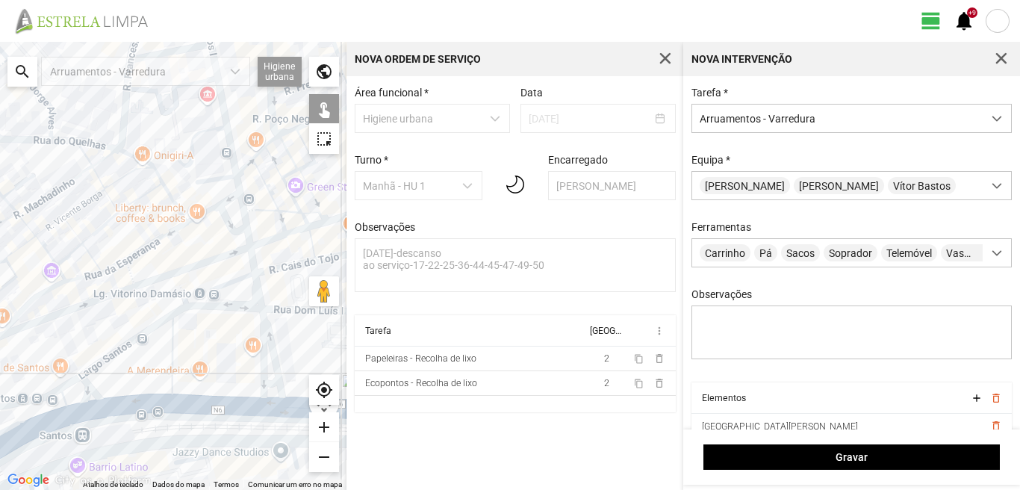
click at [71, 397] on div at bounding box center [173, 266] width 346 height 448
click at [81, 411] on div at bounding box center [173, 266] width 346 height 448
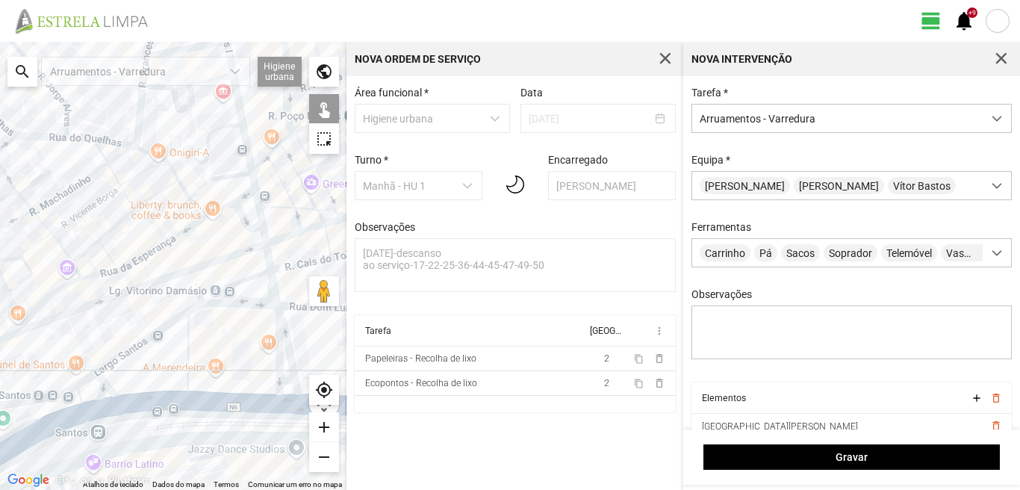
drag, startPoint x: 71, startPoint y: 411, endPoint x: 222, endPoint y: 386, distance: 153.0
click at [218, 387] on div at bounding box center [173, 266] width 346 height 448
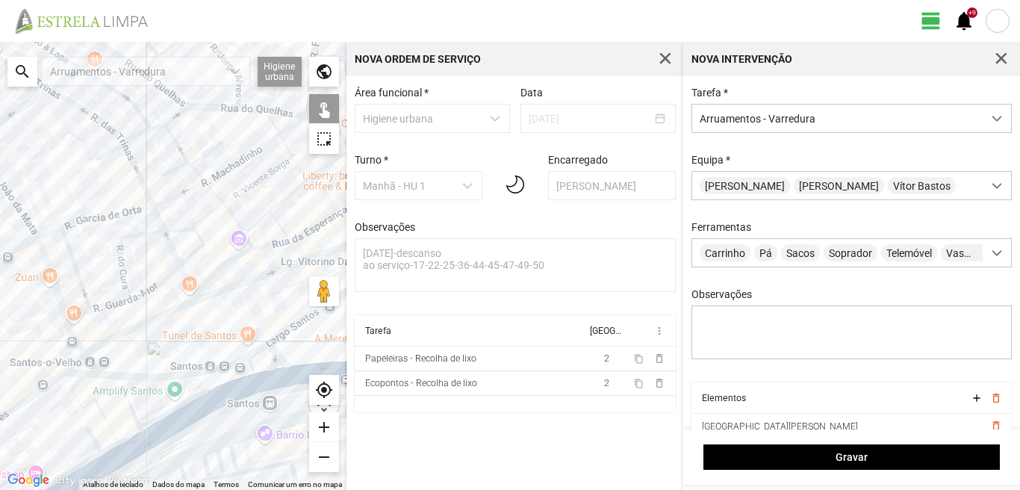
click at [128, 394] on div at bounding box center [173, 266] width 346 height 448
click at [78, 382] on div at bounding box center [173, 266] width 346 height 448
click at [85, 406] on div at bounding box center [173, 266] width 346 height 448
click at [128, 437] on div at bounding box center [173, 266] width 346 height 448
click at [115, 445] on div at bounding box center [173, 266] width 346 height 448
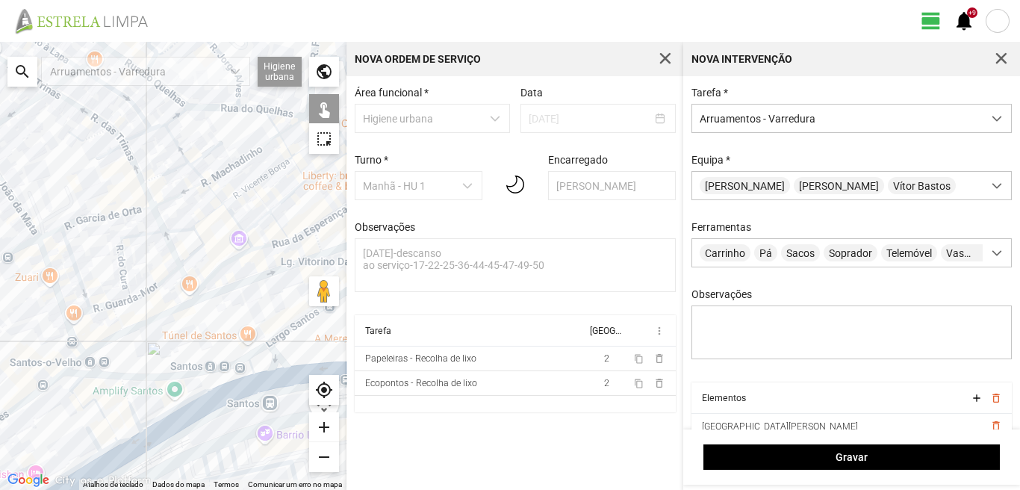
click at [93, 438] on div at bounding box center [173, 266] width 346 height 448
drag, startPoint x: 119, startPoint y: 458, endPoint x: 140, endPoint y: 438, distance: 29.6
click at [122, 455] on div at bounding box center [173, 266] width 346 height 448
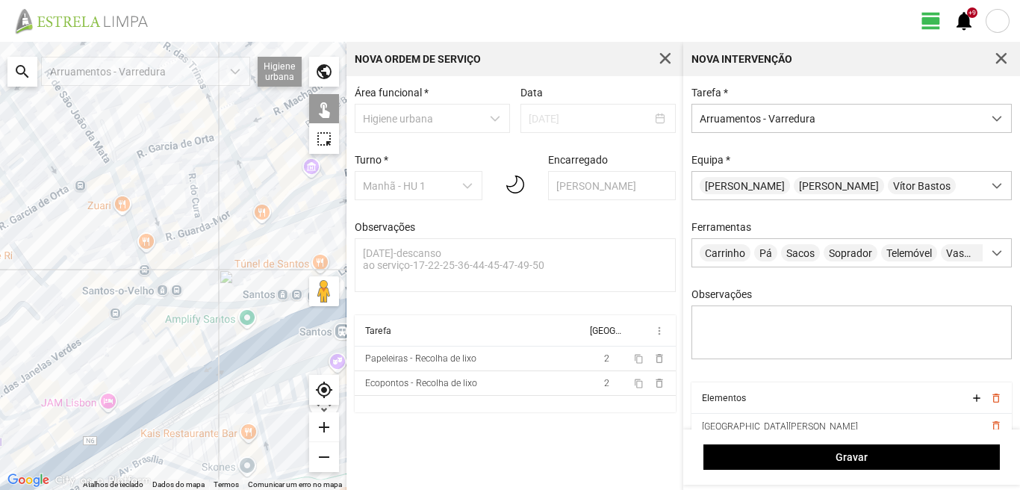
drag, startPoint x: 146, startPoint y: 435, endPoint x: 231, endPoint y: 352, distance: 118.3
click at [231, 352] on div at bounding box center [173, 266] width 346 height 448
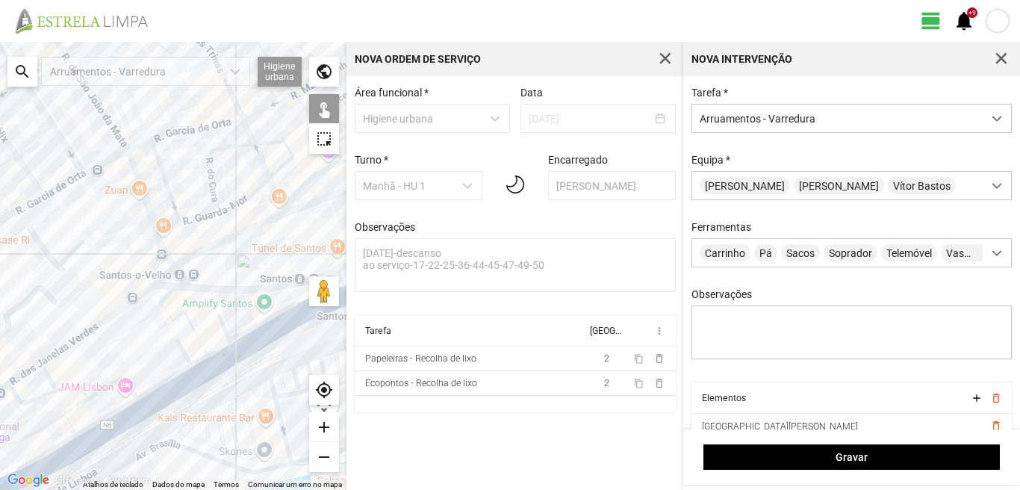
click at [217, 365] on div at bounding box center [173, 266] width 346 height 448
click at [157, 388] on div at bounding box center [173, 266] width 346 height 448
click at [161, 400] on div at bounding box center [173, 266] width 346 height 448
click at [109, 370] on div at bounding box center [173, 266] width 346 height 448
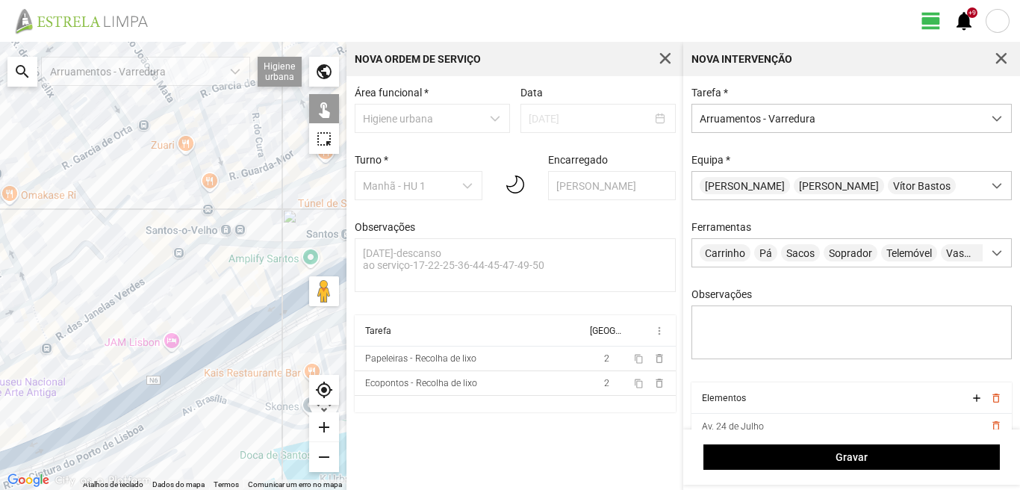
drag, startPoint x: 119, startPoint y: 351, endPoint x: 131, endPoint y: 332, distance: 22.2
click at [136, 330] on div at bounding box center [173, 266] width 346 height 448
click at [122, 337] on div at bounding box center [173, 266] width 346 height 448
click at [149, 342] on div at bounding box center [173, 266] width 346 height 448
drag, startPoint x: 162, startPoint y: 364, endPoint x: 116, endPoint y: 362, distance: 46.4
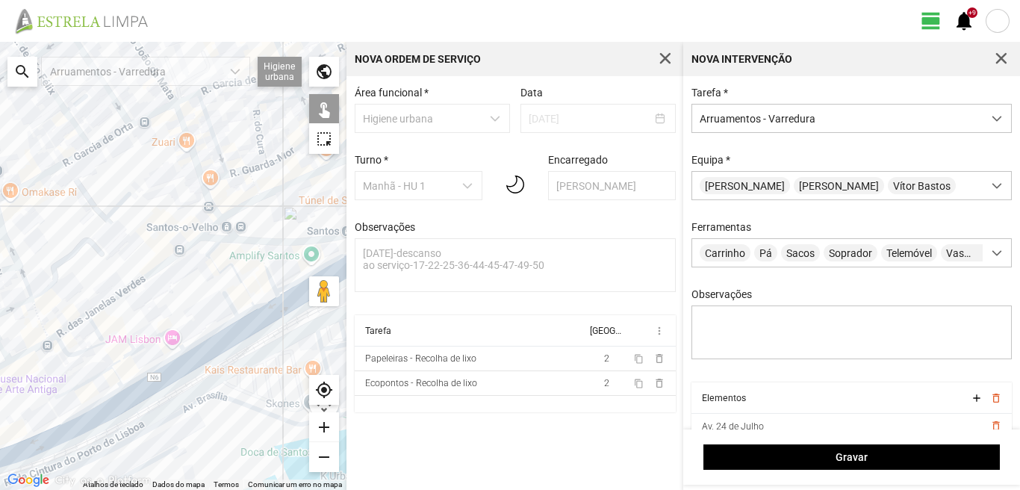
click at [161, 364] on div at bounding box center [173, 266] width 346 height 448
click at [116, 362] on div at bounding box center [173, 266] width 346 height 448
click at [118, 374] on div at bounding box center [173, 266] width 346 height 448
click at [117, 376] on div at bounding box center [173, 266] width 346 height 448
click at [98, 374] on div at bounding box center [173, 266] width 346 height 448
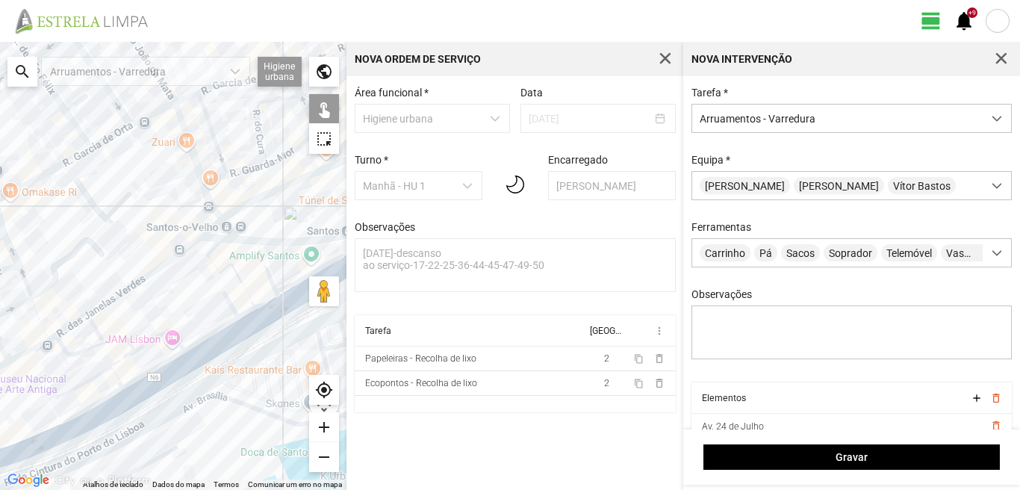
click at [214, 348] on div at bounding box center [173, 266] width 346 height 448
drag, startPoint x: 170, startPoint y: 378, endPoint x: 134, endPoint y: 385, distance: 37.3
click at [165, 380] on div at bounding box center [173, 266] width 346 height 448
click at [161, 384] on div at bounding box center [173, 266] width 346 height 448
click at [99, 403] on div at bounding box center [173, 266] width 346 height 448
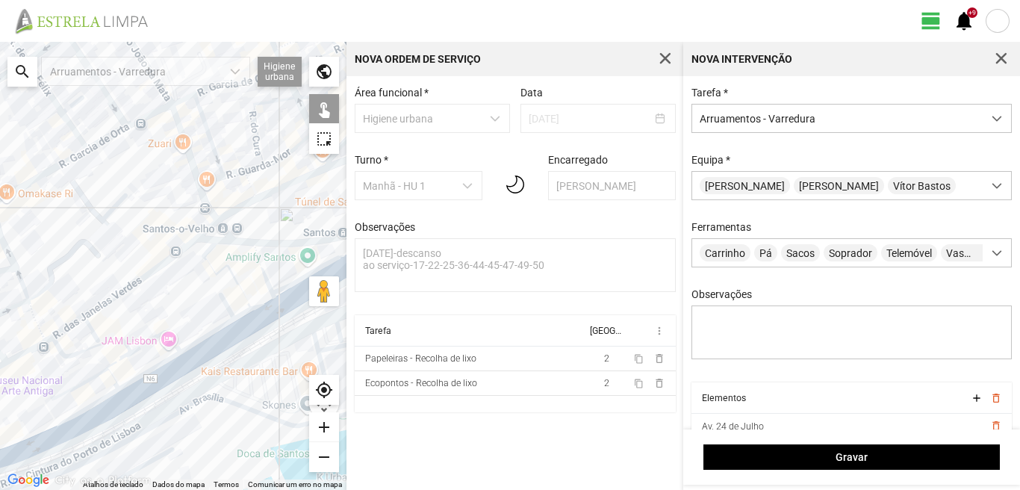
click at [102, 417] on div at bounding box center [173, 266] width 346 height 448
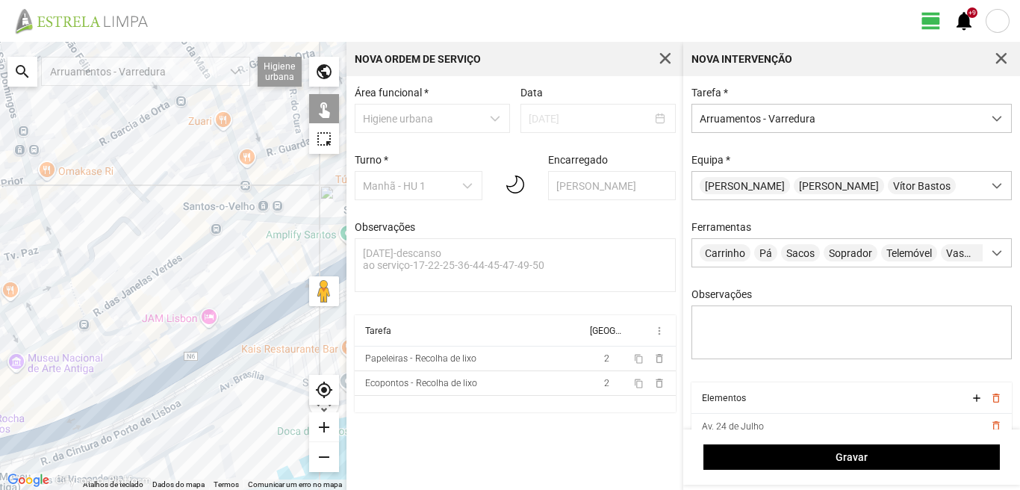
drag, startPoint x: 130, startPoint y: 402, endPoint x: 196, endPoint y: 376, distance: 71.7
click at [195, 377] on div at bounding box center [173, 266] width 346 height 448
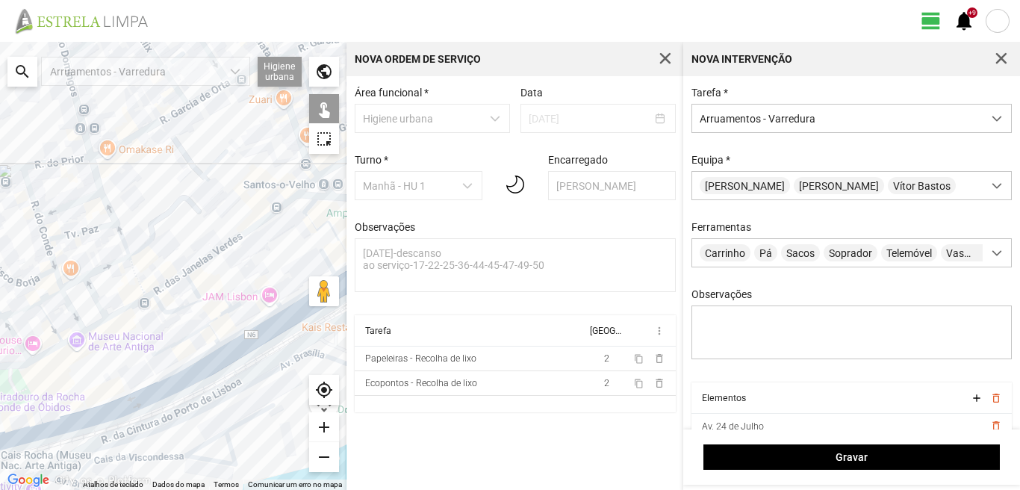
click at [134, 407] on div at bounding box center [173, 266] width 346 height 448
click at [40, 425] on div at bounding box center [173, 266] width 346 height 448
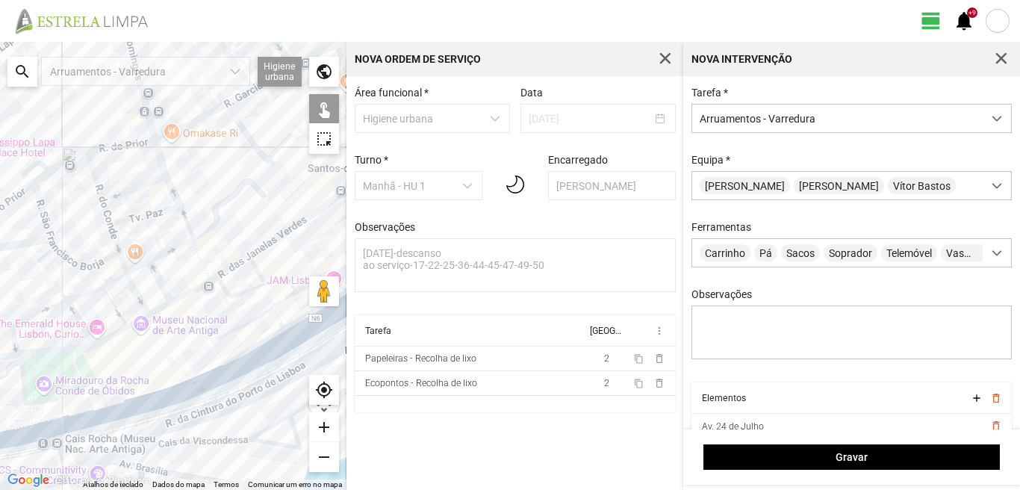
drag, startPoint x: 55, startPoint y: 411, endPoint x: 174, endPoint y: 383, distance: 122.1
click at [174, 384] on div at bounding box center [173, 266] width 346 height 448
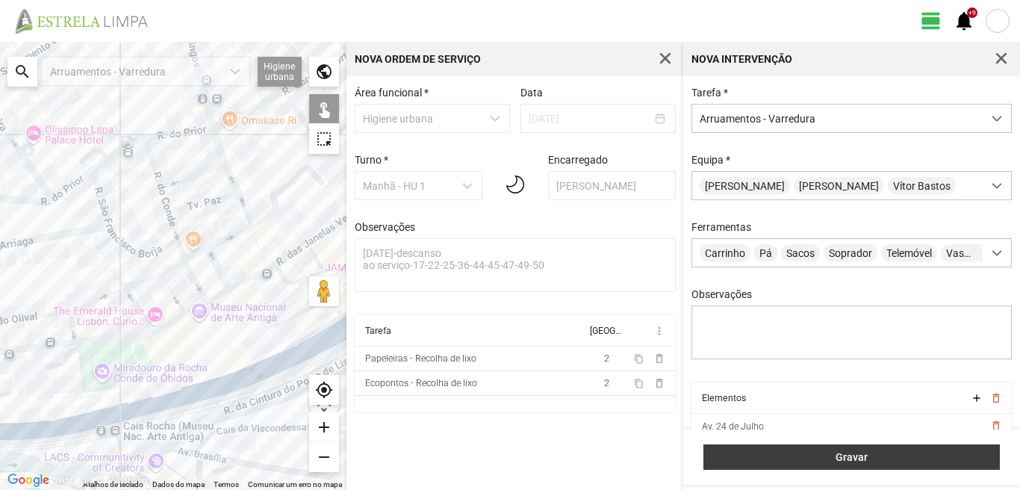
click at [940, 458] on span "Gravar" at bounding box center [852, 457] width 281 height 12
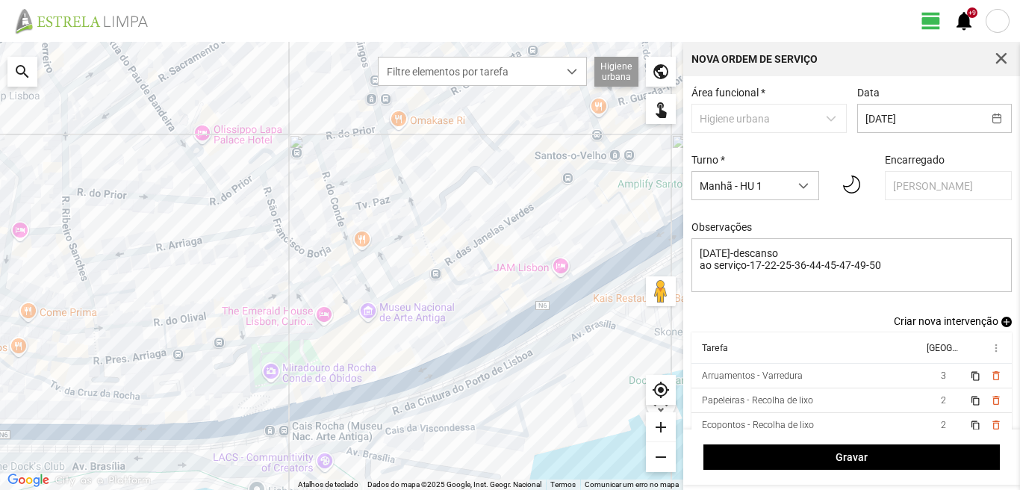
click at [1001, 326] on span "add" at bounding box center [1006, 322] width 10 height 10
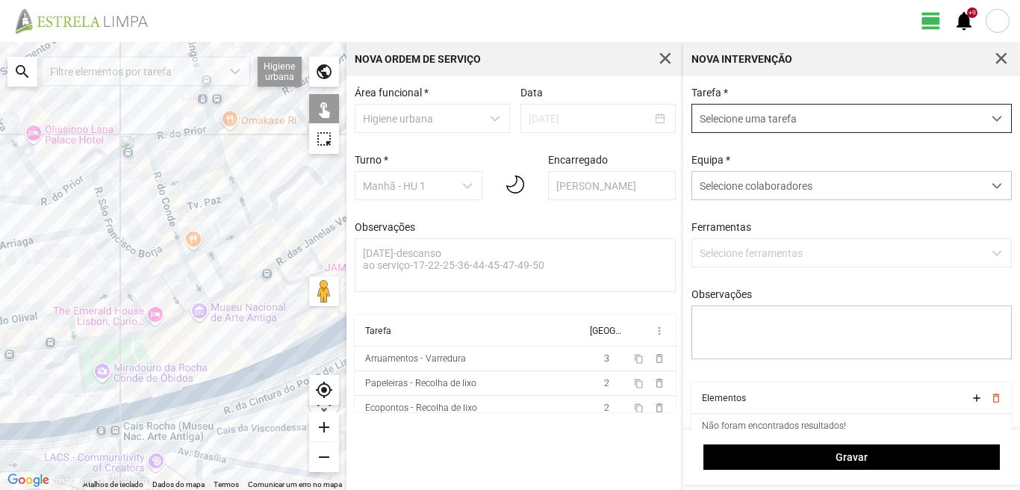
click at [724, 116] on span "Selecione uma tarefa" at bounding box center [837, 119] width 290 height 28
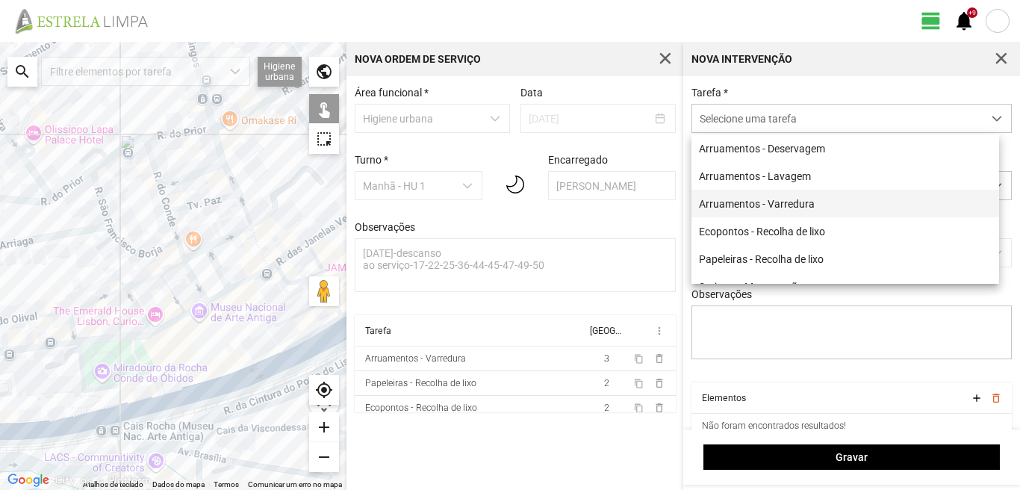
click at [762, 203] on li "Arruamentos - Varredura" at bounding box center [845, 204] width 308 height 28
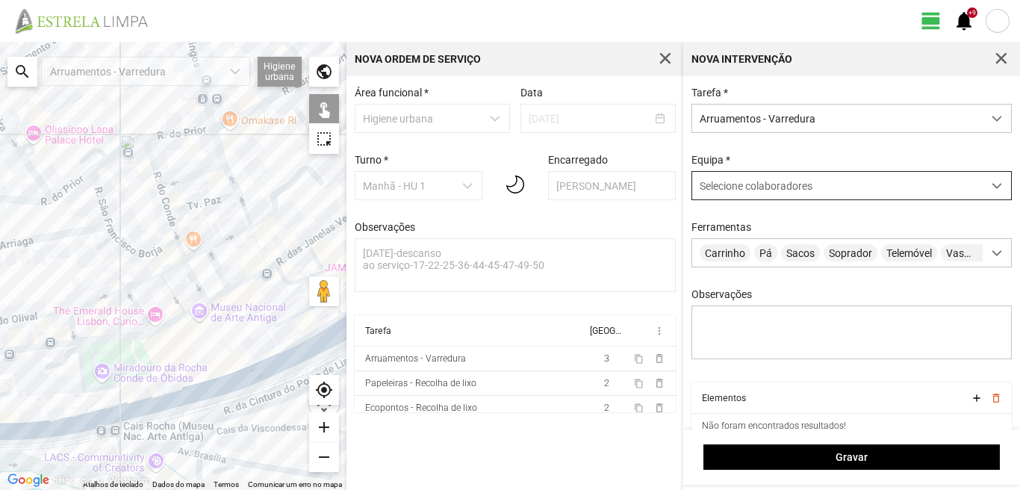
click at [830, 183] on div "Selecione colaboradores" at bounding box center [837, 186] width 290 height 28
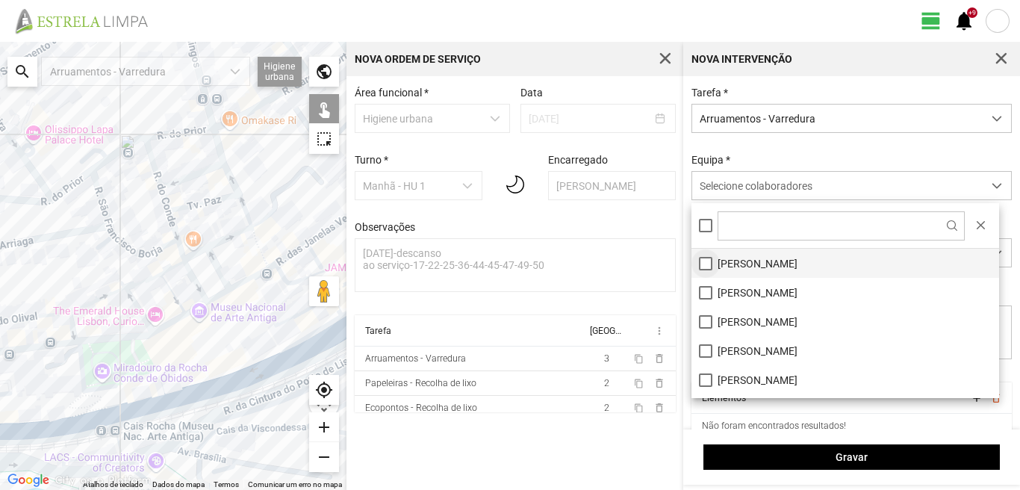
click at [709, 258] on li "[PERSON_NAME]" at bounding box center [845, 263] width 308 height 29
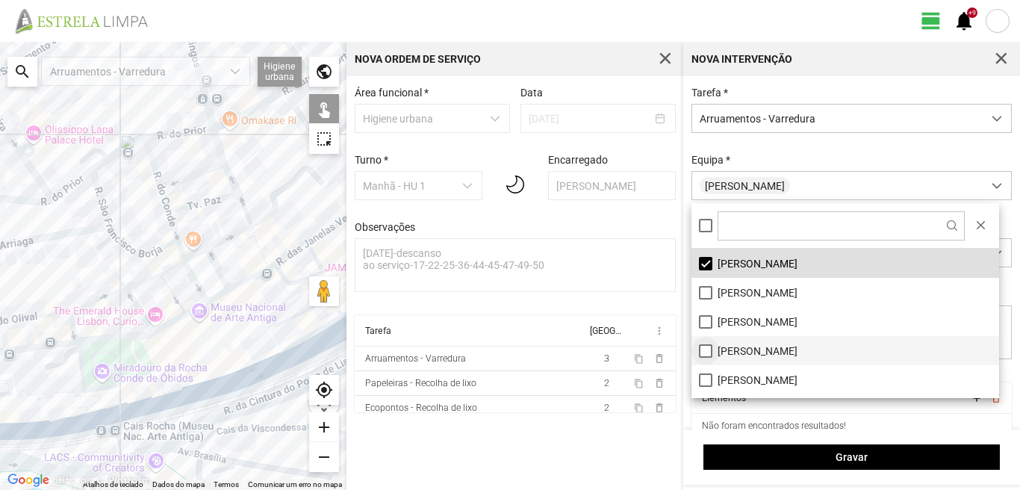
click at [706, 348] on li "[PERSON_NAME]" at bounding box center [845, 350] width 308 height 29
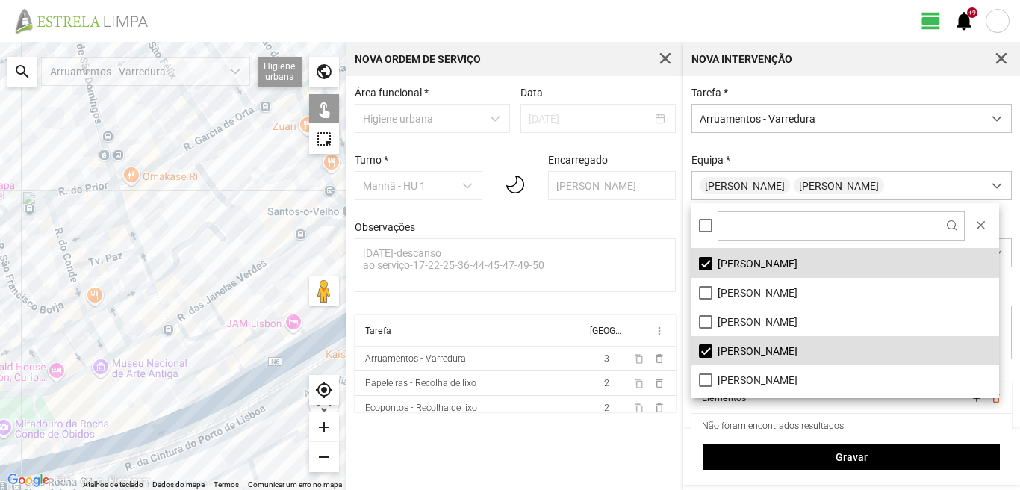
drag, startPoint x: 270, startPoint y: 227, endPoint x: 185, endPoint y: 258, distance: 89.8
click at [185, 258] on div at bounding box center [173, 266] width 346 height 448
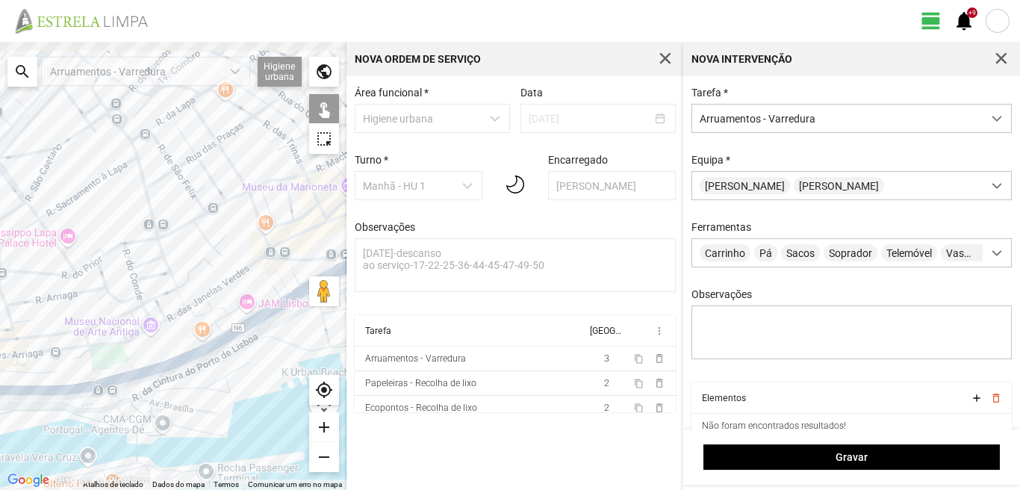
drag, startPoint x: 131, startPoint y: 172, endPoint x: 131, endPoint y: 243, distance: 70.9
click at [131, 243] on div at bounding box center [173, 266] width 346 height 448
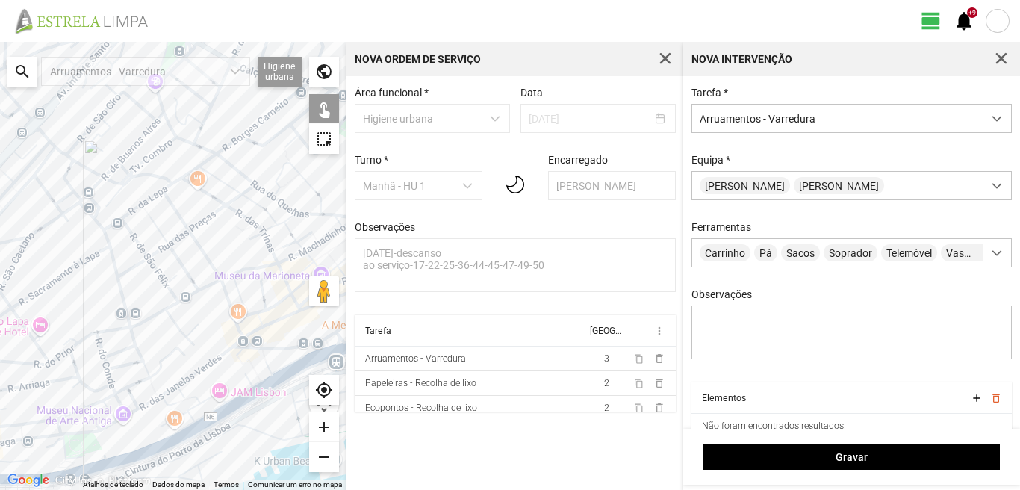
drag, startPoint x: 178, startPoint y: 180, endPoint x: 149, endPoint y: 280, distance: 104.2
click at [149, 280] on div at bounding box center [173, 266] width 346 height 448
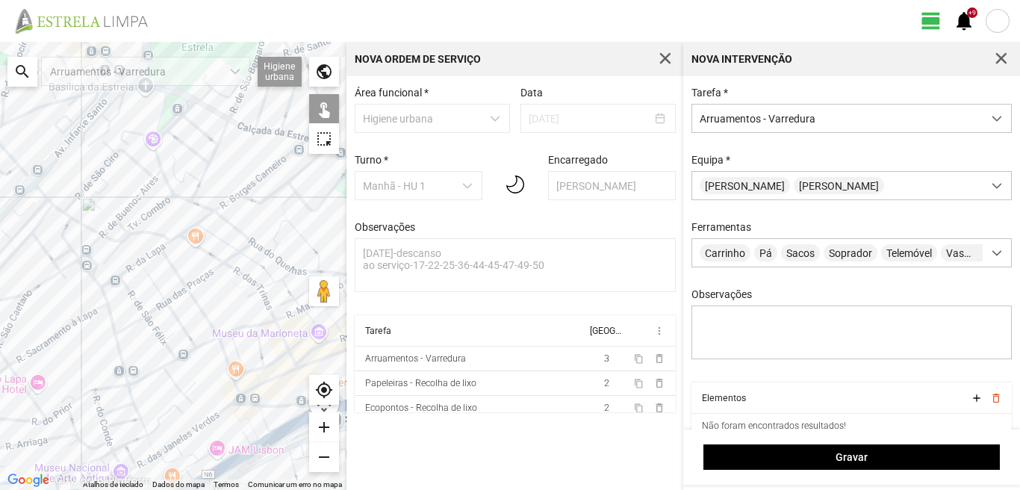
click at [191, 202] on div at bounding box center [173, 266] width 346 height 448
click at [173, 196] on div at bounding box center [173, 266] width 346 height 448
click at [179, 198] on div at bounding box center [173, 266] width 346 height 448
click at [156, 155] on div at bounding box center [173, 266] width 346 height 448
click at [166, 132] on div at bounding box center [173, 266] width 346 height 448
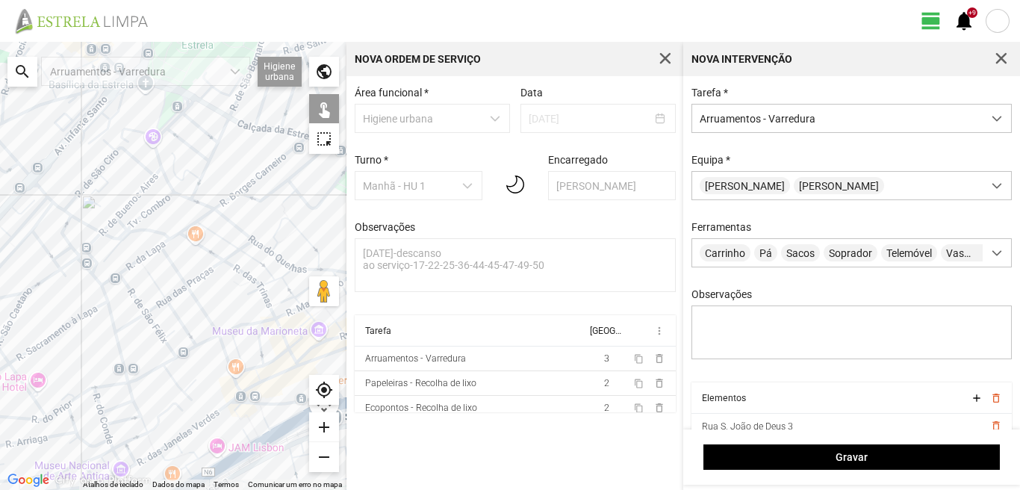
click at [164, 161] on div at bounding box center [173, 266] width 346 height 448
click at [157, 157] on div at bounding box center [173, 266] width 346 height 448
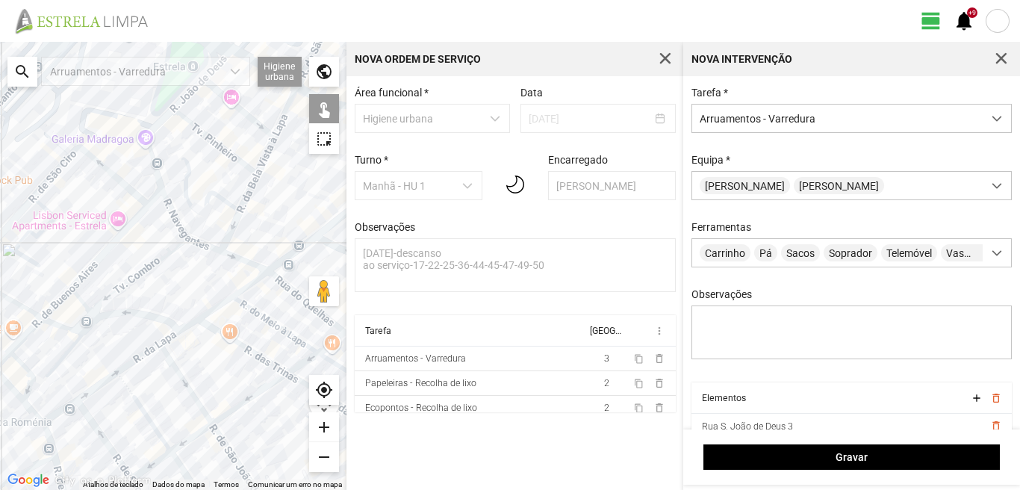
click at [200, 131] on div at bounding box center [173, 266] width 346 height 448
click at [189, 170] on div at bounding box center [173, 266] width 346 height 448
click at [234, 220] on div at bounding box center [173, 266] width 346 height 448
click at [246, 194] on div at bounding box center [173, 266] width 346 height 448
click at [264, 156] on div at bounding box center [173, 266] width 346 height 448
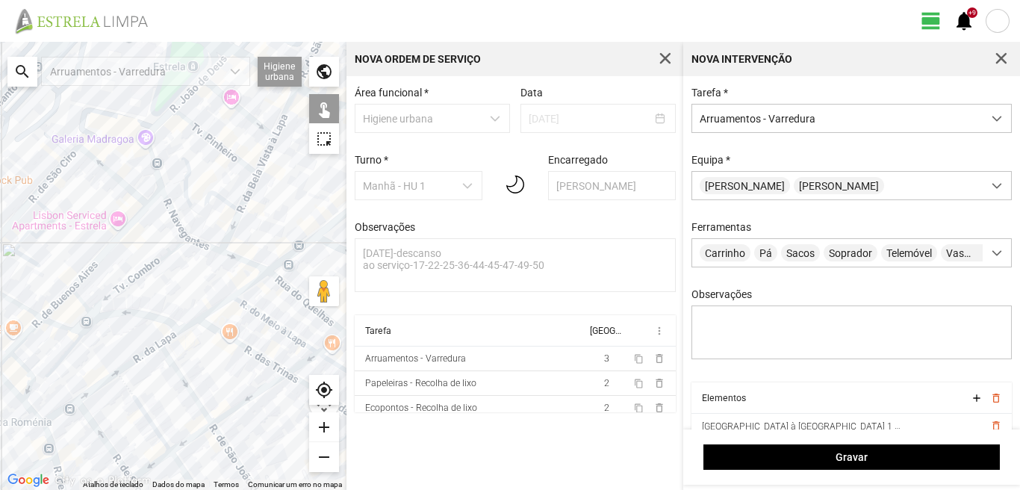
click at [241, 109] on div at bounding box center [173, 266] width 346 height 448
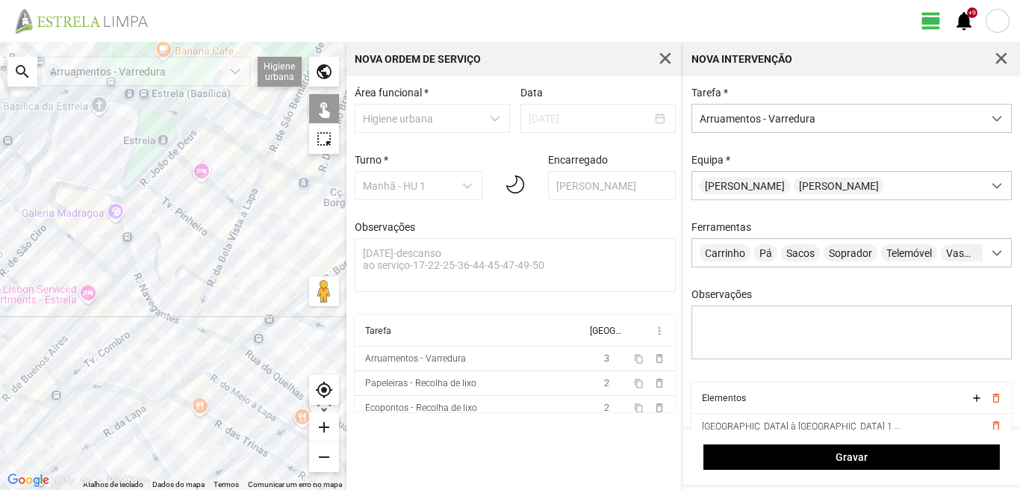
drag, startPoint x: 231, startPoint y: 120, endPoint x: 200, endPoint y: 198, distance: 83.5
click at [200, 198] on div at bounding box center [173, 266] width 346 height 448
click at [158, 172] on div at bounding box center [173, 266] width 346 height 448
click at [181, 142] on div at bounding box center [173, 266] width 346 height 448
click at [258, 182] on div at bounding box center [173, 266] width 346 height 448
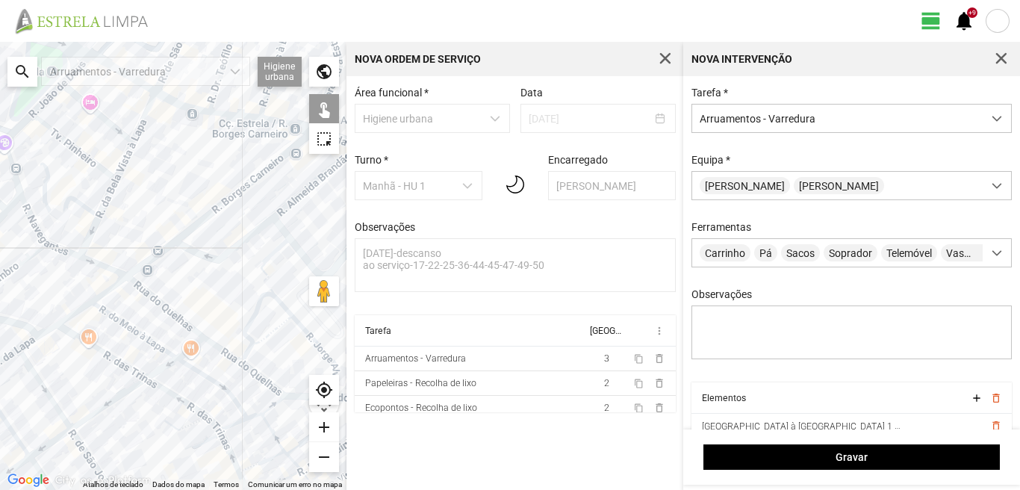
drag, startPoint x: 269, startPoint y: 230, endPoint x: 148, endPoint y: 150, distance: 145.0
click at [148, 150] on div at bounding box center [173, 266] width 346 height 448
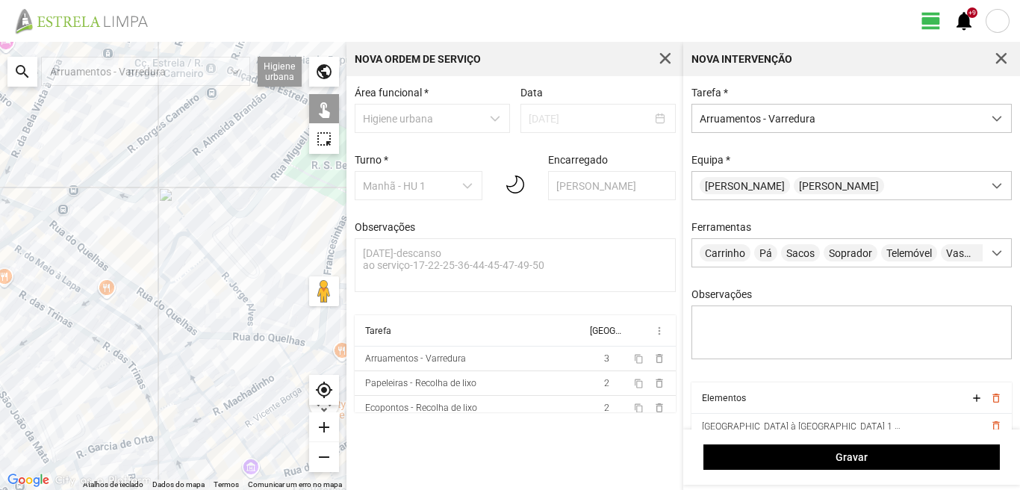
drag, startPoint x: 155, startPoint y: 229, endPoint x: 178, endPoint y: 223, distance: 23.9
click at [176, 223] on div at bounding box center [173, 266] width 346 height 448
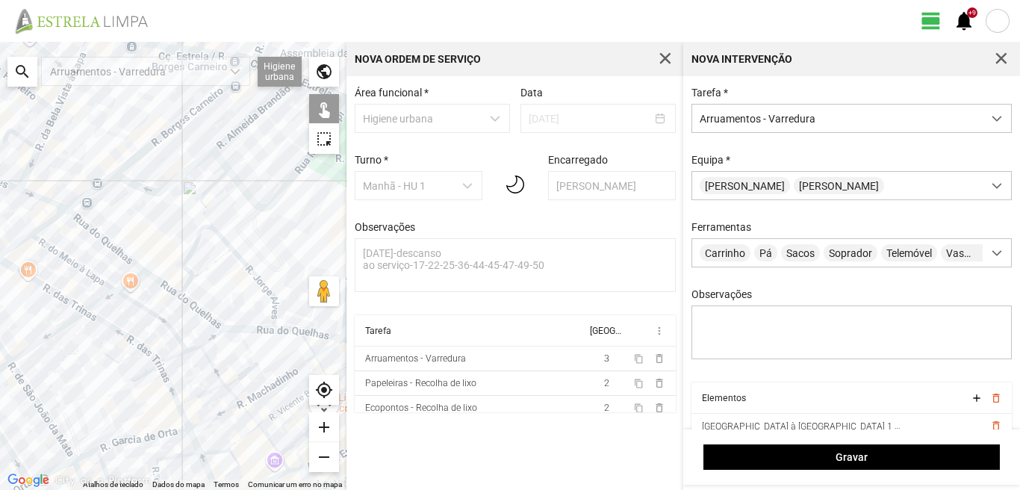
click at [93, 233] on div at bounding box center [173, 266] width 346 height 448
click at [164, 284] on div at bounding box center [173, 266] width 346 height 448
click at [198, 309] on div at bounding box center [173, 266] width 346 height 448
click at [148, 243] on div at bounding box center [173, 266] width 346 height 448
click at [193, 249] on div at bounding box center [173, 266] width 346 height 448
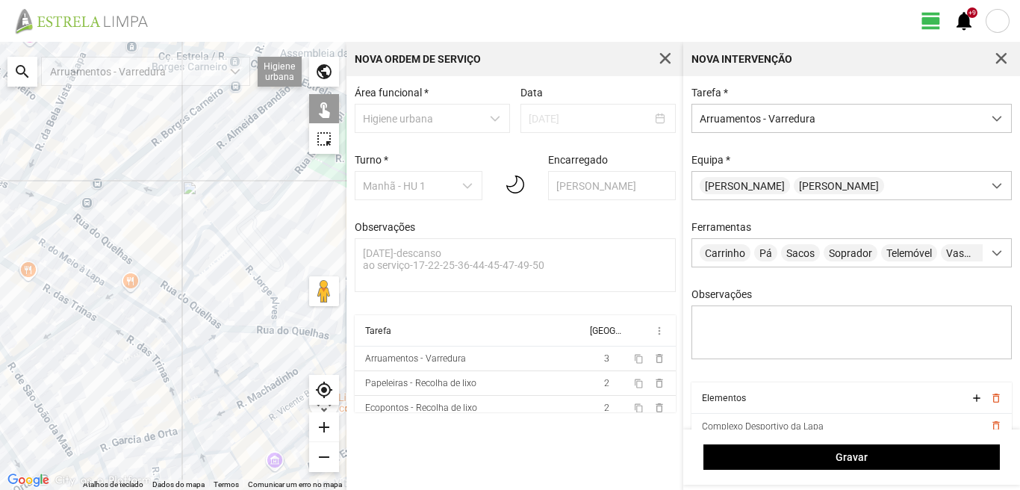
click at [239, 257] on div at bounding box center [173, 266] width 346 height 448
click at [251, 331] on div at bounding box center [173, 266] width 346 height 448
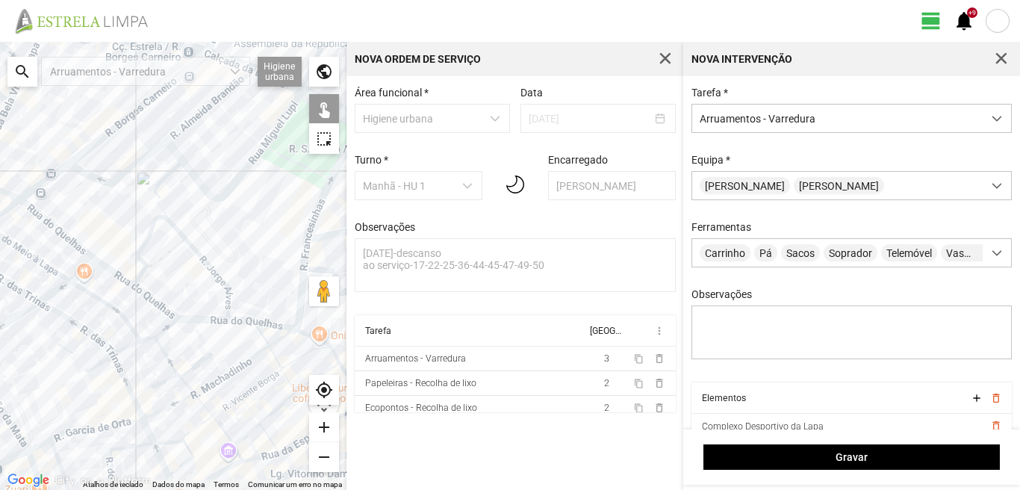
drag, startPoint x: 302, startPoint y: 321, endPoint x: 241, endPoint y: 307, distance: 62.1
click at [241, 307] on div at bounding box center [173, 266] width 346 height 448
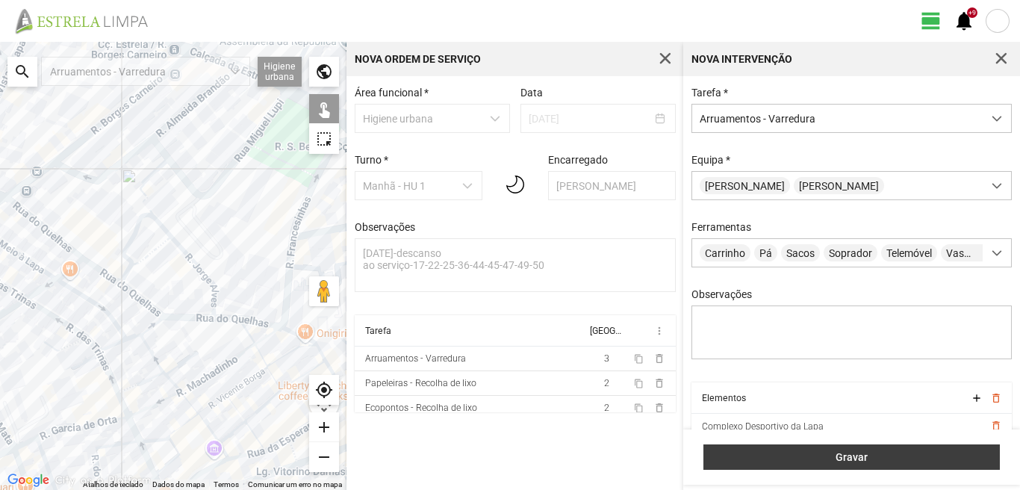
click at [803, 464] on button "Gravar" at bounding box center [851, 456] width 296 height 25
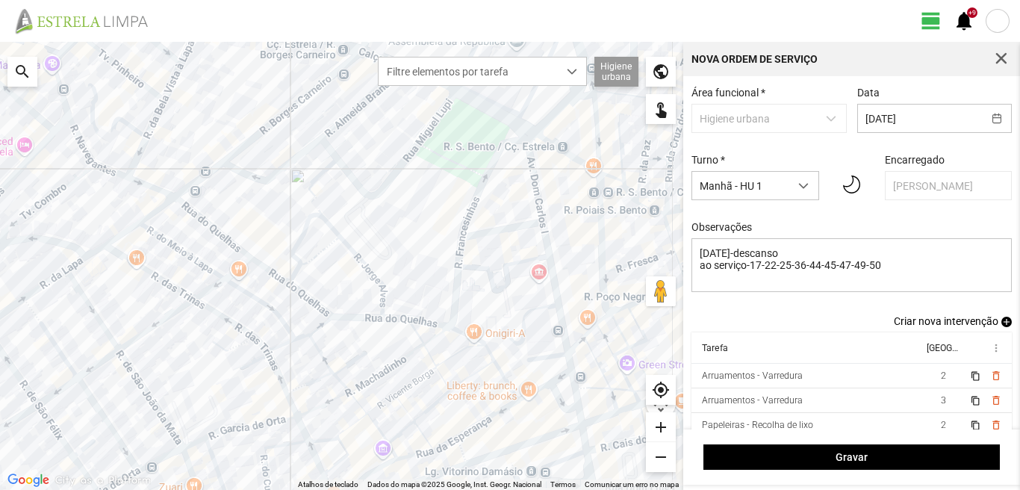
click at [1001, 325] on span "add" at bounding box center [1006, 322] width 10 height 10
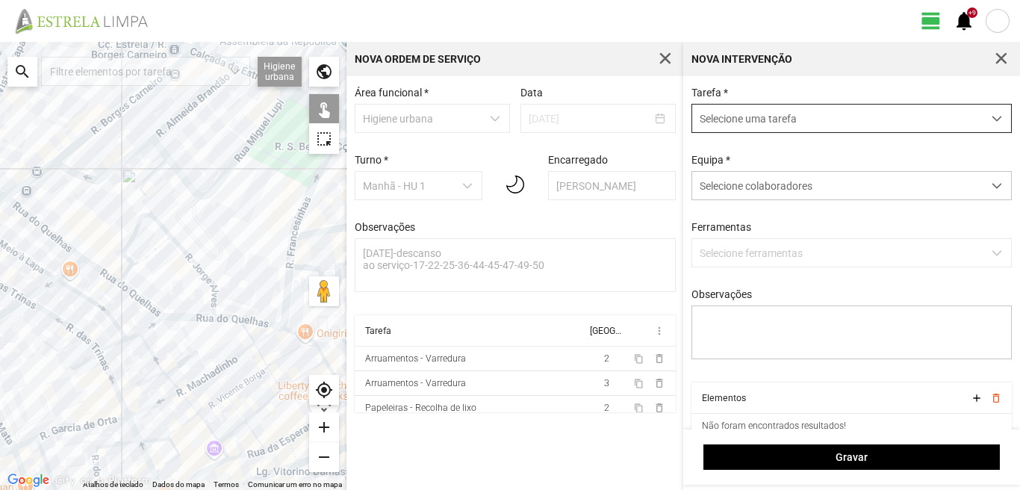
click at [750, 114] on span "Selecione uma tarefa" at bounding box center [837, 119] width 290 height 28
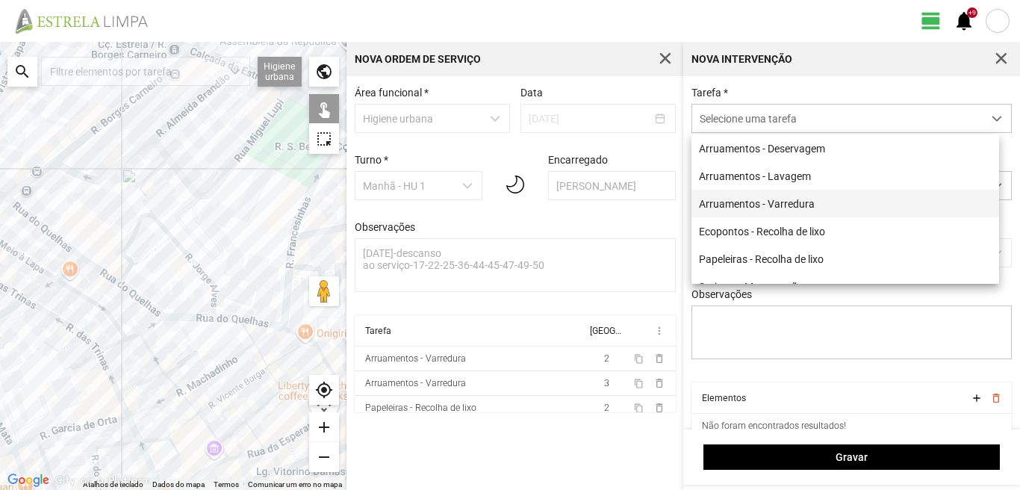
click at [740, 208] on li "Arruamentos - Varredura" at bounding box center [845, 204] width 308 height 28
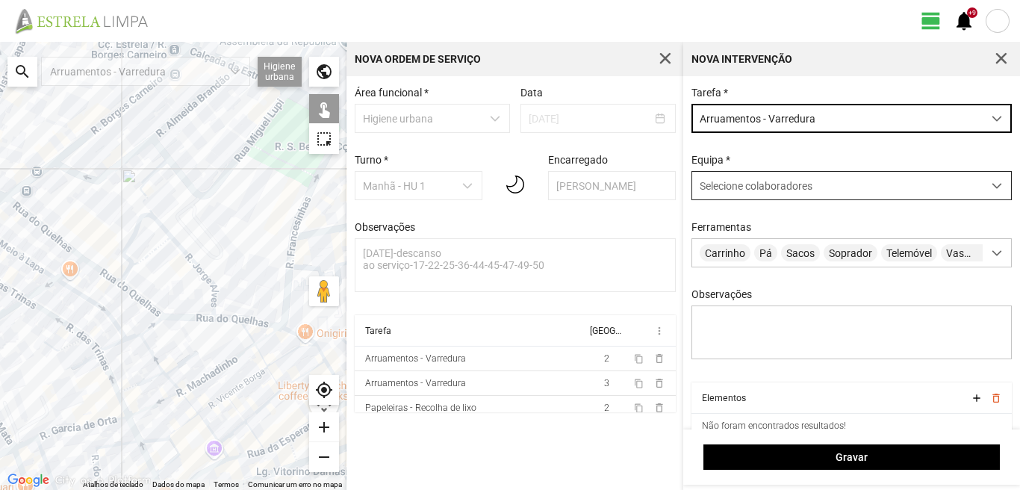
click at [737, 190] on span "Selecione colaboradores" at bounding box center [756, 186] width 113 height 12
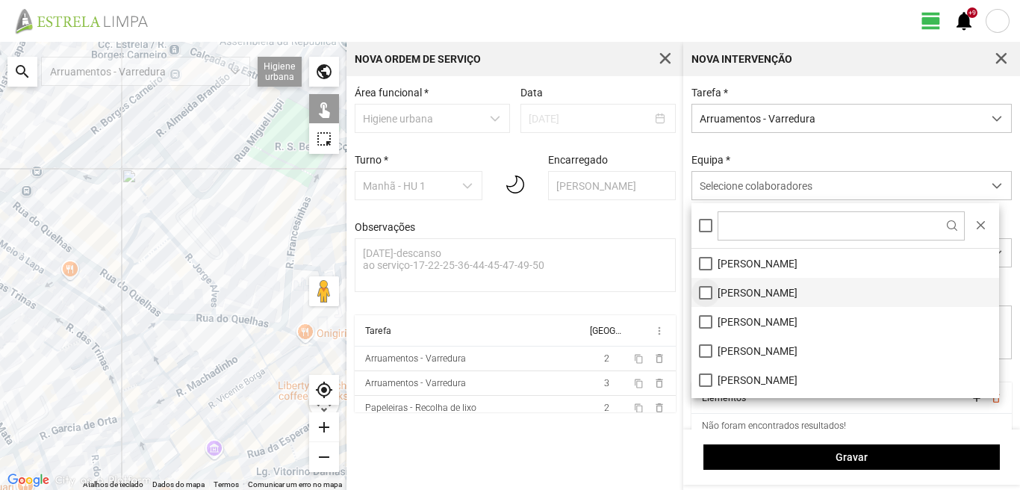
click at [708, 287] on li "[PERSON_NAME]" at bounding box center [845, 292] width 308 height 29
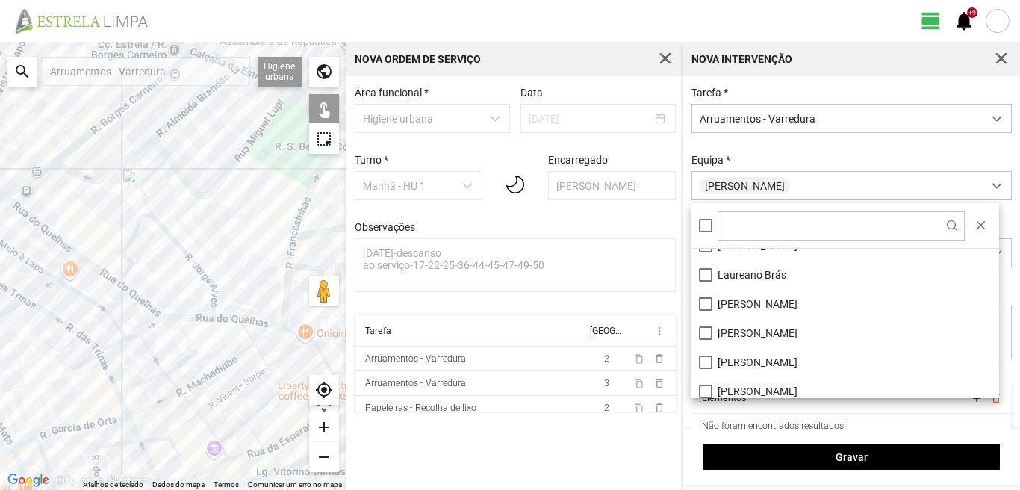
scroll to position [149, 0]
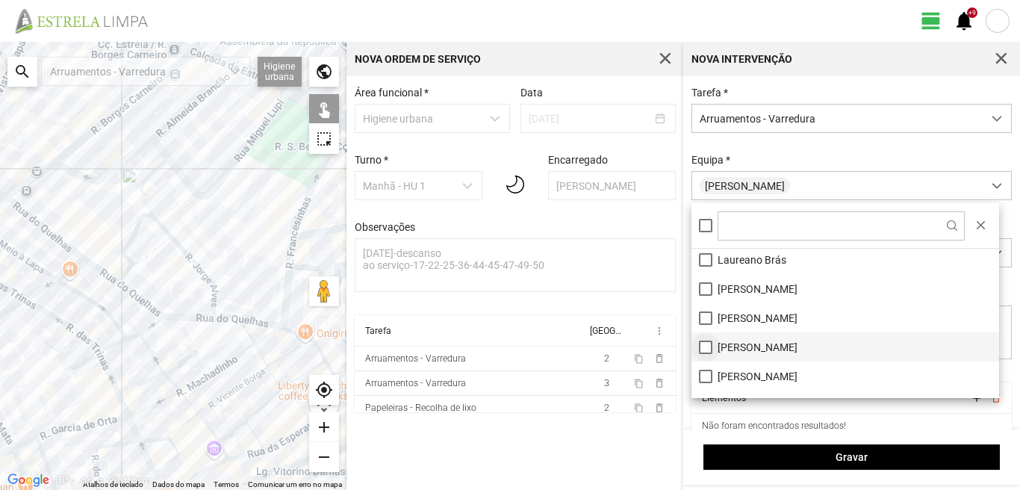
click at [706, 343] on li "[PERSON_NAME]" at bounding box center [845, 346] width 308 height 29
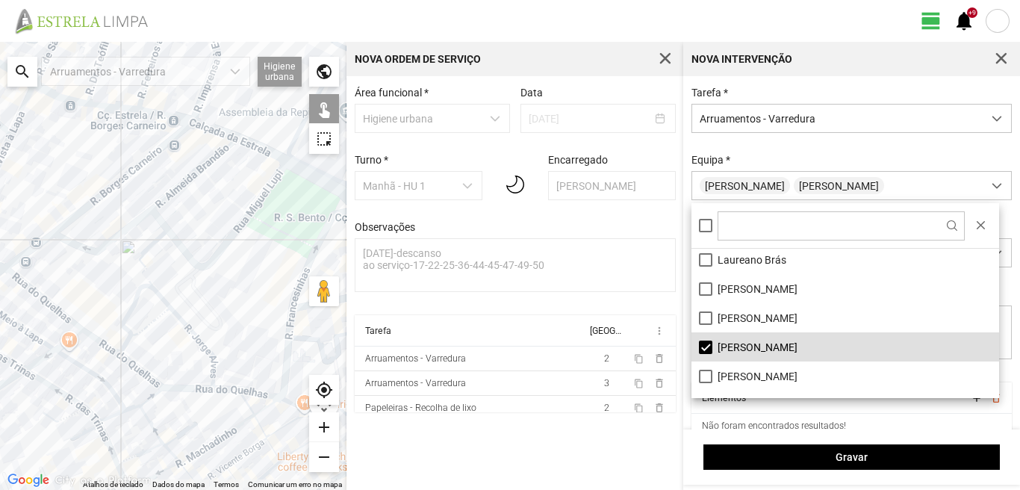
drag, startPoint x: 206, startPoint y: 215, endPoint x: 204, endPoint y: 298, distance: 82.9
click at [204, 298] on div at bounding box center [173, 266] width 346 height 448
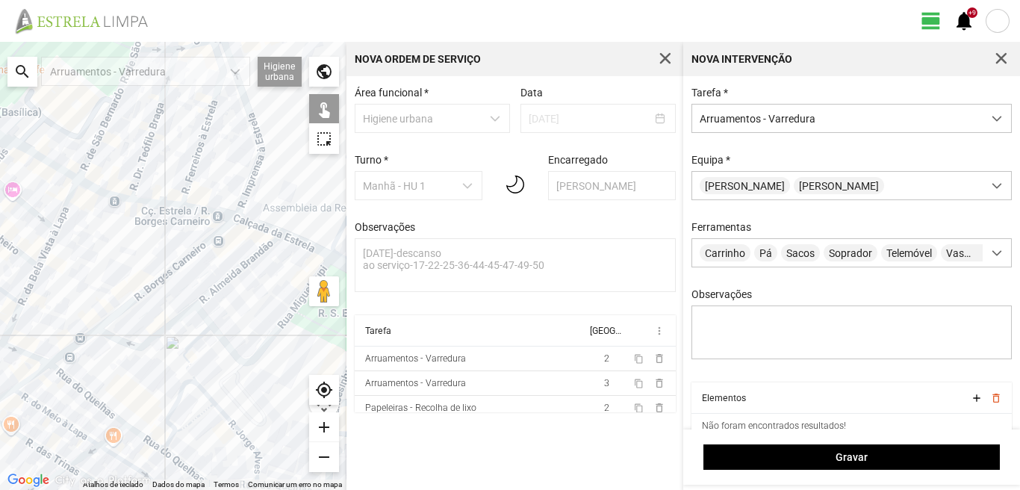
drag, startPoint x: 105, startPoint y: 191, endPoint x: 153, endPoint y: 302, distance: 120.7
click at [153, 302] on div at bounding box center [173, 266] width 346 height 448
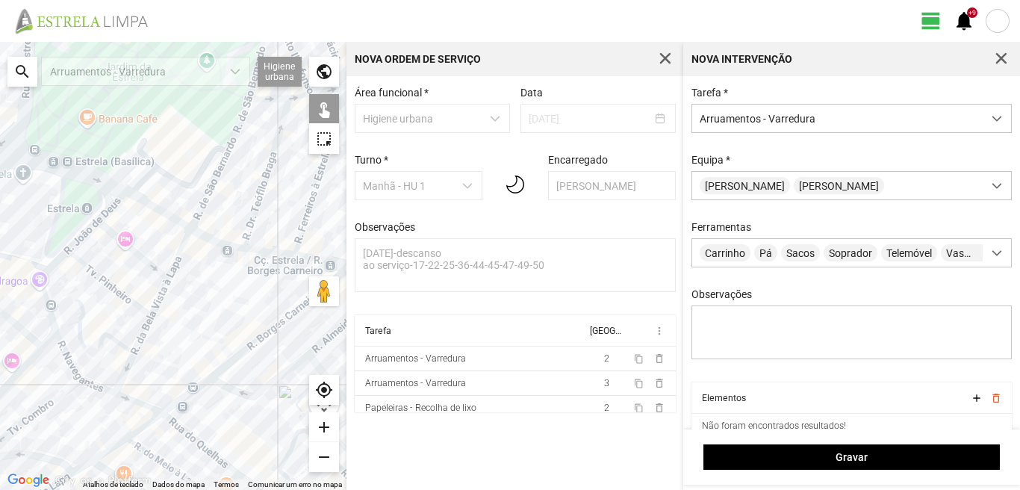
drag, startPoint x: 98, startPoint y: 241, endPoint x: 245, endPoint y: 268, distance: 149.5
click at [243, 268] on div at bounding box center [173, 266] width 346 height 448
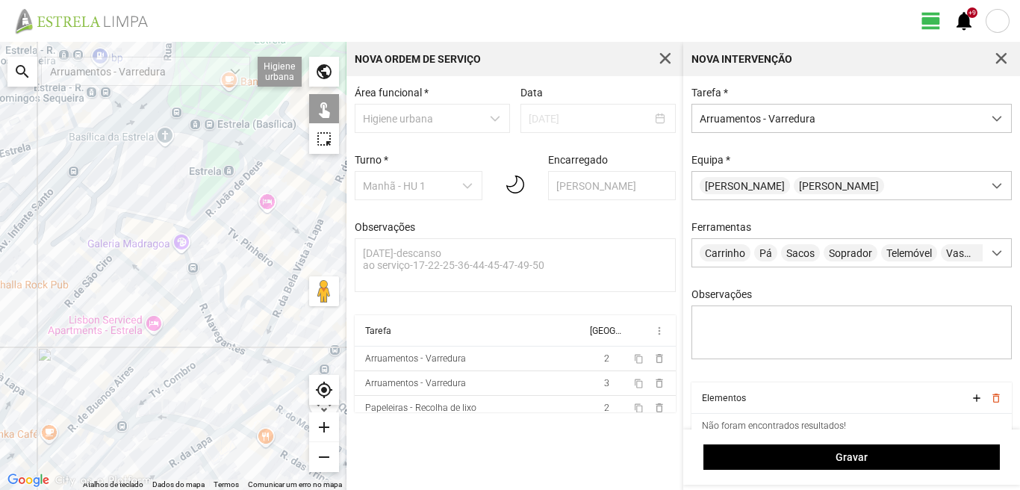
drag, startPoint x: 64, startPoint y: 226, endPoint x: 107, endPoint y: 165, distance: 74.6
click at [107, 170] on div at bounding box center [173, 266] width 346 height 448
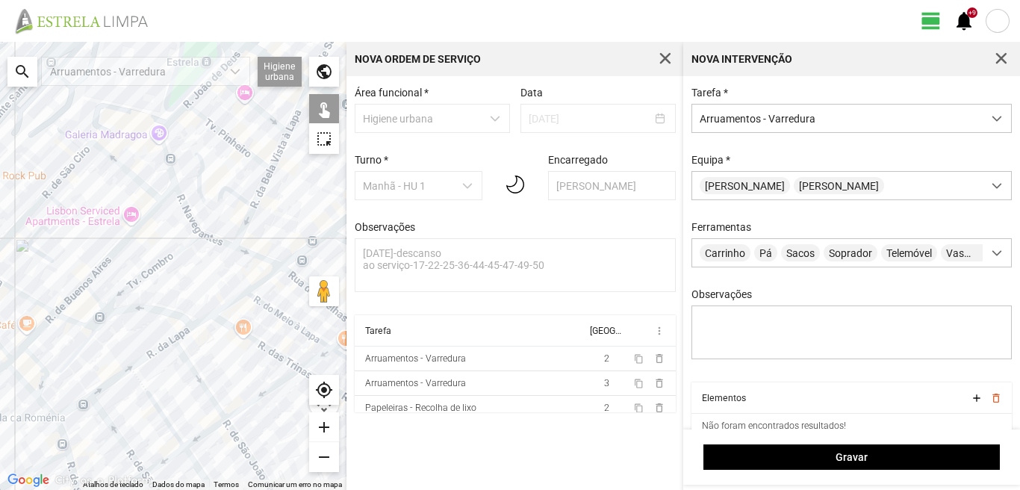
drag, startPoint x: 249, startPoint y: 310, endPoint x: 186, endPoint y: 226, distance: 104.5
click at [188, 228] on div at bounding box center [173, 266] width 346 height 448
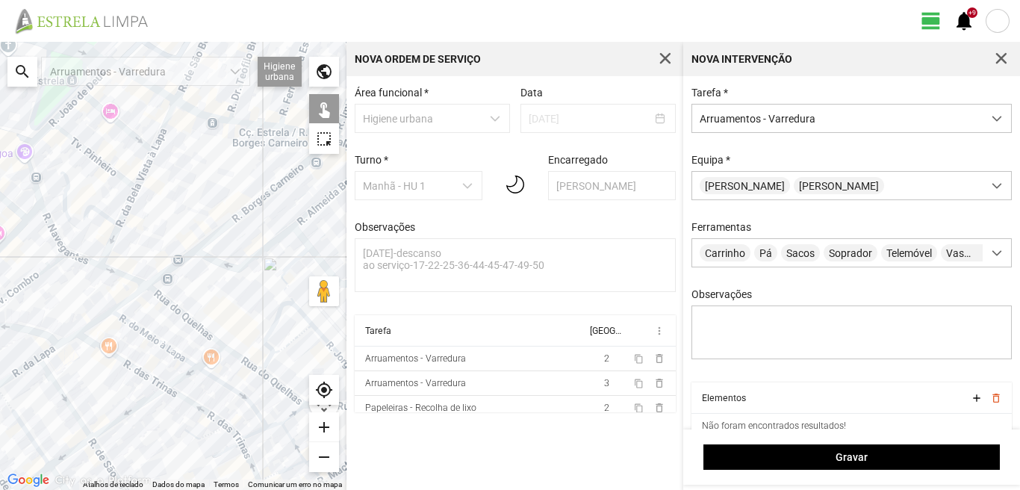
drag, startPoint x: 128, startPoint y: 241, endPoint x: 81, endPoint y: 362, distance: 129.5
click at [81, 362] on div at bounding box center [173, 266] width 346 height 448
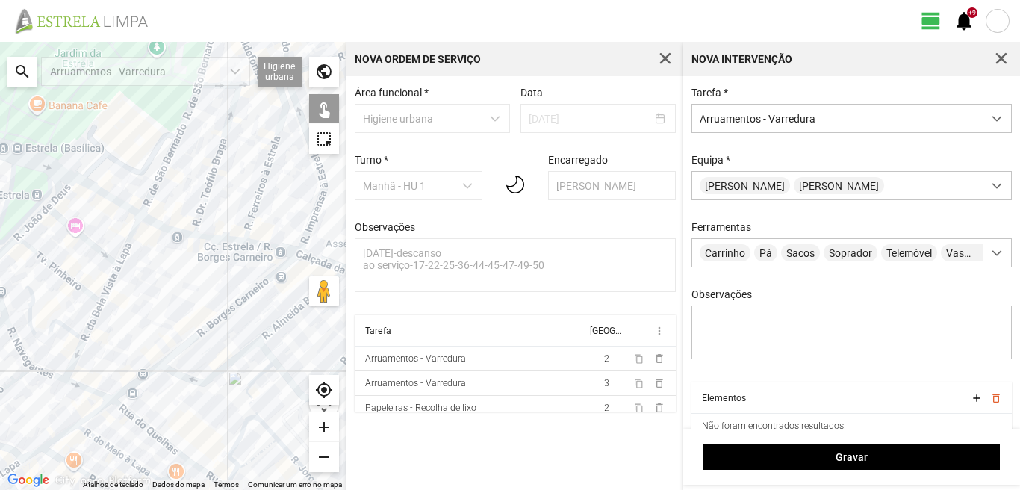
drag, startPoint x: 171, startPoint y: 246, endPoint x: 149, endPoint y: 323, distance: 79.2
click at [150, 321] on div at bounding box center [173, 266] width 346 height 448
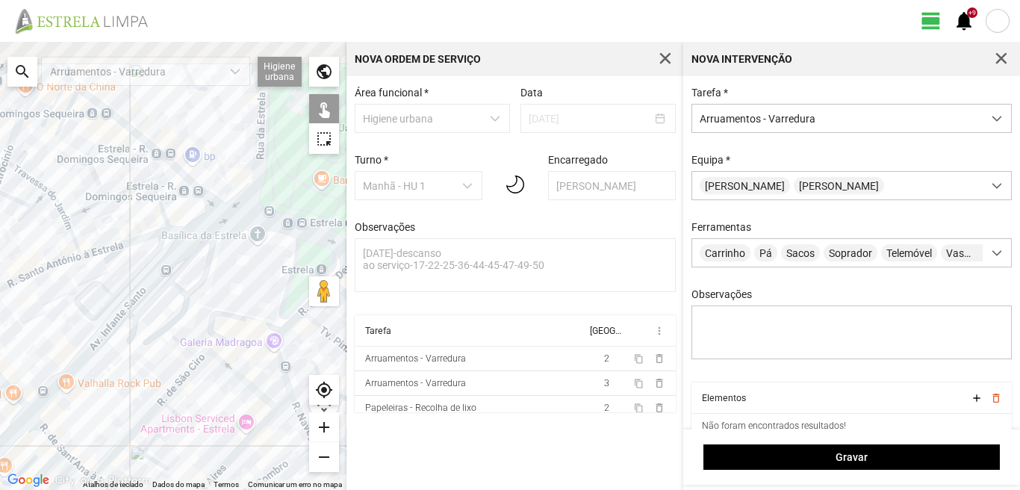
drag, startPoint x: 67, startPoint y: 251, endPoint x: 361, endPoint y: 320, distance: 301.6
click at [361, 320] on div "← Mover para a esquerda → Mover para a direita ↑ Mover para cima ↓ Mover para b…" at bounding box center [510, 266] width 1020 height 448
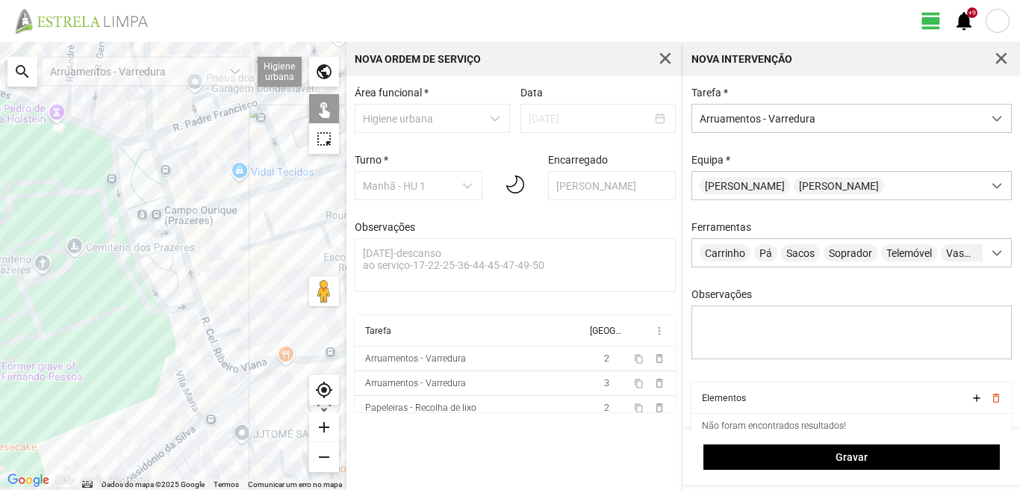
drag, startPoint x: 341, startPoint y: 317, endPoint x: 0, endPoint y: 137, distance: 385.1
click at [0, 137] on div at bounding box center [173, 266] width 346 height 448
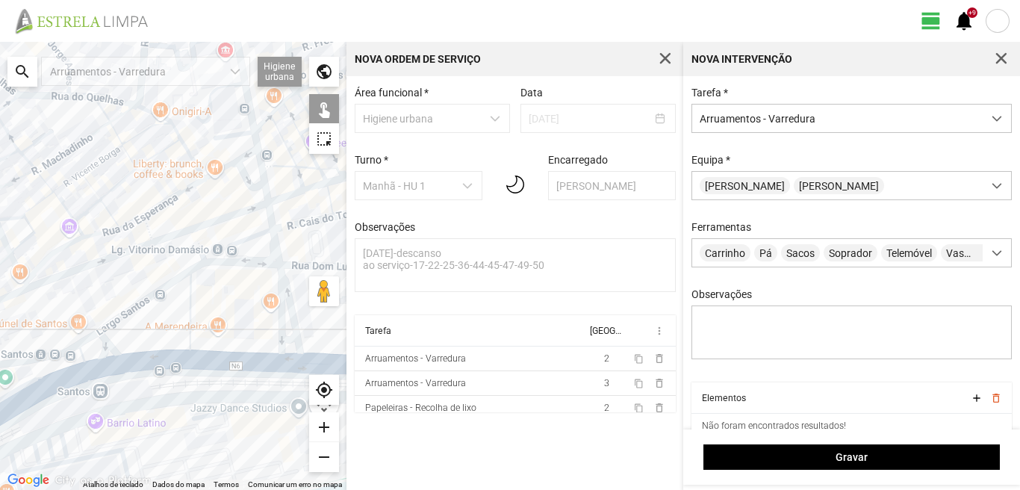
drag, startPoint x: 74, startPoint y: 143, endPoint x: 156, endPoint y: 175, distance: 88.2
click at [156, 175] on div at bounding box center [173, 266] width 346 height 448
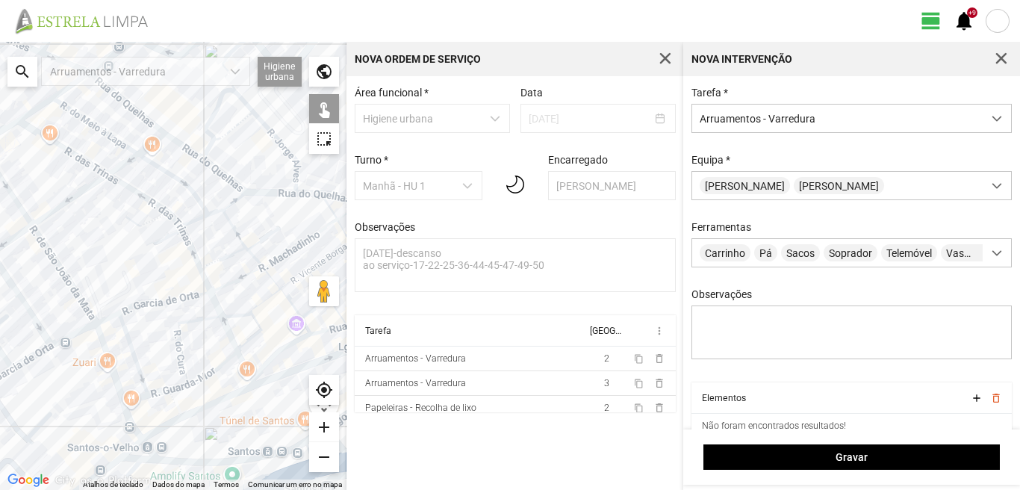
drag, startPoint x: 133, startPoint y: 175, endPoint x: 195, endPoint y: 194, distance: 64.7
click at [143, 180] on div at bounding box center [173, 266] width 346 height 448
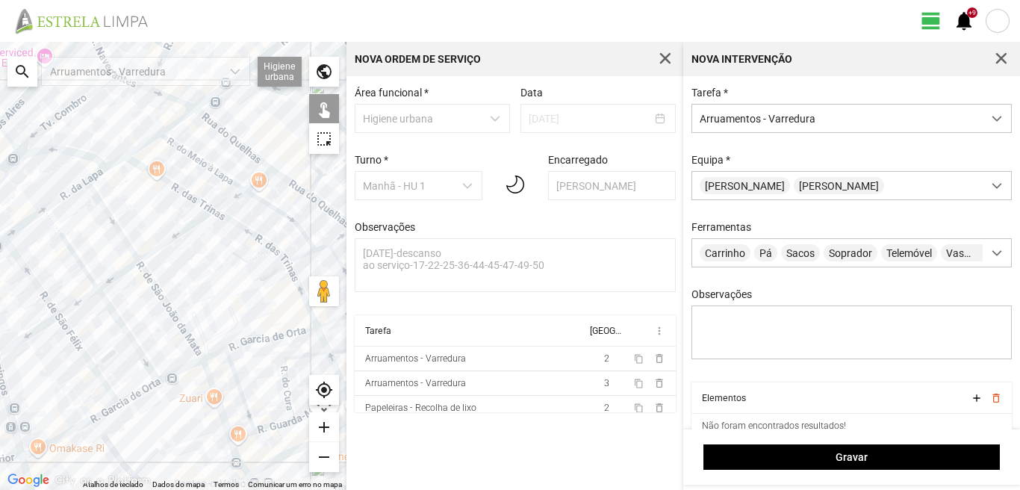
drag, startPoint x: 126, startPoint y: 210, endPoint x: 215, endPoint y: 241, distance: 94.2
click at [215, 241] on div at bounding box center [173, 266] width 346 height 448
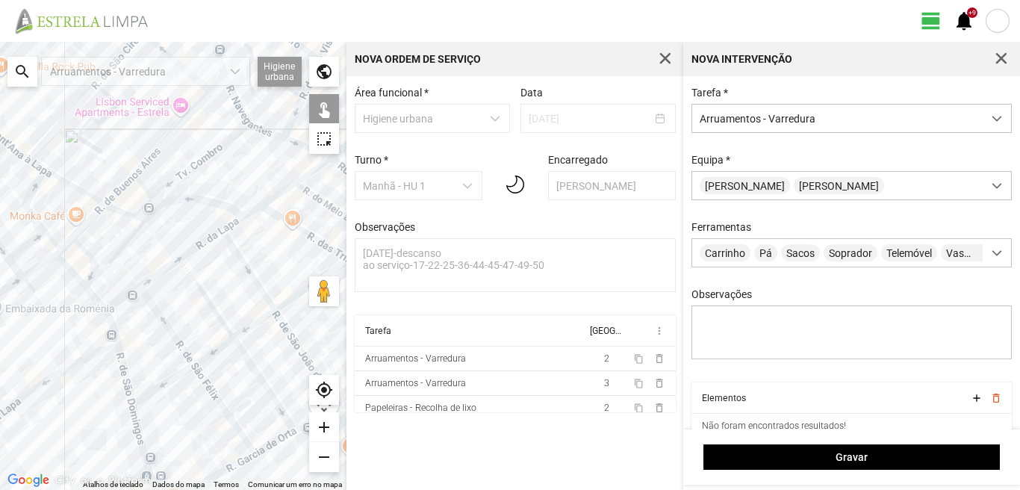
click at [190, 116] on div at bounding box center [173, 266] width 346 height 448
click at [114, 197] on div at bounding box center [173, 266] width 346 height 448
click at [143, 184] on div at bounding box center [173, 266] width 346 height 448
click at [180, 177] on div at bounding box center [173, 266] width 346 height 448
click at [180, 198] on div at bounding box center [173, 266] width 346 height 448
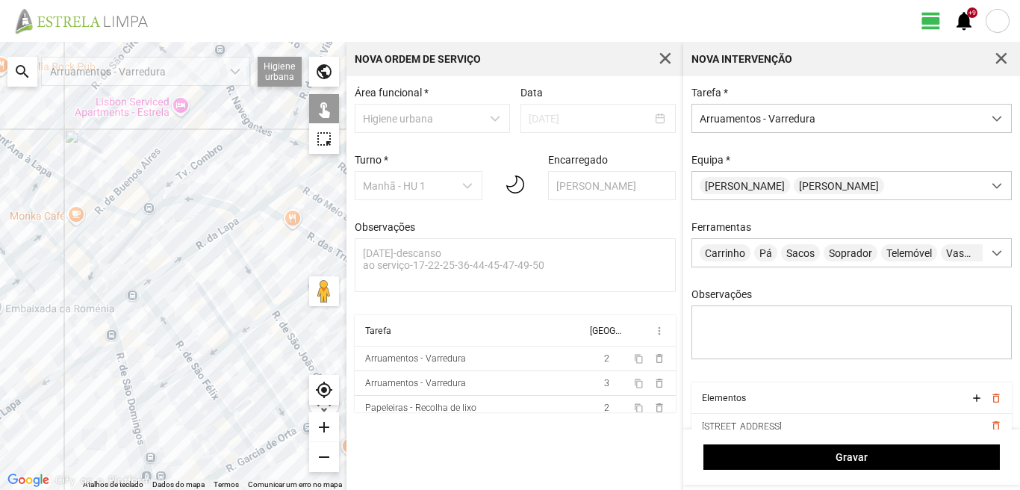
click at [149, 205] on div at bounding box center [173, 266] width 346 height 448
click at [149, 217] on div at bounding box center [173, 266] width 346 height 448
click at [134, 231] on div at bounding box center [173, 266] width 346 height 448
click at [121, 211] on div at bounding box center [173, 266] width 346 height 448
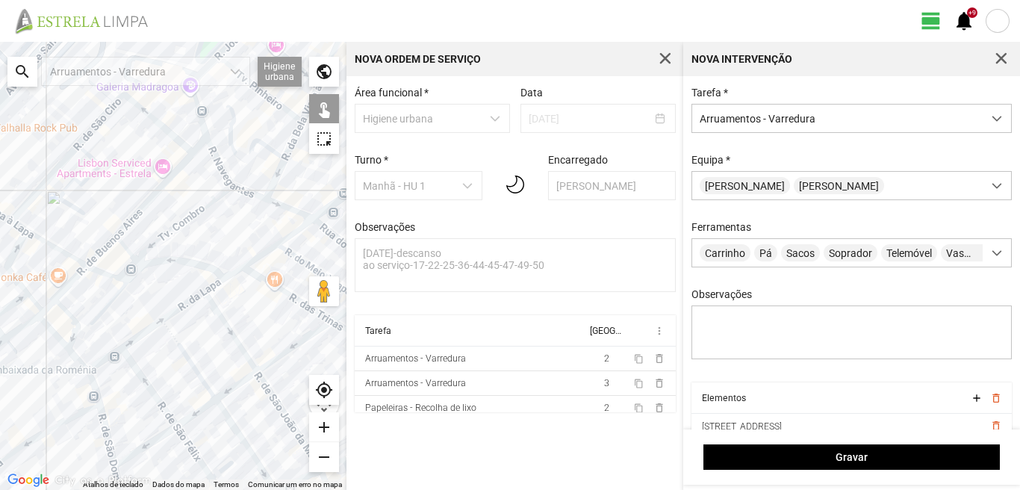
drag, startPoint x: 134, startPoint y: 144, endPoint x: 116, endPoint y: 212, distance: 70.3
click at [116, 212] on div at bounding box center [173, 266] width 346 height 448
click at [162, 128] on div at bounding box center [173, 266] width 346 height 448
click at [196, 151] on div at bounding box center [173, 266] width 346 height 448
click at [58, 255] on div at bounding box center [173, 266] width 346 height 448
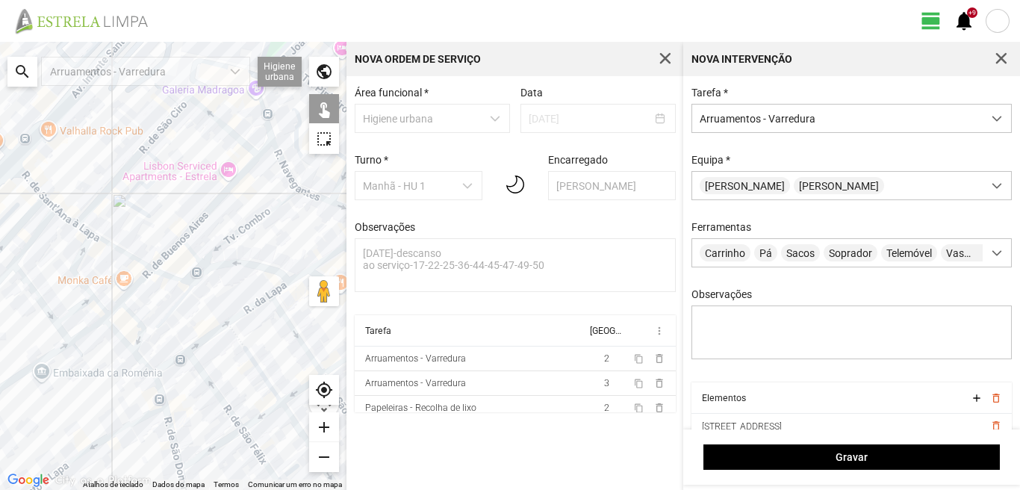
drag, startPoint x: 57, startPoint y: 255, endPoint x: 140, endPoint y: 250, distance: 83.8
click at [140, 250] on div at bounding box center [173, 266] width 346 height 448
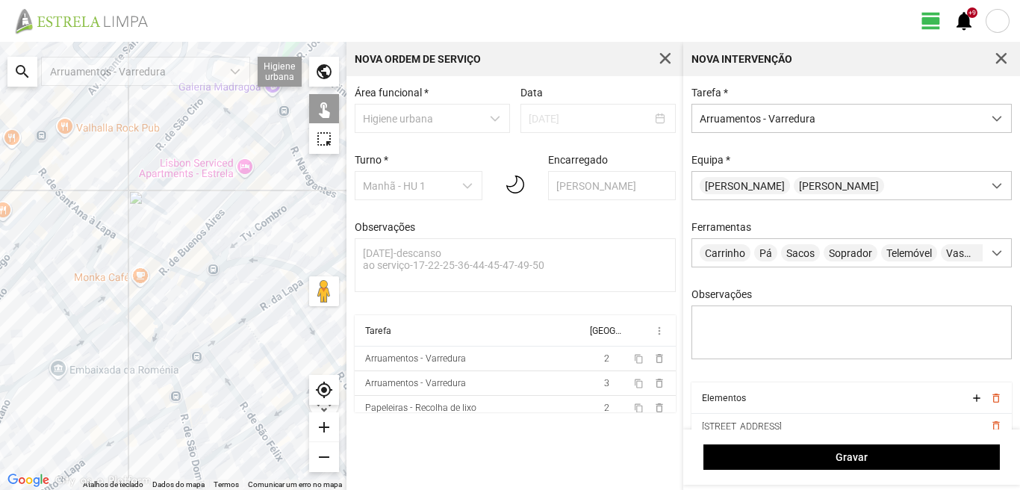
click at [77, 209] on div at bounding box center [173, 266] width 346 height 448
click at [105, 231] on div at bounding box center [173, 266] width 346 height 448
click at [50, 184] on div at bounding box center [173, 266] width 346 height 448
click at [66, 203] on div at bounding box center [173, 266] width 346 height 448
click at [51, 202] on div at bounding box center [173, 266] width 346 height 448
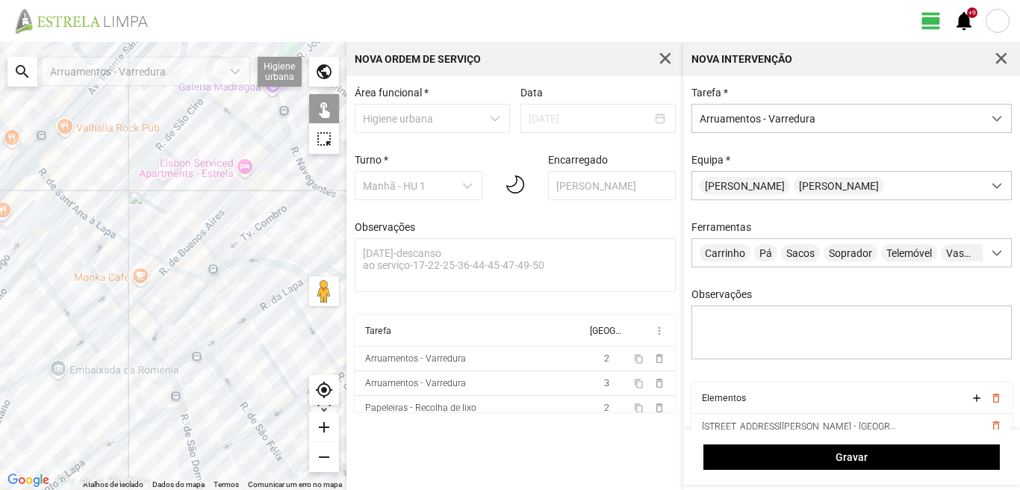
click at [30, 207] on div at bounding box center [173, 266] width 346 height 448
click at [49, 236] on div at bounding box center [173, 266] width 346 height 448
click at [96, 254] on div at bounding box center [173, 266] width 346 height 448
click at [152, 285] on div at bounding box center [173, 266] width 346 height 448
click at [135, 302] on div at bounding box center [173, 266] width 346 height 448
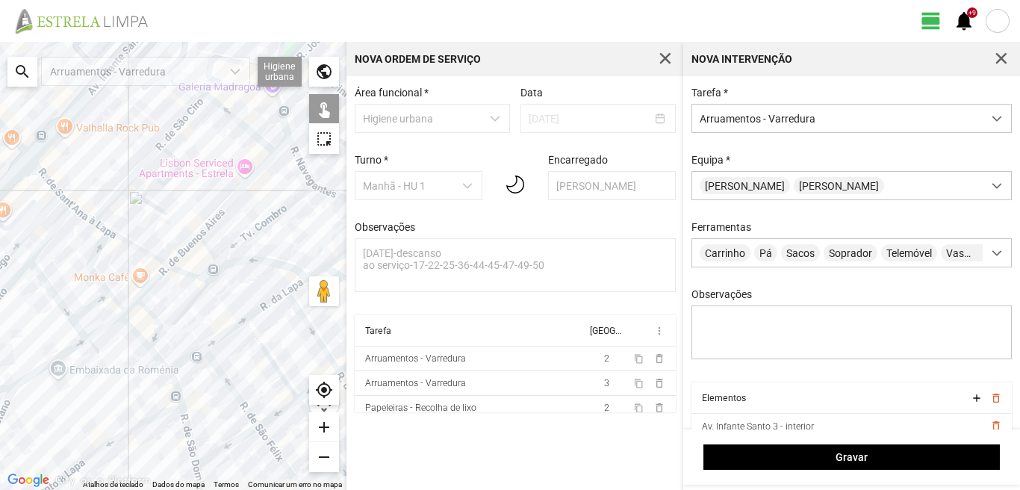
click at [149, 314] on div at bounding box center [173, 266] width 346 height 448
click at [137, 333] on div at bounding box center [173, 266] width 346 height 448
click at [158, 355] on div at bounding box center [173, 266] width 346 height 448
click at [99, 329] on div at bounding box center [173, 266] width 346 height 448
click at [92, 305] on div at bounding box center [173, 266] width 346 height 448
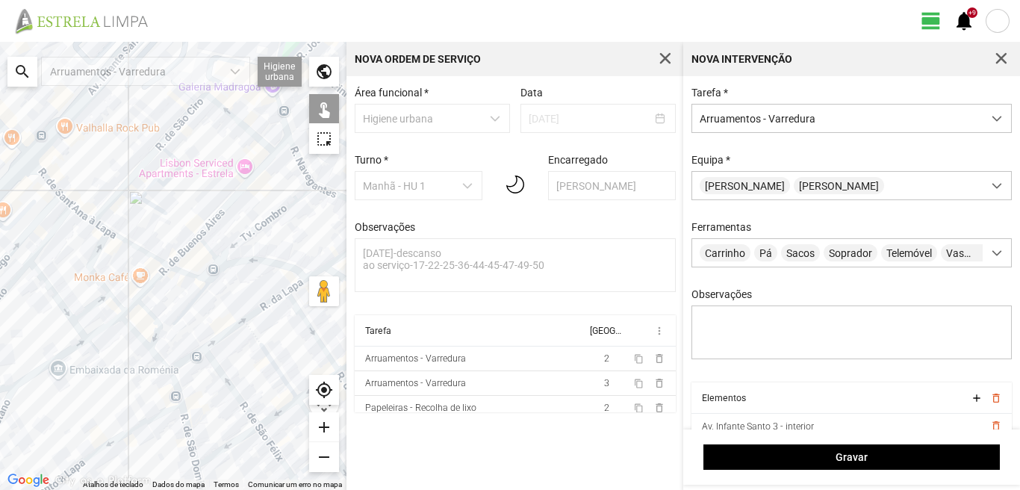
click at [53, 290] on div at bounding box center [173, 266] width 346 height 448
click at [83, 329] on div at bounding box center [173, 266] width 346 height 448
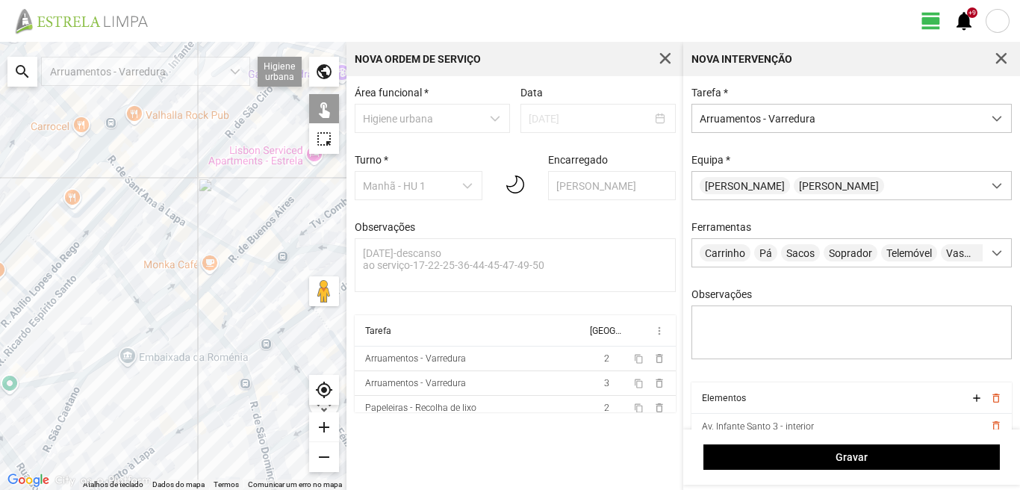
drag, startPoint x: 36, startPoint y: 340, endPoint x: 146, endPoint y: 310, distance: 114.5
click at [143, 311] on div at bounding box center [173, 266] width 346 height 448
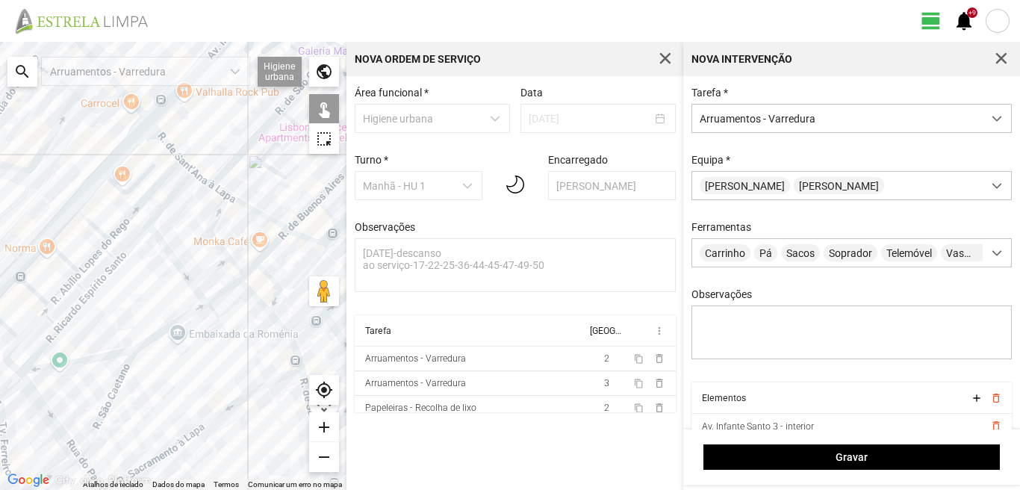
click at [96, 226] on div at bounding box center [173, 266] width 346 height 448
click at [65, 258] on div at bounding box center [173, 266] width 346 height 448
click at [90, 262] on div at bounding box center [173, 266] width 346 height 448
click at [109, 255] on div at bounding box center [173, 266] width 346 height 448
click at [125, 258] on div at bounding box center [173, 266] width 346 height 448
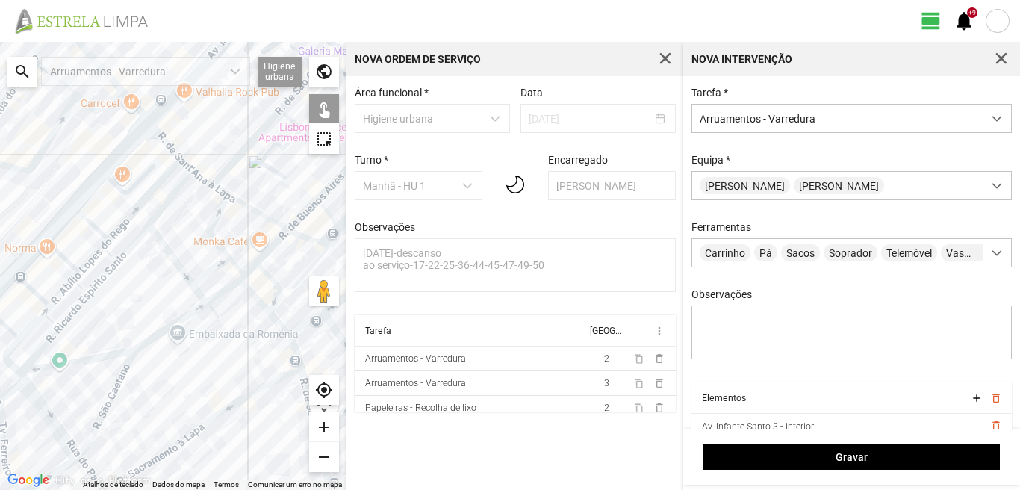
click at [134, 243] on div at bounding box center [173, 266] width 346 height 448
click at [111, 269] on div at bounding box center [173, 266] width 346 height 448
click at [77, 286] on div at bounding box center [173, 266] width 346 height 448
click at [72, 311] on div at bounding box center [173, 266] width 346 height 448
click at [67, 284] on div at bounding box center [173, 266] width 346 height 448
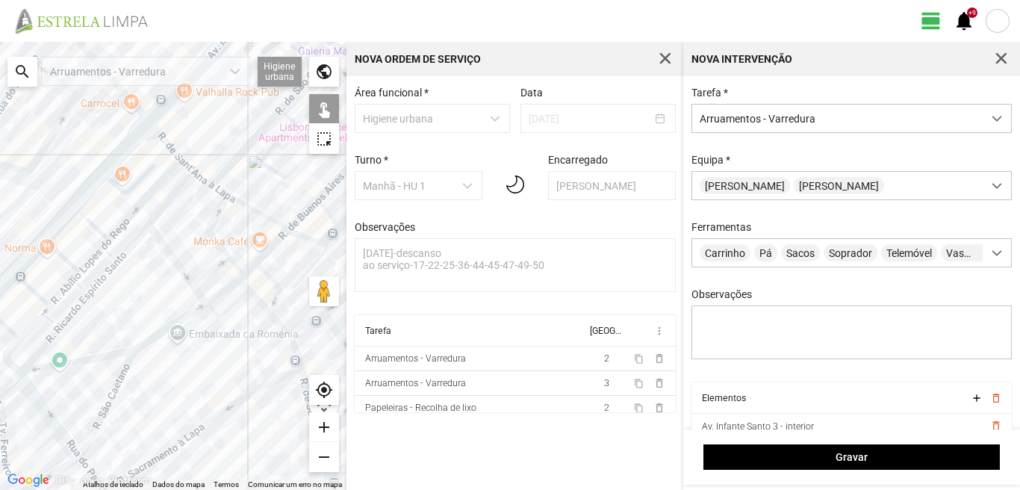
click at [33, 290] on div at bounding box center [173, 266] width 346 height 448
click at [28, 333] on div at bounding box center [173, 266] width 346 height 448
click at [52, 323] on div at bounding box center [173, 266] width 346 height 448
click at [46, 341] on div at bounding box center [173, 266] width 346 height 448
click at [14, 343] on div at bounding box center [173, 266] width 346 height 448
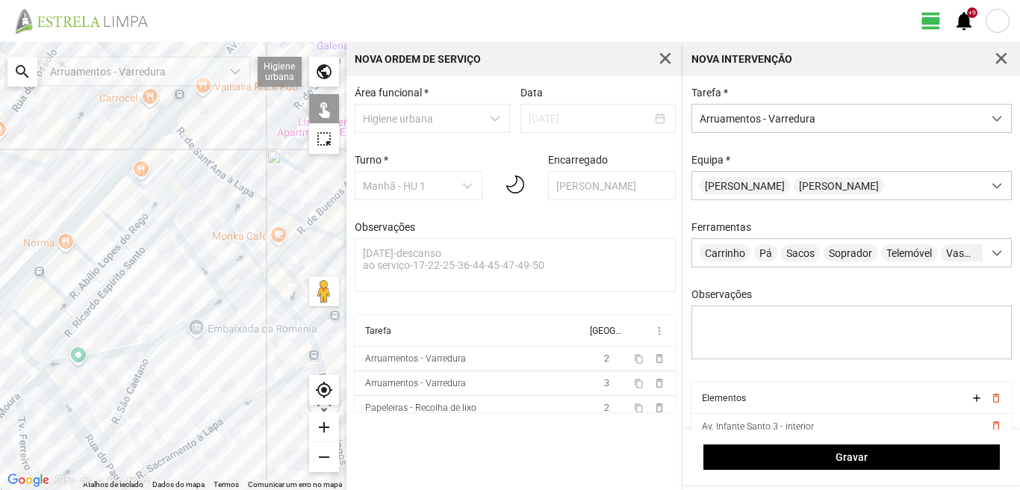
drag, startPoint x: 18, startPoint y: 341, endPoint x: 50, endPoint y: 330, distance: 33.8
click at [49, 330] on div at bounding box center [173, 266] width 346 height 448
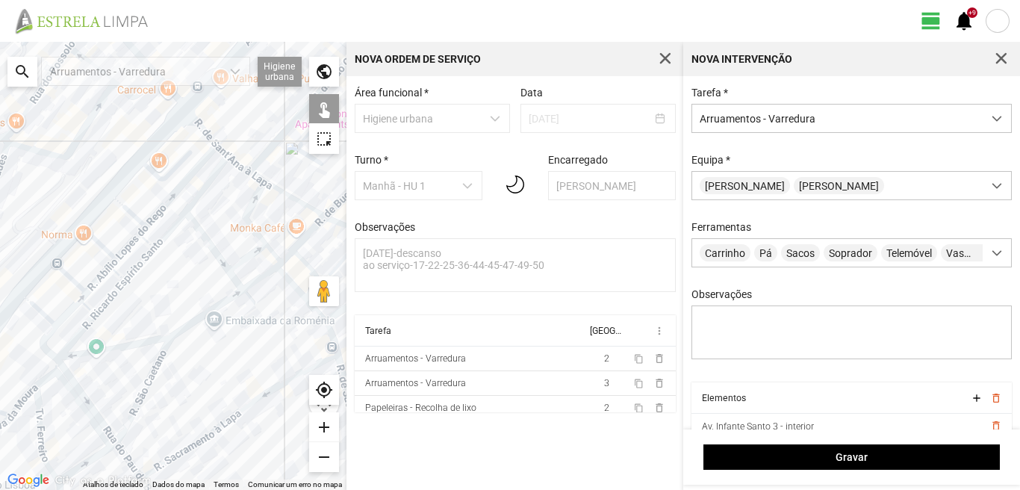
click at [43, 313] on div at bounding box center [173, 266] width 346 height 448
click at [90, 353] on div at bounding box center [173, 266] width 346 height 448
click at [147, 388] on div at bounding box center [173, 266] width 346 height 448
click at [200, 317] on div at bounding box center [173, 266] width 346 height 448
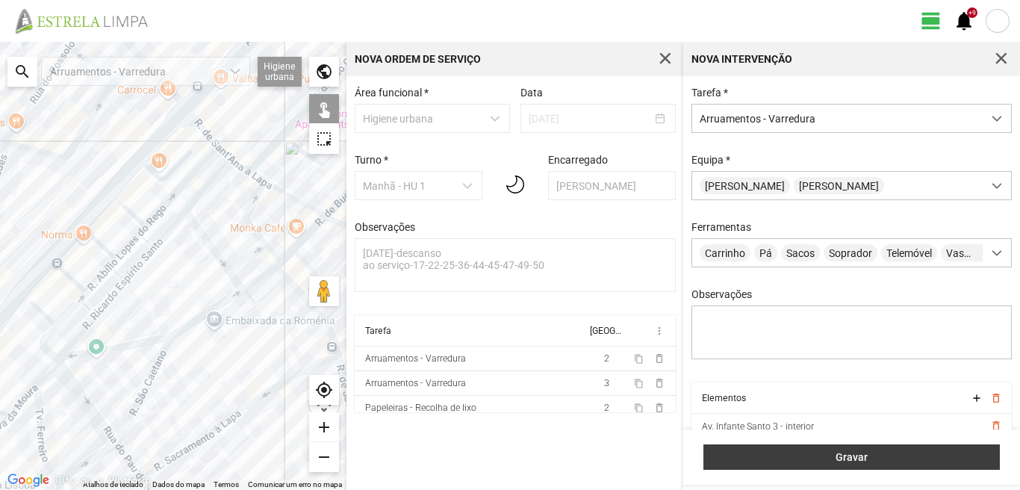
click at [912, 452] on span "Gravar" at bounding box center [852, 457] width 281 height 12
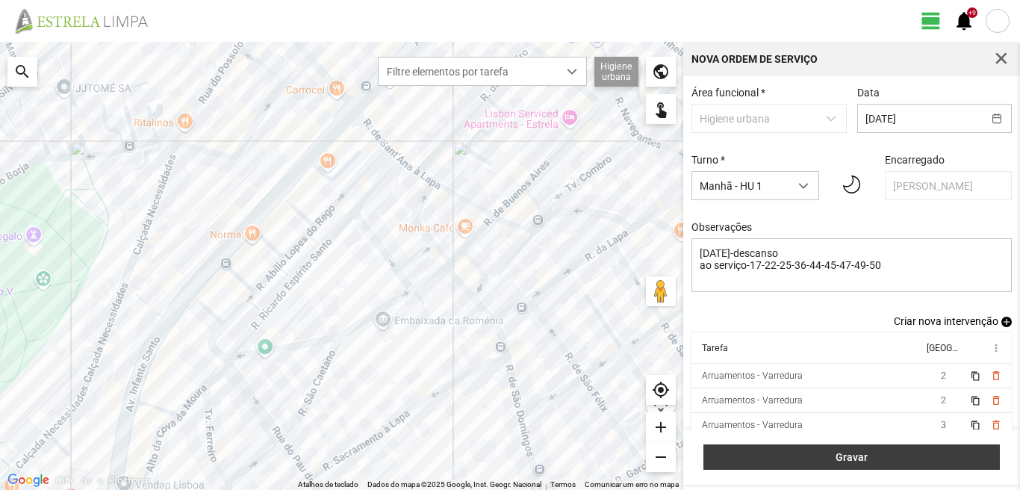
click at [881, 454] on span "Gravar" at bounding box center [852, 457] width 281 height 12
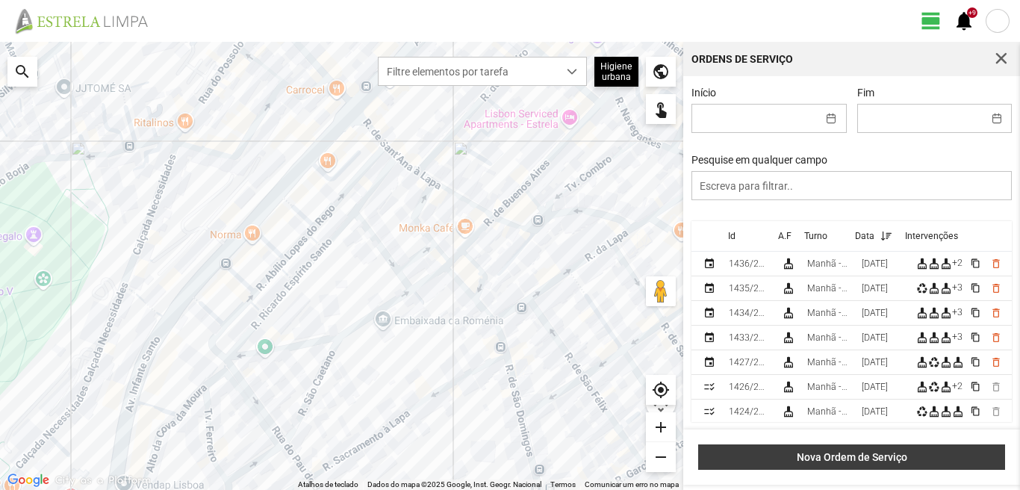
click at [951, 458] on span "Nova Ordem de Serviço" at bounding box center [851, 457] width 291 height 12
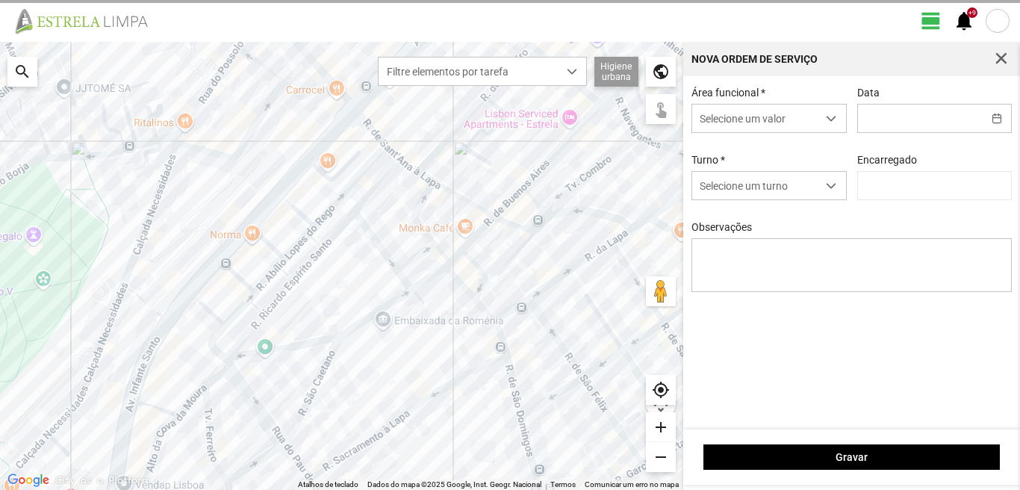
type input "[PERSON_NAME]"
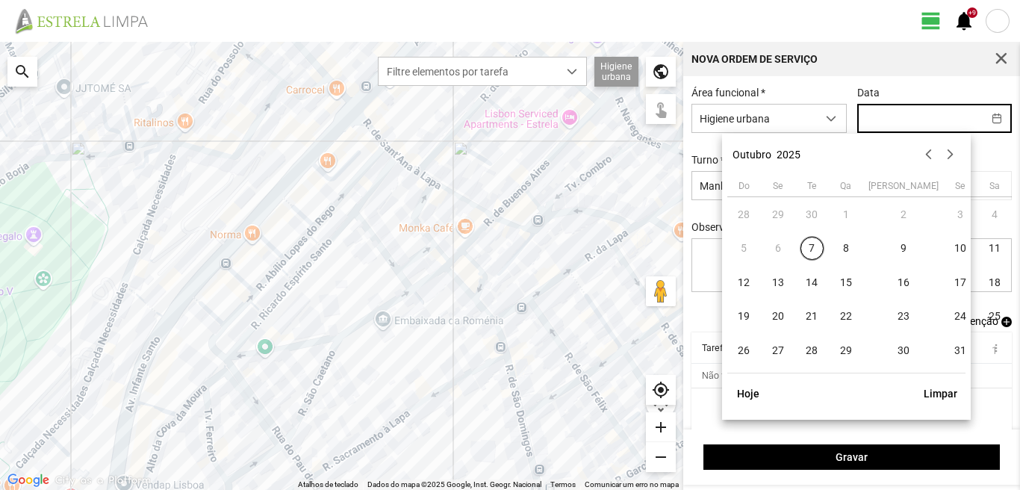
click at [866, 119] on input "text" at bounding box center [920, 119] width 125 height 28
click at [747, 285] on span "12" at bounding box center [745, 282] width 24 height 24
type input "[DATE]"
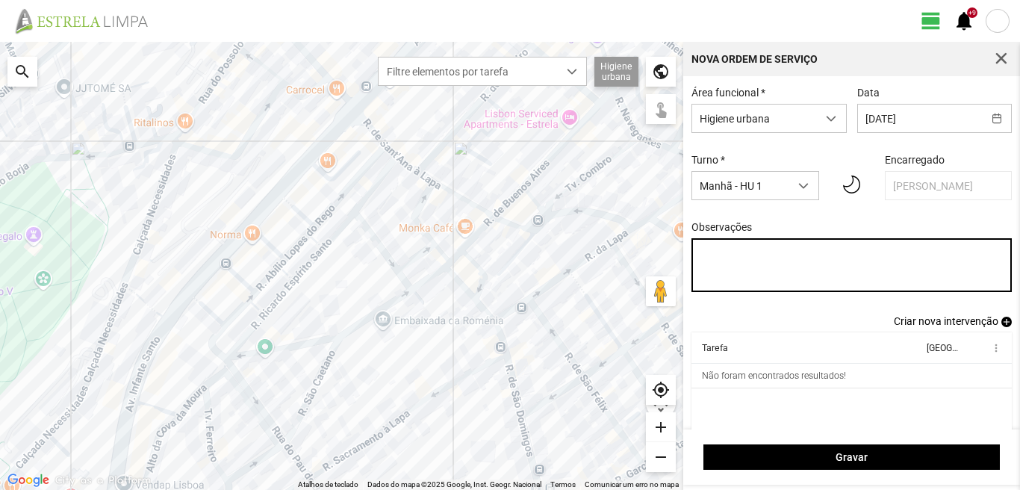
click at [706, 254] on textarea "Observações" at bounding box center [851, 265] width 321 height 54
type textarea "6-39-descanso ao serviço-10-17-22-25-36-44-45-47-49-50"
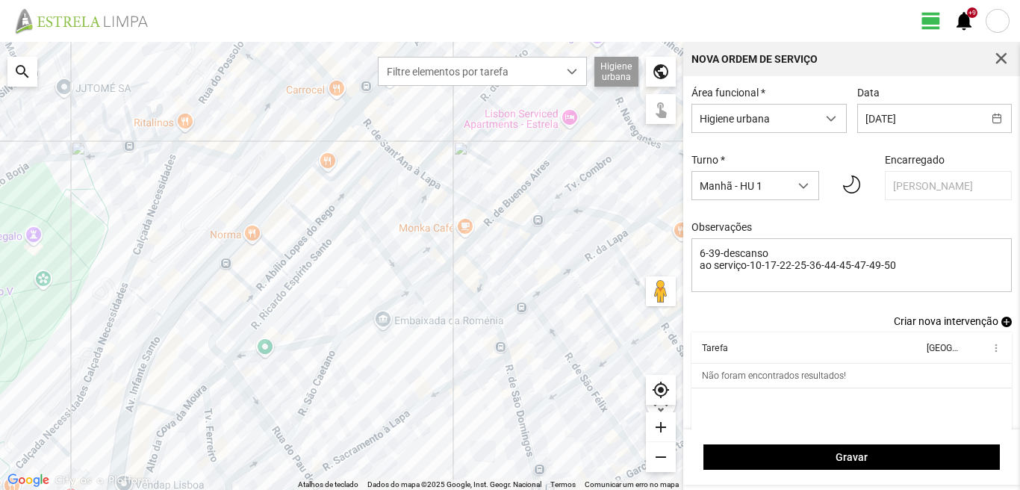
click at [1001, 326] on span "add" at bounding box center [1006, 322] width 10 height 10
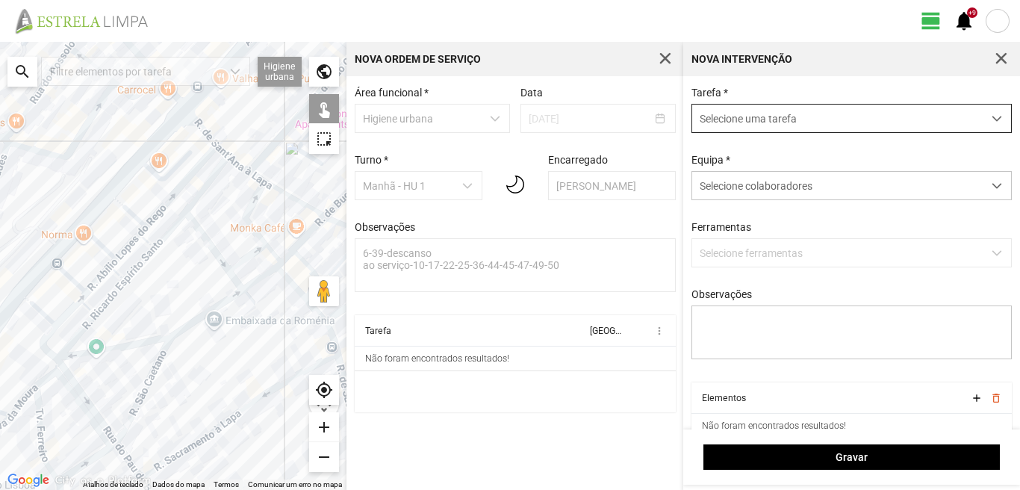
click at [789, 115] on span "Selecione uma tarefa" at bounding box center [837, 119] width 290 height 28
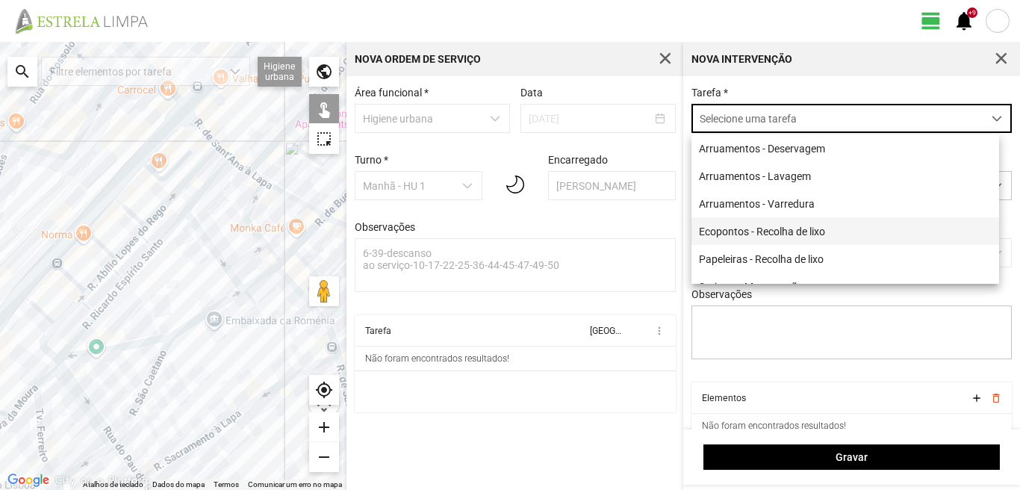
click at [775, 232] on li "Ecopontos - Recolha de lixo" at bounding box center [845, 231] width 308 height 28
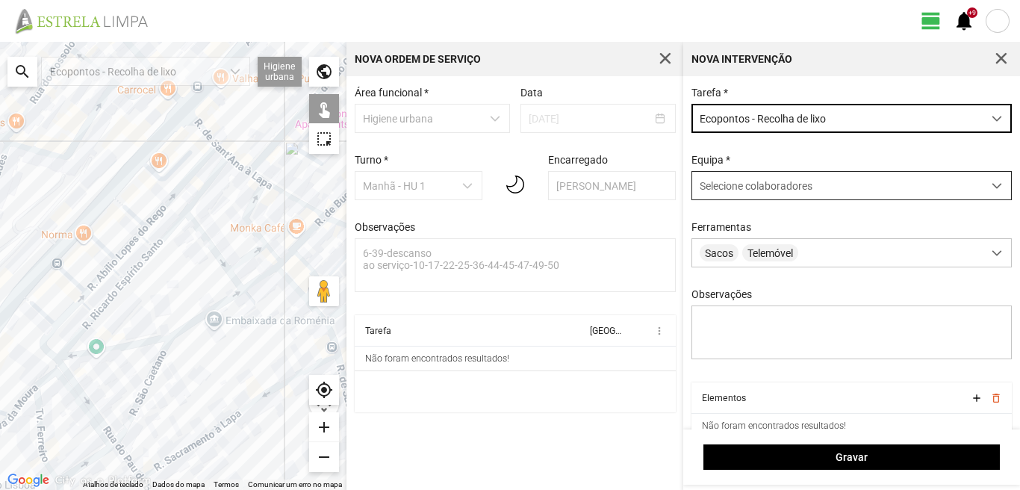
click at [763, 189] on span "Selecione colaboradores" at bounding box center [756, 186] width 113 height 12
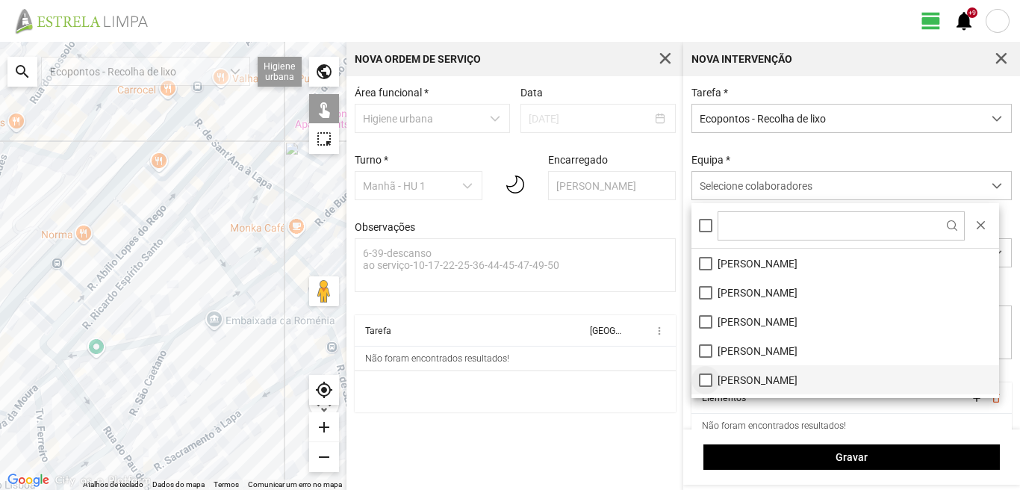
click at [707, 379] on li "[PERSON_NAME]" at bounding box center [845, 379] width 308 height 29
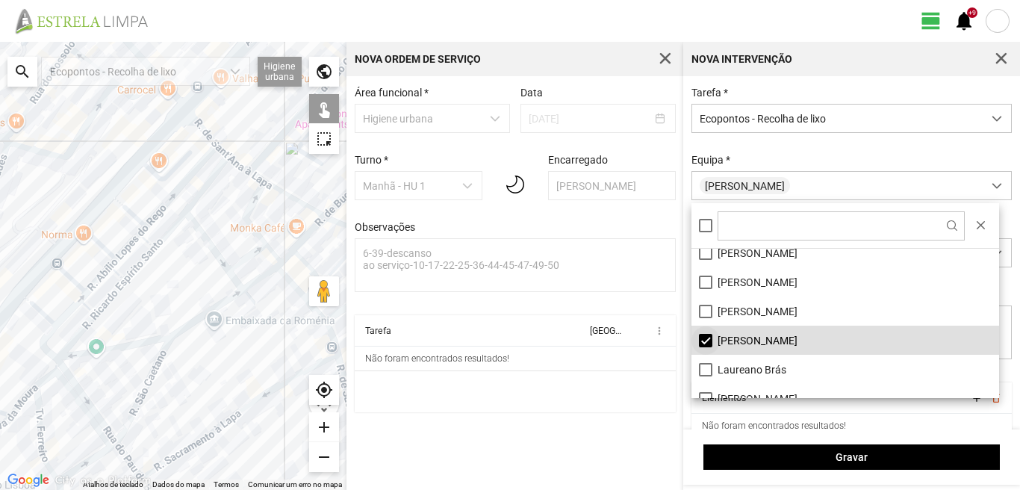
scroll to position [75, 0]
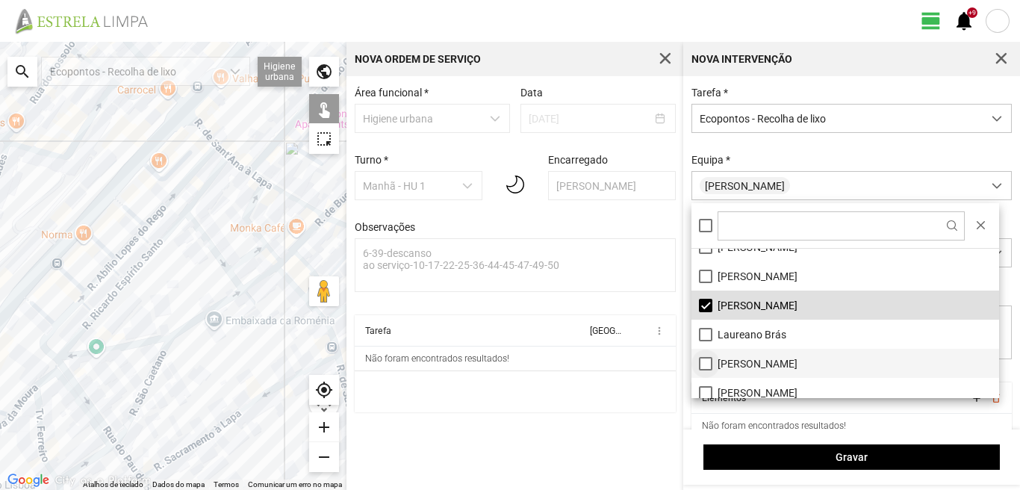
click at [707, 367] on li "[PERSON_NAME]" at bounding box center [845, 363] width 308 height 29
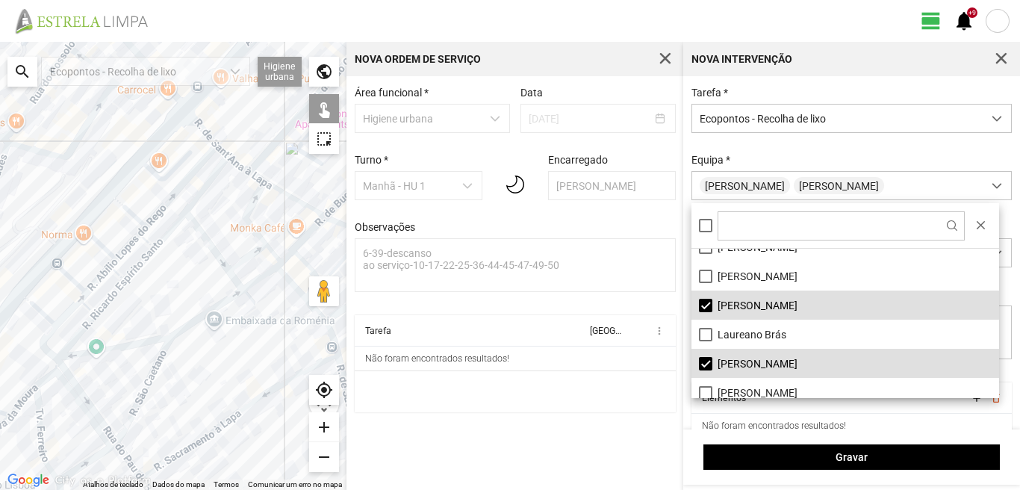
click at [192, 228] on div at bounding box center [173, 266] width 346 height 448
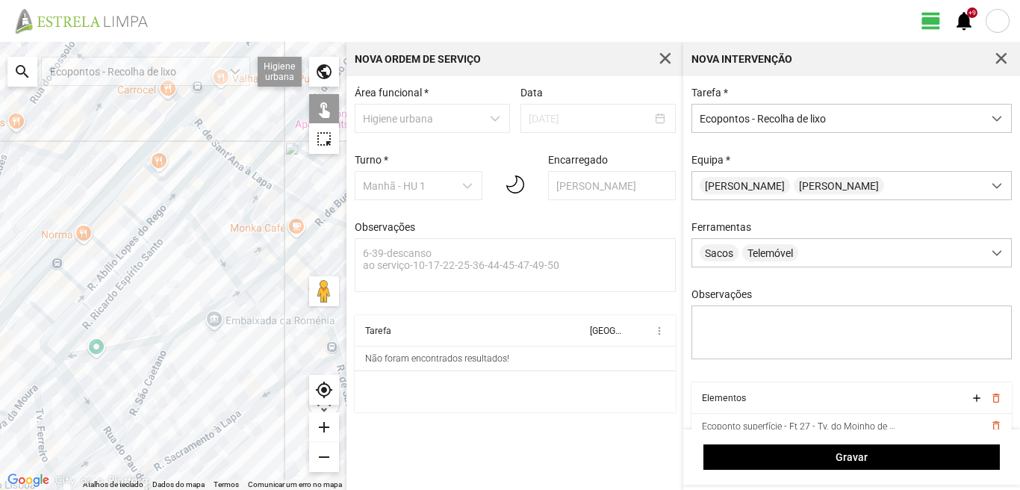
click at [235, 181] on div at bounding box center [173, 266] width 346 height 448
click at [200, 170] on div at bounding box center [173, 266] width 346 height 448
click at [189, 128] on div at bounding box center [173, 266] width 346 height 448
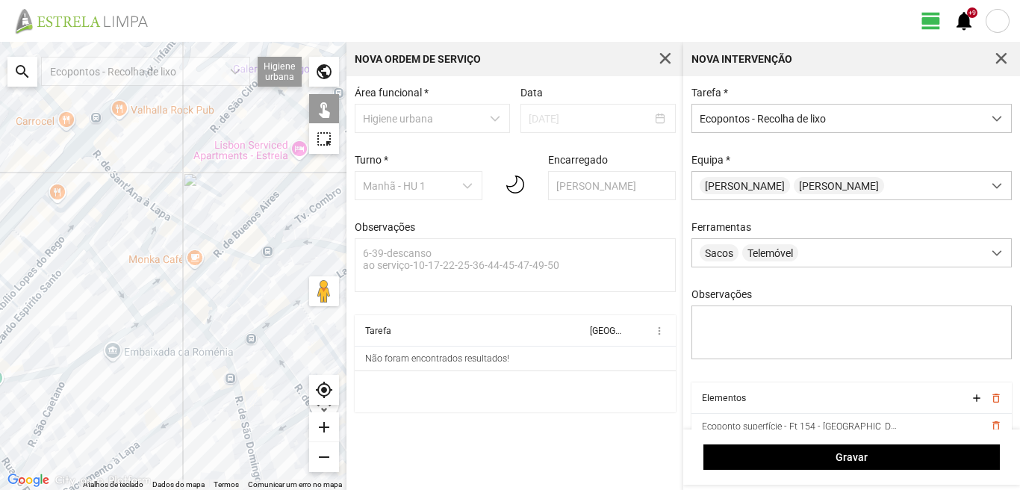
drag, startPoint x: 237, startPoint y: 152, endPoint x: 91, endPoint y: 192, distance: 151.6
click at [91, 192] on div at bounding box center [173, 266] width 346 height 448
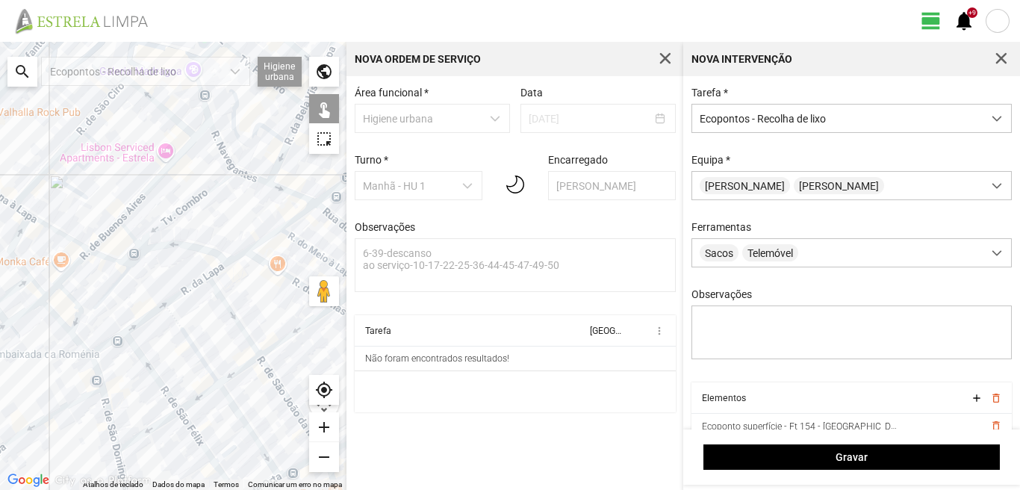
drag, startPoint x: 199, startPoint y: 227, endPoint x: 157, endPoint y: 220, distance: 43.1
click at [157, 220] on div at bounding box center [173, 266] width 346 height 448
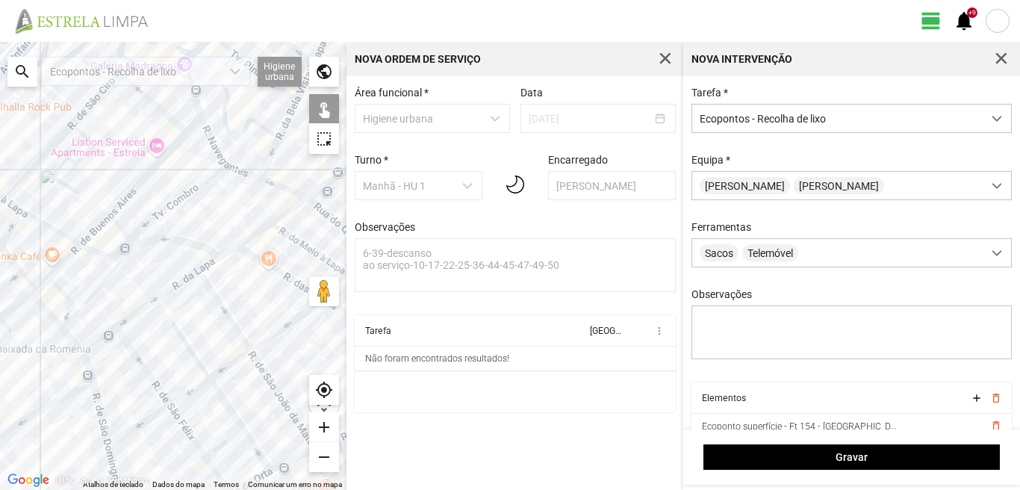
click at [196, 279] on div at bounding box center [173, 266] width 346 height 448
drag, startPoint x: 248, startPoint y: 249, endPoint x: 174, endPoint y: 256, distance: 74.2
click at [174, 256] on div at bounding box center [173, 266] width 346 height 448
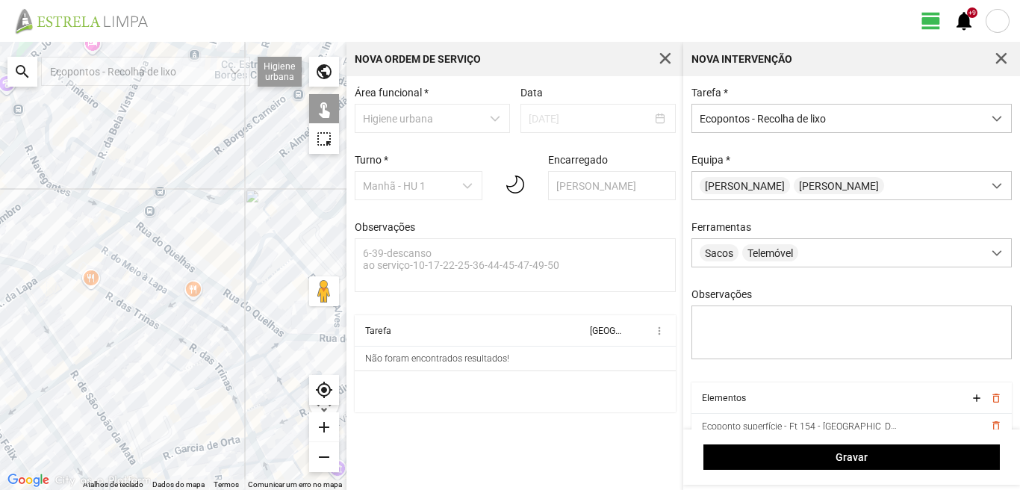
click at [147, 226] on div at bounding box center [173, 266] width 346 height 448
click at [181, 170] on div at bounding box center [173, 266] width 346 height 448
drag, startPoint x: 149, startPoint y: 229, endPoint x: 171, endPoint y: 251, distance: 30.6
click at [150, 231] on div at bounding box center [173, 266] width 346 height 448
drag, startPoint x: 202, startPoint y: 305, endPoint x: 133, endPoint y: 270, distance: 77.1
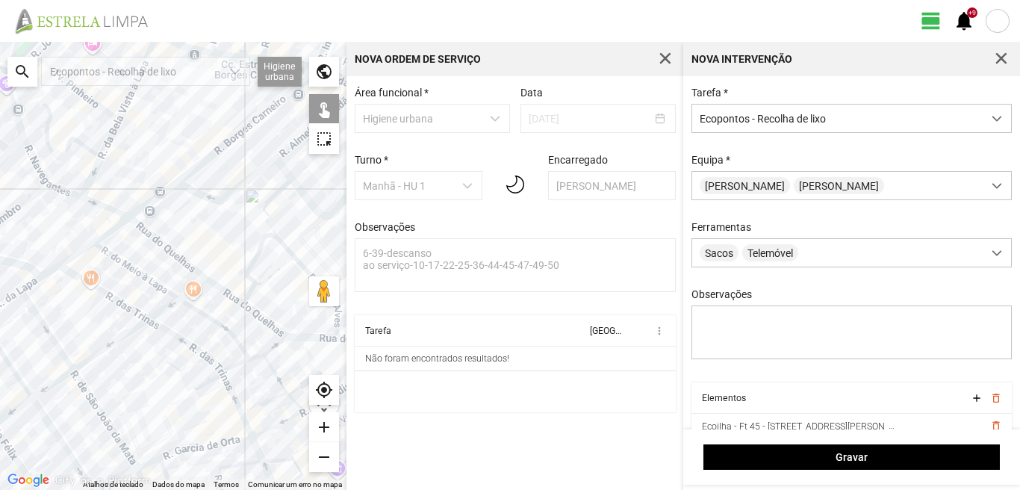
click at [133, 270] on div at bounding box center [173, 266] width 346 height 448
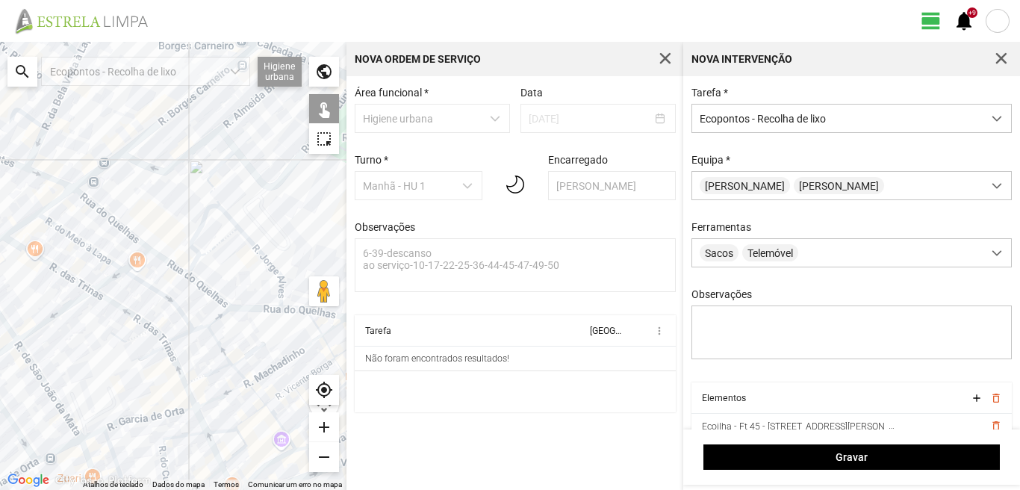
drag, startPoint x: 211, startPoint y: 331, endPoint x: 155, endPoint y: 302, distance: 63.1
click at [155, 302] on div at bounding box center [173, 266] width 346 height 448
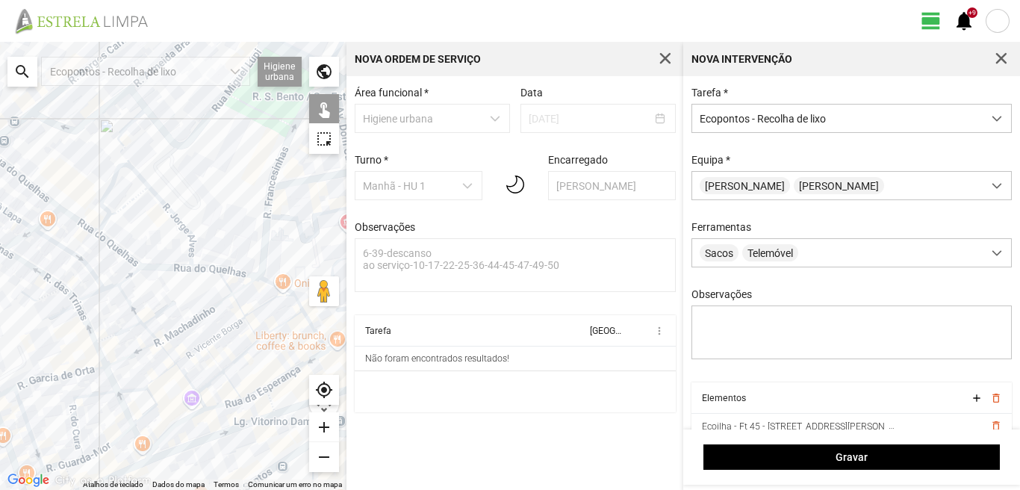
drag, startPoint x: 243, startPoint y: 343, endPoint x: 132, endPoint y: 292, distance: 122.3
click at [132, 292] on div at bounding box center [173, 266] width 346 height 448
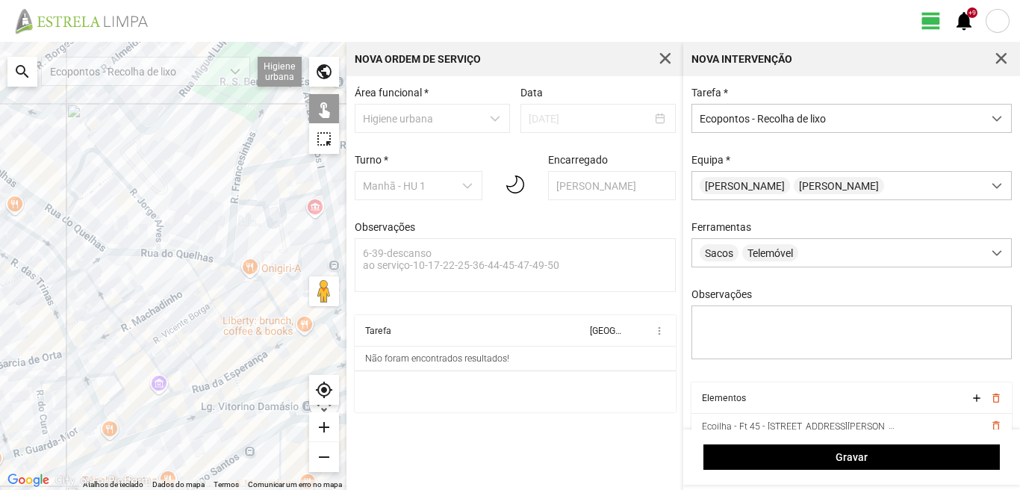
click at [240, 263] on div at bounding box center [173, 266] width 346 height 448
click at [232, 243] on div at bounding box center [173, 266] width 346 height 448
click at [273, 165] on div at bounding box center [173, 266] width 346 height 448
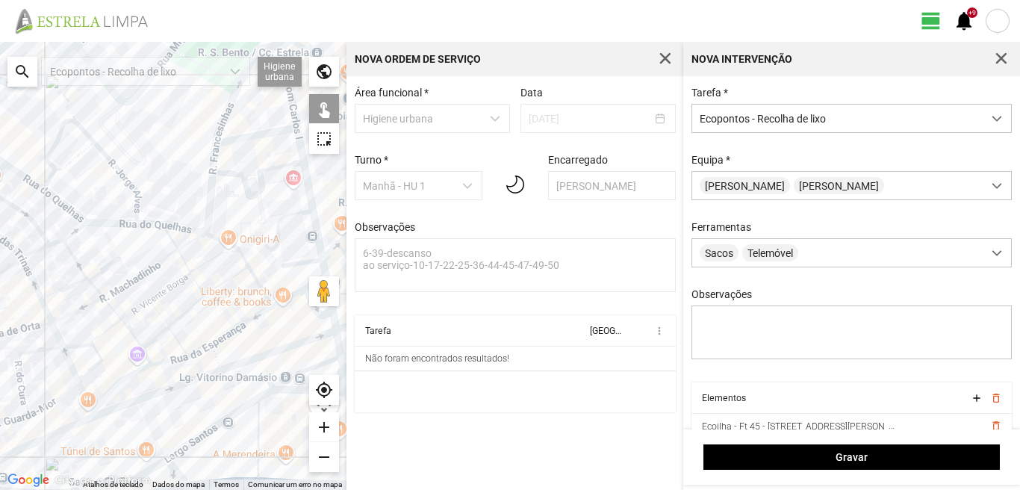
drag, startPoint x: 252, startPoint y: 282, endPoint x: 223, endPoint y: 239, distance: 52.0
click at [224, 243] on div at bounding box center [173, 266] width 346 height 448
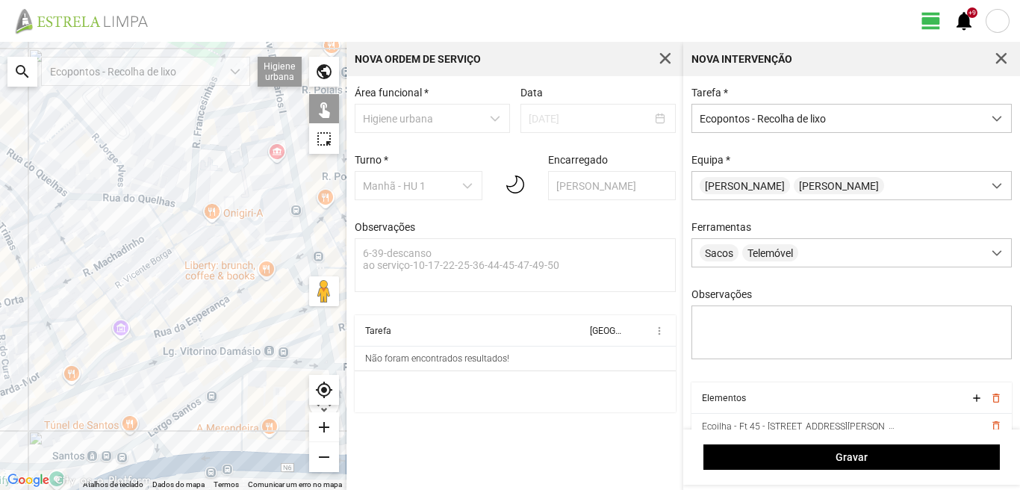
click at [296, 240] on div at bounding box center [173, 266] width 346 height 448
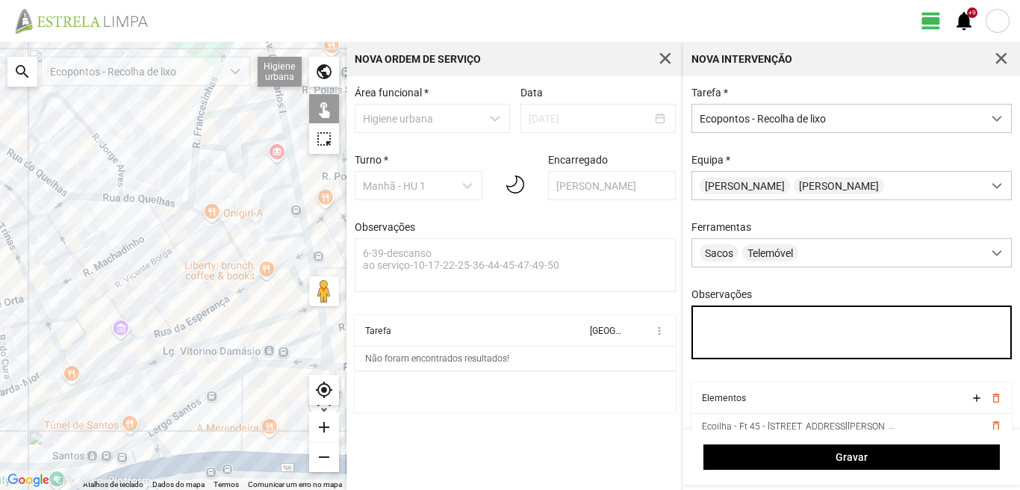
click at [722, 329] on textarea "Observações" at bounding box center [851, 332] width 321 height 54
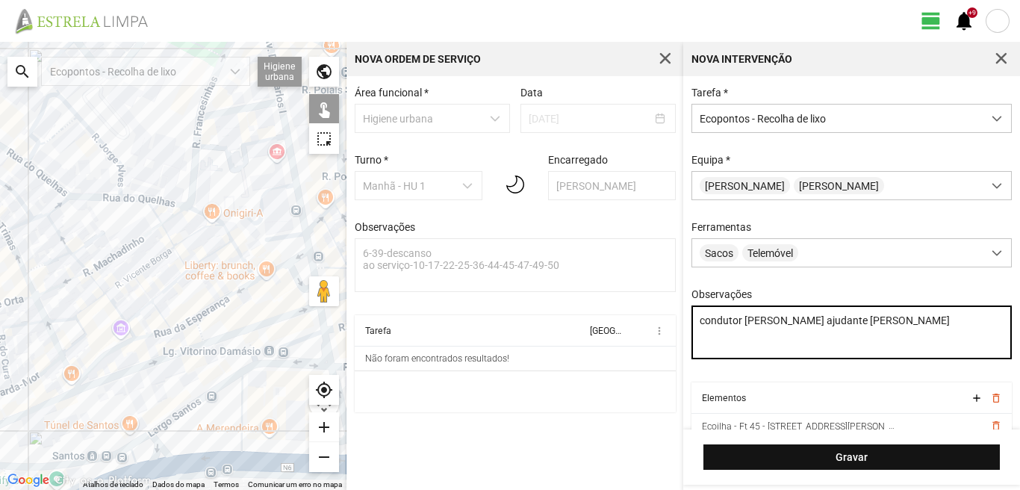
type textarea "condutor [PERSON_NAME] ajudante [PERSON_NAME]"
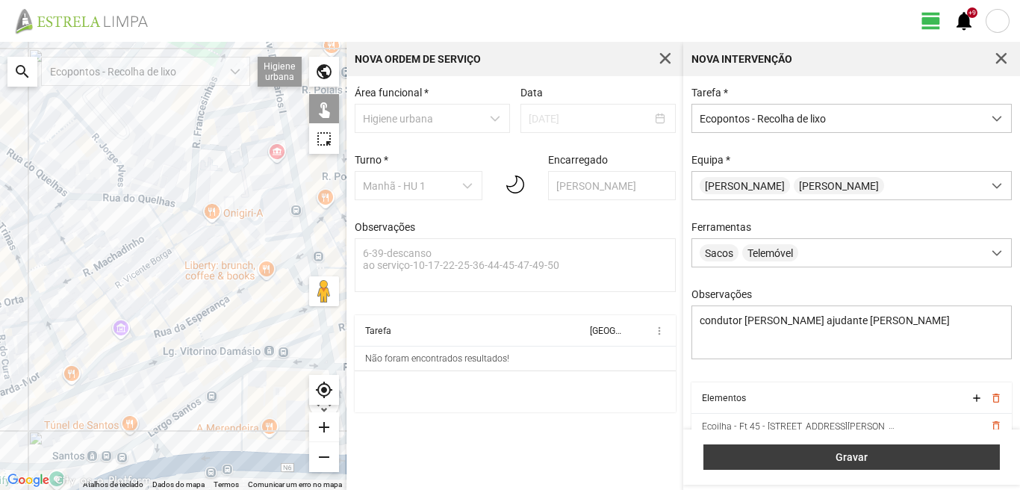
click at [839, 464] on button "Gravar" at bounding box center [851, 456] width 296 height 25
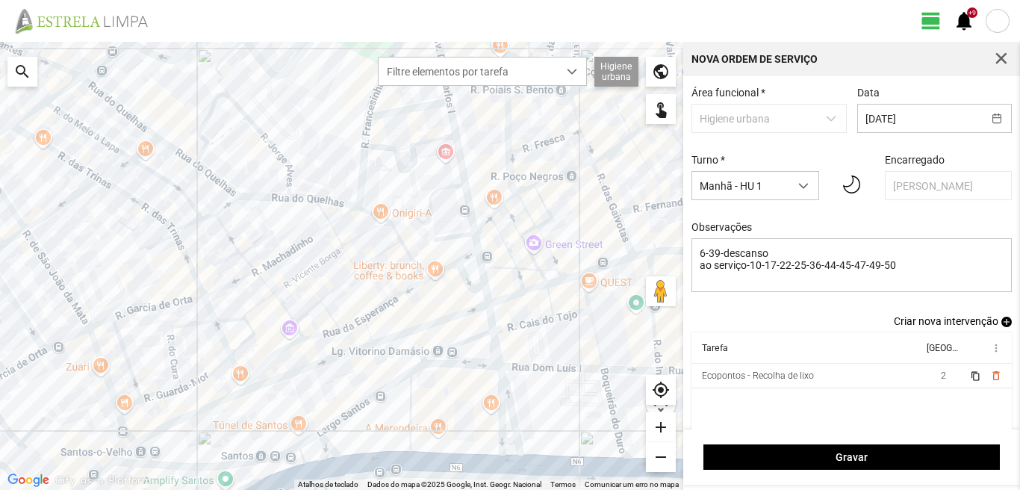
click at [1001, 321] on span "add" at bounding box center [1006, 322] width 10 height 10
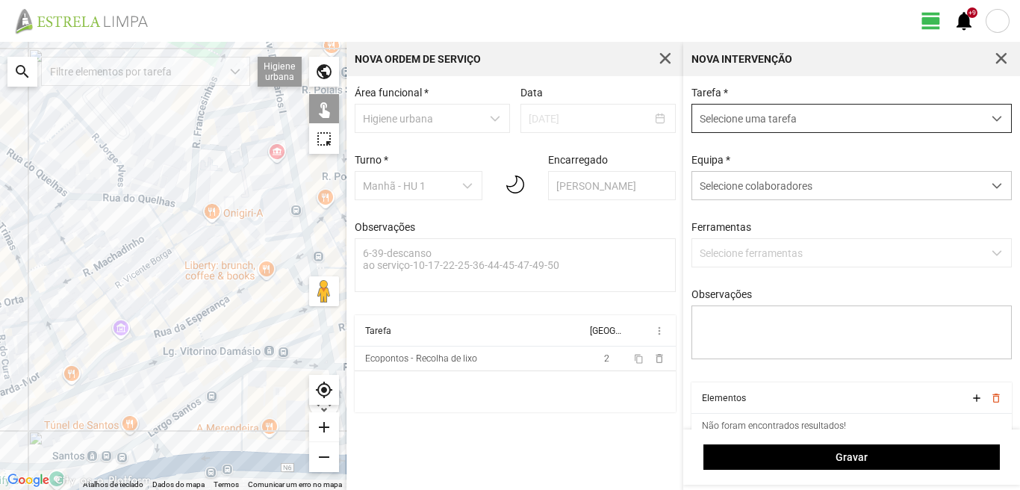
click at [823, 107] on span "Selecione uma tarefa" at bounding box center [837, 119] width 290 height 28
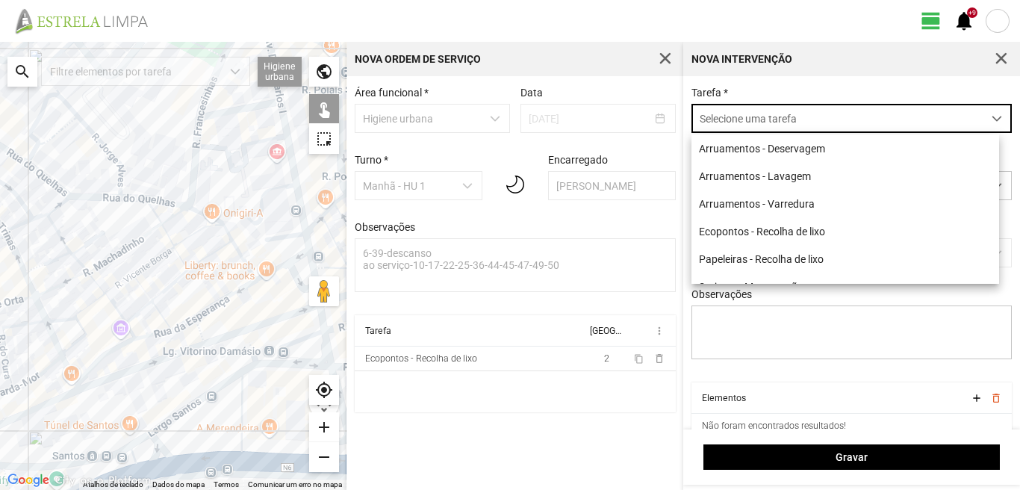
scroll to position [8, 66]
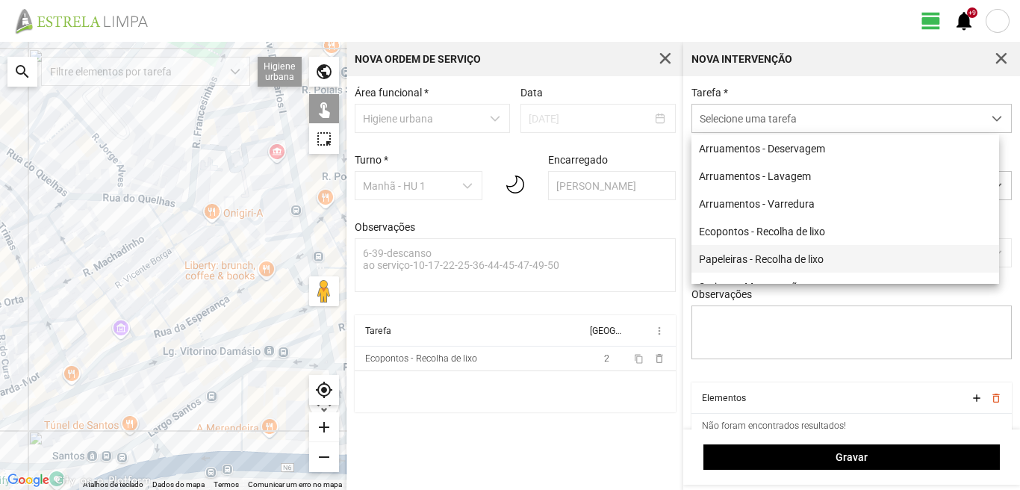
click at [771, 264] on li "Papeleiras - Recolha de lixo" at bounding box center [845, 259] width 308 height 28
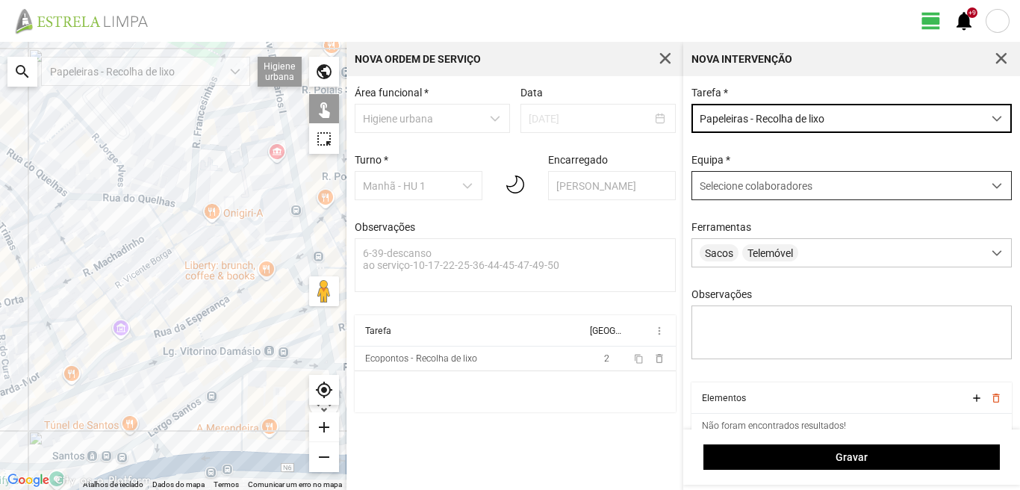
click at [775, 190] on span "Selecione colaboradores" at bounding box center [756, 186] width 113 height 12
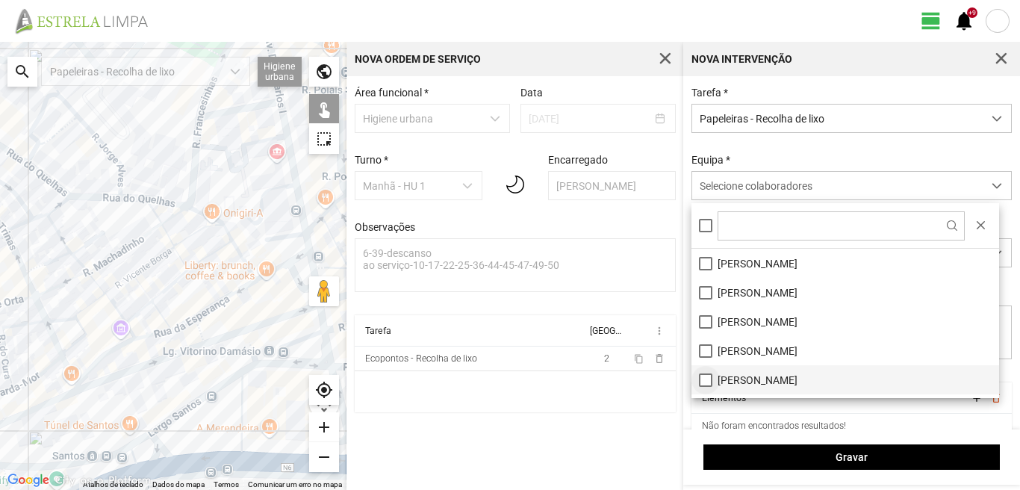
click at [706, 375] on li "[PERSON_NAME]" at bounding box center [845, 379] width 308 height 29
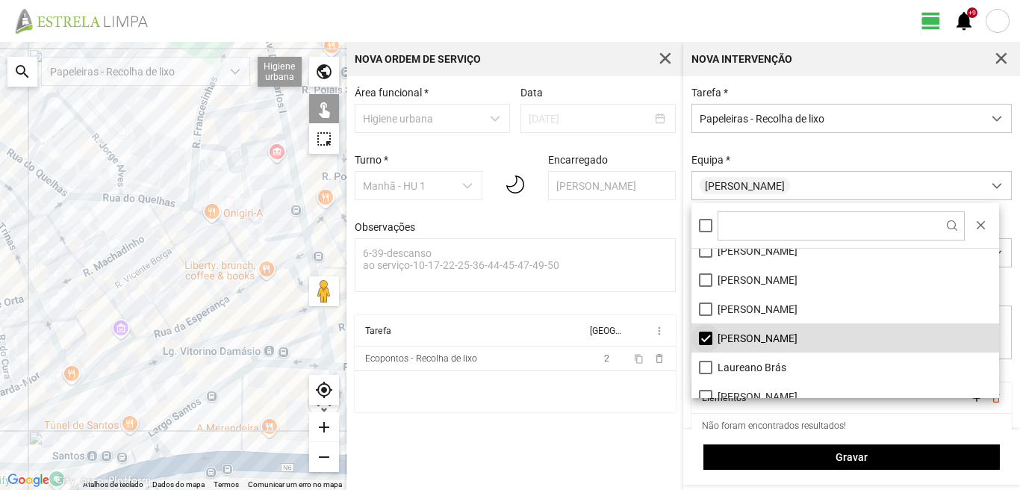
scroll to position [75, 0]
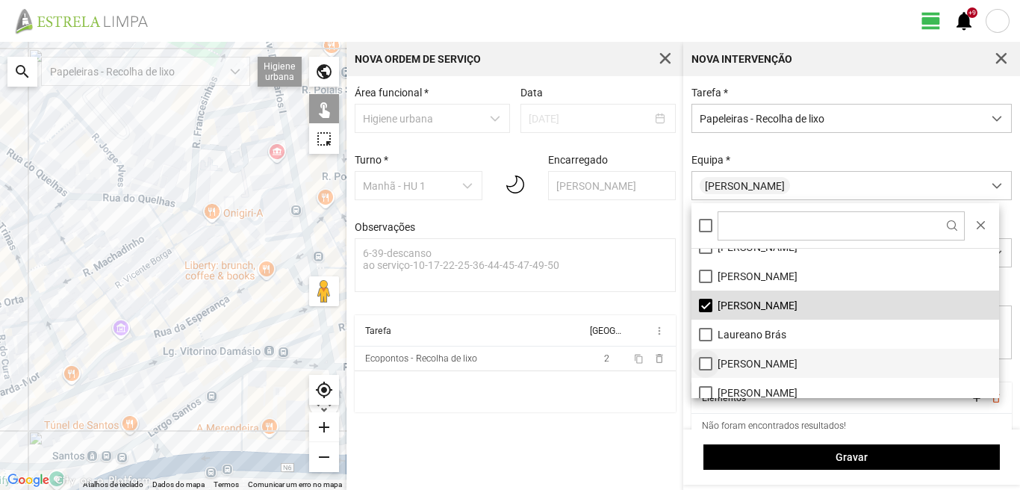
click at [703, 358] on li "[PERSON_NAME]" at bounding box center [845, 363] width 308 height 29
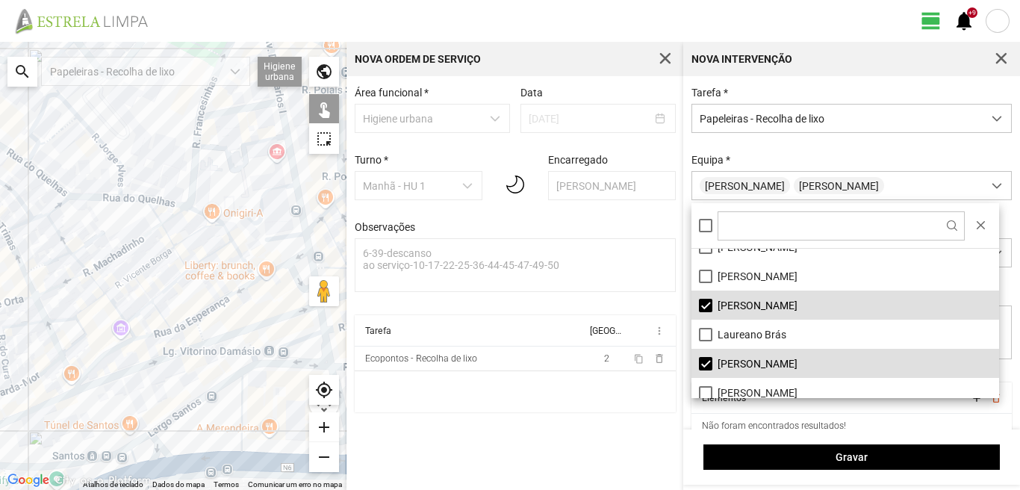
click at [124, 174] on div at bounding box center [173, 266] width 346 height 448
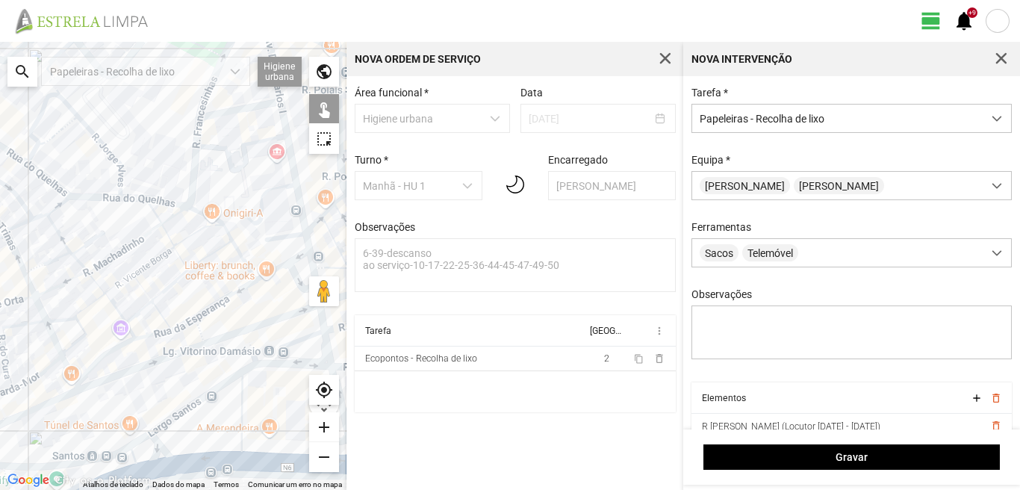
click at [121, 191] on div at bounding box center [173, 266] width 346 height 448
click at [126, 205] on div at bounding box center [173, 266] width 346 height 448
click at [128, 204] on div at bounding box center [173, 266] width 346 height 448
click at [128, 200] on div at bounding box center [173, 266] width 346 height 448
click at [161, 229] on div at bounding box center [173, 266] width 346 height 448
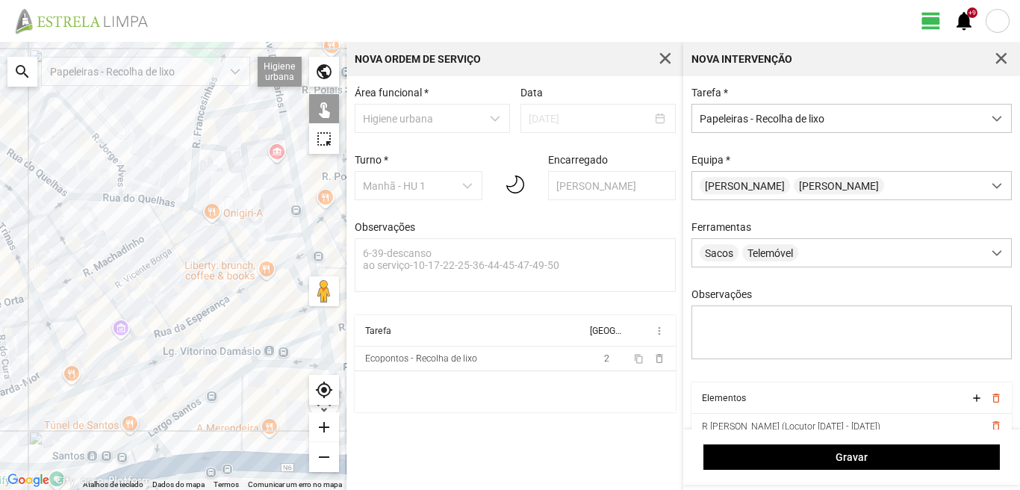
click at [204, 125] on div at bounding box center [173, 266] width 346 height 448
click at [201, 131] on div at bounding box center [173, 266] width 346 height 448
drag, startPoint x: 154, startPoint y: 362, endPoint x: 189, endPoint y: 326, distance: 50.7
click at [154, 361] on div at bounding box center [173, 266] width 346 height 448
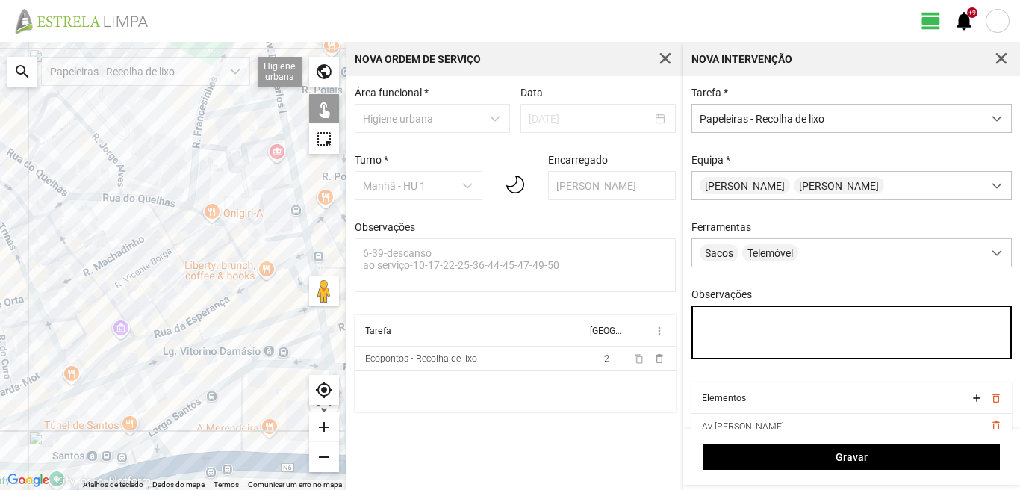
click at [715, 325] on textarea "Observações" at bounding box center [851, 332] width 321 height 54
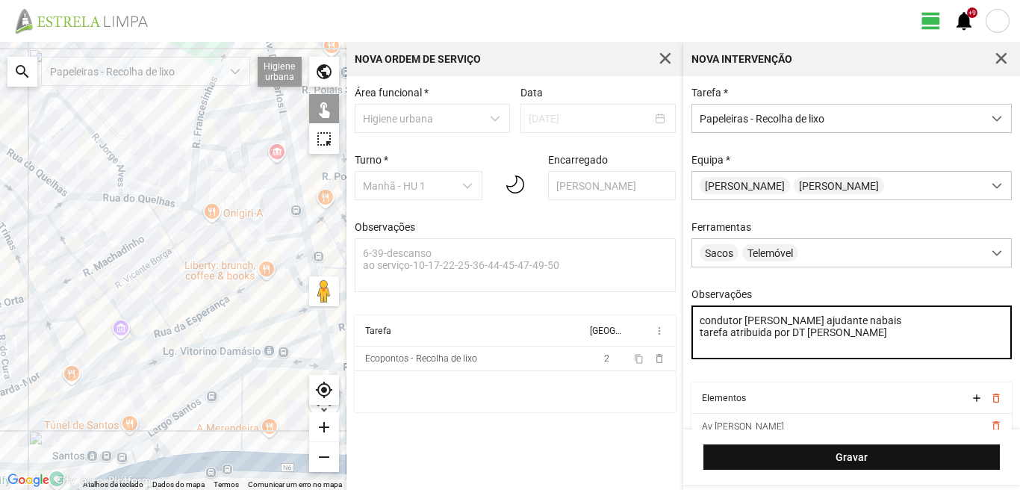
type textarea "condutor [PERSON_NAME] ajudante nabais tarefa atribuida por DT [PERSON_NAME]"
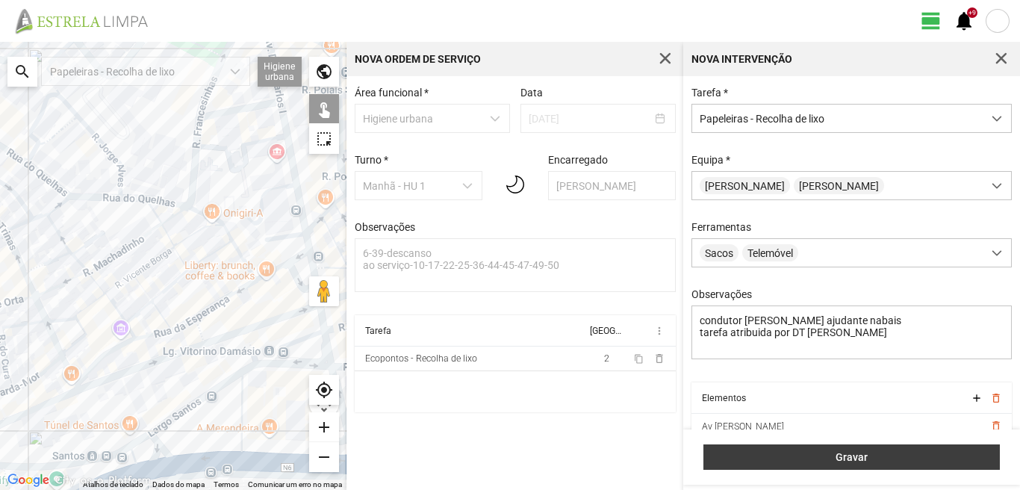
click at [945, 455] on span "Gravar" at bounding box center [852, 457] width 281 height 12
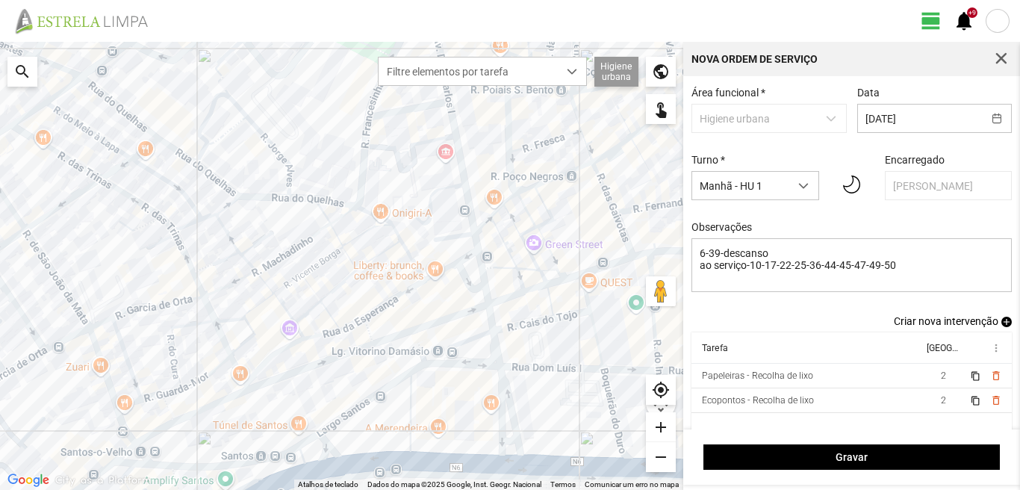
click at [1001, 323] on span "add" at bounding box center [1006, 322] width 10 height 10
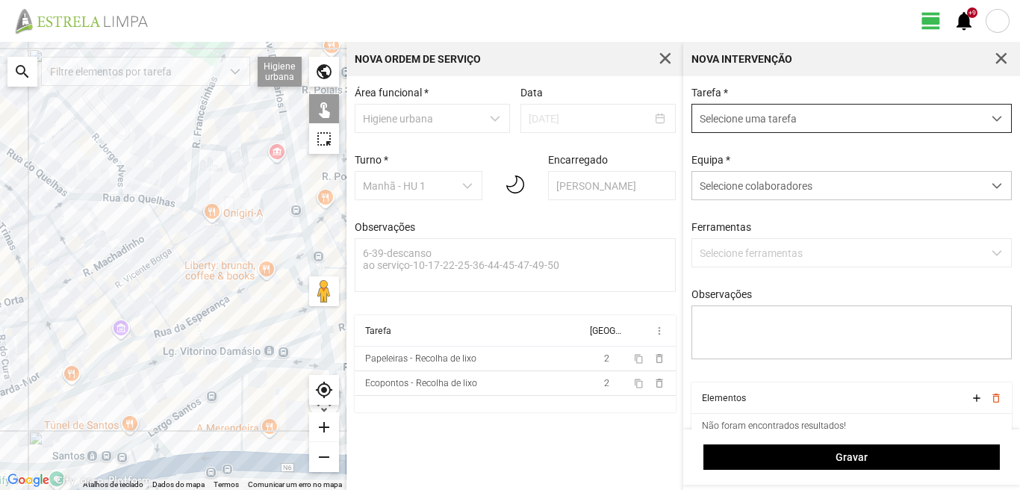
click at [783, 116] on span "Selecione uma tarefa" at bounding box center [837, 119] width 290 height 28
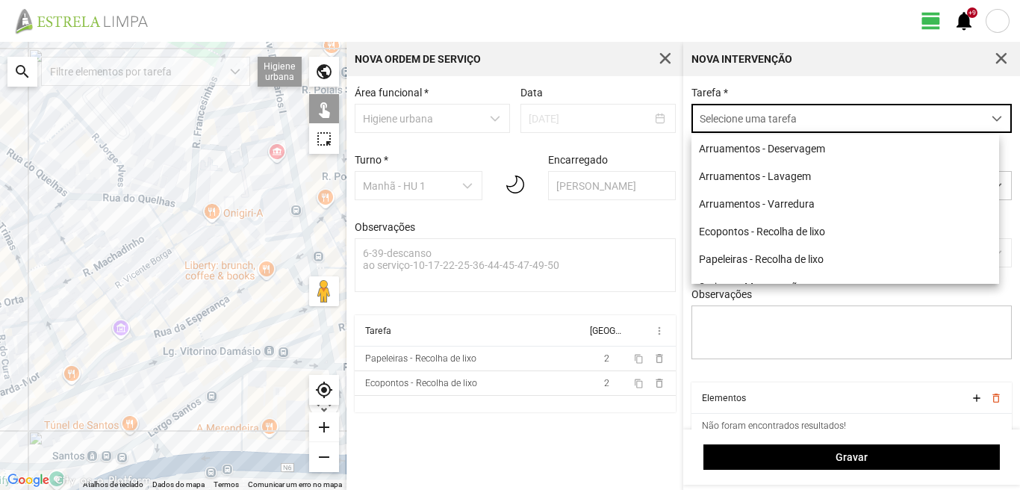
scroll to position [8, 66]
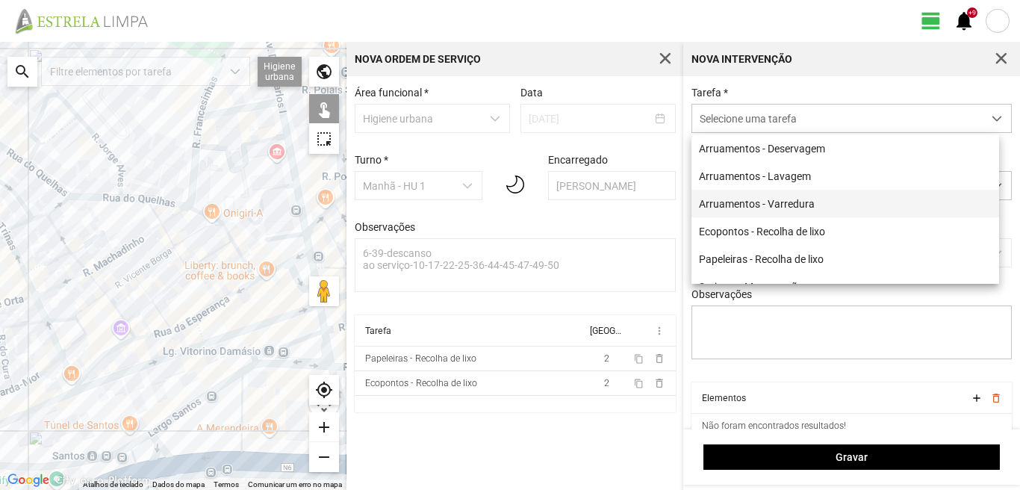
click at [759, 205] on li "Arruamentos - Varredura" at bounding box center [845, 204] width 308 height 28
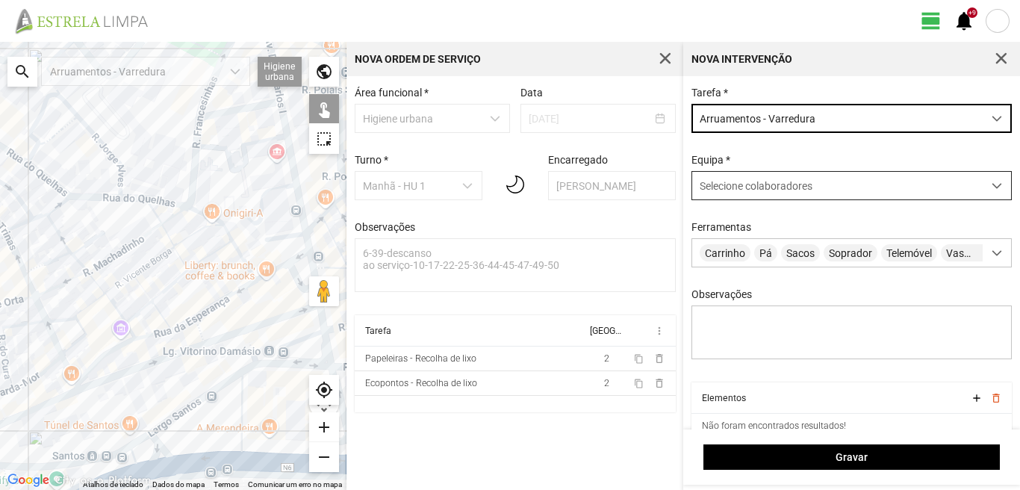
click at [767, 189] on span "Selecione colaboradores" at bounding box center [756, 186] width 113 height 12
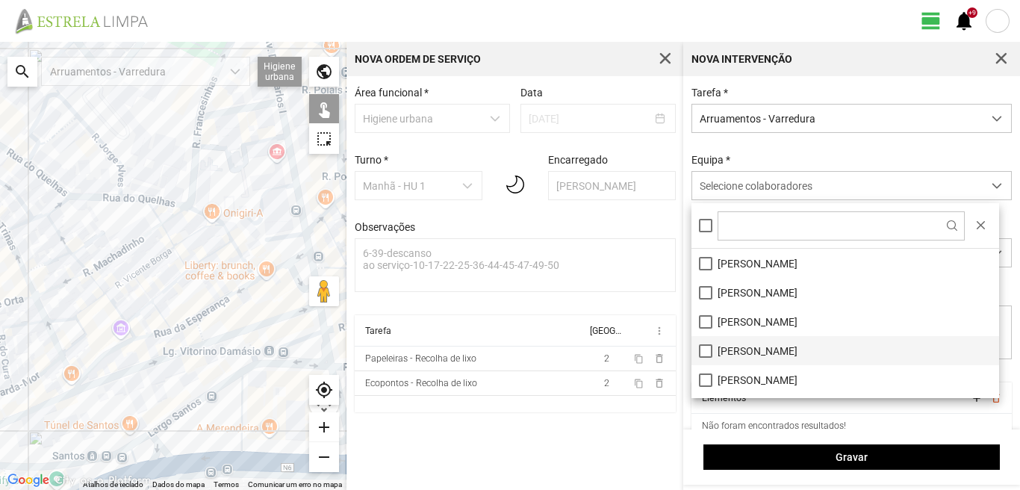
scroll to position [200, 0]
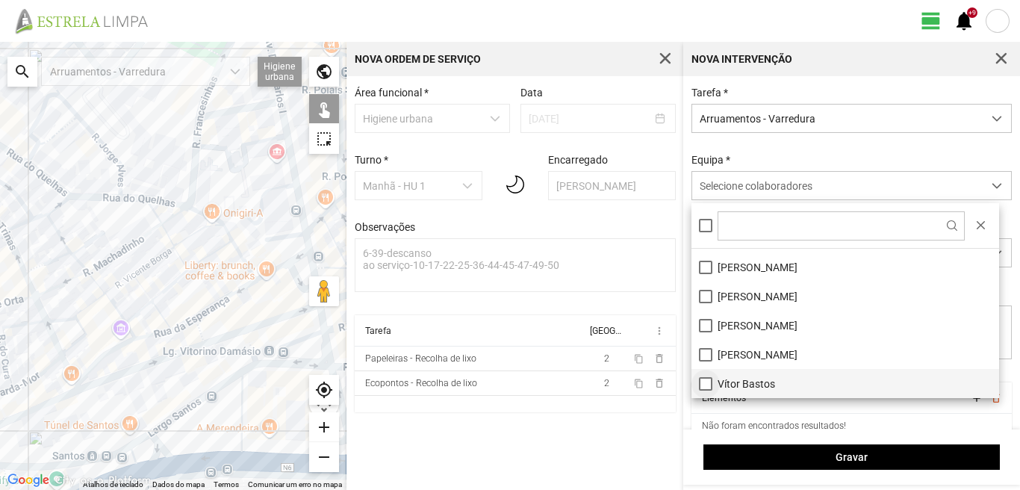
click at [700, 380] on li "Vítor Bastos" at bounding box center [845, 383] width 308 height 29
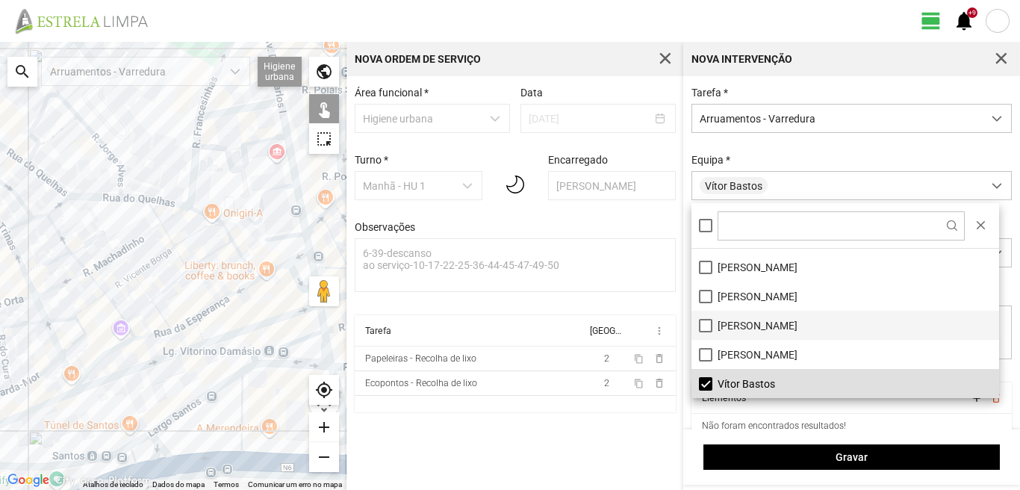
click at [708, 325] on li "[PERSON_NAME]" at bounding box center [845, 325] width 308 height 29
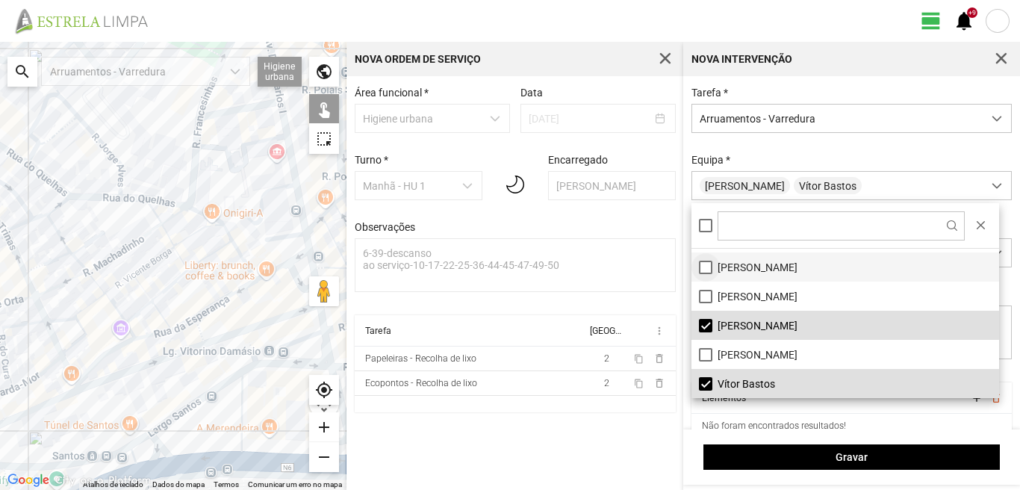
click at [706, 264] on li "[PERSON_NAME]" at bounding box center [845, 266] width 308 height 29
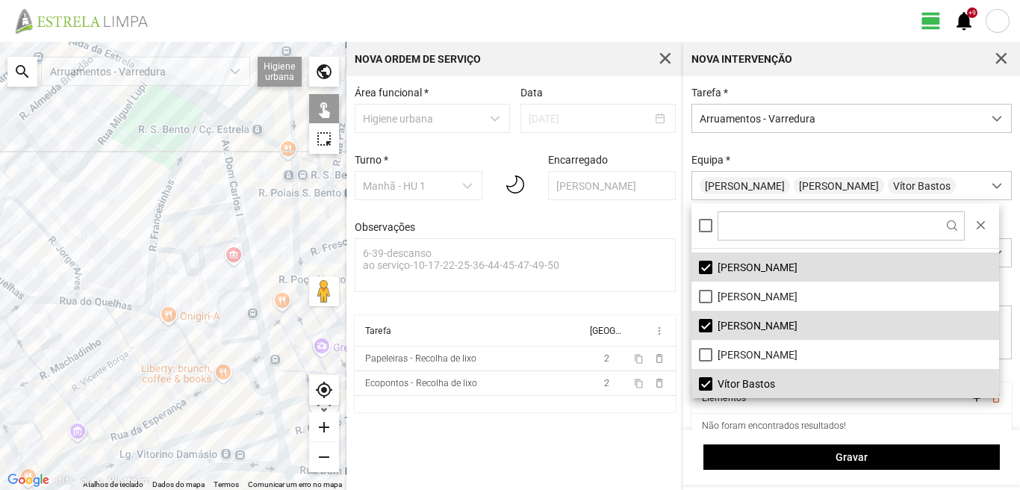
drag, startPoint x: 249, startPoint y: 185, endPoint x: 206, endPoint y: 256, distance: 82.7
click at [206, 256] on div at bounding box center [173, 266] width 346 height 448
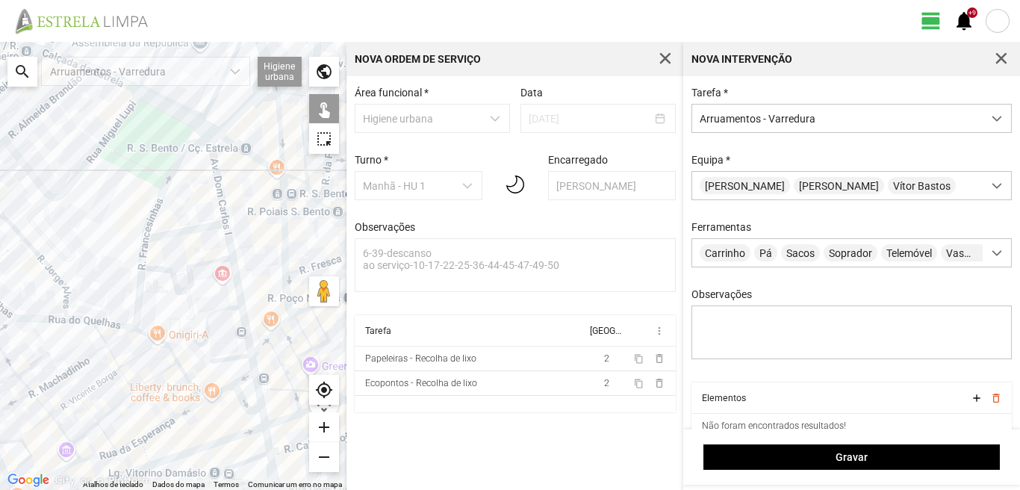
click at [217, 170] on div at bounding box center [173, 266] width 346 height 448
click at [203, 228] on div at bounding box center [173, 266] width 346 height 448
click at [233, 261] on div at bounding box center [173, 266] width 346 height 448
click at [241, 356] on div at bounding box center [173, 266] width 346 height 448
click at [253, 367] on div at bounding box center [173, 266] width 346 height 448
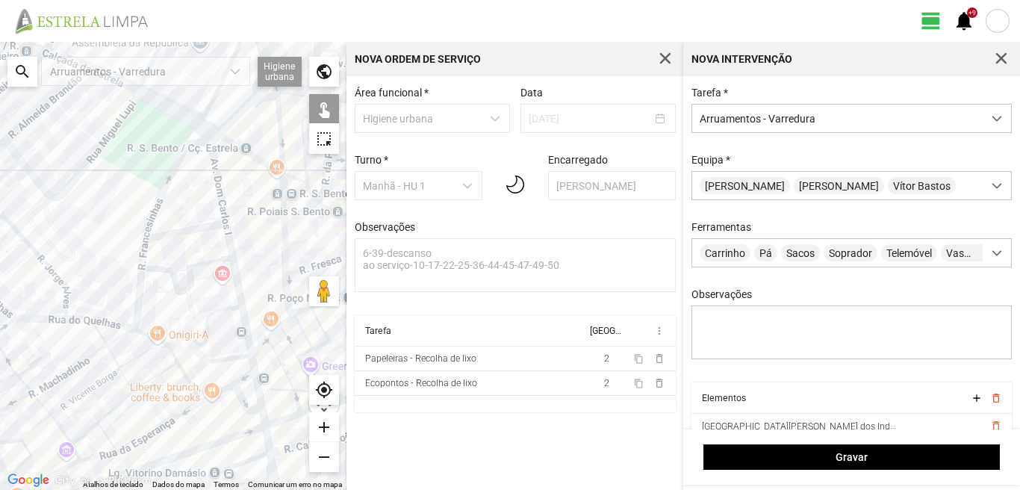
click at [234, 392] on div at bounding box center [173, 266] width 346 height 448
click at [226, 385] on div at bounding box center [173, 266] width 346 height 448
click at [223, 375] on div at bounding box center [173, 266] width 346 height 448
click at [243, 376] on div at bounding box center [173, 266] width 346 height 448
click at [258, 393] on div at bounding box center [173, 266] width 346 height 448
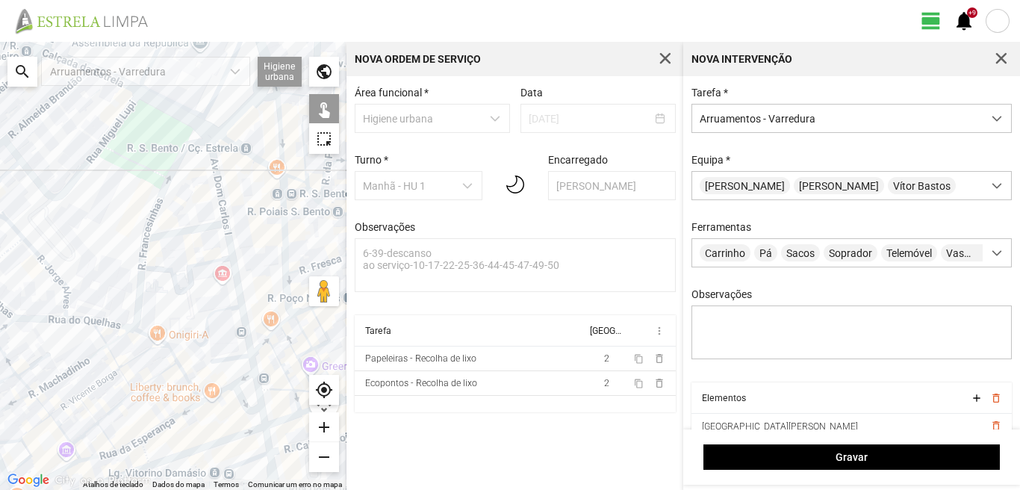
click at [265, 420] on div at bounding box center [173, 266] width 346 height 448
click at [270, 439] on div at bounding box center [173, 266] width 346 height 448
click at [266, 441] on div at bounding box center [173, 266] width 346 height 448
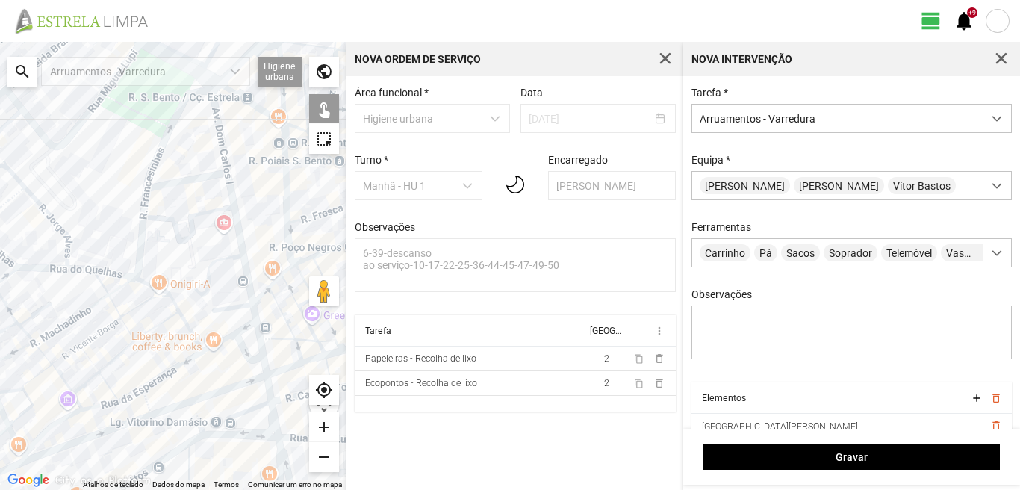
drag, startPoint x: 266, startPoint y: 440, endPoint x: 268, endPoint y: 351, distance: 88.9
click at [267, 361] on div at bounding box center [173, 266] width 346 height 448
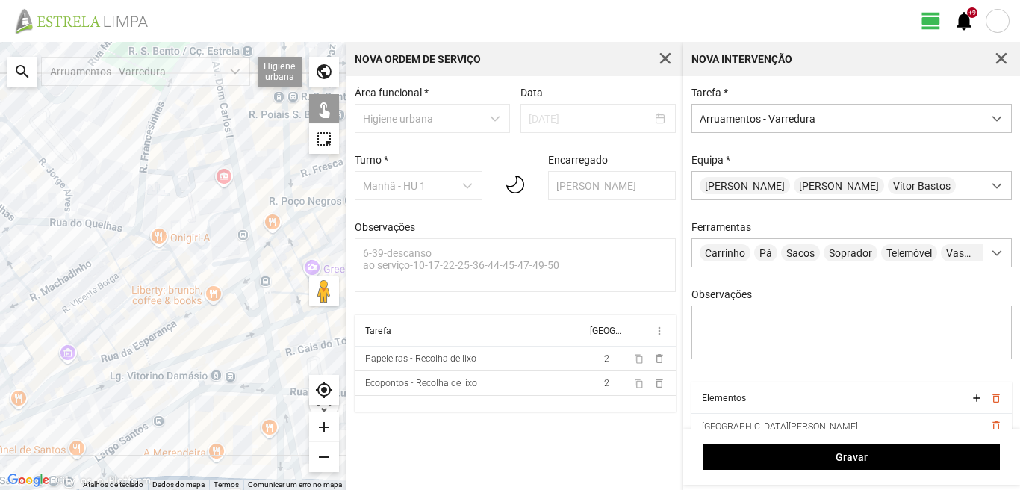
click at [249, 366] on div at bounding box center [173, 266] width 346 height 448
click at [274, 372] on div at bounding box center [173, 266] width 346 height 448
click at [285, 415] on div at bounding box center [173, 266] width 346 height 448
click at [276, 430] on div at bounding box center [173, 266] width 346 height 448
click at [245, 391] on div at bounding box center [173, 266] width 346 height 448
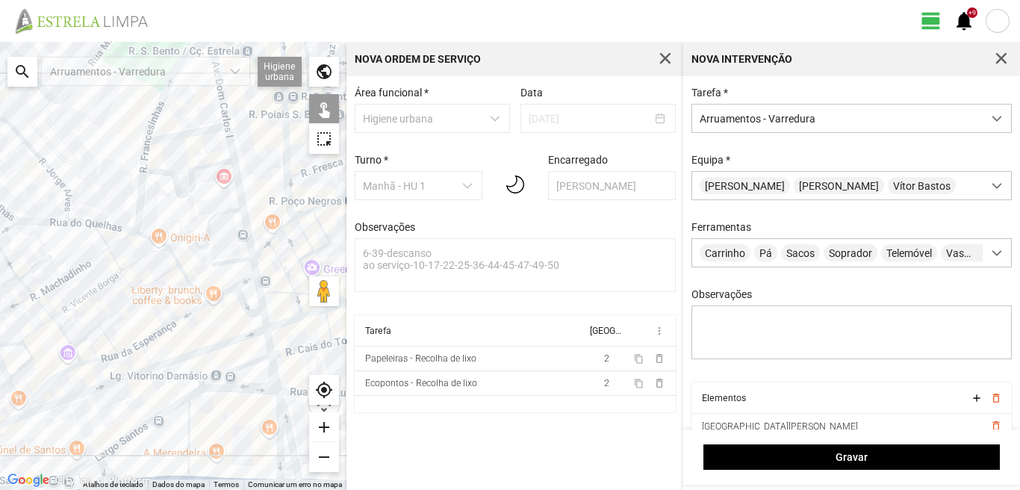
click at [170, 403] on div at bounding box center [173, 266] width 346 height 448
click at [172, 406] on div at bounding box center [173, 266] width 346 height 448
click at [188, 424] on div at bounding box center [173, 266] width 346 height 448
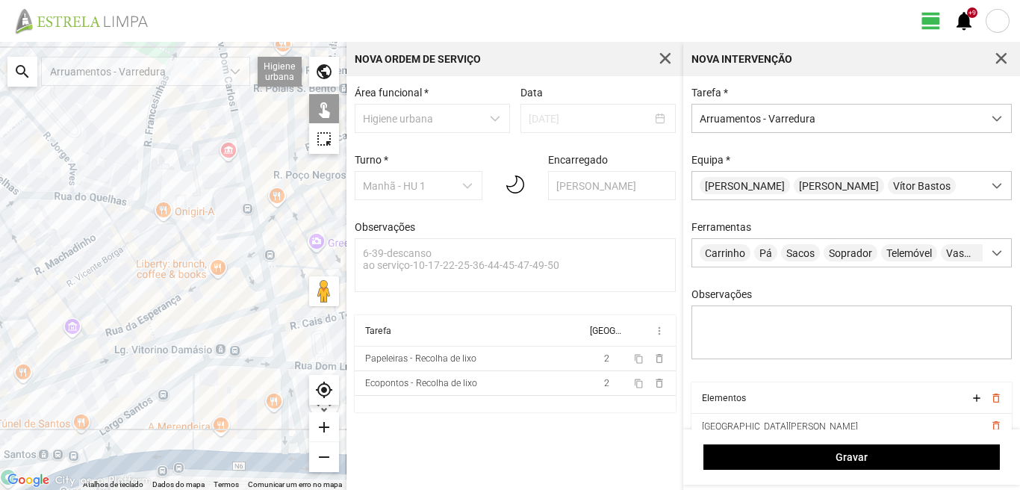
drag, startPoint x: 226, startPoint y: 413, endPoint x: 242, endPoint y: 311, distance: 102.8
click at [240, 316] on div at bounding box center [173, 266] width 346 height 448
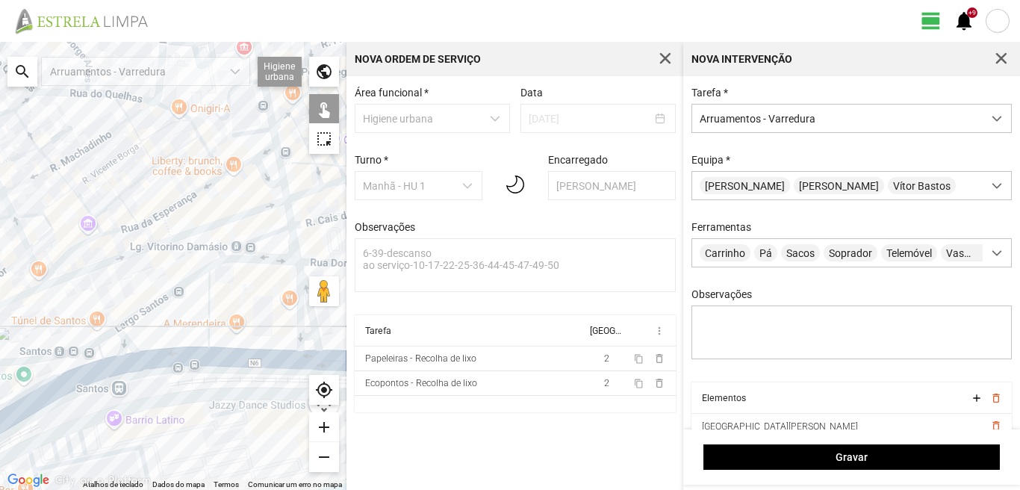
click at [273, 354] on div at bounding box center [173, 266] width 346 height 448
click at [306, 334] on div at bounding box center [173, 266] width 346 height 448
click at [181, 358] on div at bounding box center [173, 266] width 346 height 448
click at [125, 340] on div at bounding box center [173, 266] width 346 height 448
click at [108, 333] on div at bounding box center [173, 266] width 346 height 448
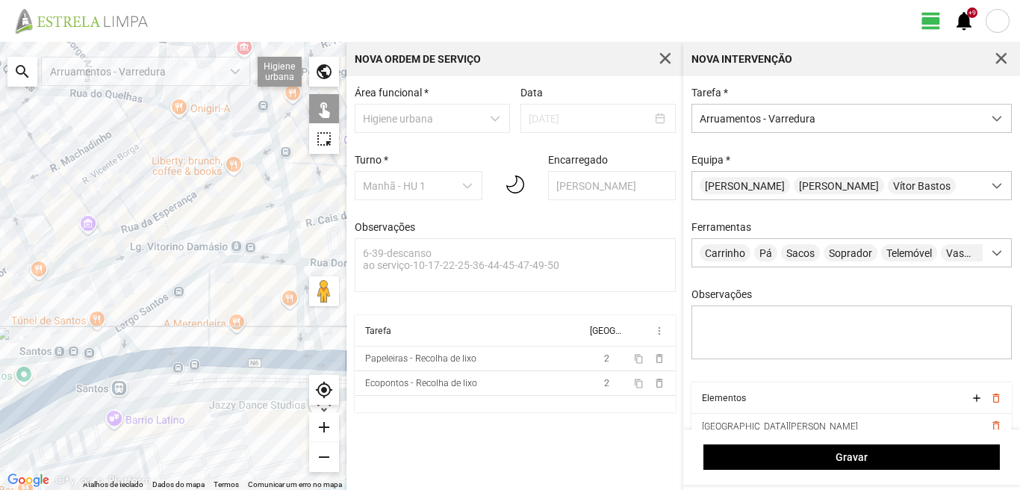
click at [103, 351] on div at bounding box center [173, 266] width 346 height 448
click at [103, 365] on div at bounding box center [173, 266] width 346 height 448
click at [97, 349] on div at bounding box center [173, 266] width 346 height 448
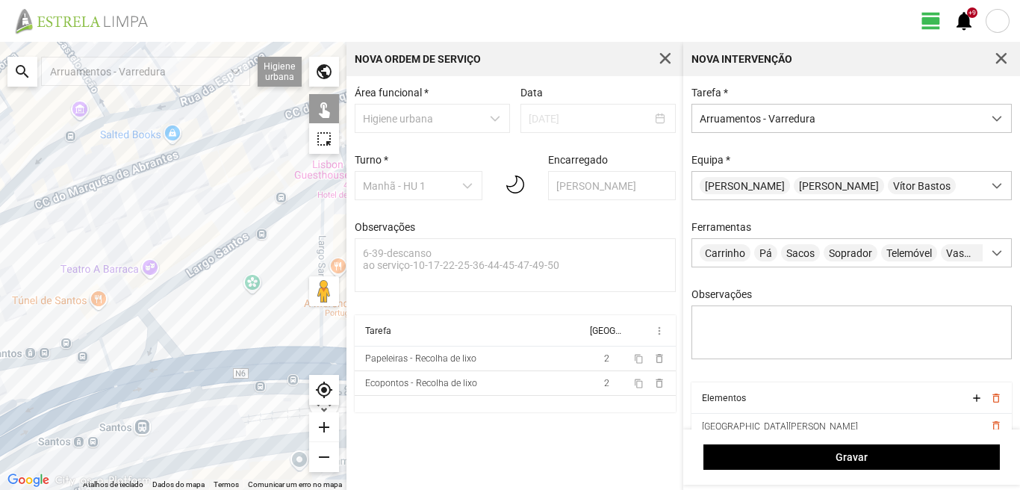
click at [54, 379] on div at bounding box center [173, 266] width 346 height 448
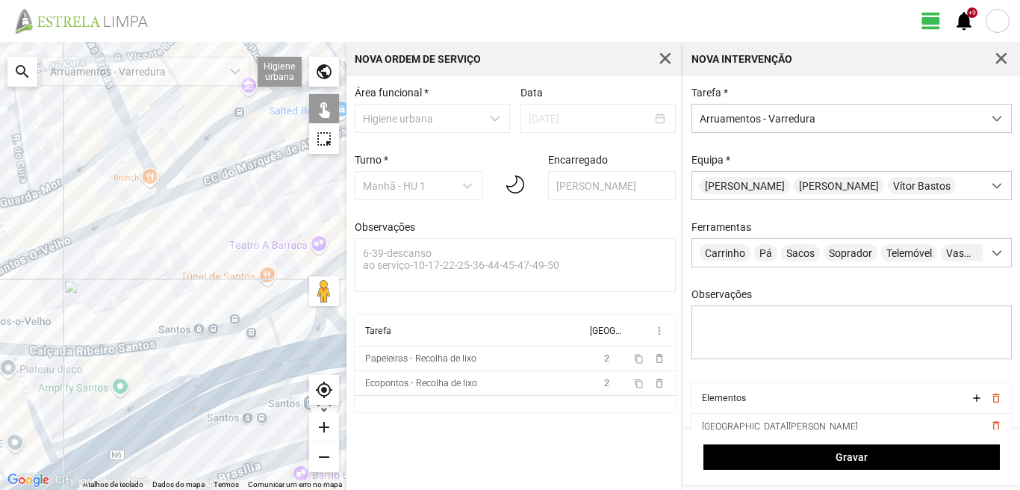
drag, startPoint x: 54, startPoint y: 381, endPoint x: 240, endPoint y: 357, distance: 188.2
click at [240, 357] on div at bounding box center [173, 266] width 346 height 448
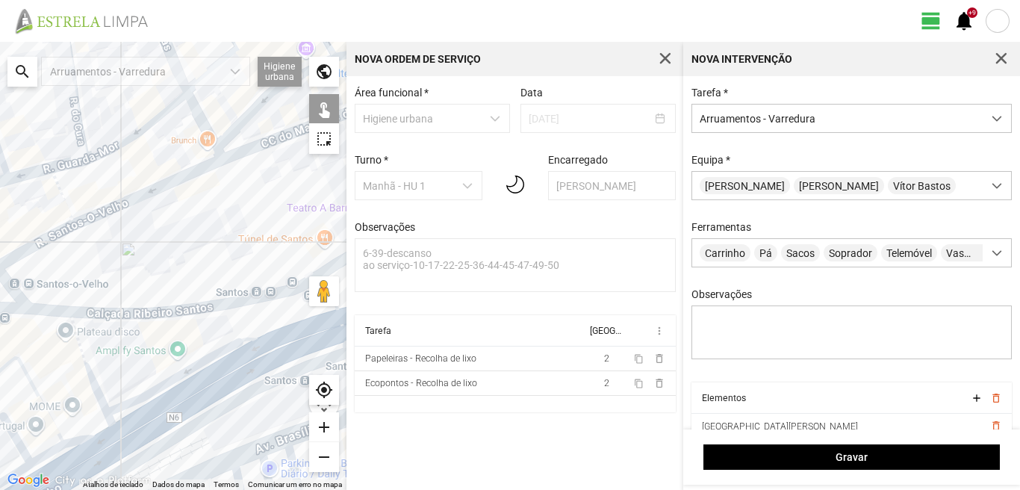
drag, startPoint x: 52, startPoint y: 411, endPoint x: 129, endPoint y: 356, distance: 95.3
click at [129, 356] on div at bounding box center [173, 266] width 346 height 448
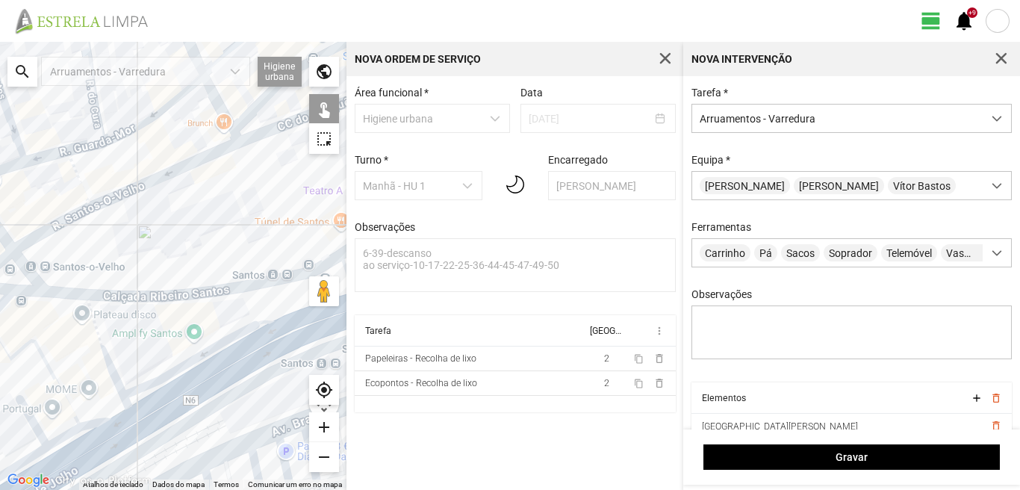
click at [106, 355] on div at bounding box center [173, 266] width 346 height 448
click at [50, 367] on div at bounding box center [173, 266] width 346 height 448
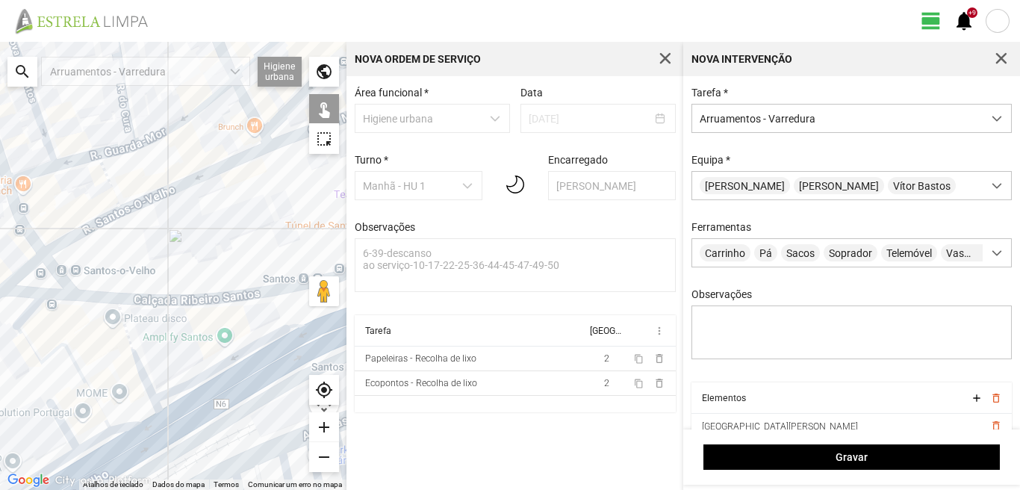
drag, startPoint x: 86, startPoint y: 356, endPoint x: 108, endPoint y: 368, distance: 25.4
click at [108, 368] on div at bounding box center [173, 266] width 346 height 448
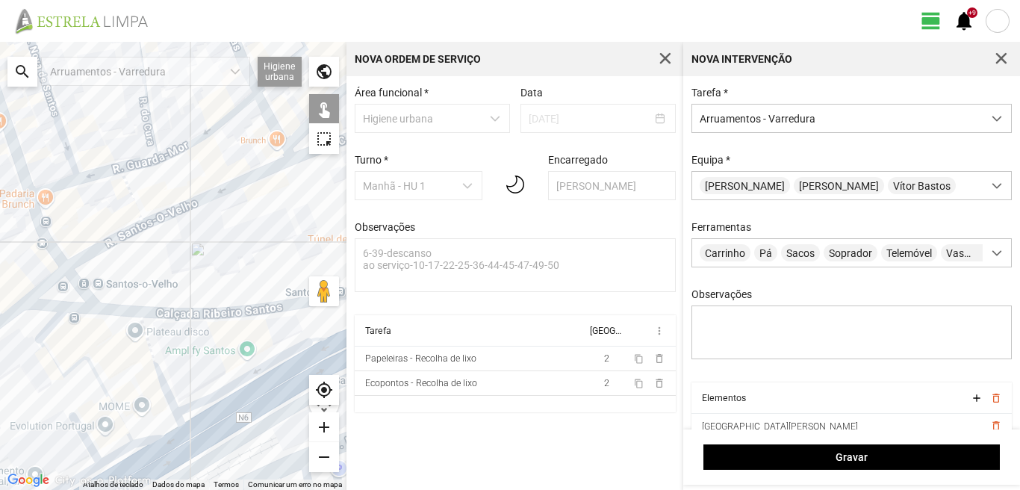
click at [52, 320] on div at bounding box center [173, 266] width 346 height 448
click at [150, 438] on div at bounding box center [173, 266] width 346 height 448
click at [112, 461] on div at bounding box center [173, 266] width 346 height 448
click at [87, 441] on div at bounding box center [173, 266] width 346 height 448
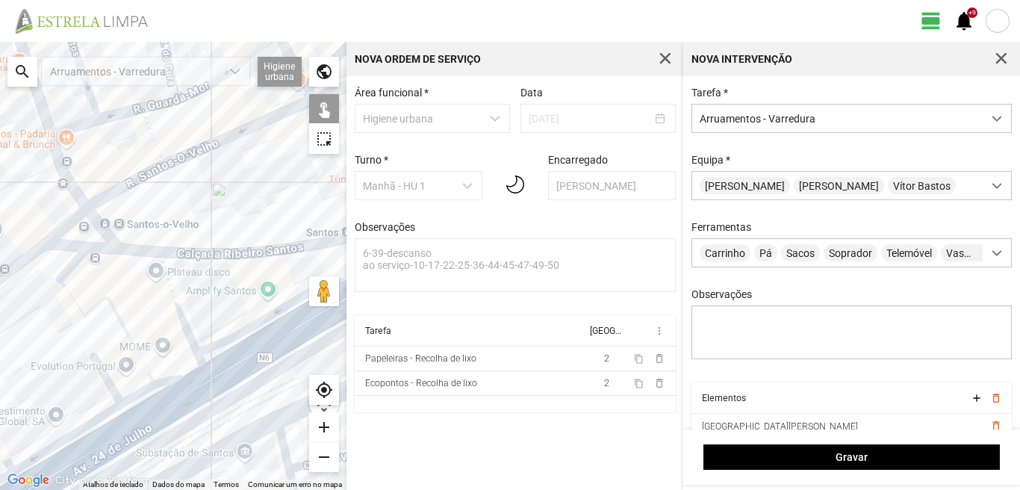
drag, startPoint x: 86, startPoint y: 429, endPoint x: 116, endPoint y: 339, distance: 94.7
click at [116, 340] on div at bounding box center [173, 266] width 346 height 448
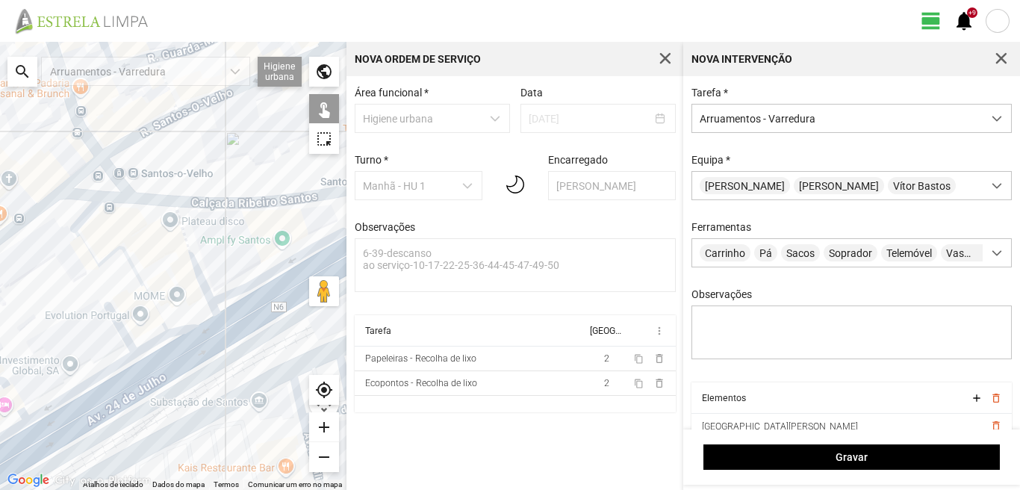
click at [183, 355] on div at bounding box center [173, 266] width 346 height 448
click at [133, 390] on div at bounding box center [173, 266] width 346 height 448
click at [113, 367] on div at bounding box center [173, 266] width 346 height 448
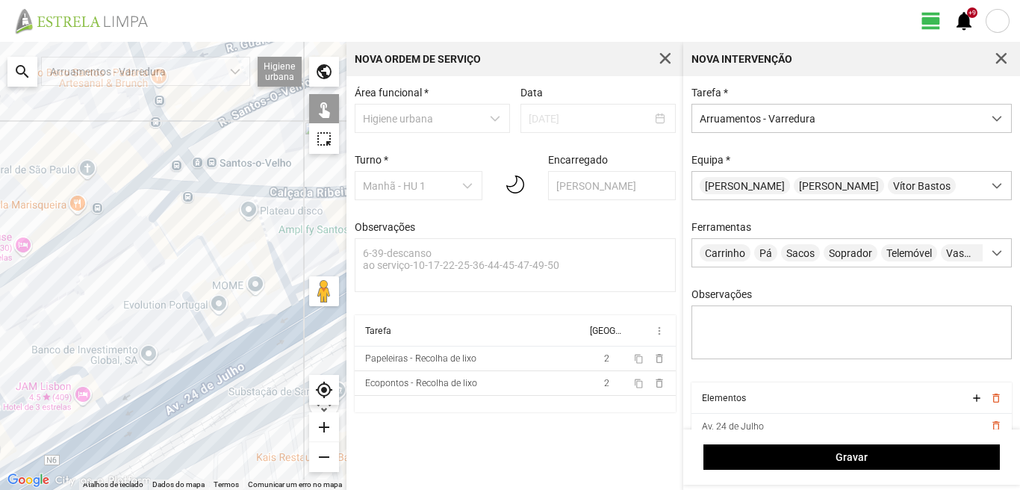
drag, startPoint x: 59, startPoint y: 376, endPoint x: 141, endPoint y: 364, distance: 82.9
click at [141, 364] on div at bounding box center [173, 266] width 346 height 448
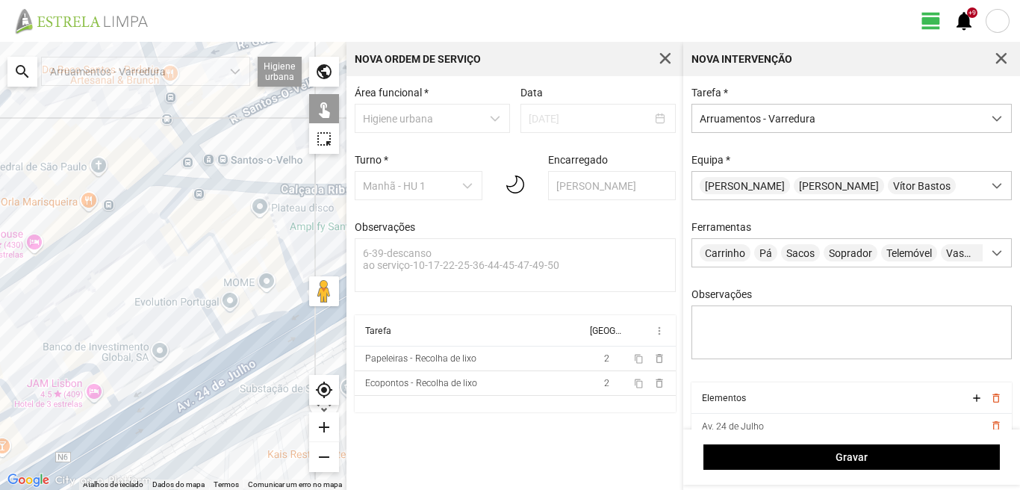
click at [95, 371] on div at bounding box center [173, 266] width 346 height 448
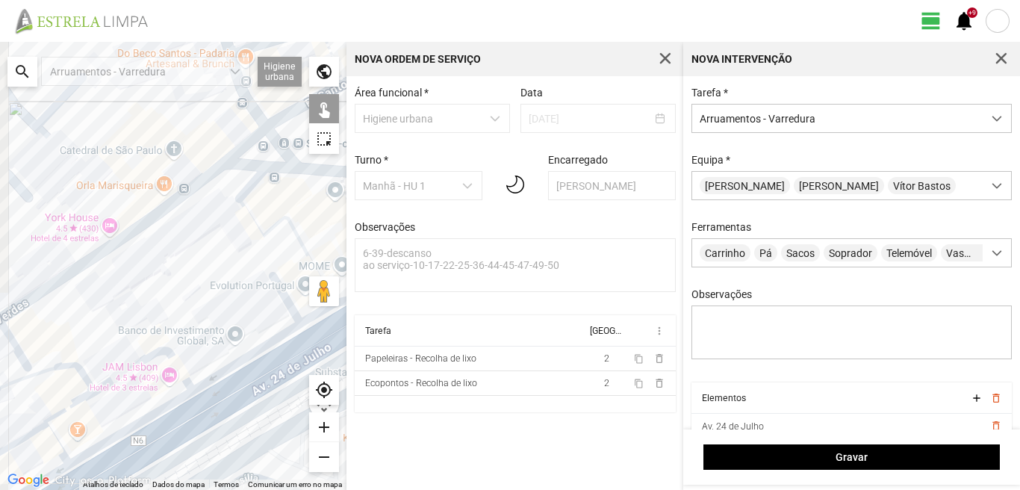
drag, startPoint x: 135, startPoint y: 368, endPoint x: 159, endPoint y: 364, distance: 24.2
click at [159, 364] on div at bounding box center [173, 266] width 346 height 448
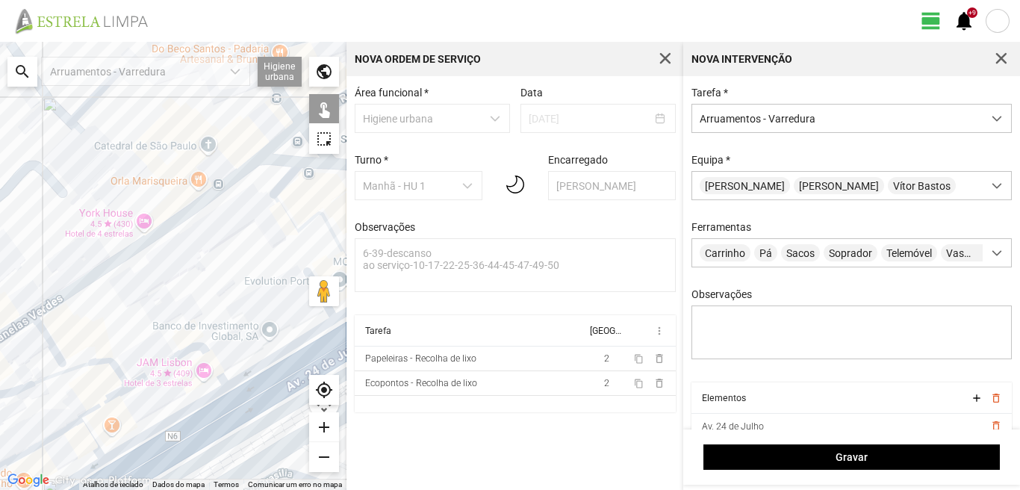
click at [110, 361] on div at bounding box center [173, 266] width 346 height 448
click at [102, 402] on div at bounding box center [173, 266] width 346 height 448
click at [63, 429] on div at bounding box center [173, 266] width 346 height 448
click at [90, 435] on div at bounding box center [173, 266] width 346 height 448
click at [139, 439] on div at bounding box center [173, 266] width 346 height 448
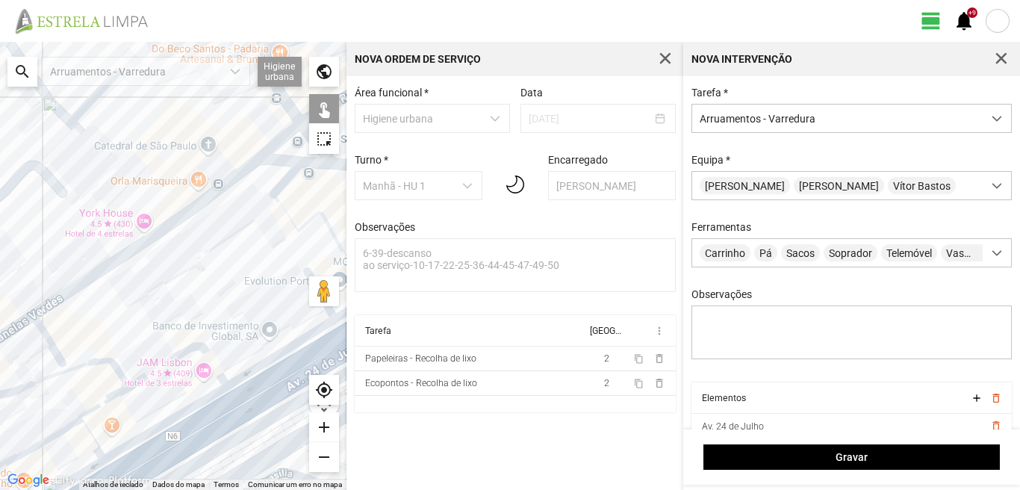
click at [170, 458] on div at bounding box center [173, 266] width 346 height 448
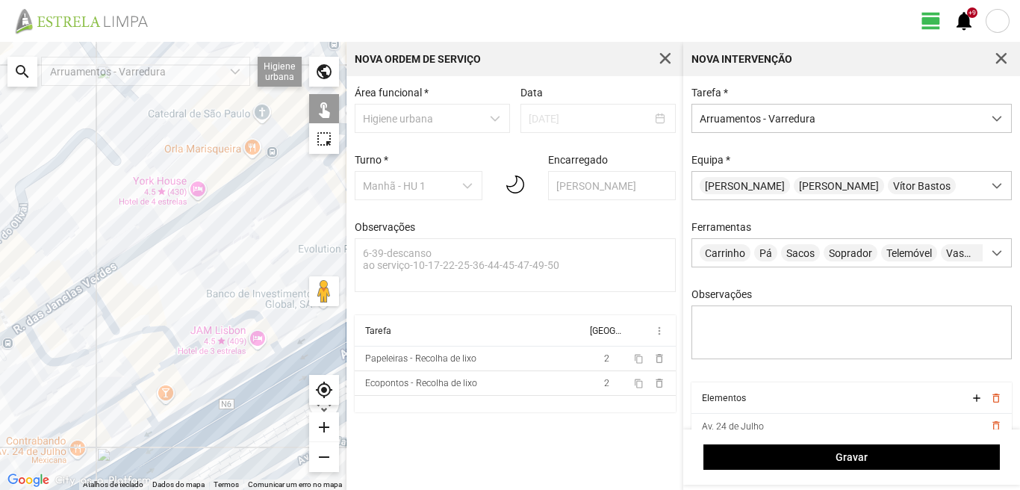
drag, startPoint x: 134, startPoint y: 409, endPoint x: 234, endPoint y: 357, distance: 112.9
click at [234, 357] on div at bounding box center [173, 266] width 346 height 448
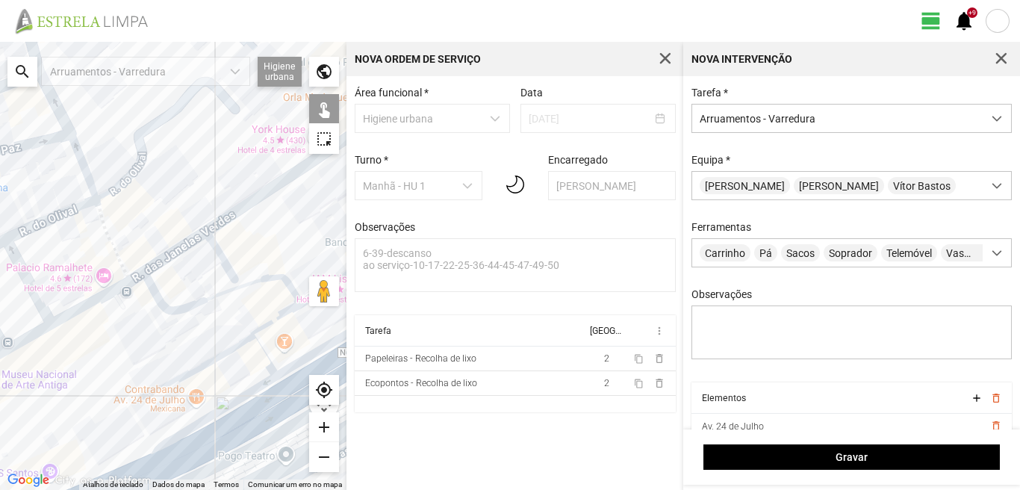
click at [181, 434] on div at bounding box center [173, 266] width 346 height 448
click at [231, 436] on div at bounding box center [173, 266] width 346 height 448
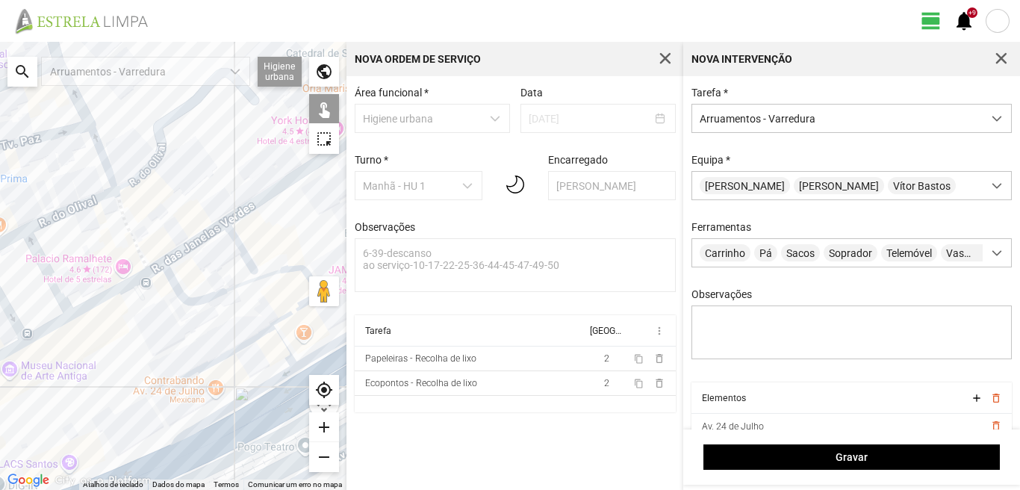
drag, startPoint x: 9, startPoint y: 467, endPoint x: 164, endPoint y: 410, distance: 165.6
click at [136, 418] on div at bounding box center [173, 266] width 346 height 448
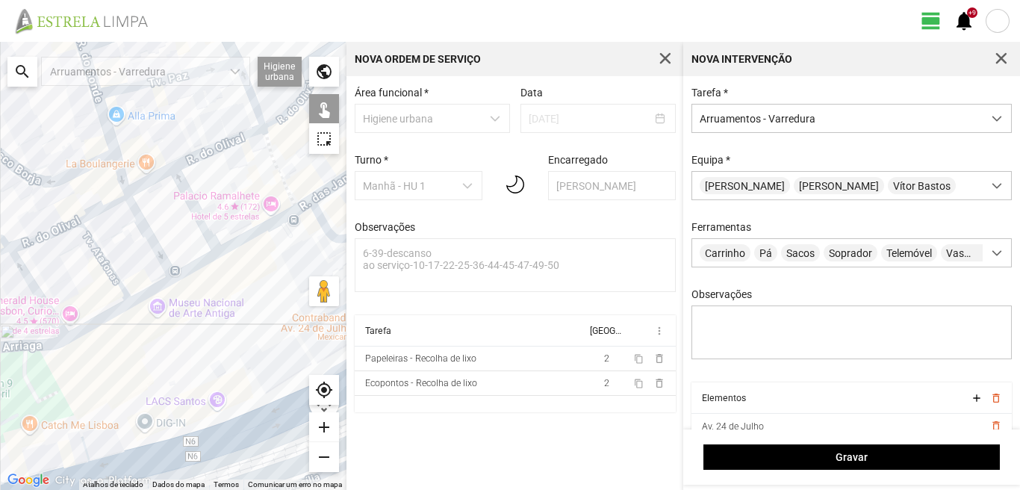
click at [232, 447] on div at bounding box center [173, 266] width 346 height 448
click at [92, 459] on div at bounding box center [173, 266] width 346 height 448
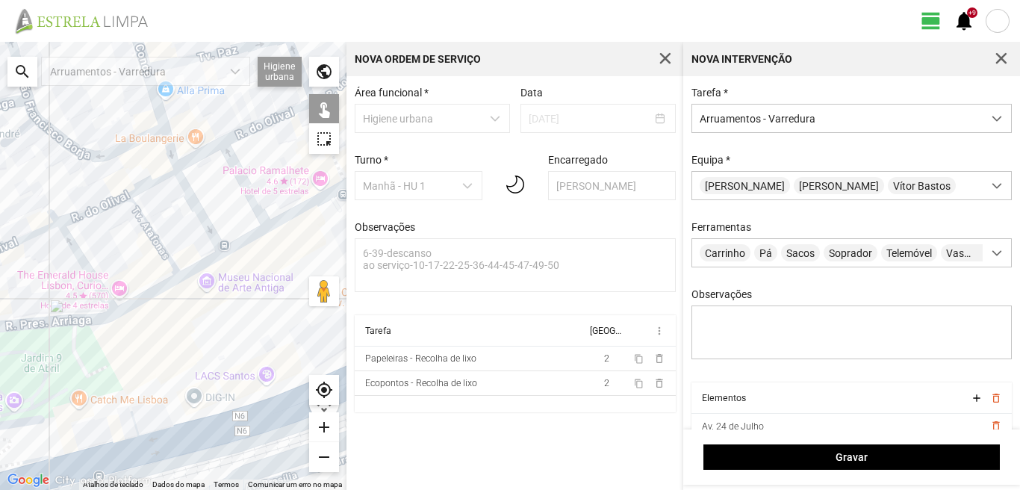
drag, startPoint x: 148, startPoint y: 432, endPoint x: 180, endPoint y: 411, distance: 37.9
click at [175, 415] on div at bounding box center [173, 266] width 346 height 448
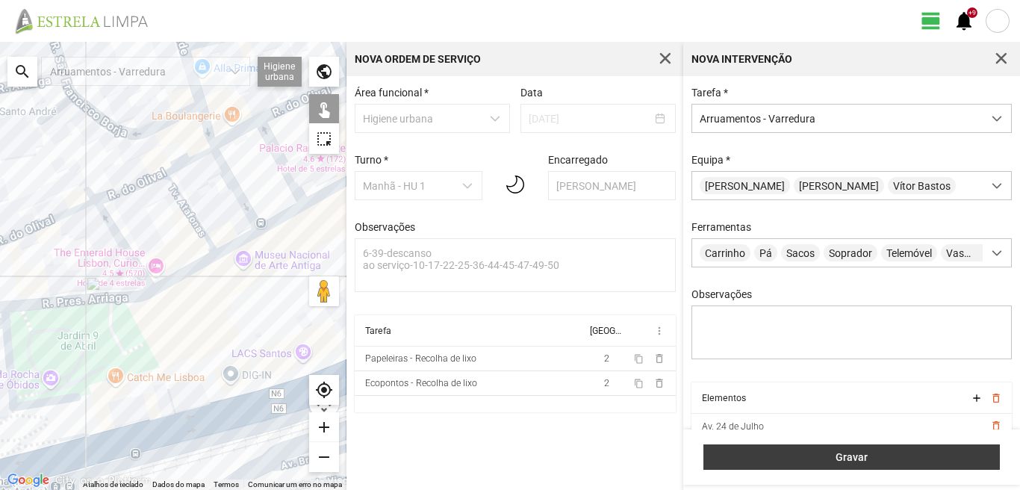
click at [829, 455] on span "Gravar" at bounding box center [852, 457] width 281 height 12
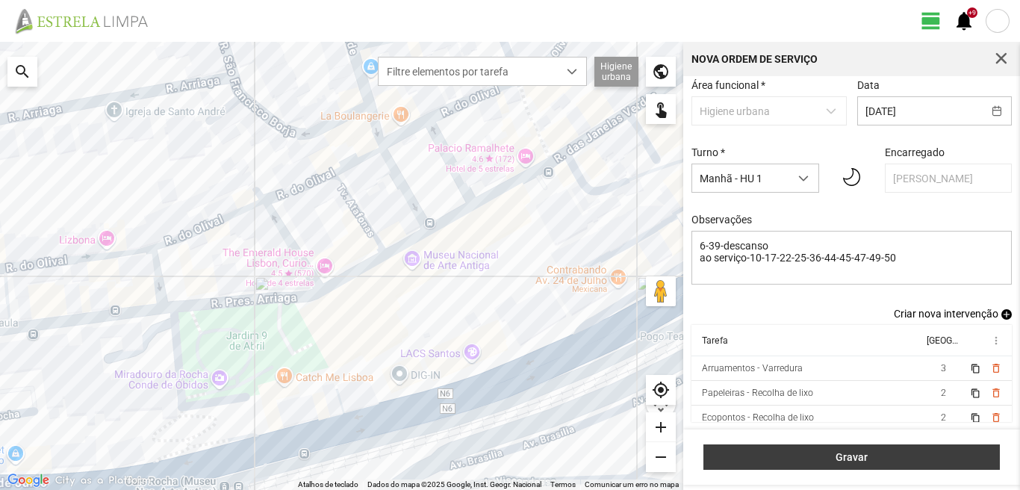
click at [891, 458] on span "Gravar" at bounding box center [852, 457] width 281 height 12
